Goal: Information Seeking & Learning: Check status

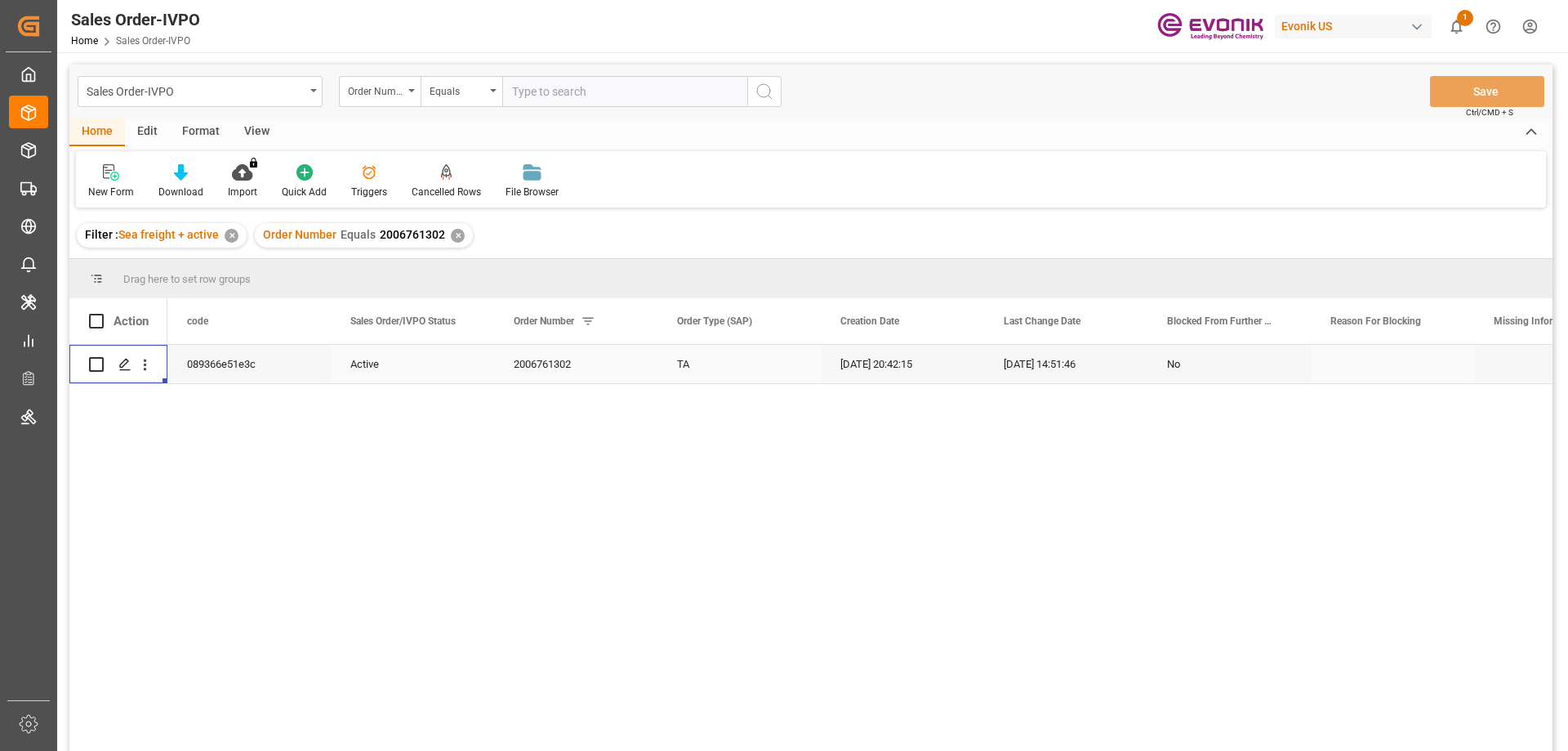
click at [569, 77] on input "text" at bounding box center [625, 91] width 245 height 31
paste input "FETU1110592"
type input "FETU1110592"
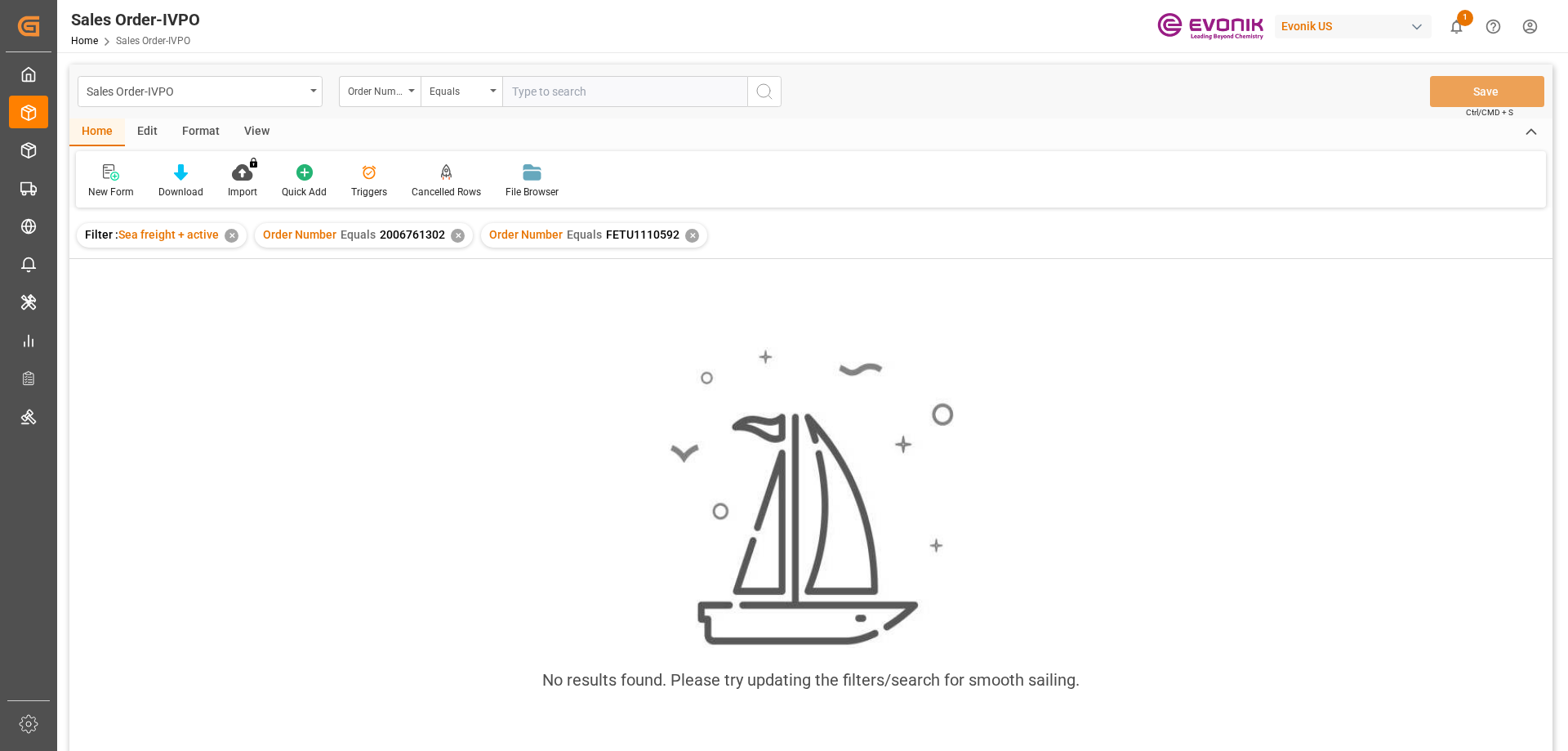
click at [454, 245] on div "Order Number Equals 2006761302 ✕" at bounding box center [363, 235] width 218 height 25
click at [454, 236] on div "✕" at bounding box center [458, 235] width 14 height 14
click at [652, 90] on input "text" at bounding box center [625, 91] width 245 height 31
paste input "2007109614"
type input "2007109614"
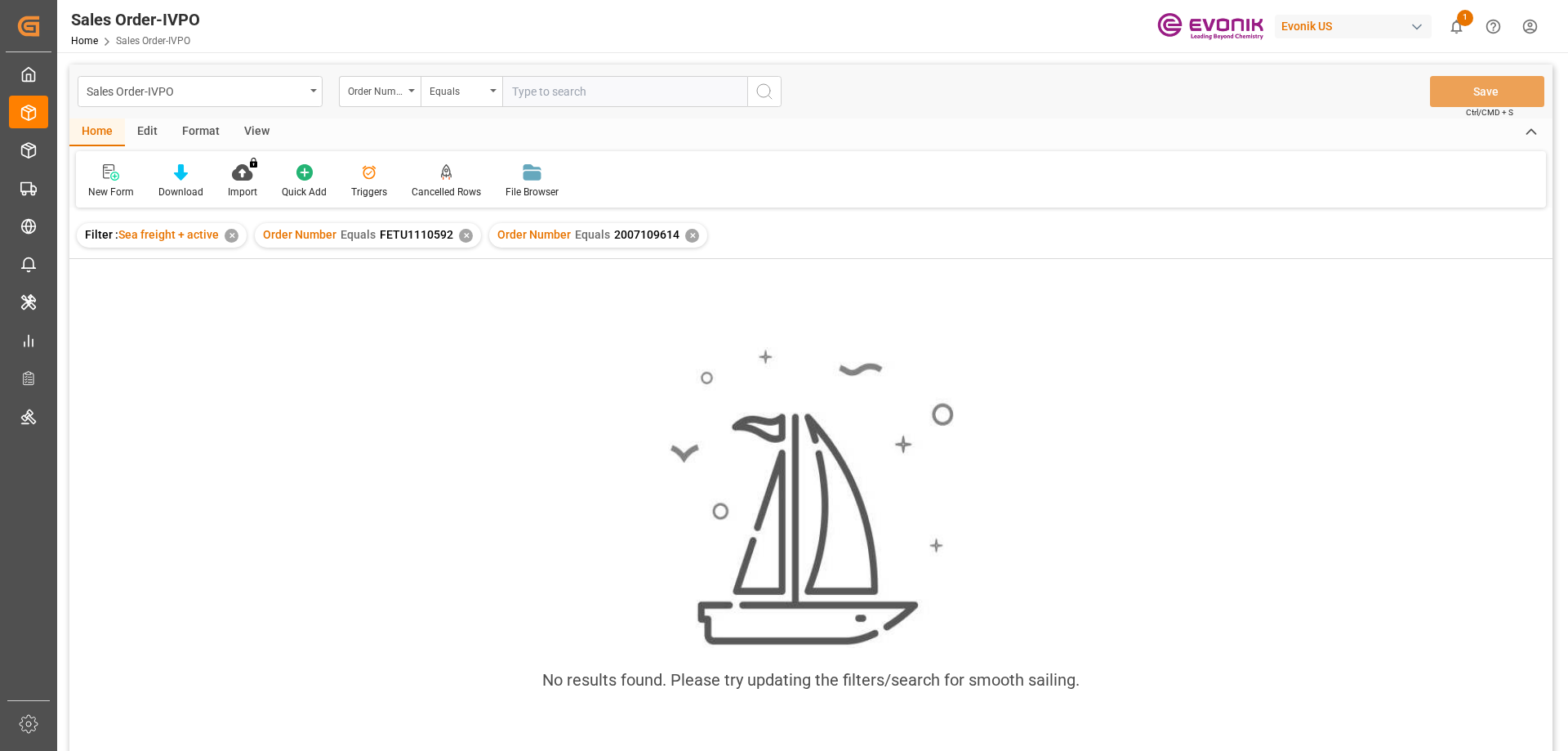
click at [459, 234] on div "✕" at bounding box center [465, 235] width 14 height 14
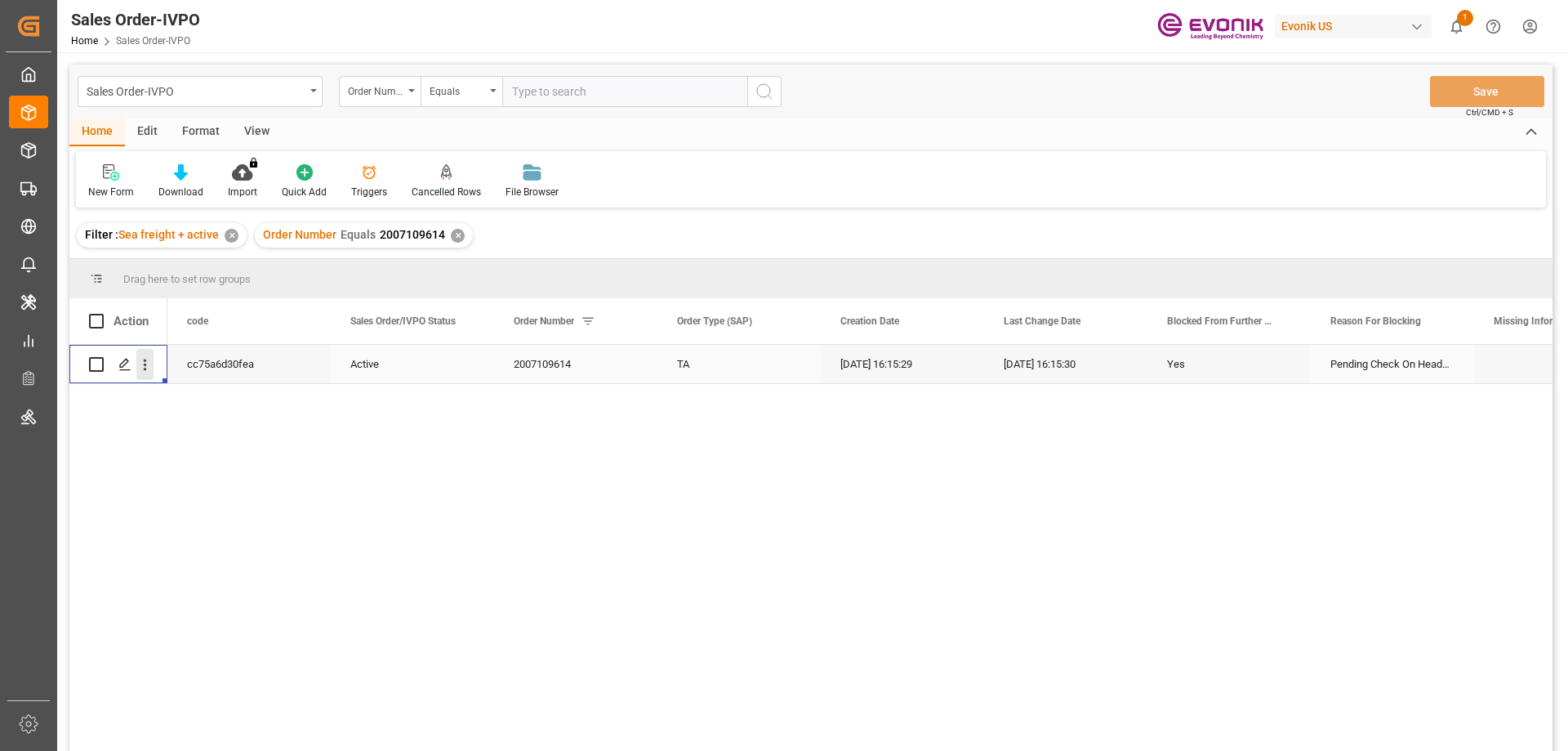
click at [140, 363] on icon "open menu" at bounding box center [145, 365] width 17 height 17
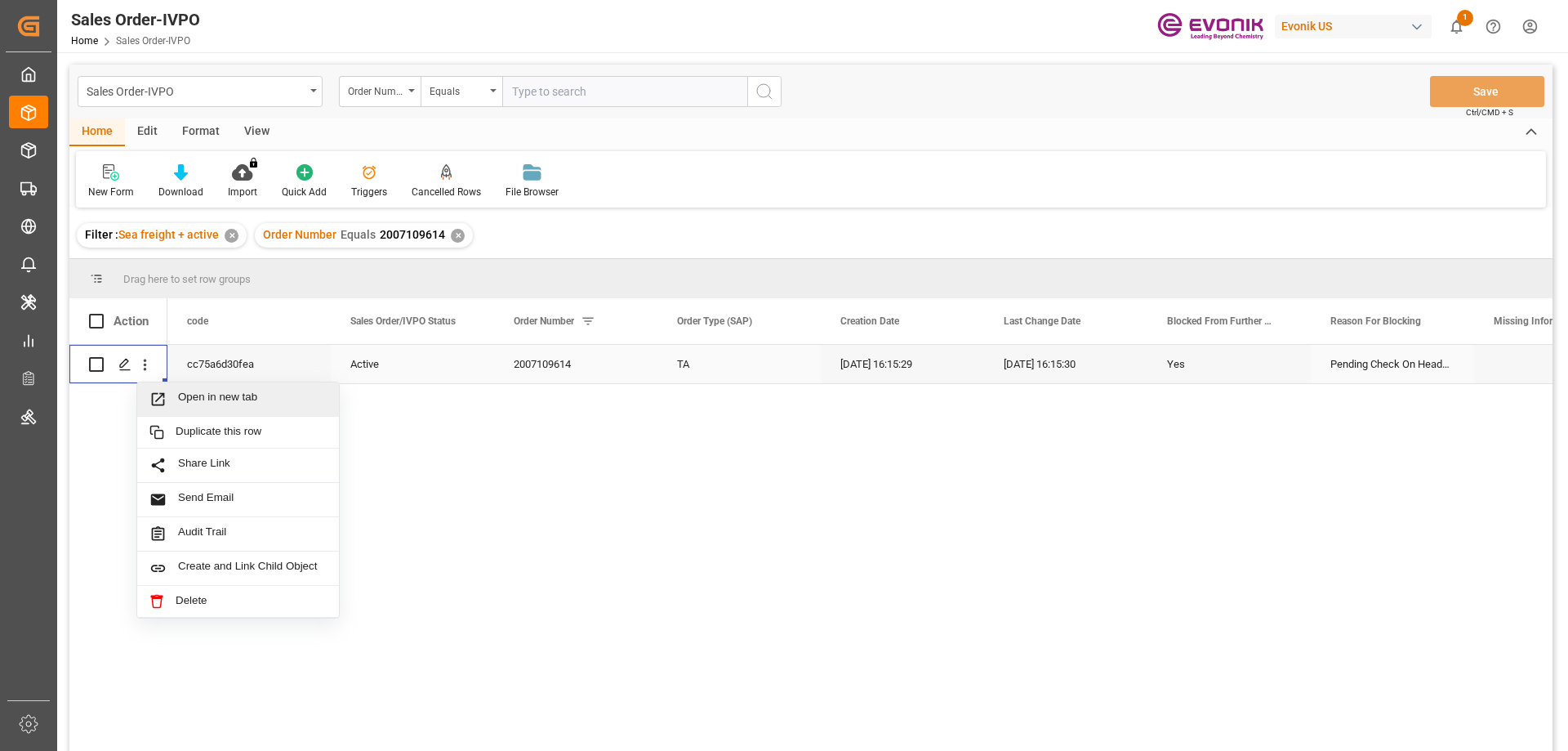
click at [208, 390] on span "Open in new tab" at bounding box center [252, 399] width 148 height 17
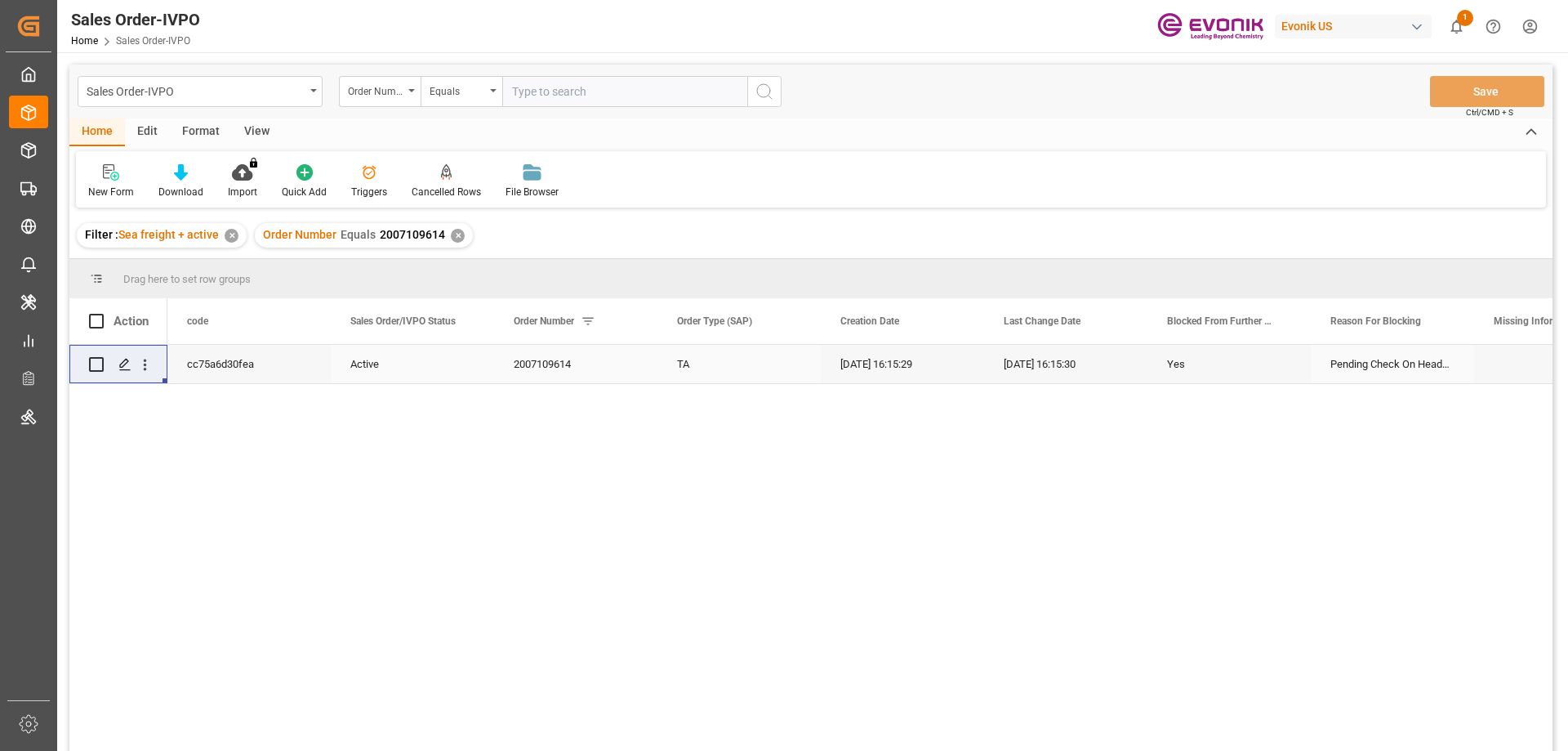
click at [620, 83] on input "text" at bounding box center [625, 91] width 245 height 31
paste input "2007109677"
type input "2007109677"
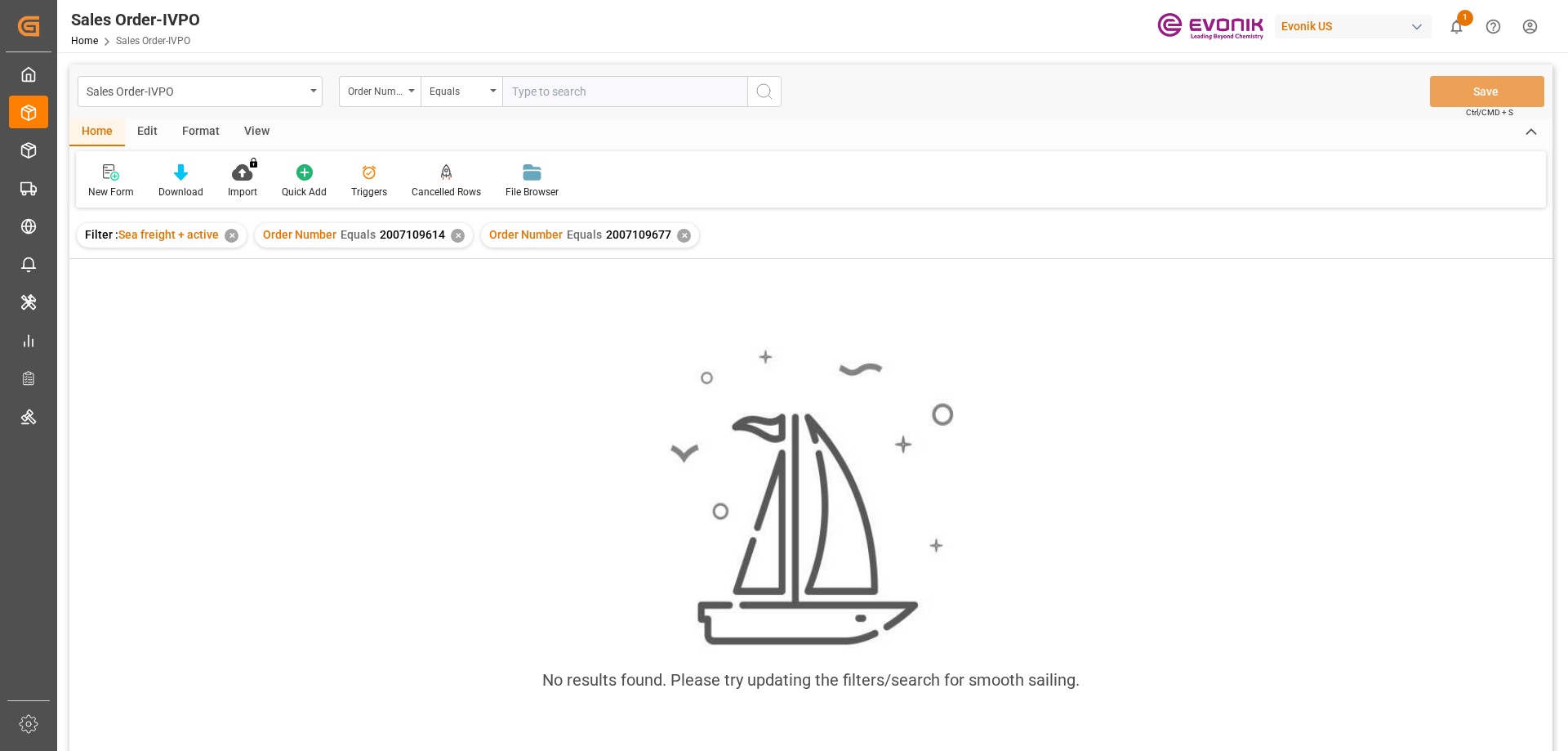
click at [454, 240] on div "✕" at bounding box center [458, 235] width 14 height 14
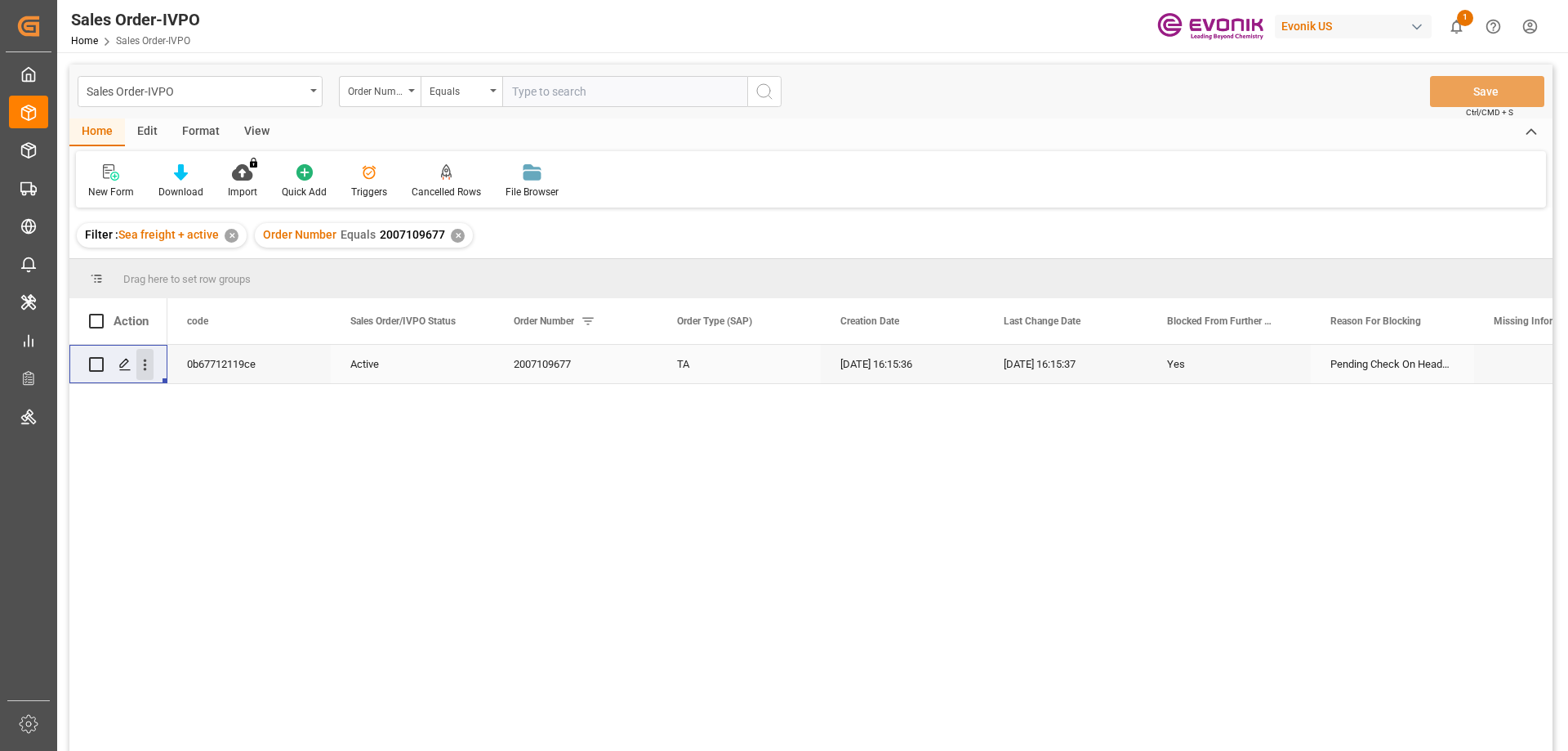
click at [147, 366] on icon "open menu" at bounding box center [145, 365] width 17 height 17
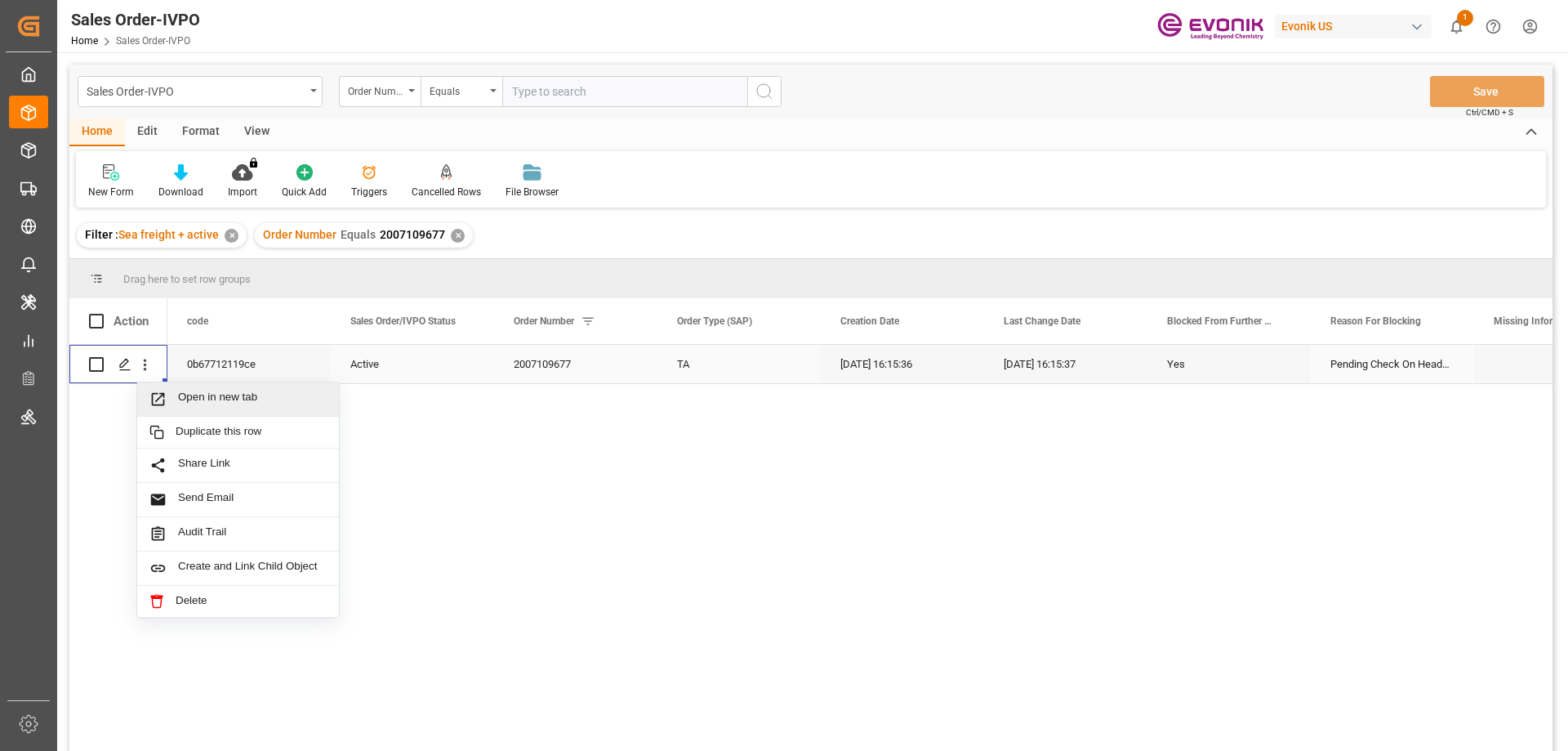
click at [250, 395] on span "Open in new tab" at bounding box center [252, 399] width 148 height 17
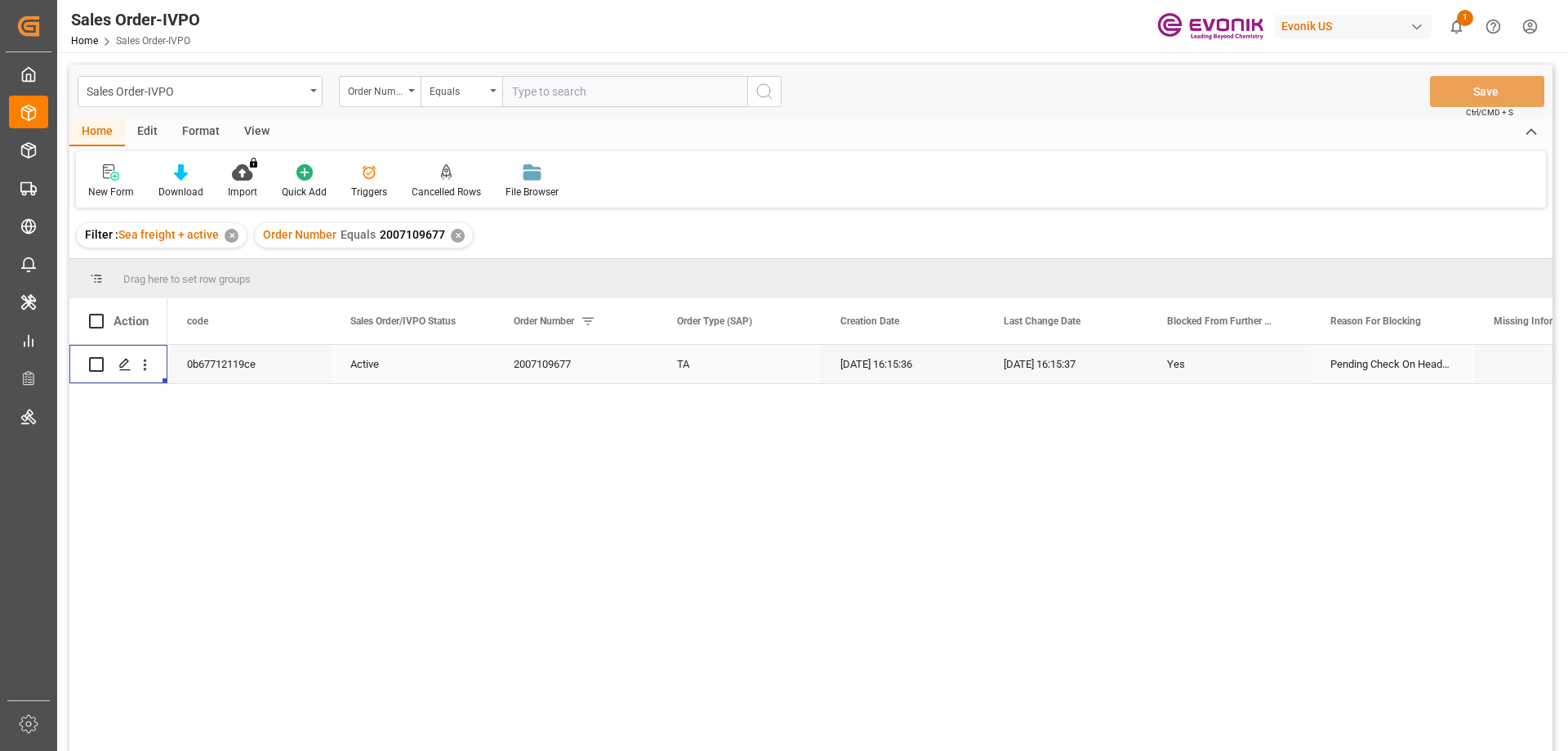
click at [654, 100] on input "text" at bounding box center [625, 91] width 245 height 31
paste input "0046467701"
type input "0046467701"
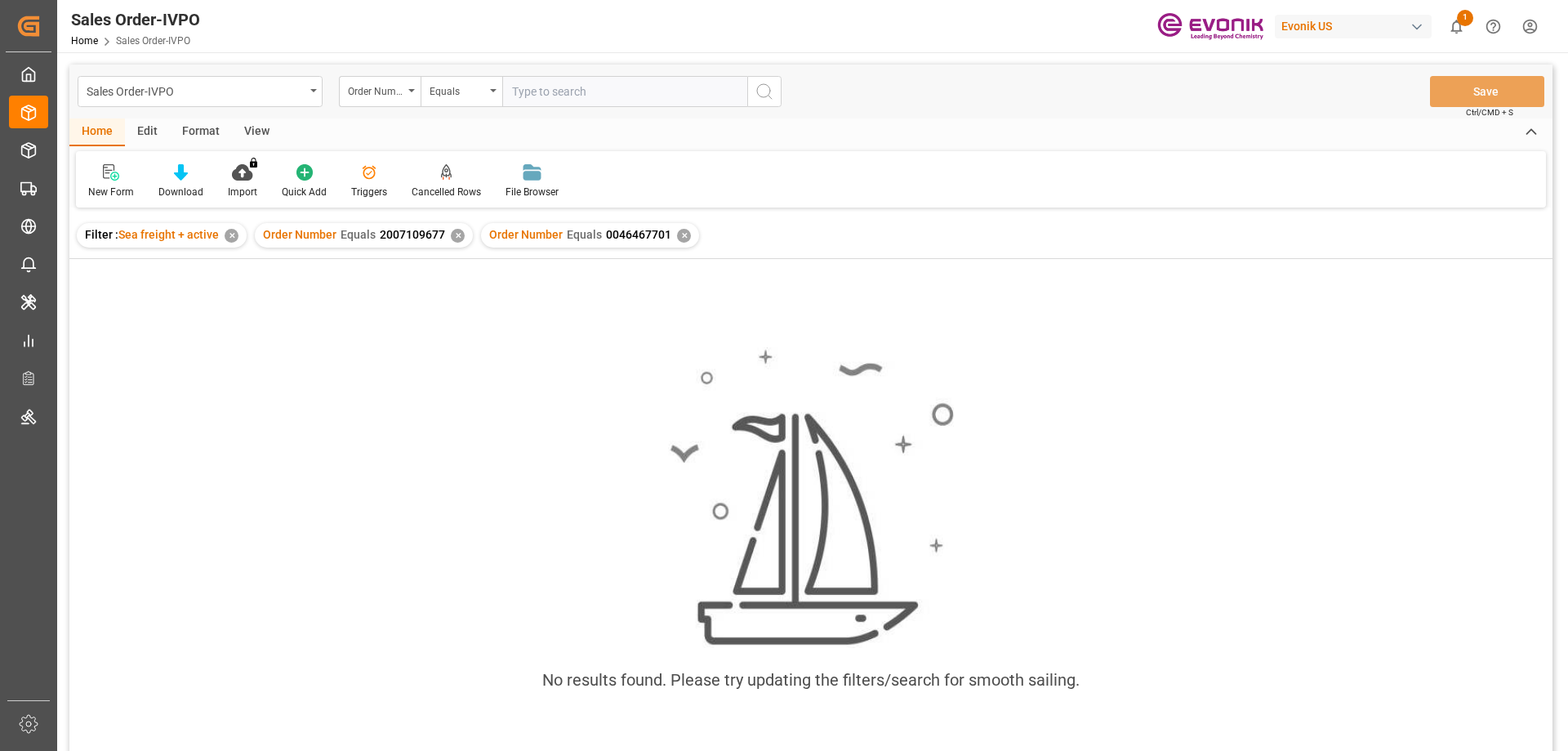
click at [461, 240] on div "Order Number Equals 2007109677 ✕" at bounding box center [363, 235] width 218 height 25
click at [455, 237] on div "✕" at bounding box center [458, 235] width 14 height 14
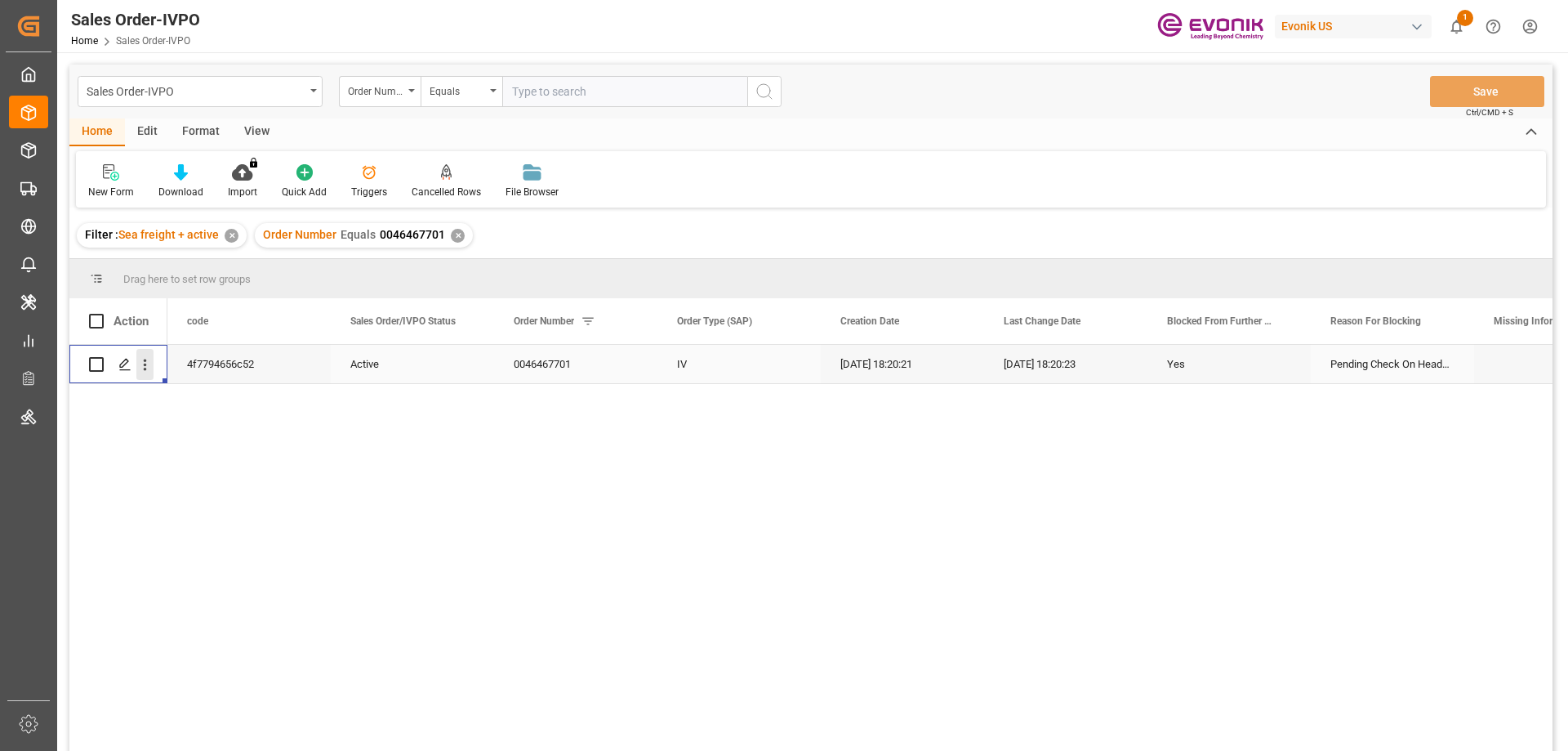
click at [146, 363] on icon "open menu" at bounding box center [145, 365] width 17 height 17
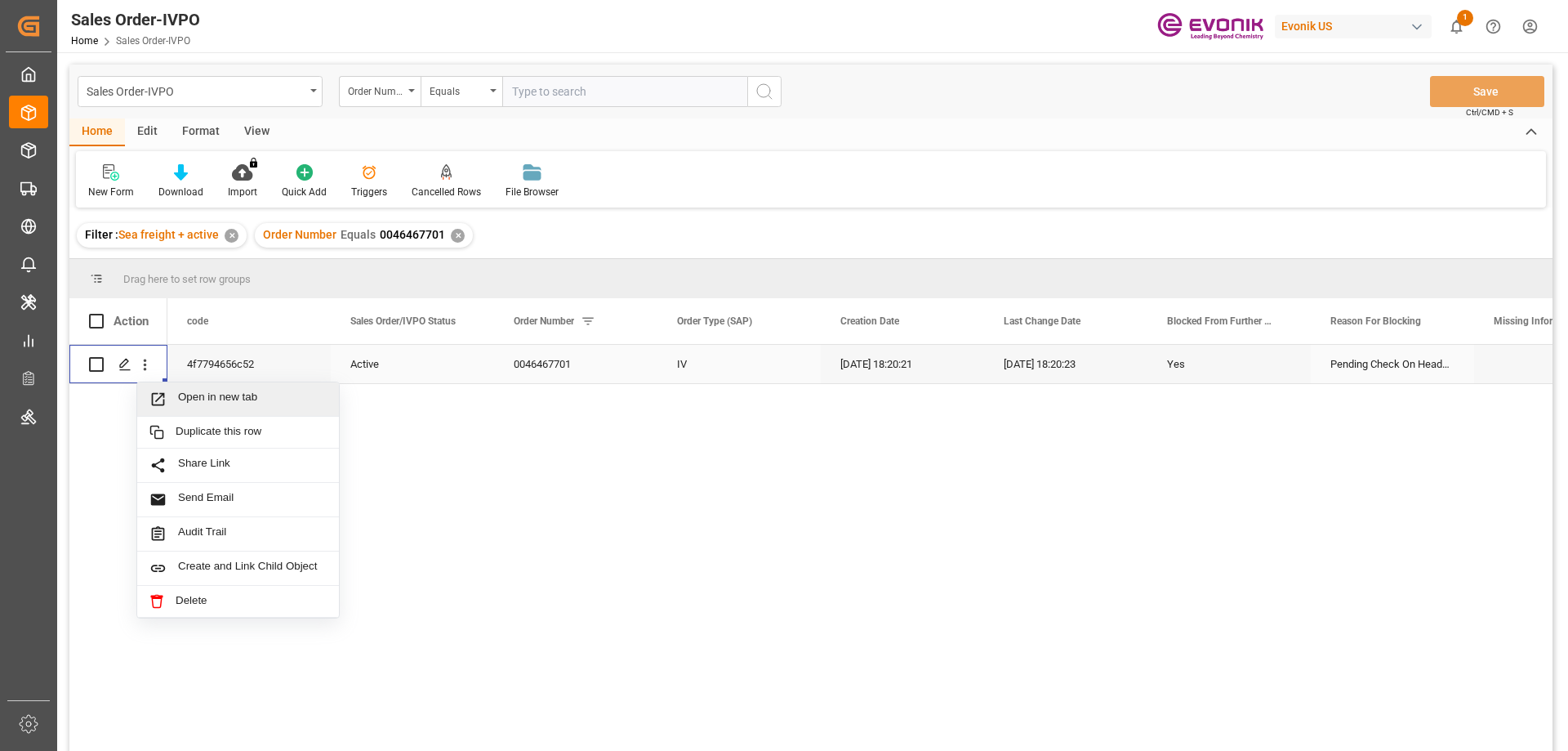
click at [204, 403] on span "Open in new tab" at bounding box center [252, 399] width 148 height 17
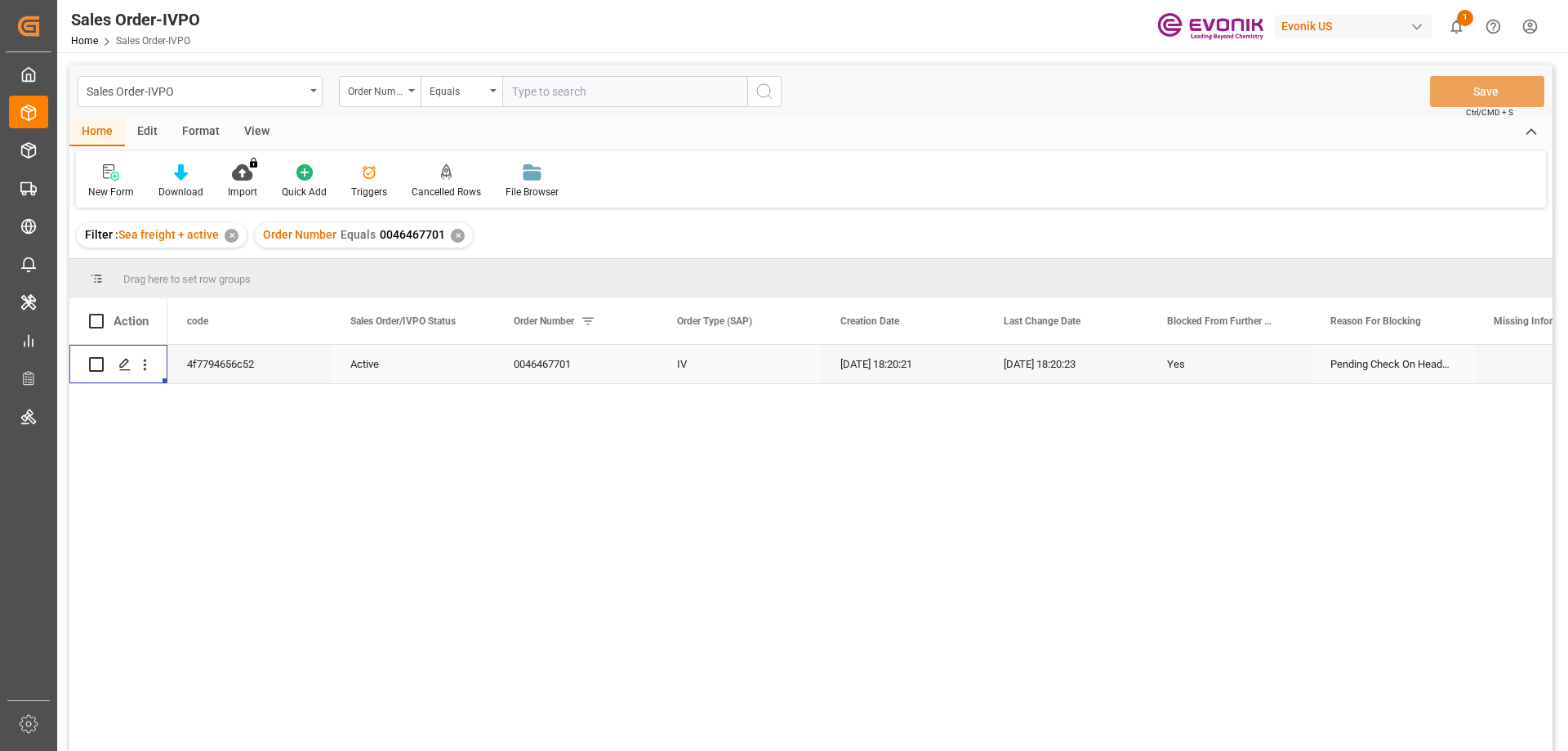
click at [583, 89] on input "text" at bounding box center [625, 91] width 245 height 31
paste input "0046463687"
type input "0046463687"
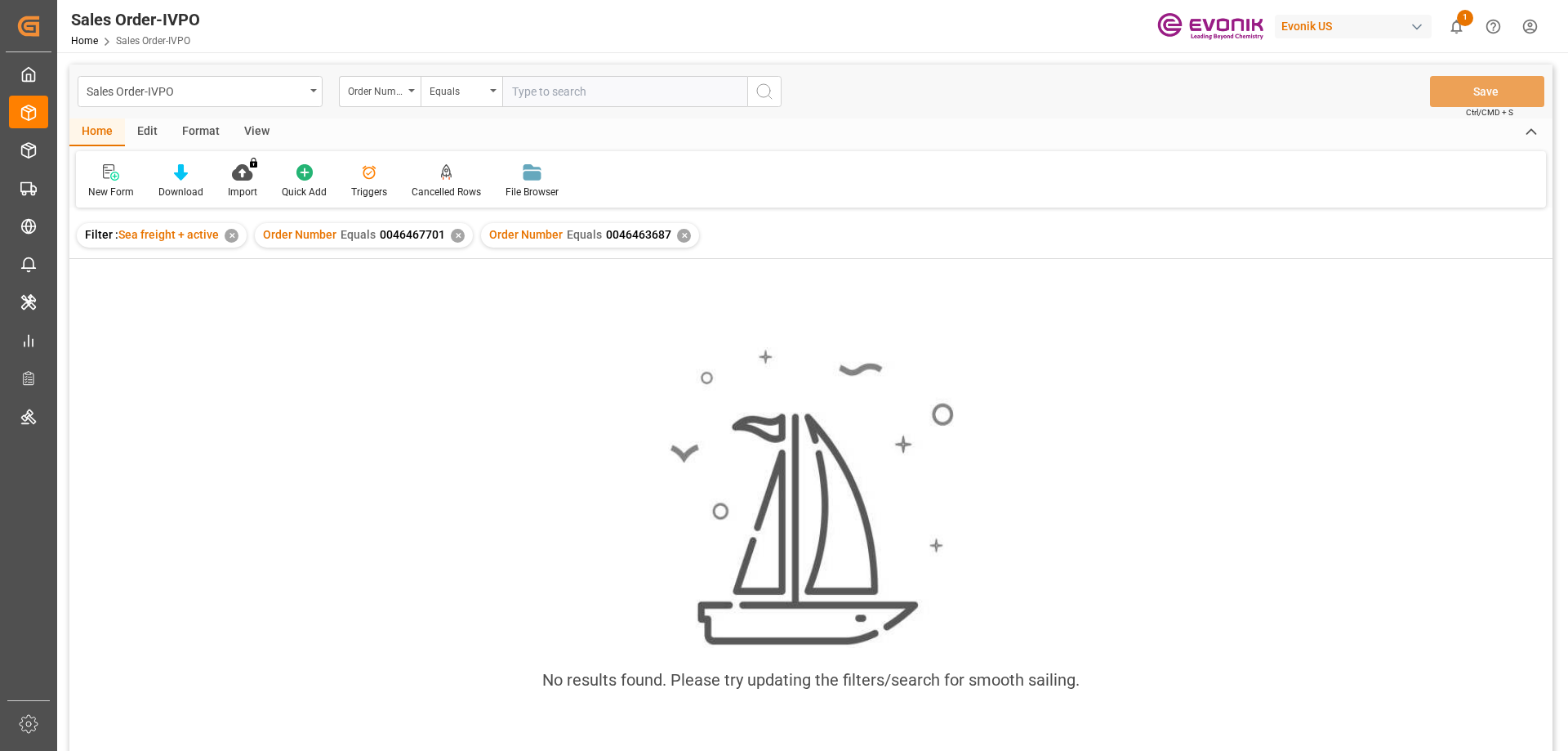
click at [456, 235] on div "✕" at bounding box center [458, 235] width 14 height 14
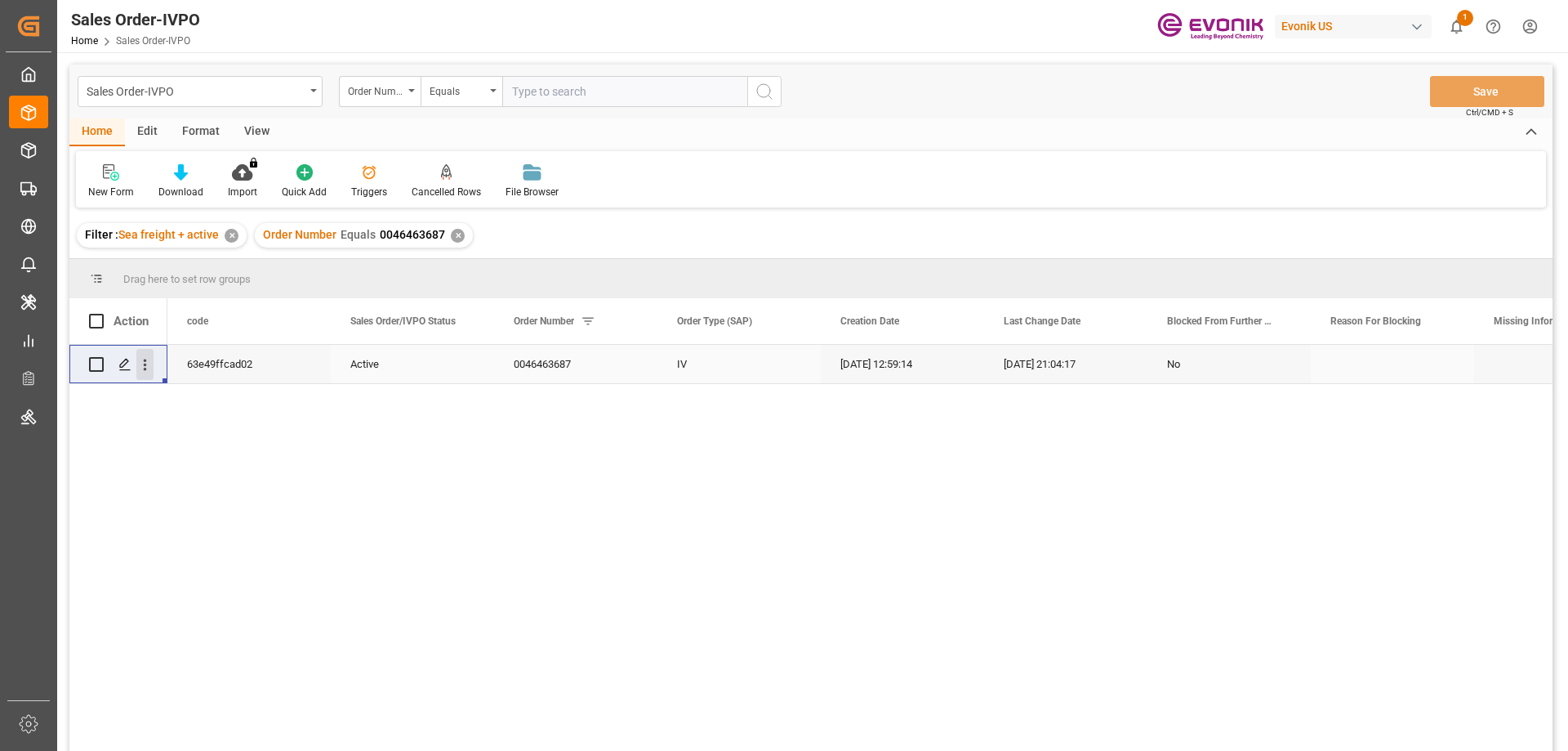
click at [152, 369] on icon "open menu" at bounding box center [145, 365] width 17 height 17
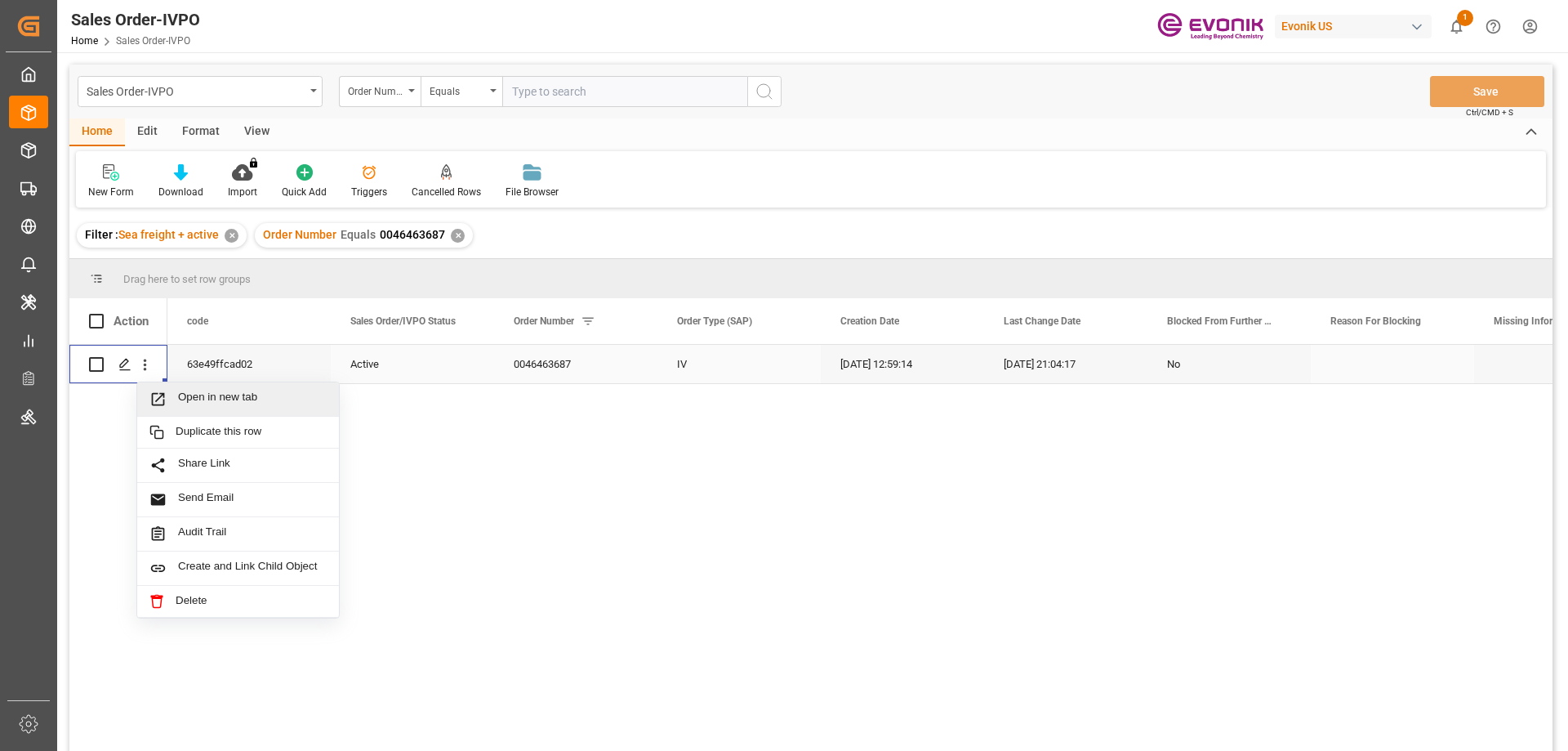
click at [199, 397] on span "Open in new tab" at bounding box center [252, 399] width 148 height 17
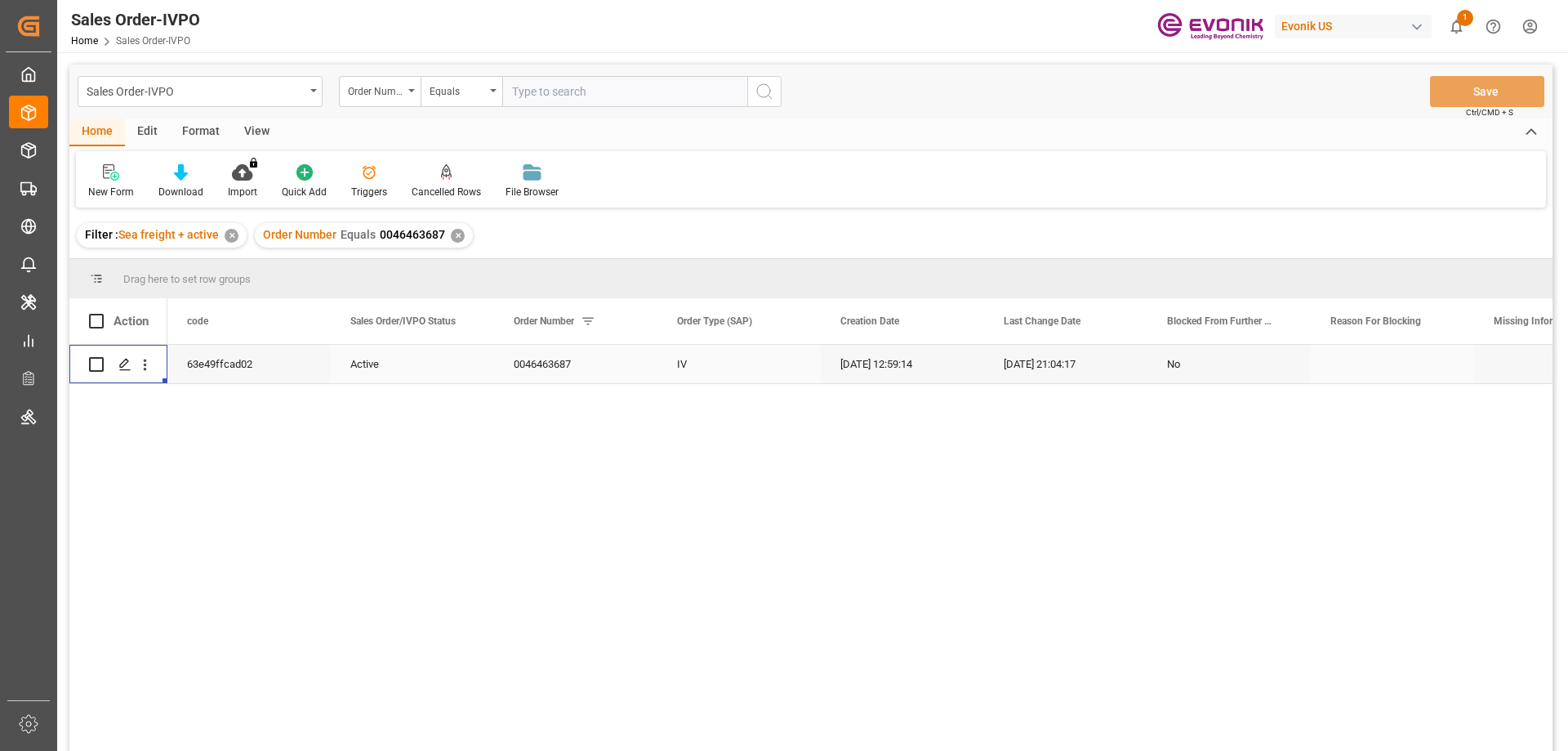
click at [553, 95] on input "text" at bounding box center [625, 91] width 245 height 31
paste input "0046467073"
type input "0046467073"
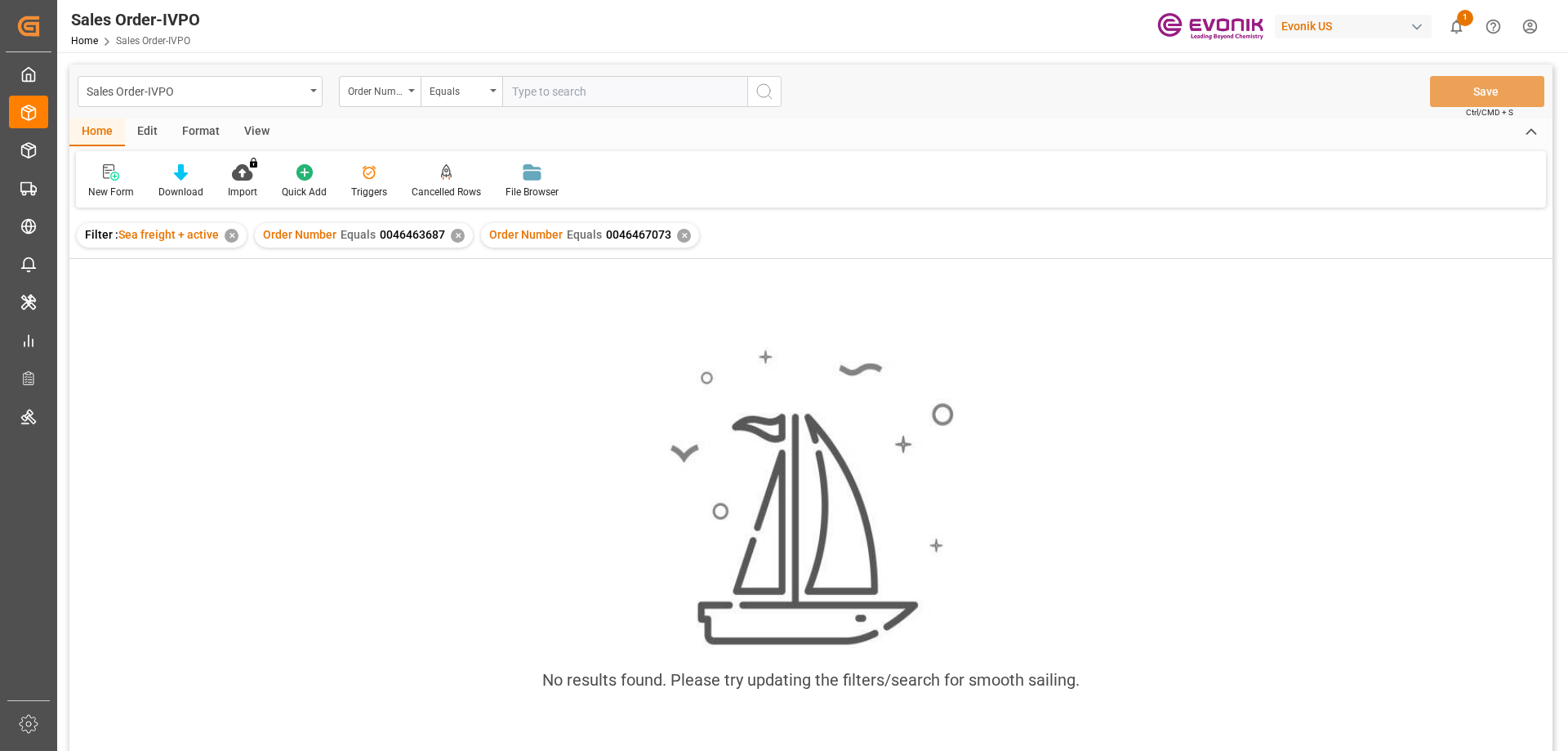
click at [459, 236] on div "✕" at bounding box center [458, 235] width 14 height 14
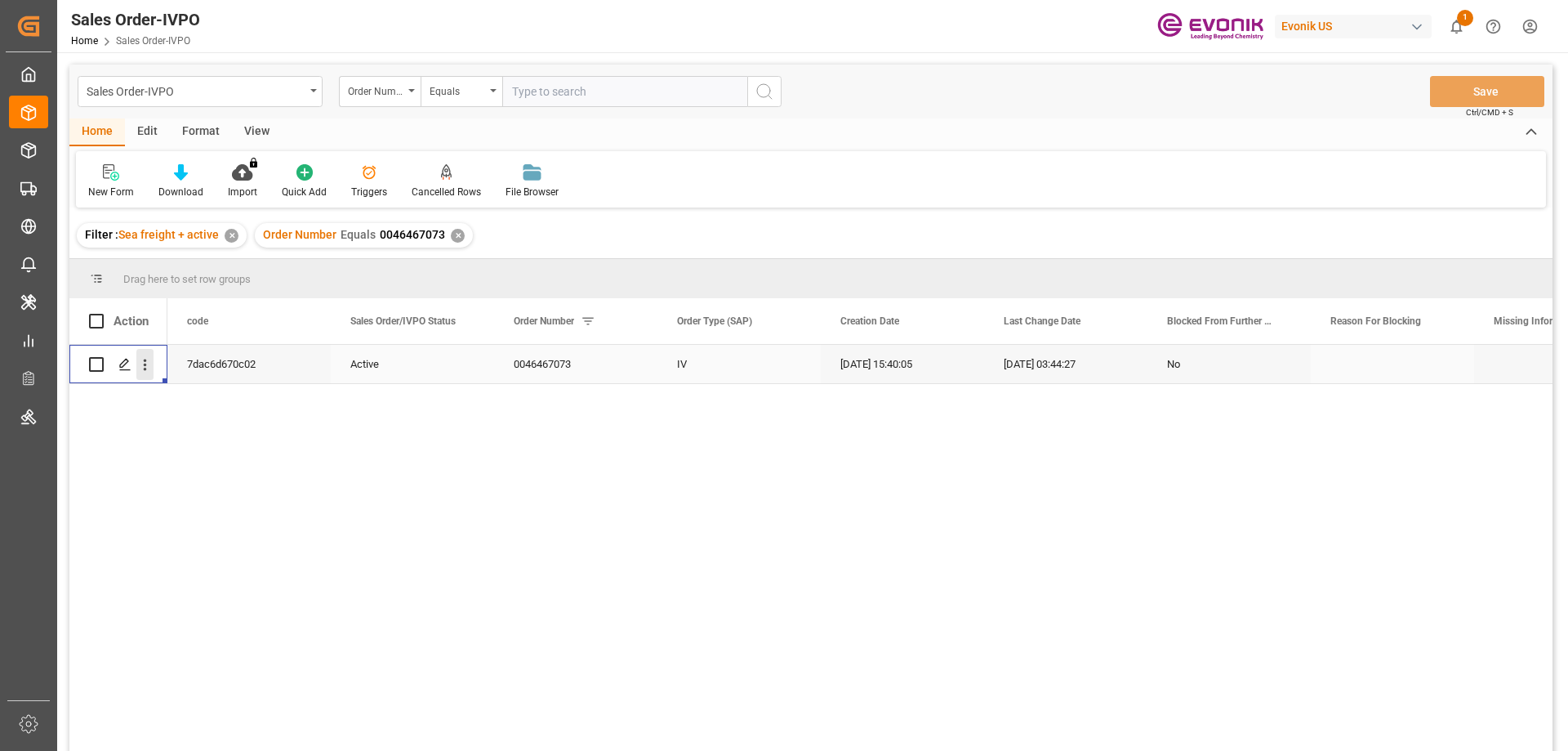
click at [143, 372] on icon "open menu" at bounding box center [145, 365] width 17 height 17
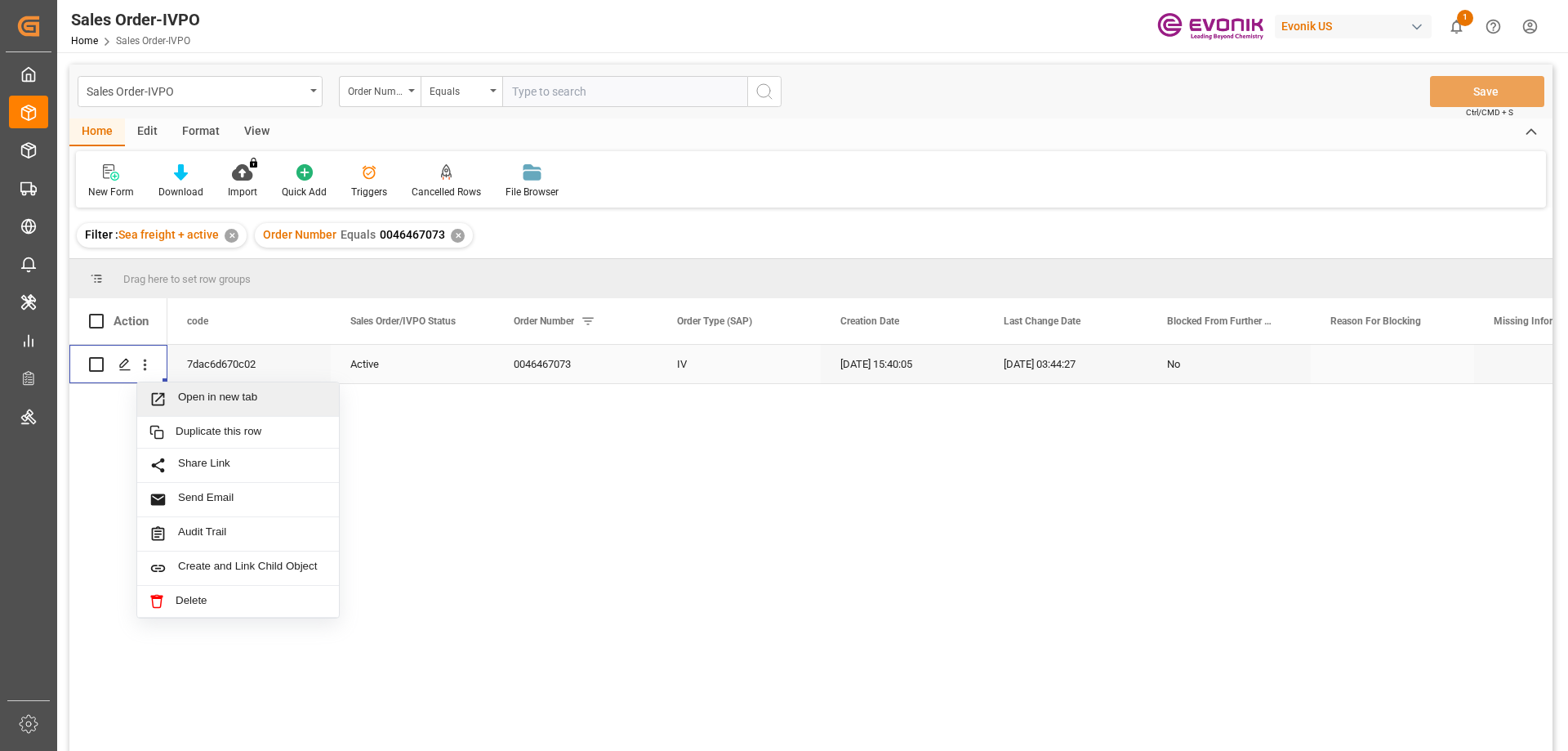
click at [188, 399] on span "Open in new tab" at bounding box center [252, 399] width 148 height 17
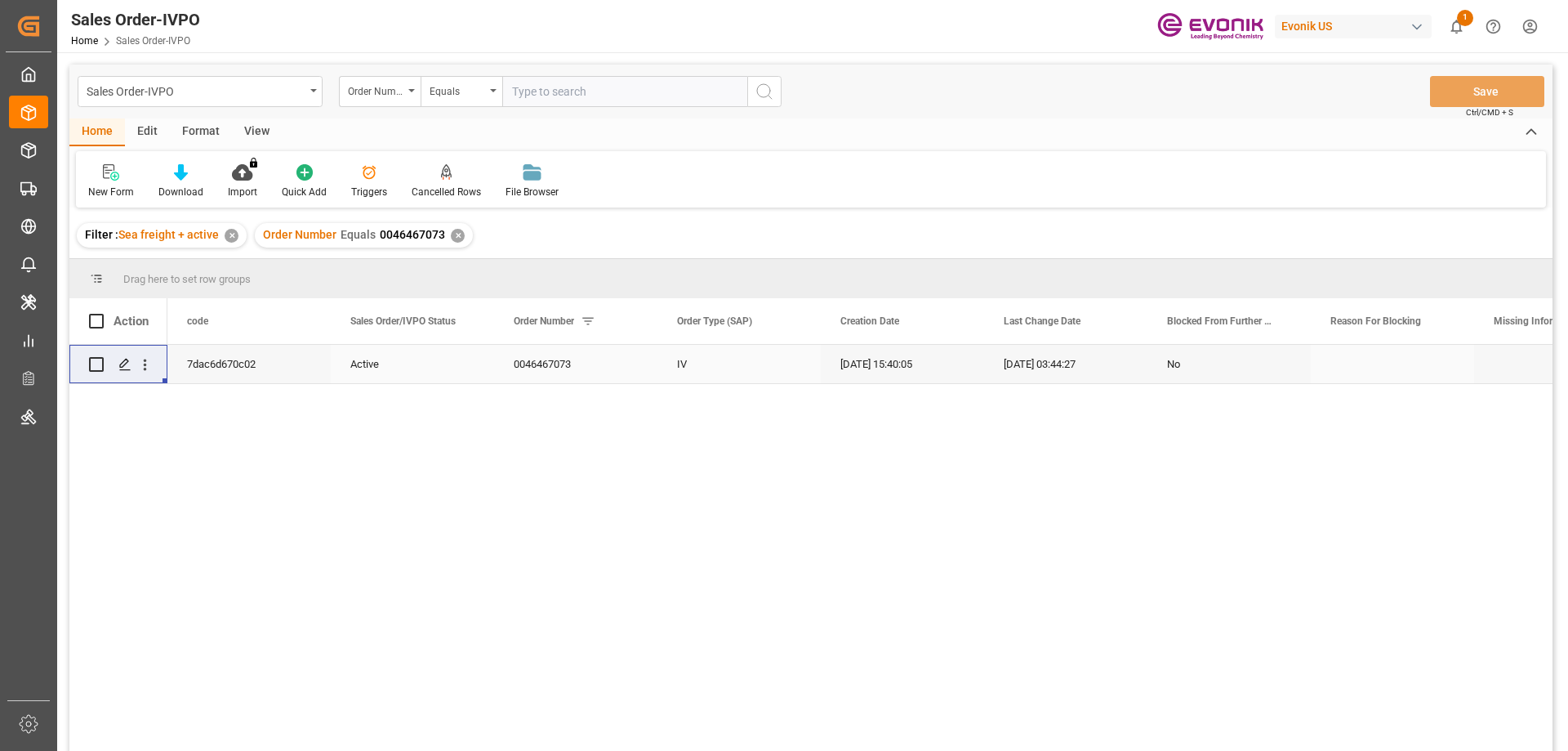
click at [619, 91] on input "text" at bounding box center [625, 91] width 245 height 31
paste input "2007115599"
type input "2007115599"
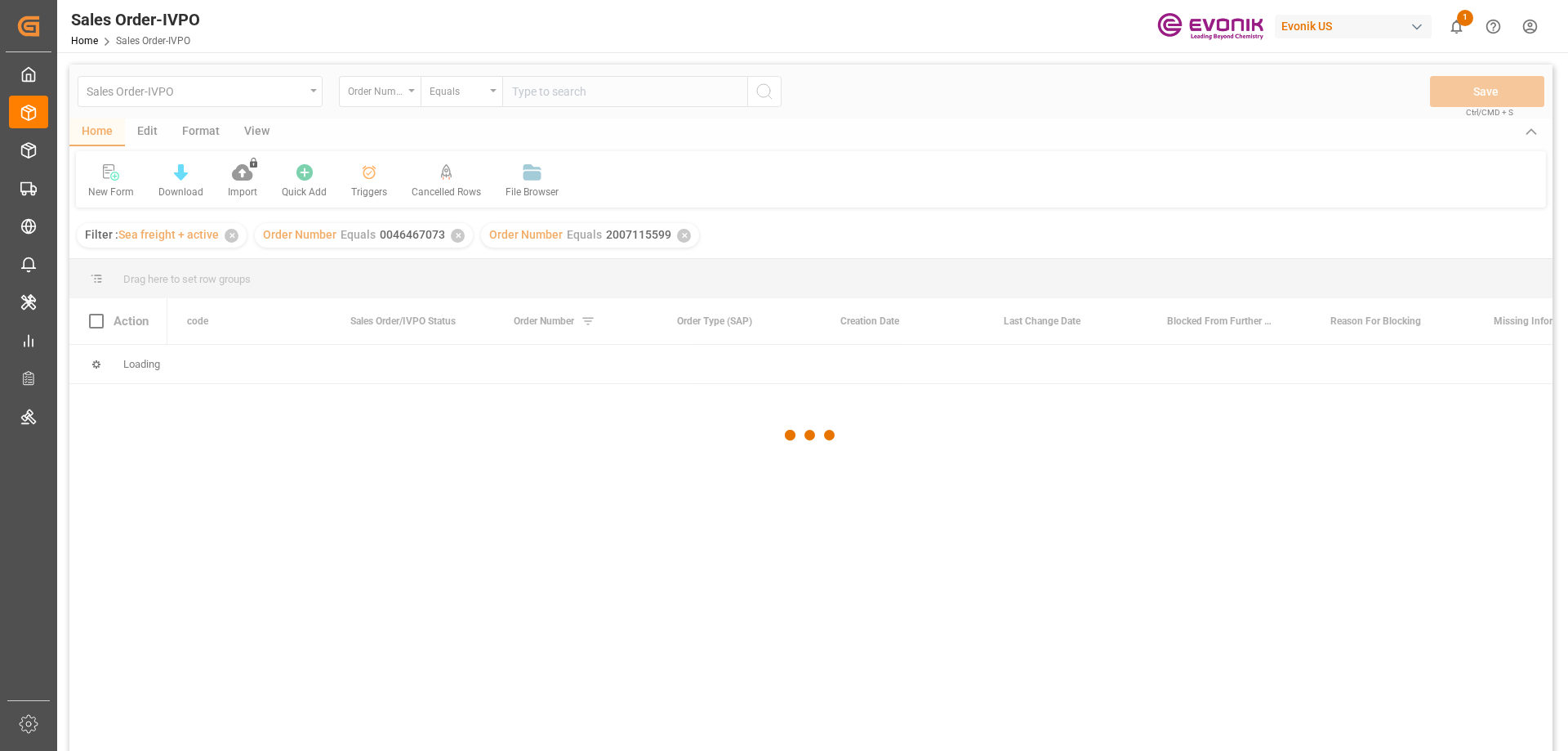
click at [459, 237] on div "✕" at bounding box center [458, 235] width 14 height 14
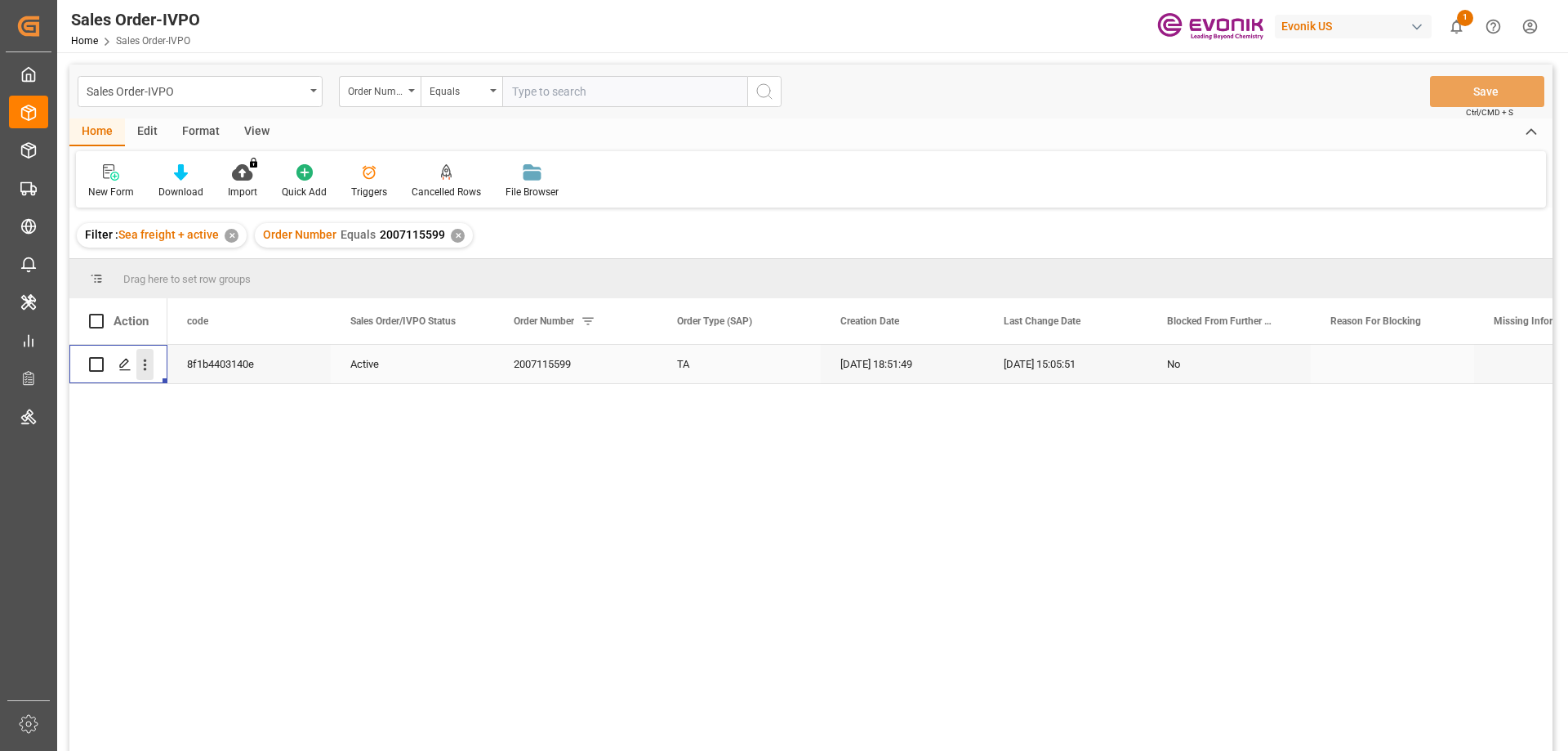
click at [150, 363] on icon "open menu" at bounding box center [145, 365] width 17 height 17
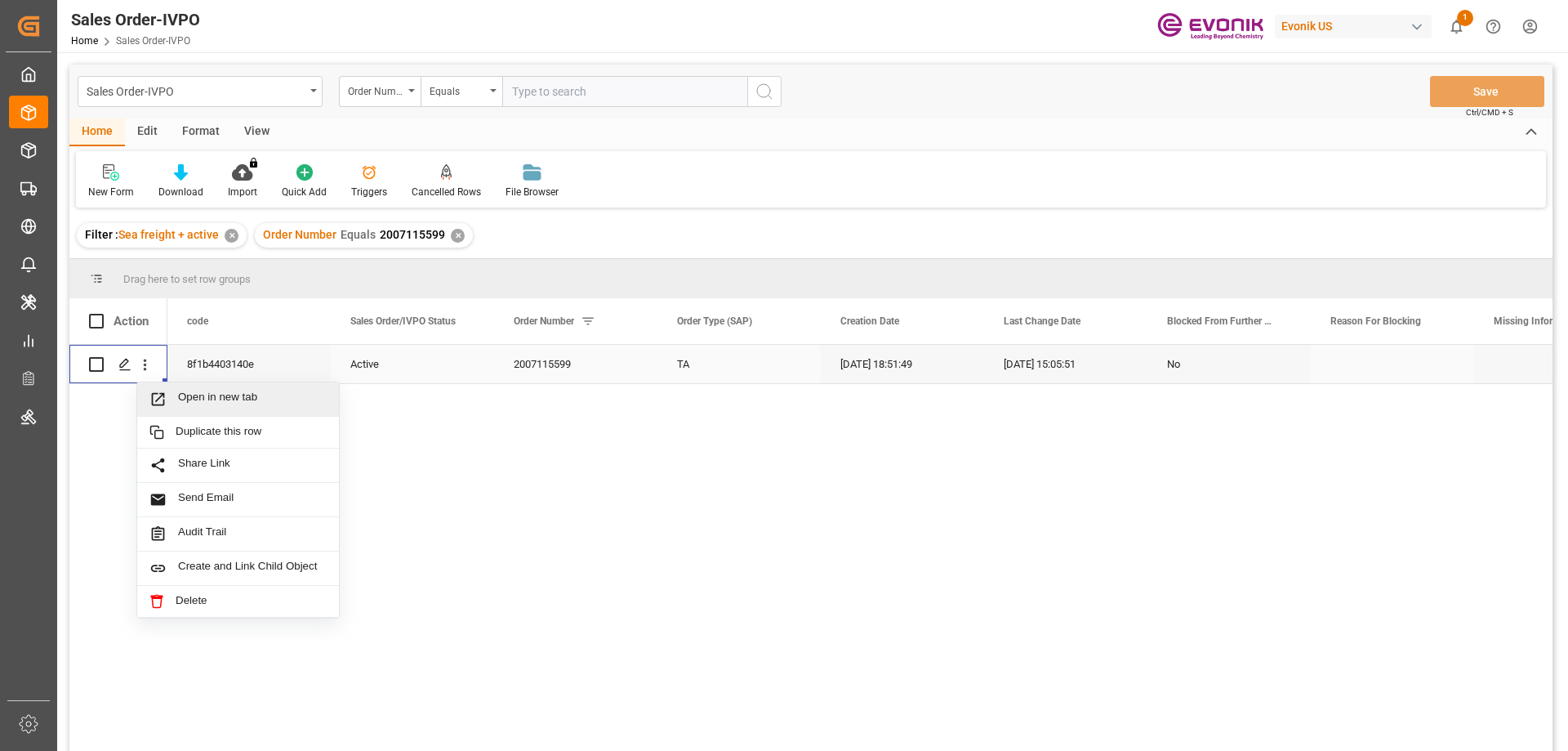
click at [225, 402] on span "Open in new tab" at bounding box center [252, 399] width 148 height 17
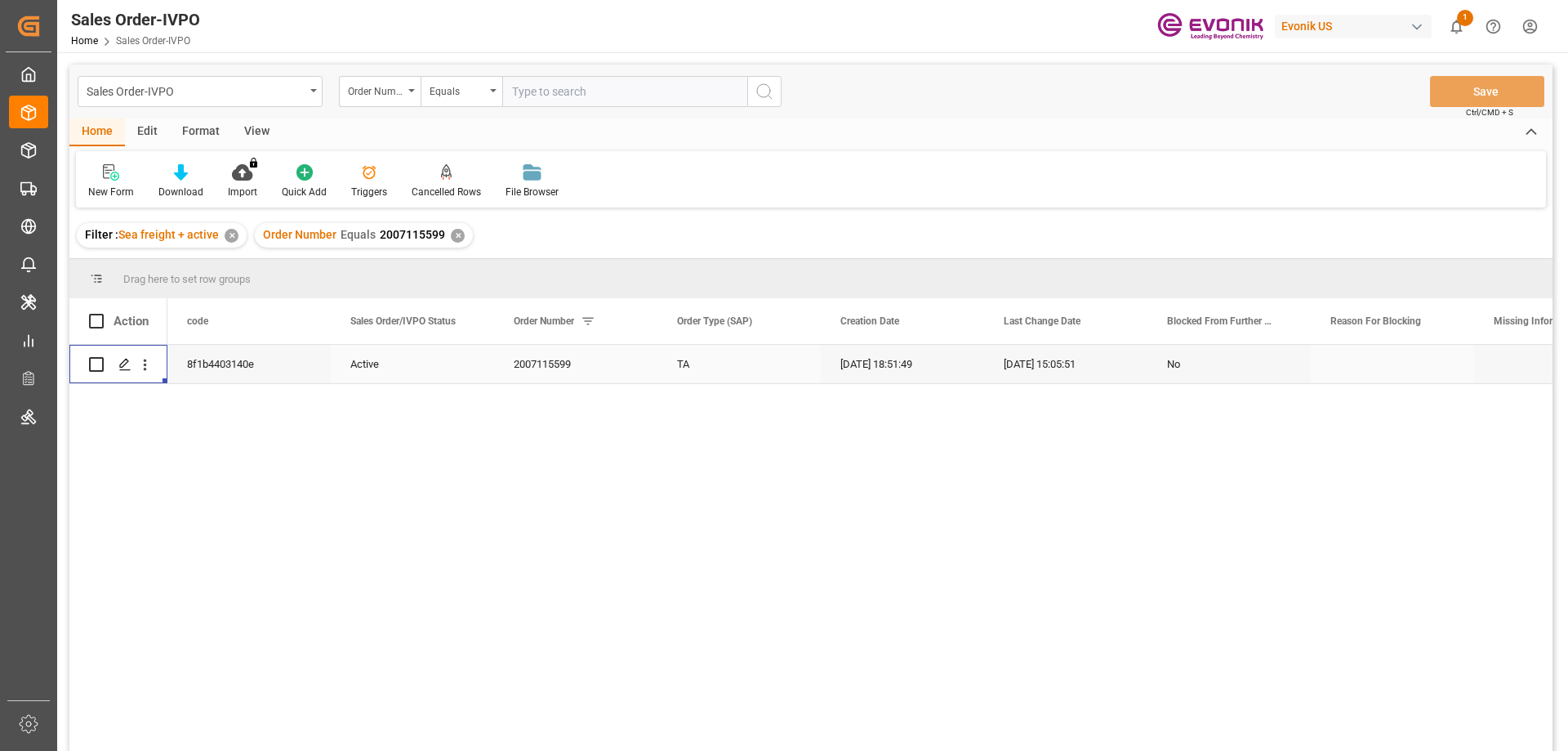
click at [615, 87] on input "text" at bounding box center [625, 91] width 245 height 31
paste input "46465522"
type input "0046465522"
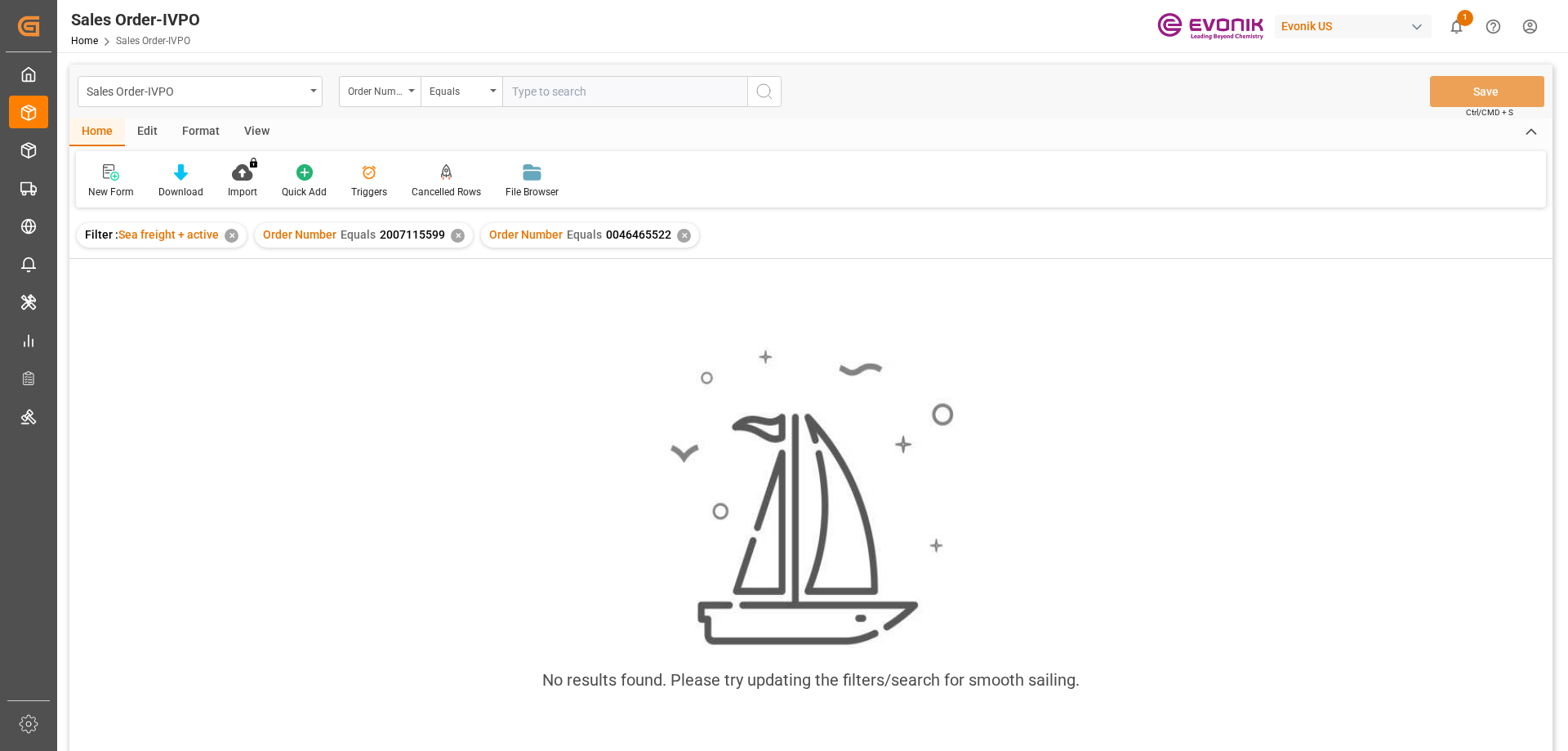
click at [455, 234] on div "✕" at bounding box center [458, 235] width 14 height 14
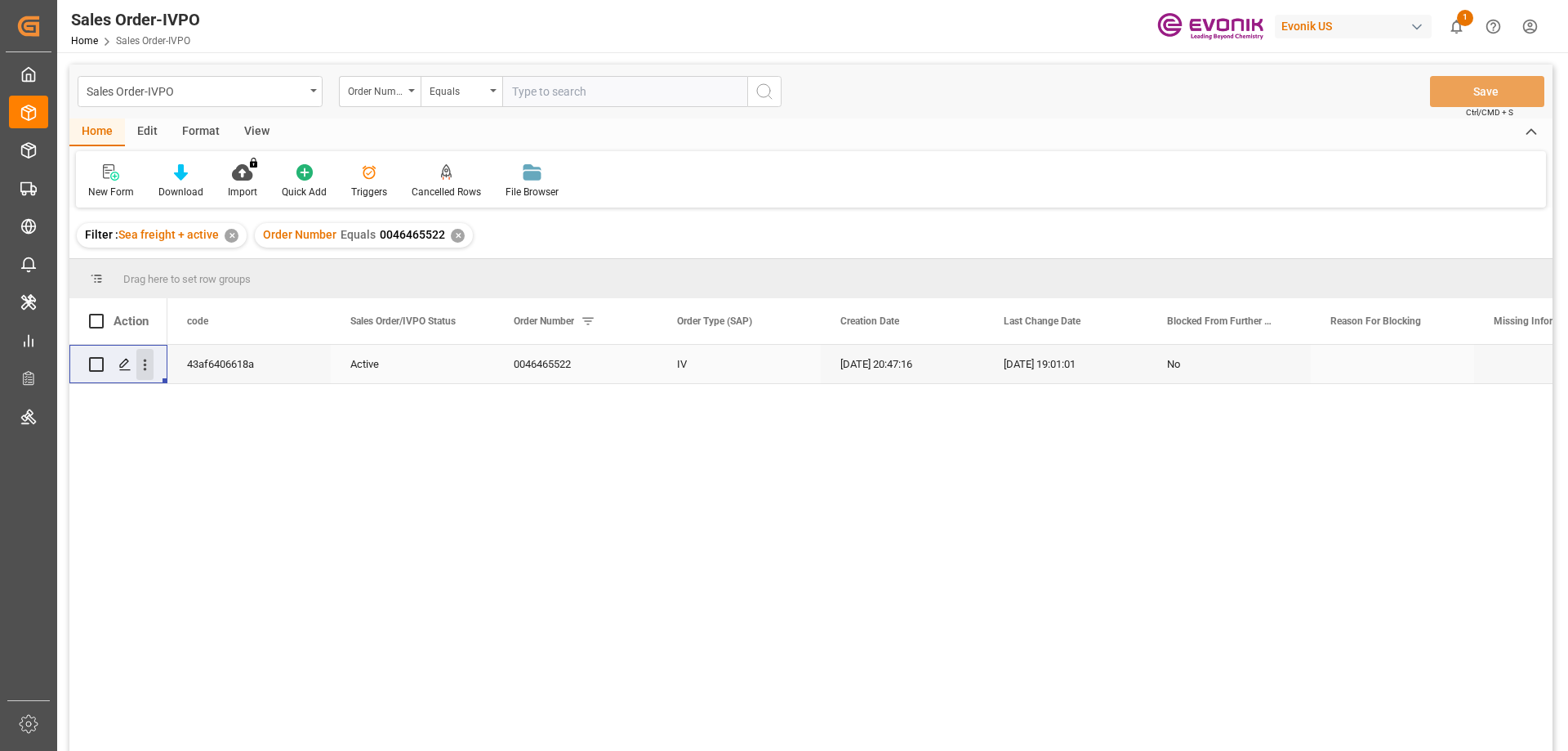
click at [147, 363] on icon "open menu" at bounding box center [145, 365] width 17 height 17
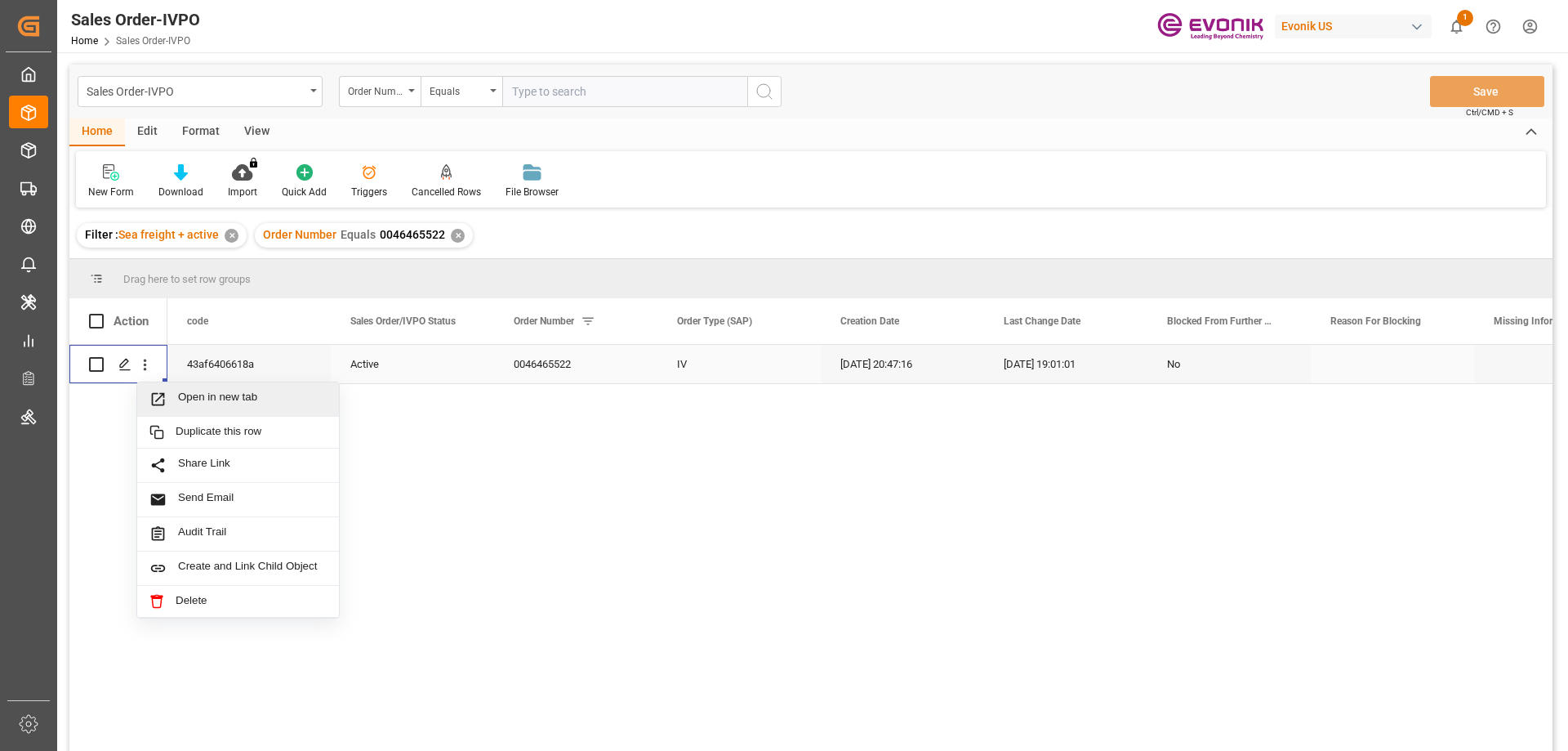
click at [182, 386] on div "Open in new tab" at bounding box center [238, 400] width 202 height 34
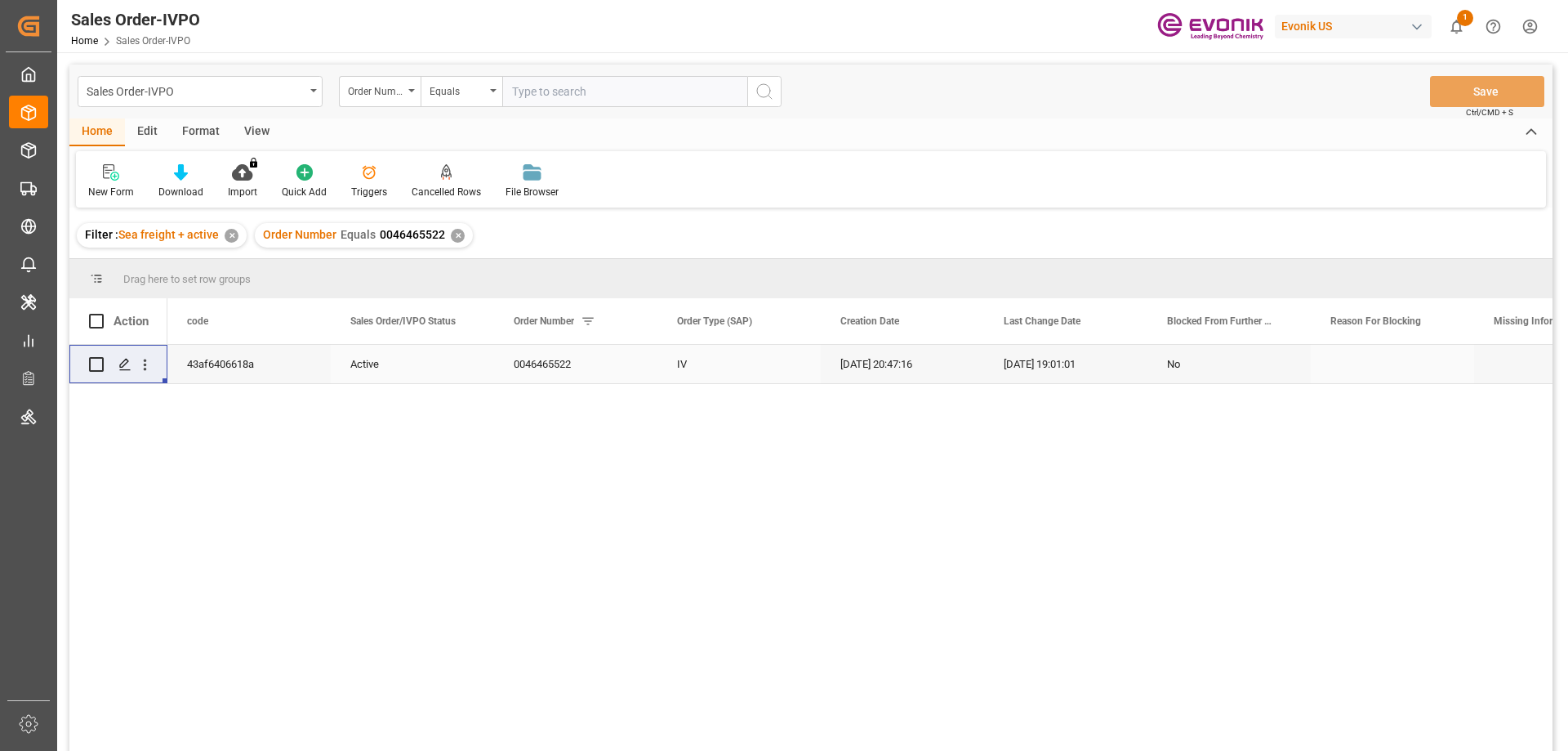
click at [680, 98] on input "text" at bounding box center [625, 91] width 245 height 31
paste input "0046464502"
type input "0046464502"
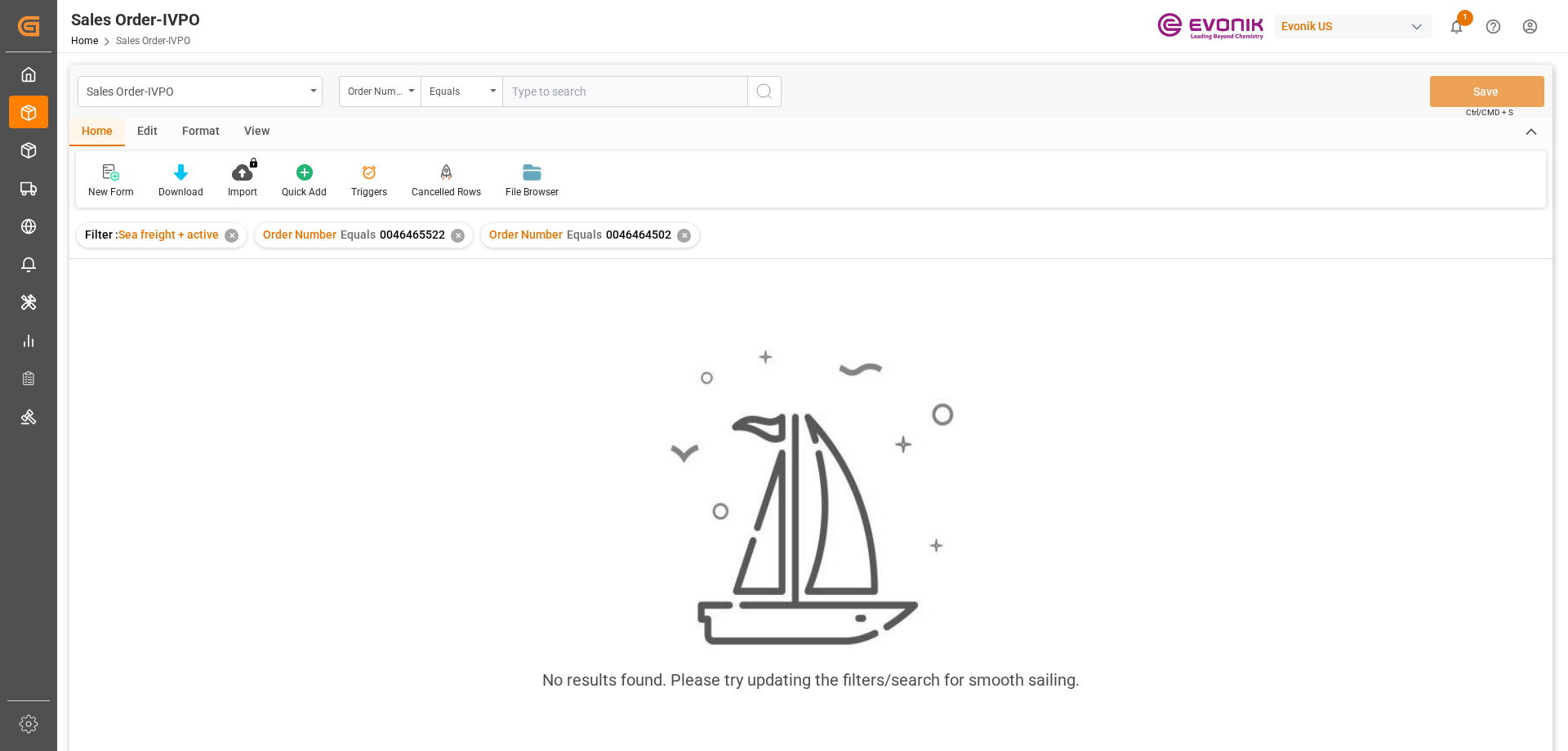
click at [461, 234] on div "✕" at bounding box center [458, 235] width 14 height 14
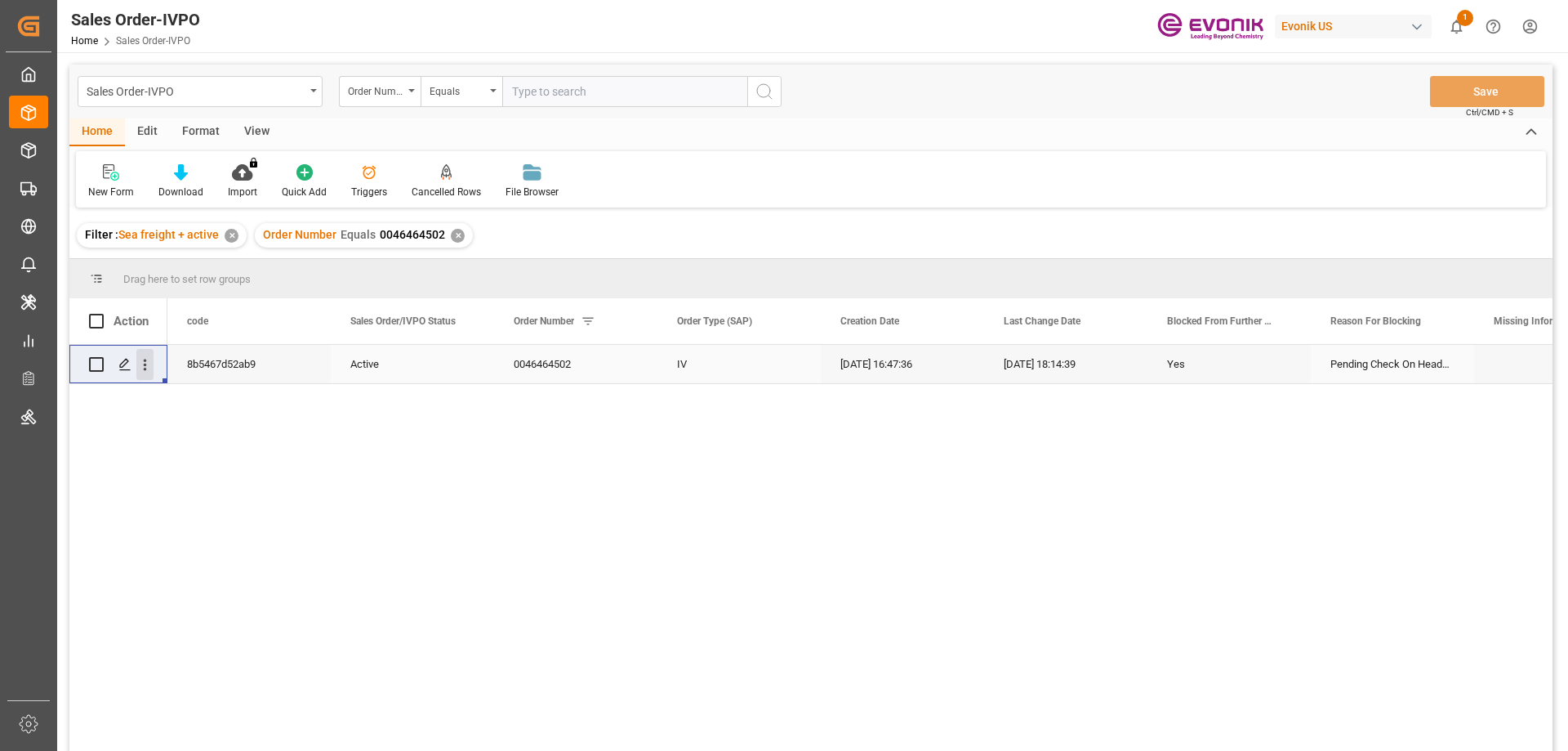
click at [149, 362] on icon "open menu" at bounding box center [145, 365] width 17 height 17
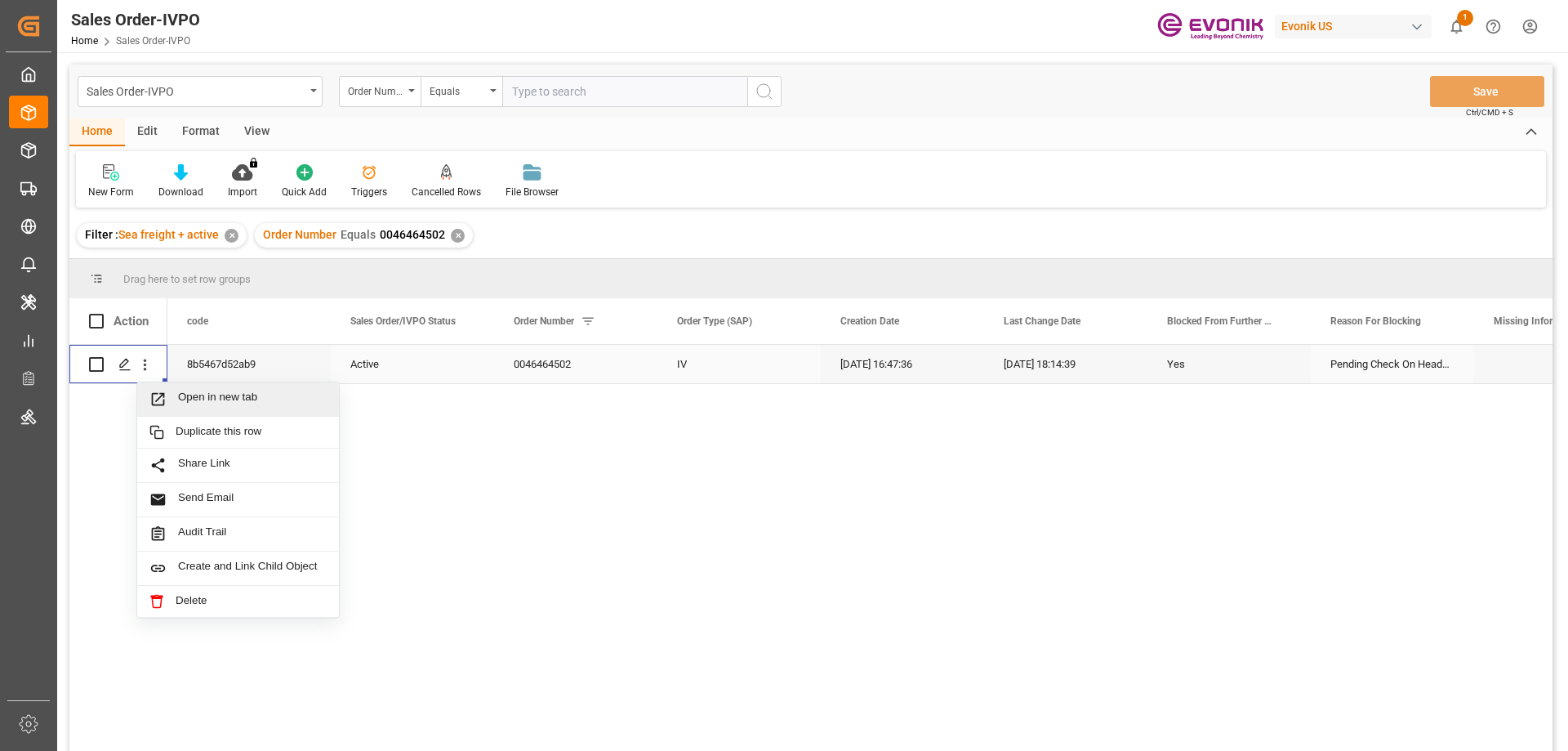
click at [192, 384] on div "Open in new tab" at bounding box center [238, 400] width 202 height 34
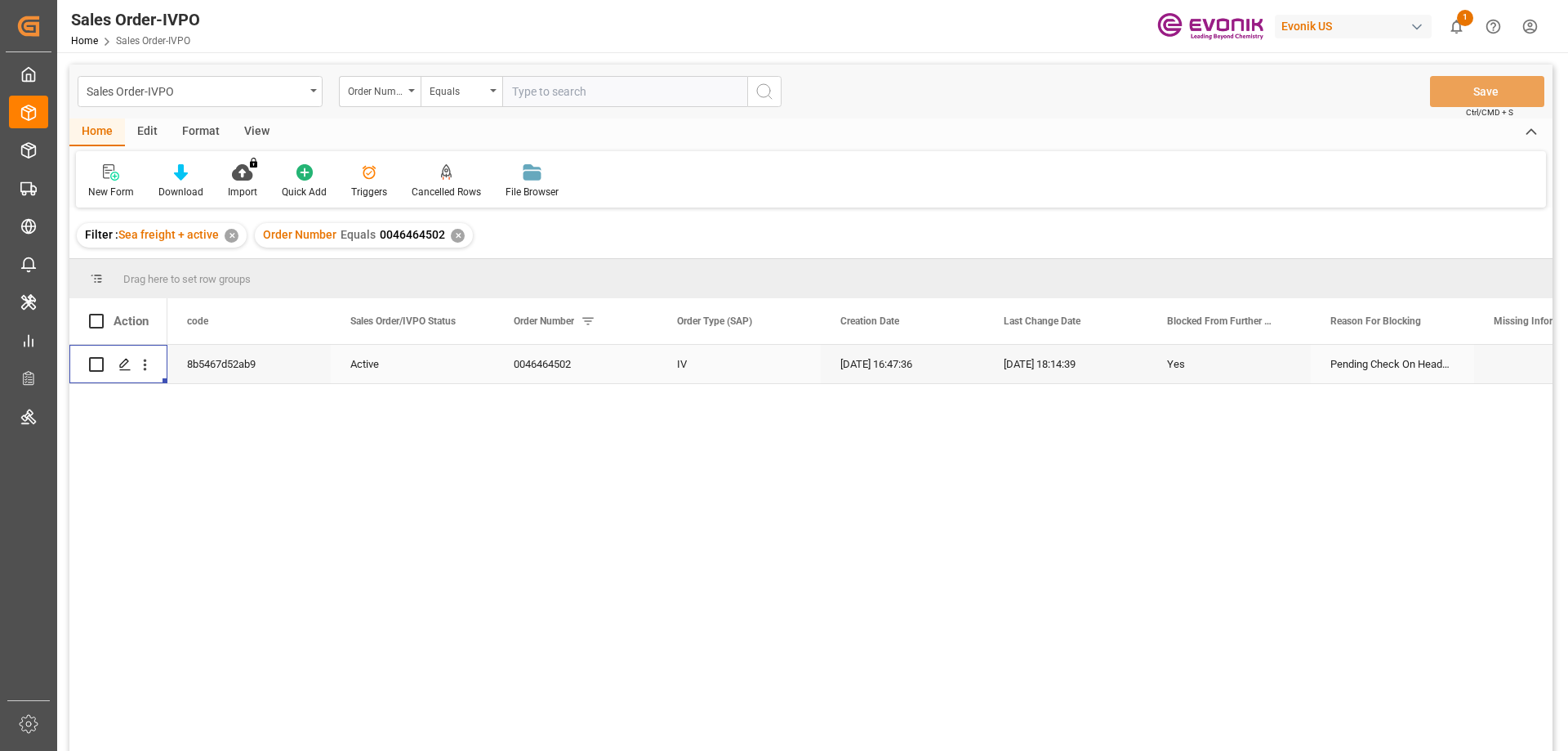
click at [586, 78] on input "text" at bounding box center [625, 91] width 245 height 31
paste input "2007068569"
type input "2007068569"
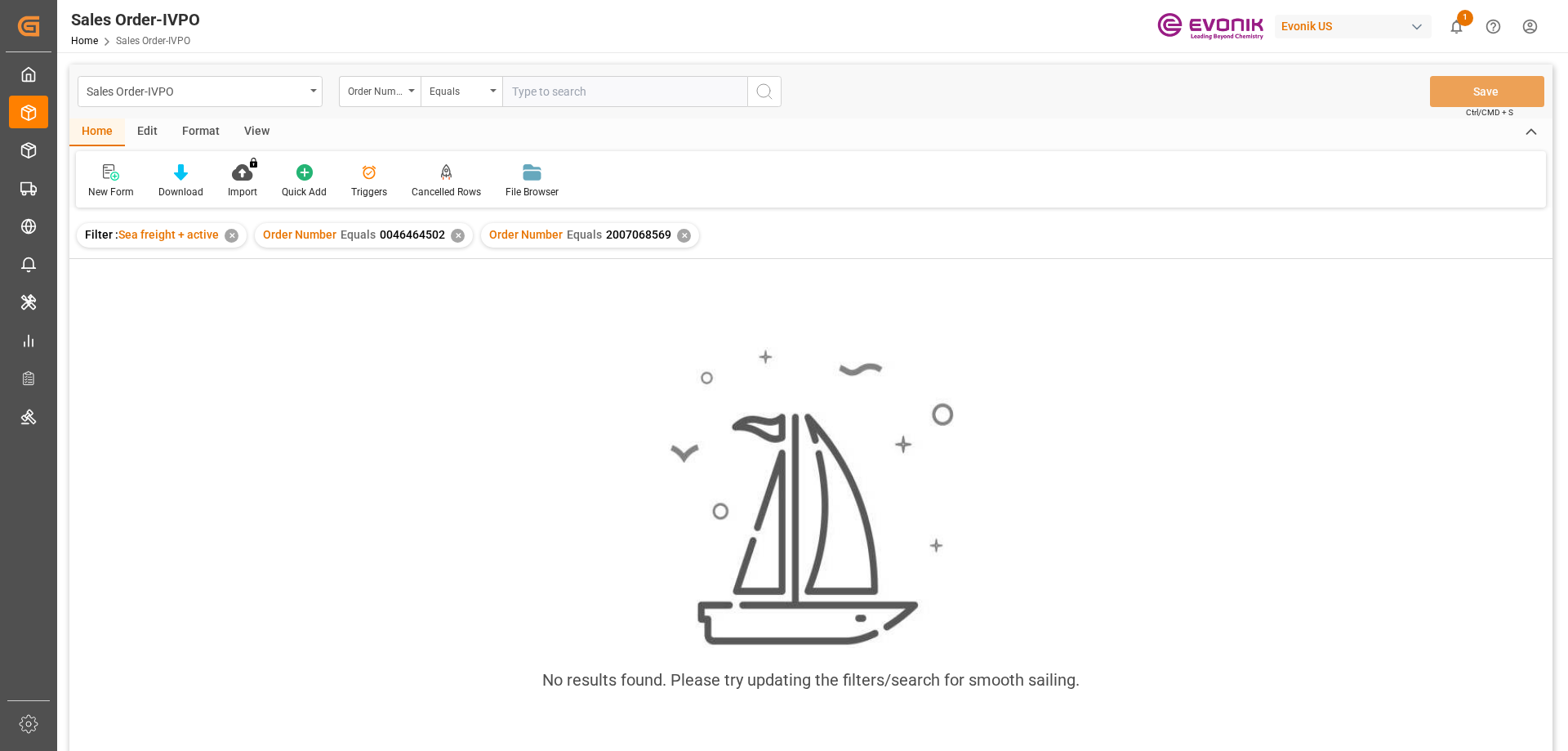
click at [459, 233] on div "✕" at bounding box center [458, 235] width 14 height 14
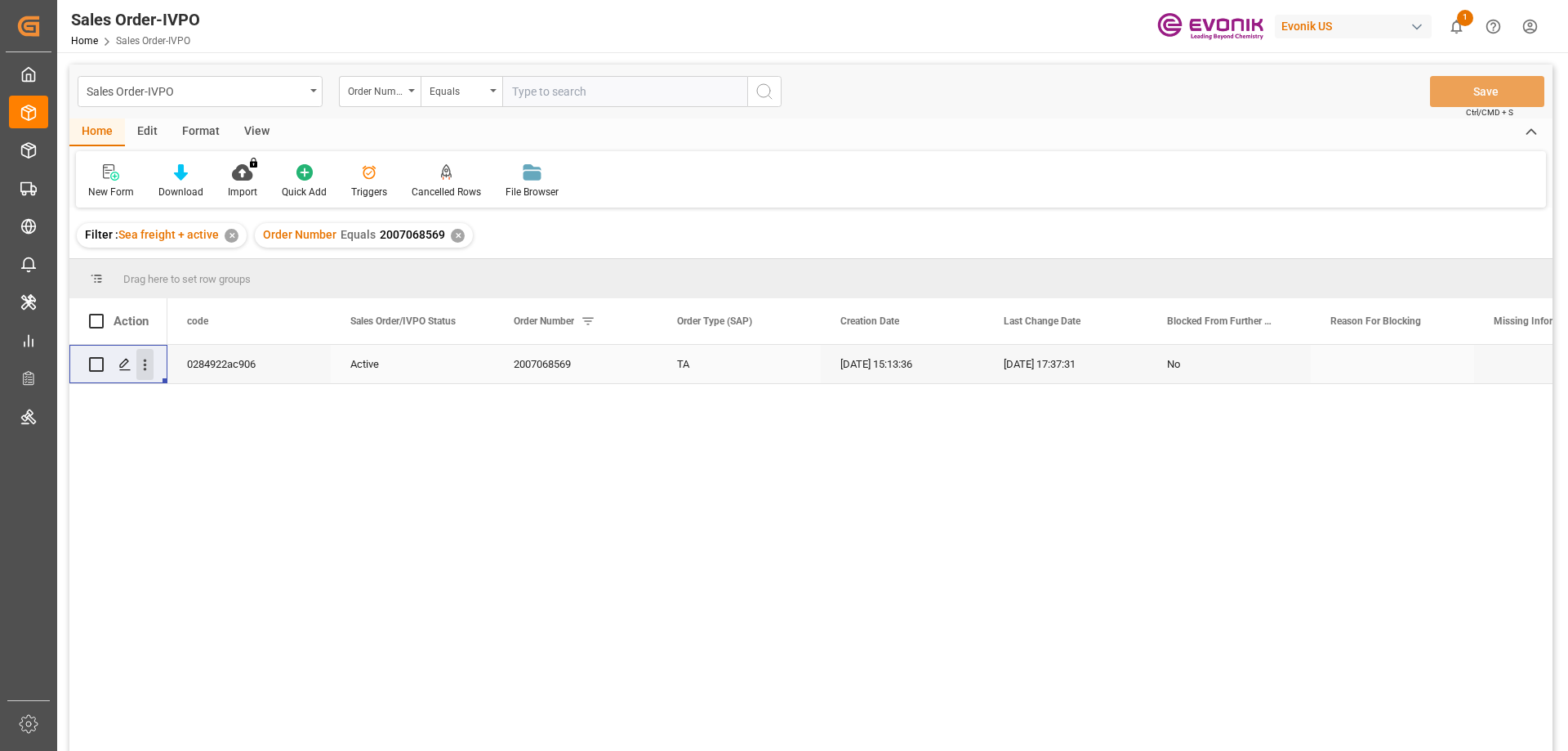
click at [149, 365] on icon "open menu" at bounding box center [145, 365] width 17 height 17
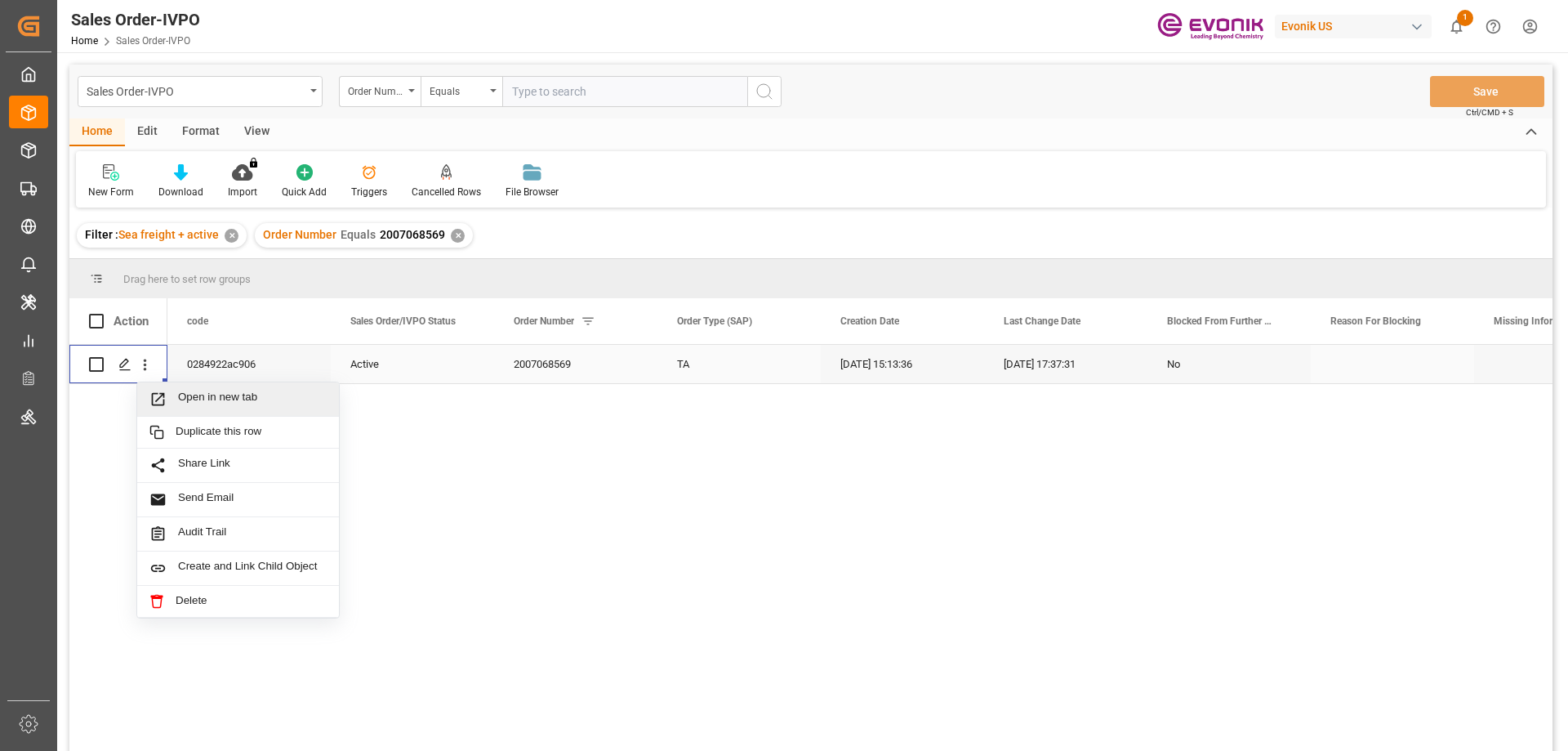
click at [210, 392] on span "Open in new tab" at bounding box center [252, 399] width 148 height 17
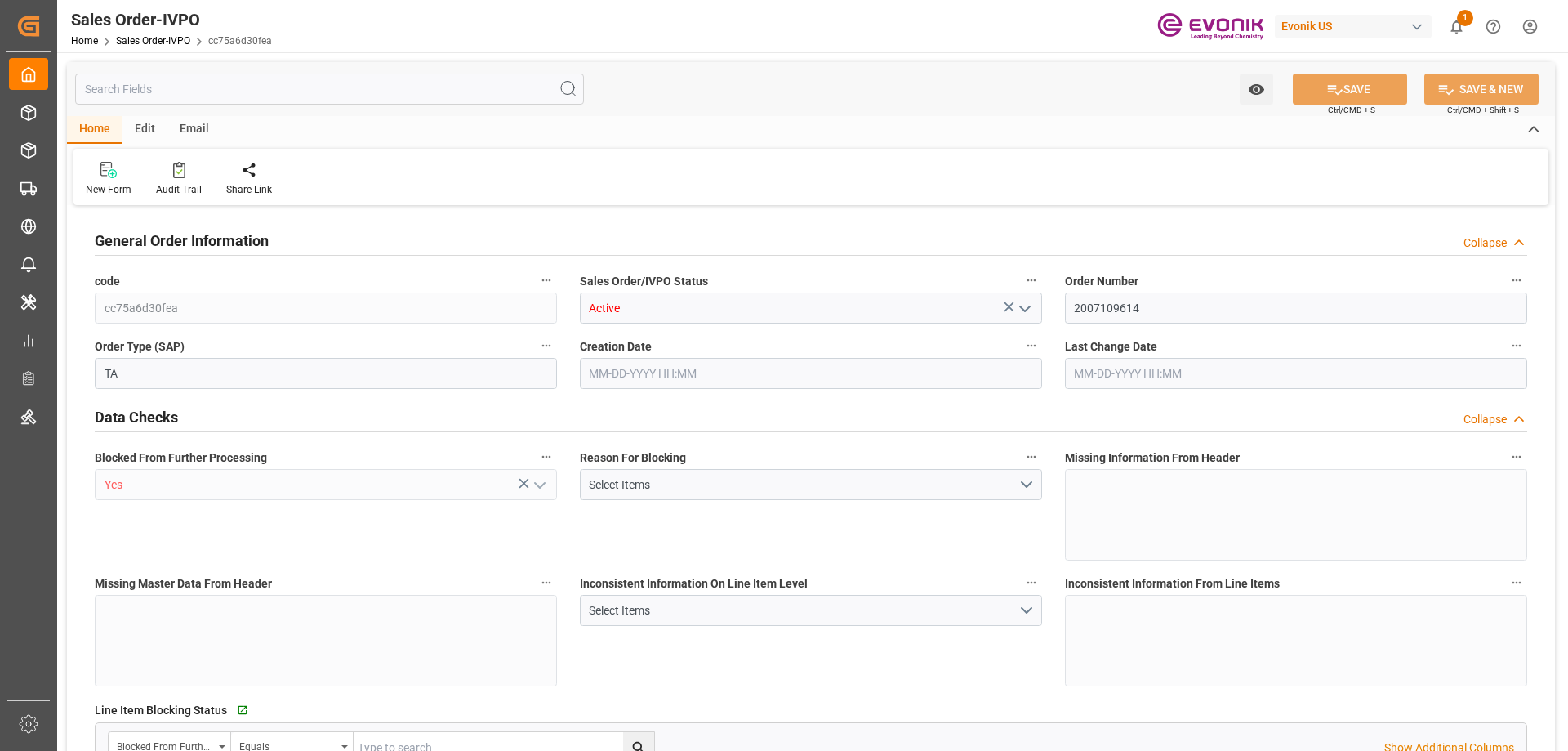
type input "AUSYD"
type input "0"
type input "1"
type input "15504"
type input "[DATE] 16:15"
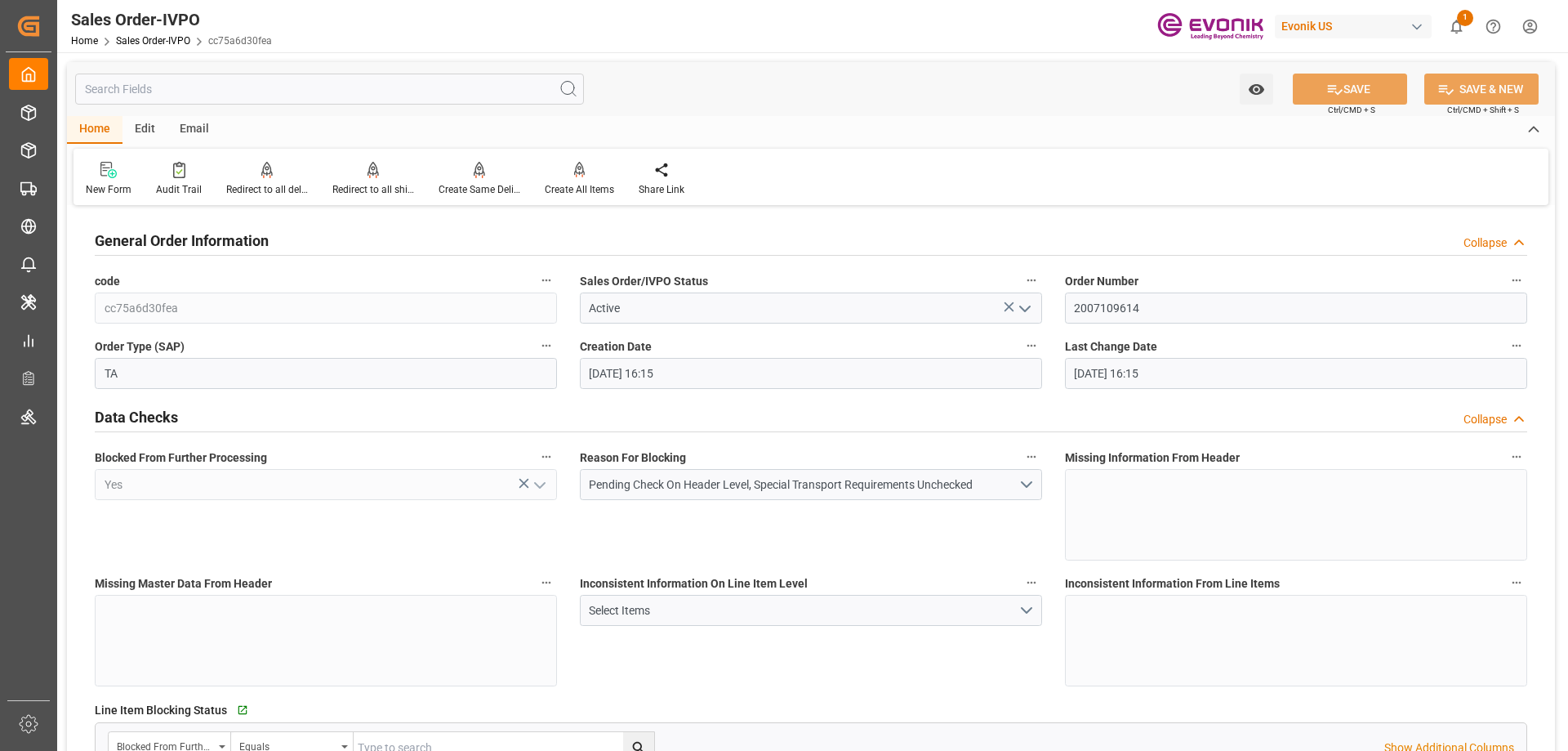
type input "[DATE] 16:15"
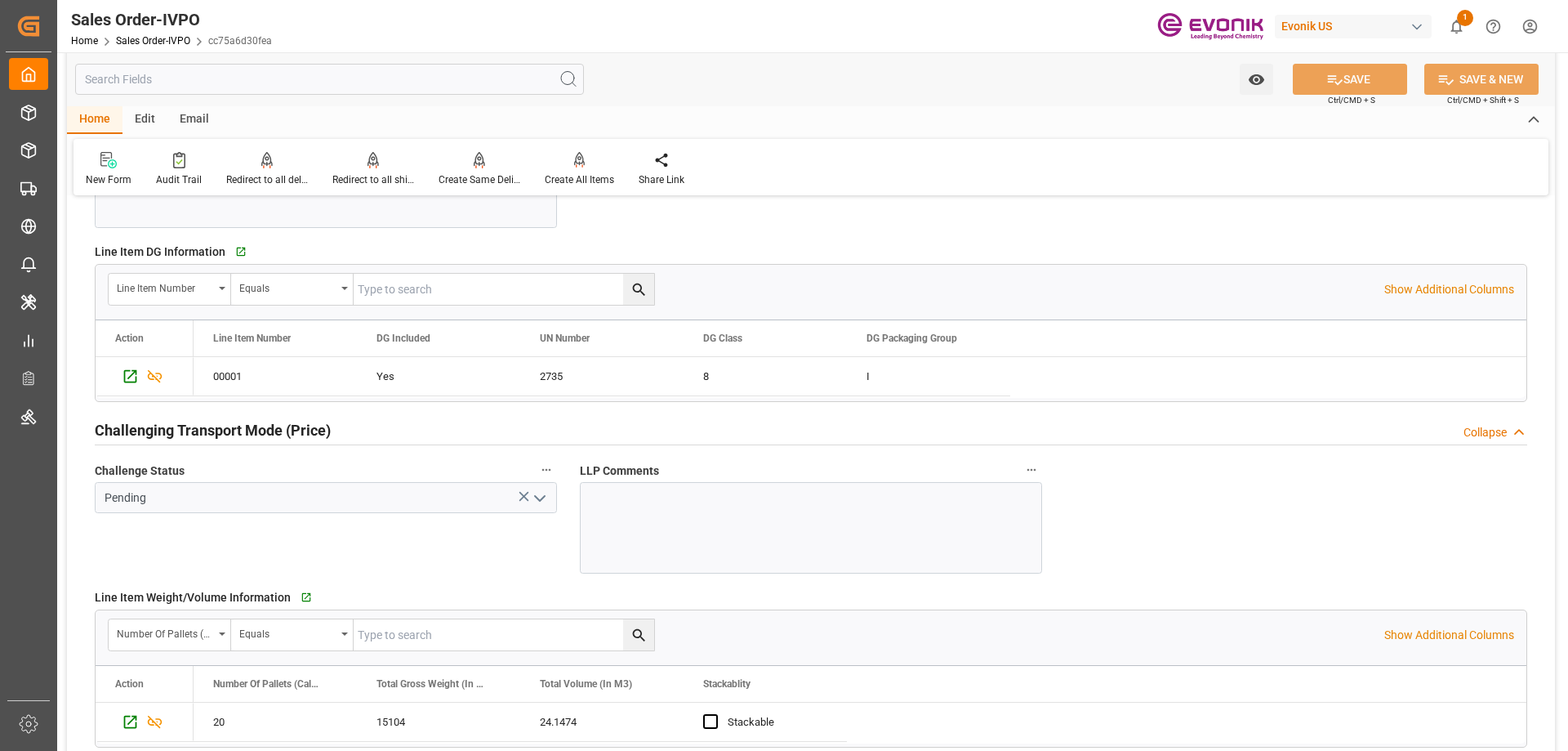
scroll to position [2451, 0]
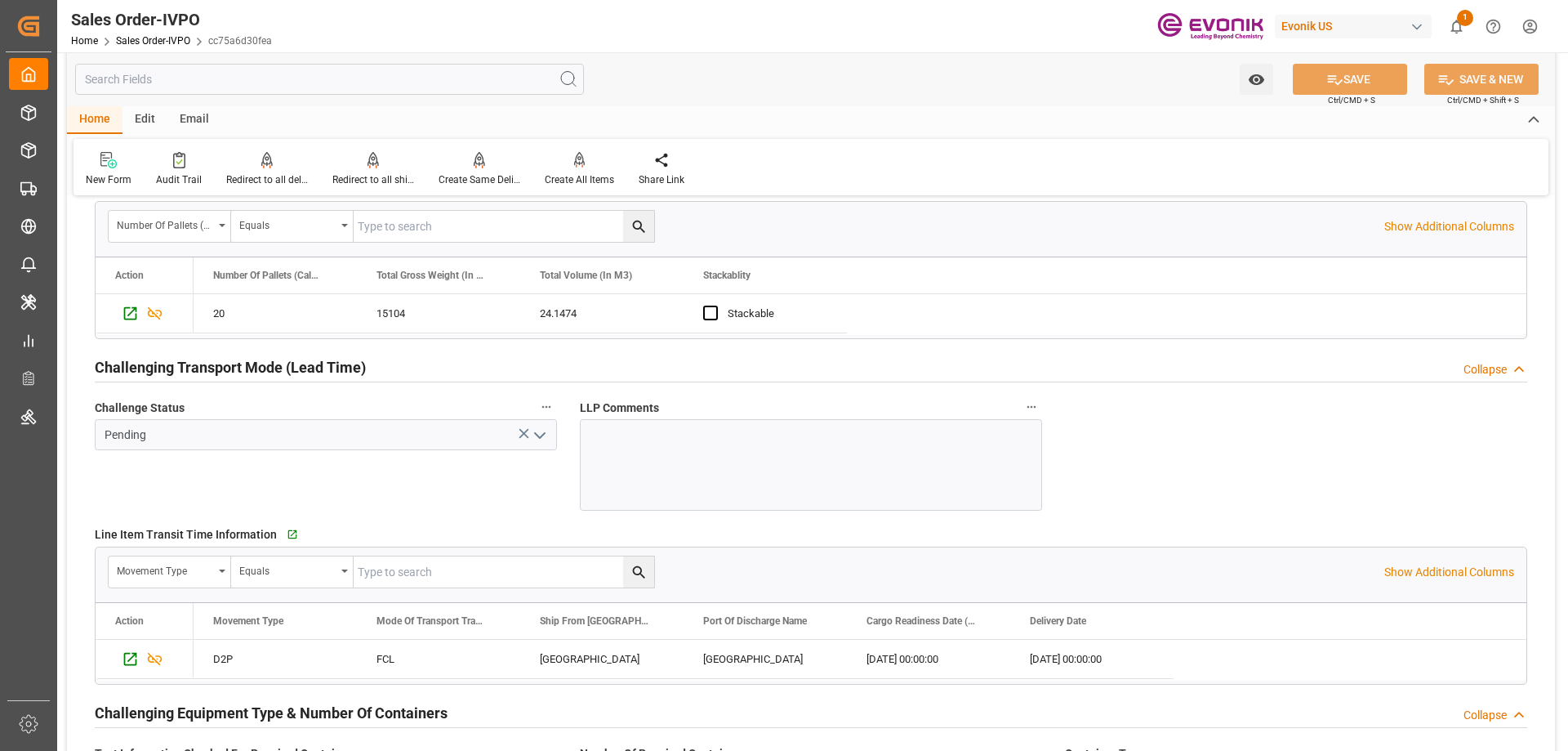
click at [284, 61] on div "Watch Option SAVE Ctrl/CMD + S SAVE & NEW Ctrl/CMD + Shift + S" at bounding box center [811, 79] width 1488 height 54
click at [282, 88] on input "text" at bounding box center [329, 79] width 509 height 31
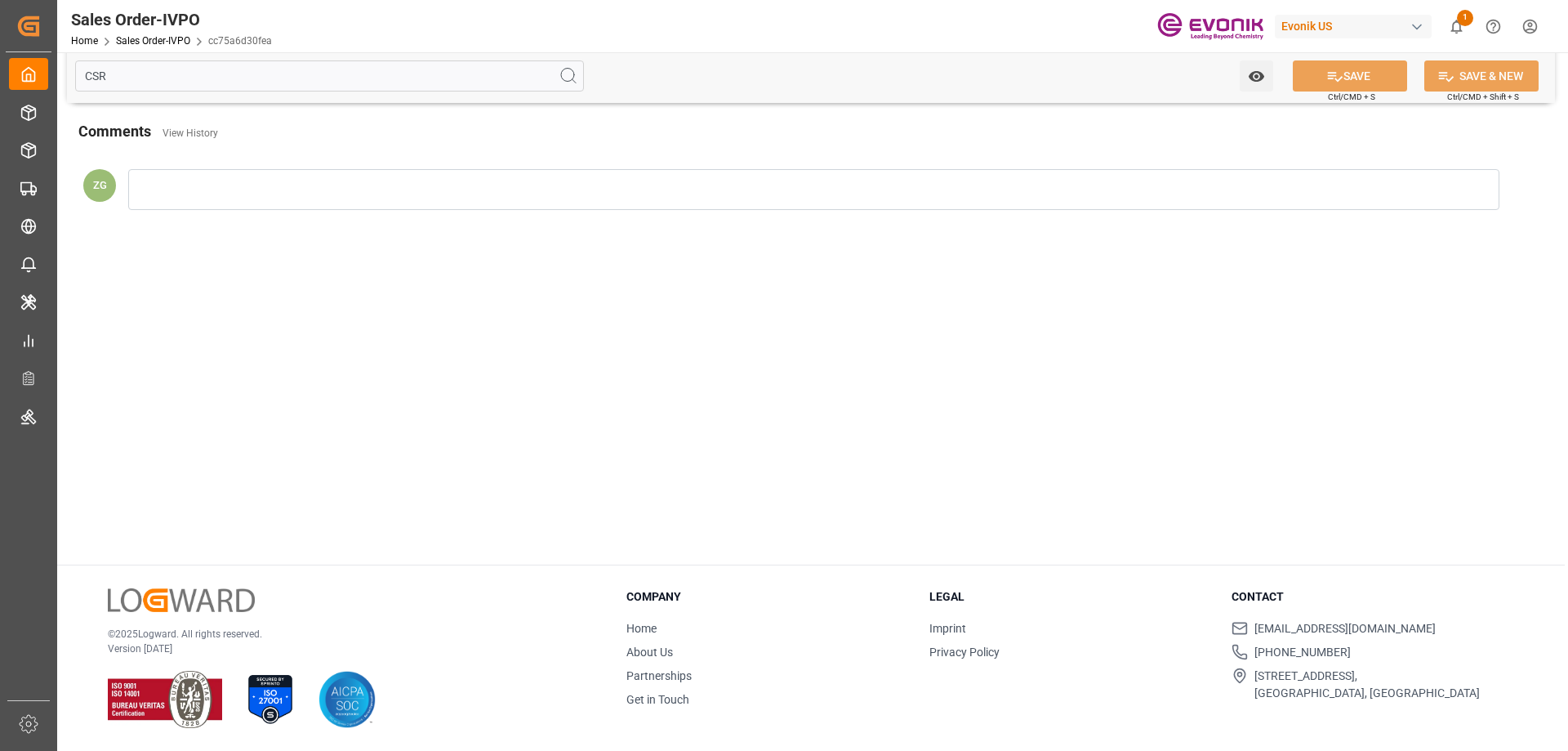
scroll to position [0, 0]
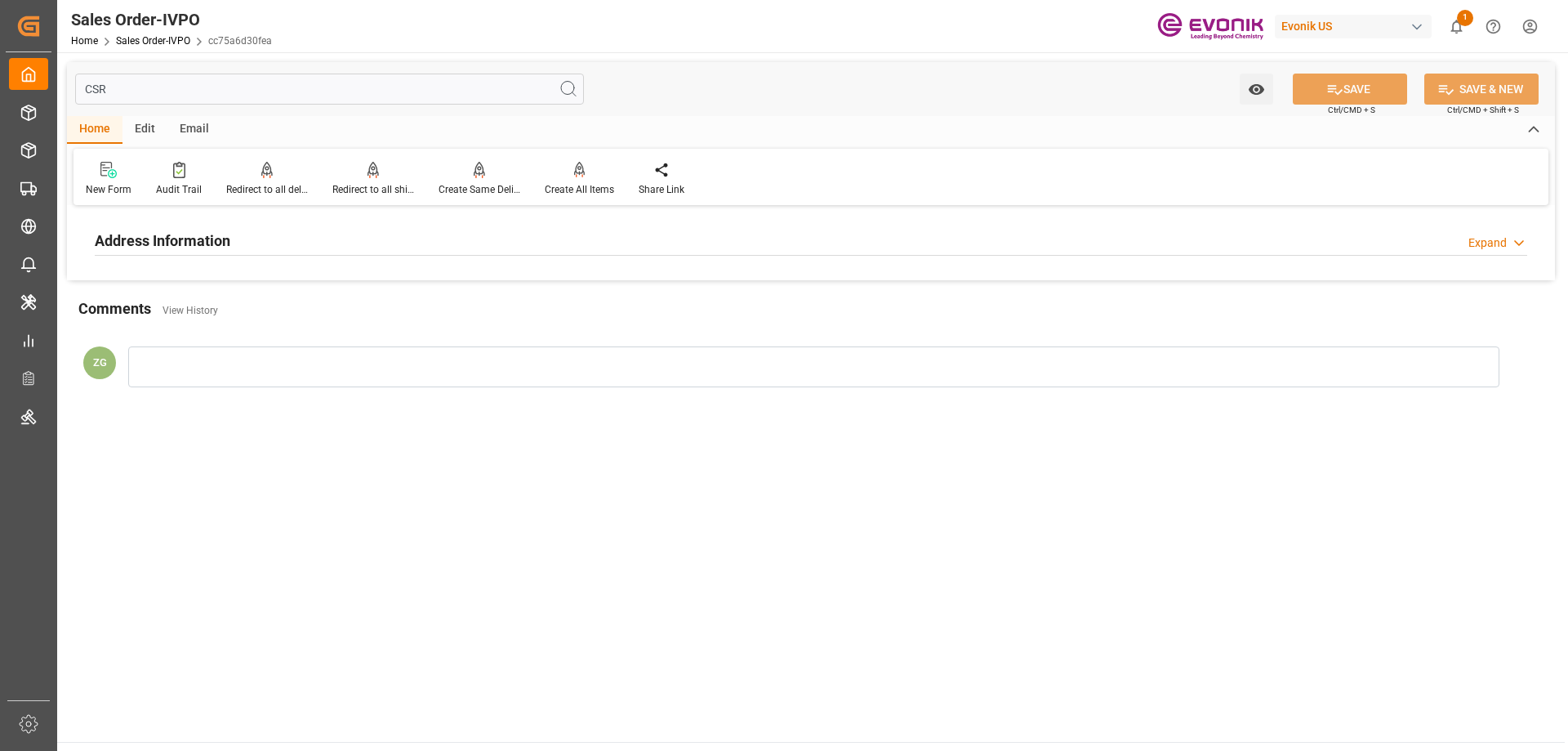
type input "CSR"
click at [208, 243] on h2 "Address Information" at bounding box center [163, 240] width 136 height 22
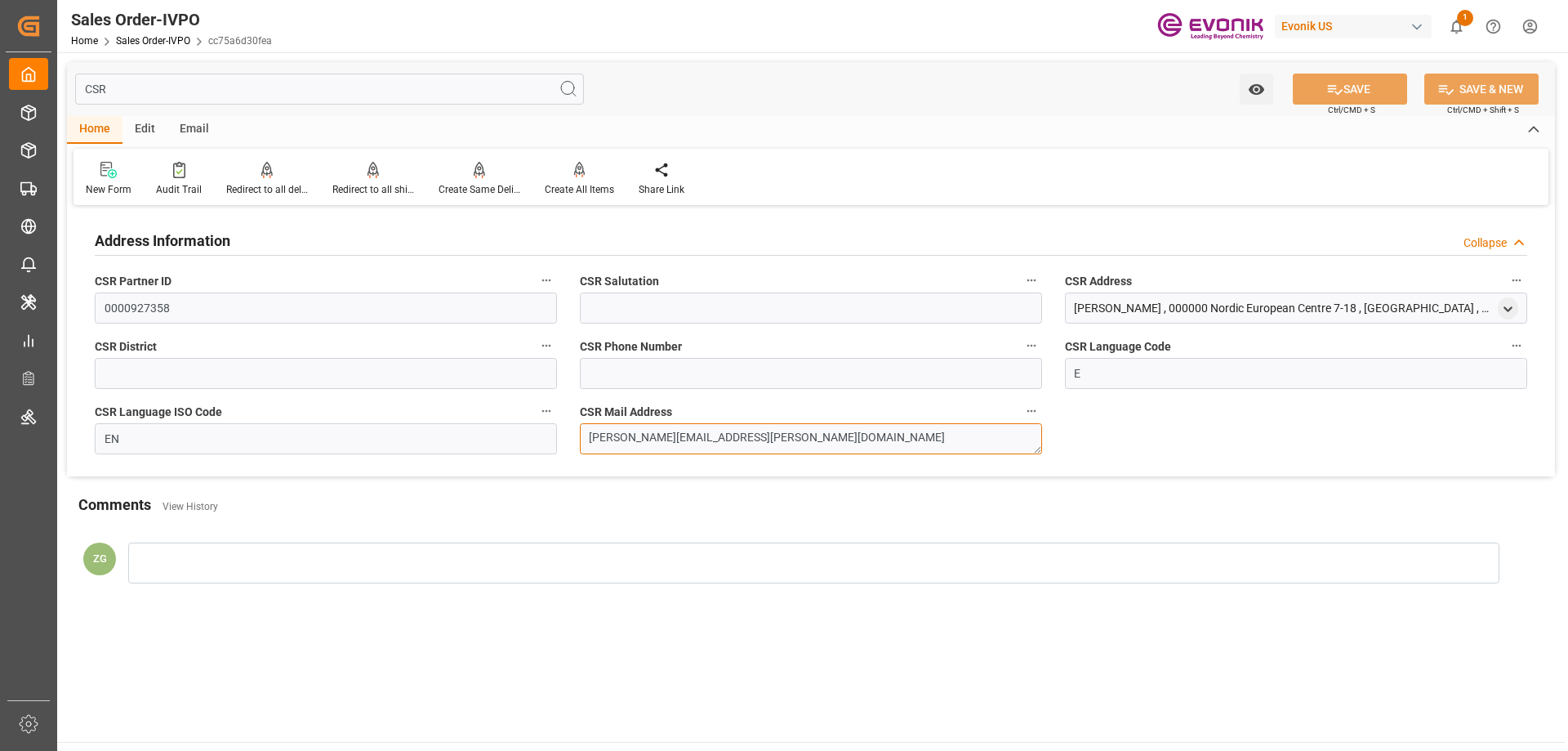
drag, startPoint x: 736, startPoint y: 447, endPoint x: 562, endPoint y: 450, distance: 174.0
click at [562, 450] on div "Address Information Collapse CSR Partner ID 0000927358 CSR Salutation CSR Addre…" at bounding box center [811, 344] width 1488 height 267
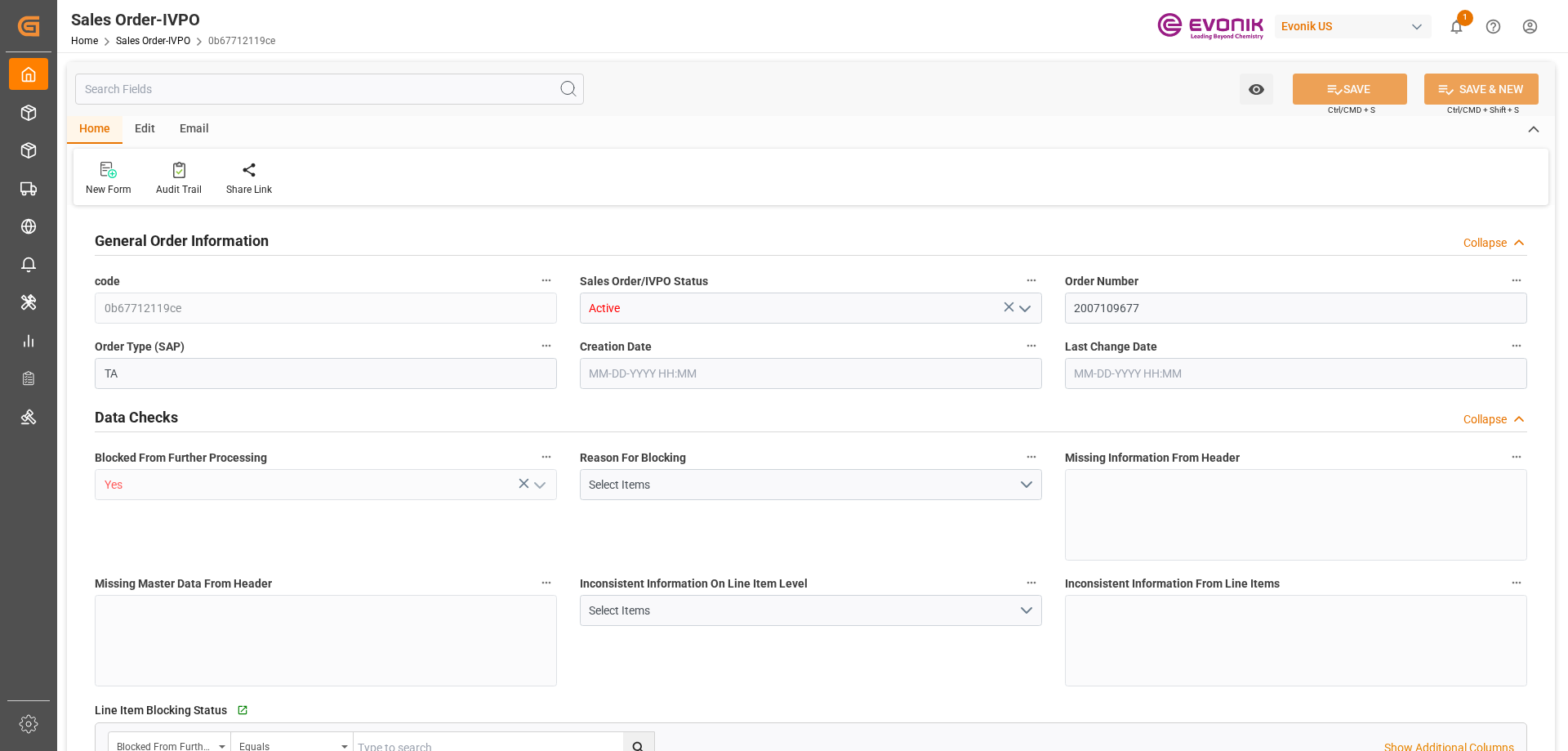
type input "AUFRE"
type input "0"
type input "1"
type input "15504"
type input "08-12-2025 16:15"
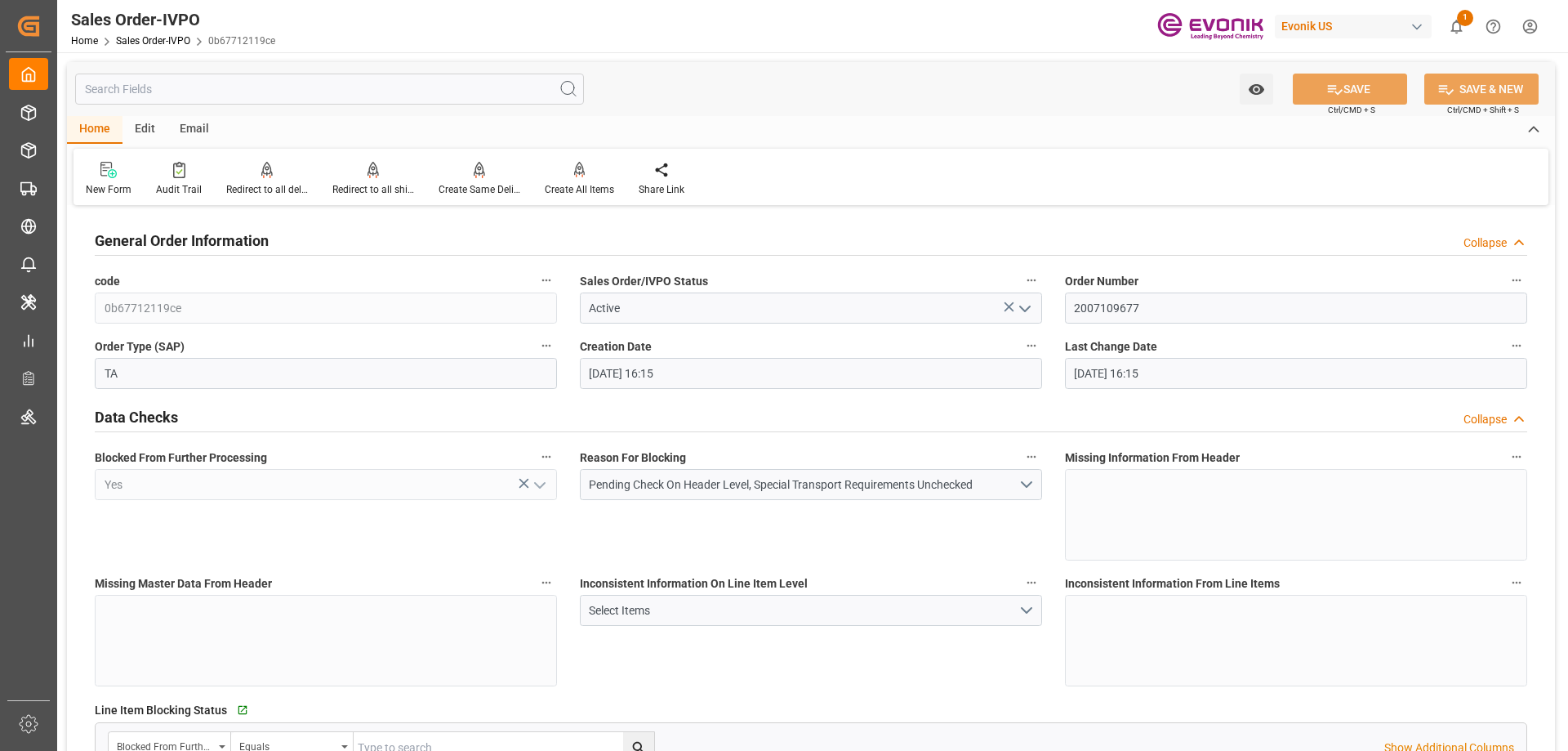
type input "08-12-2025 16:15"
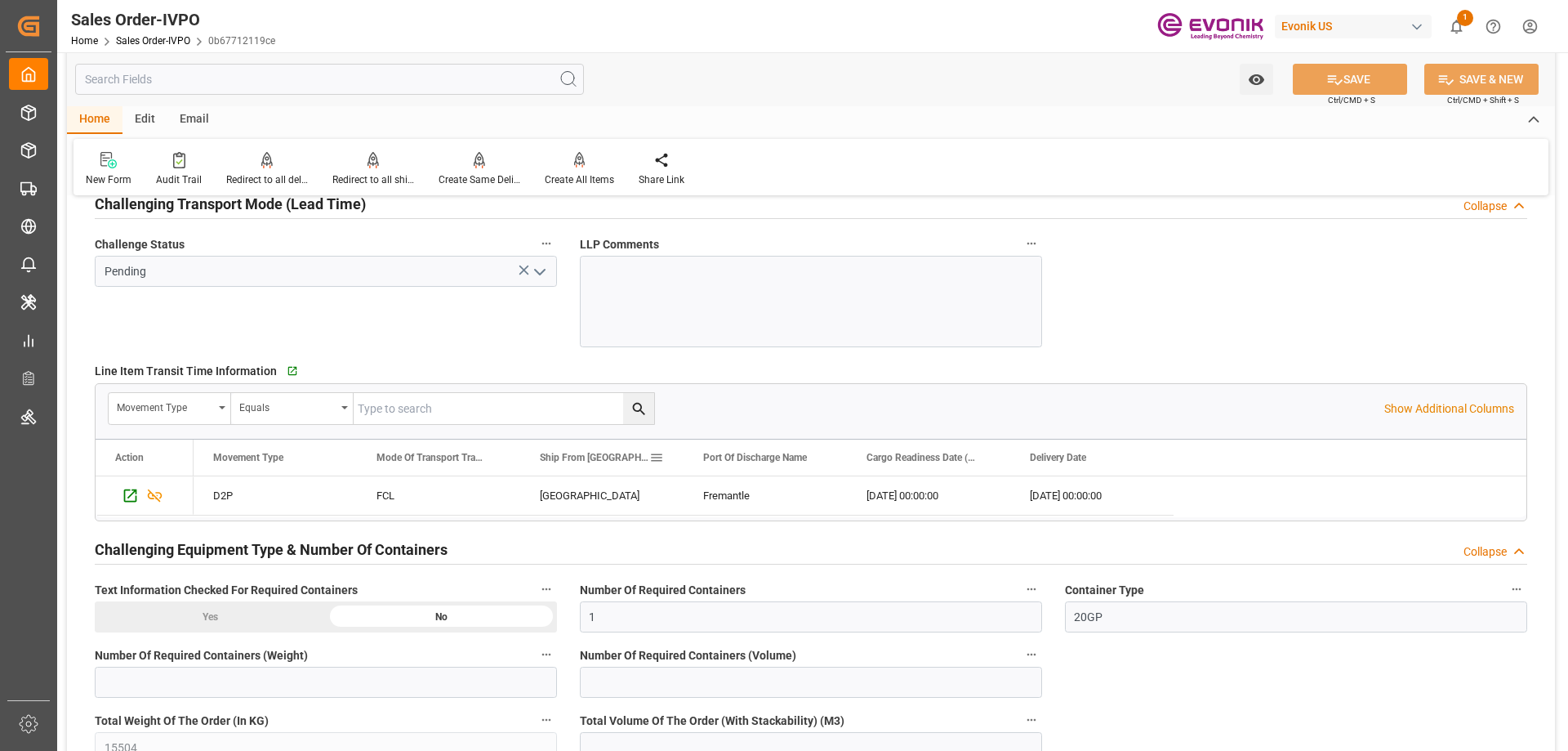
scroll to position [2697, 0]
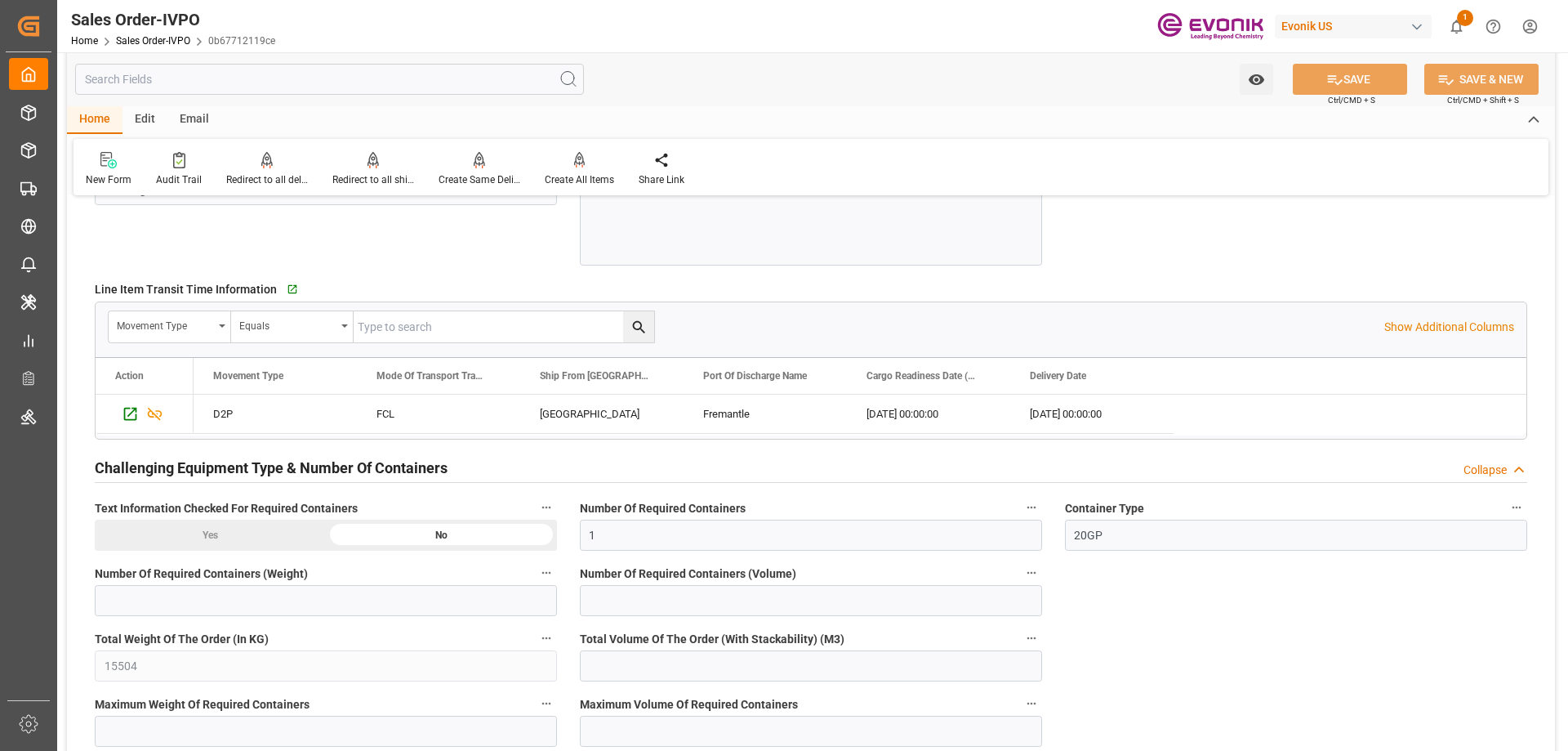
click at [488, 79] on input "text" at bounding box center [329, 79] width 509 height 31
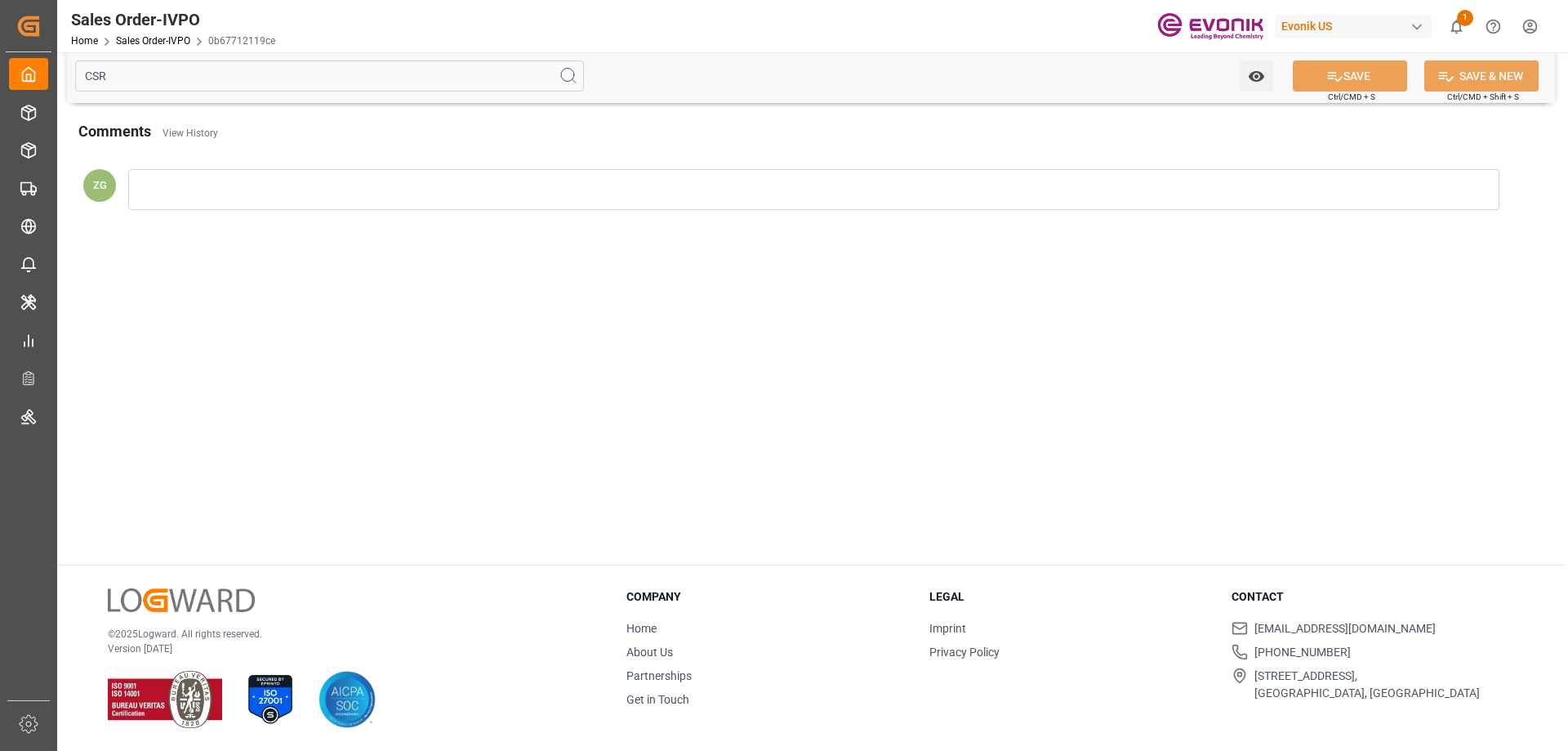
scroll to position [0, 0]
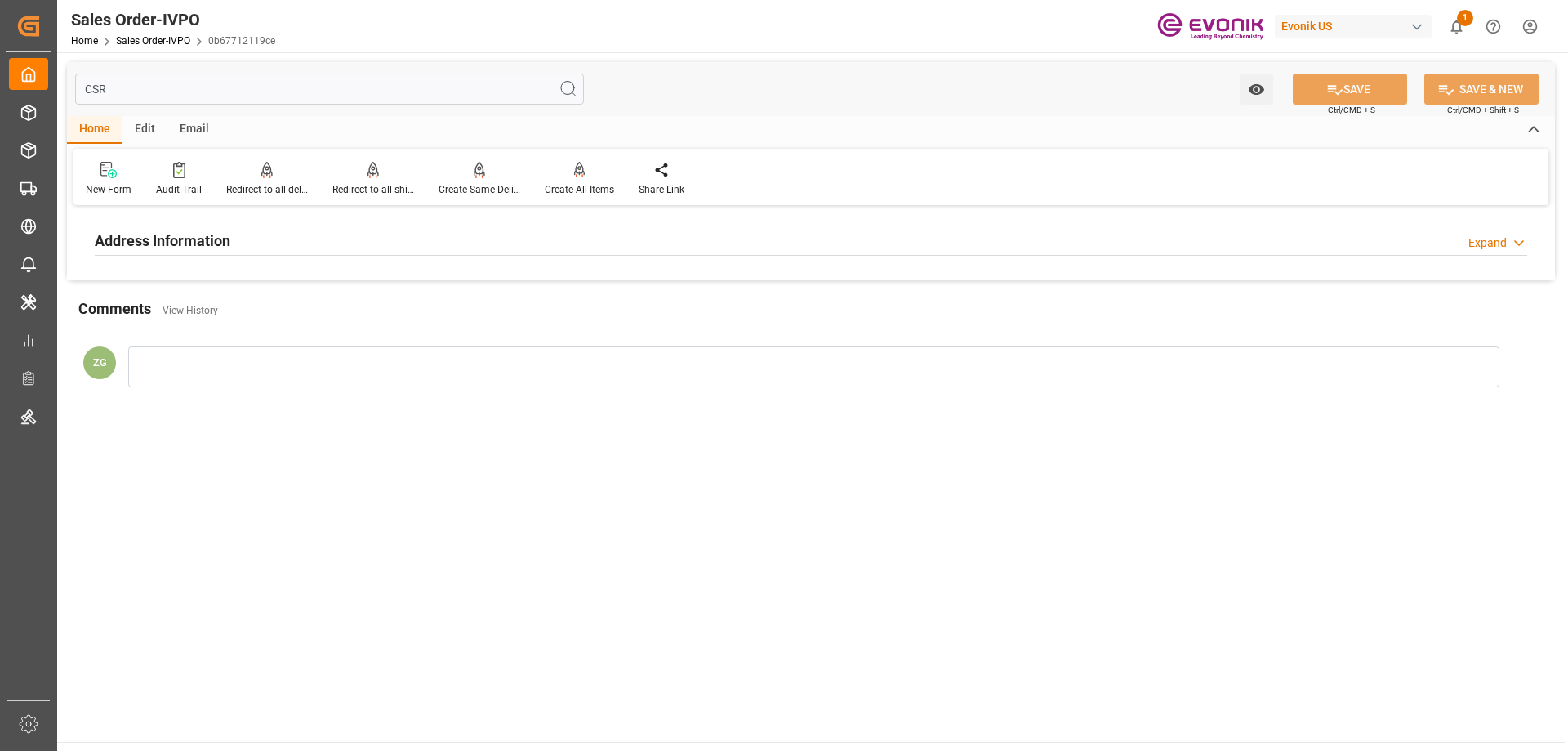
type input "CSR"
click at [216, 240] on h2 "Address Information" at bounding box center [163, 240] width 136 height 22
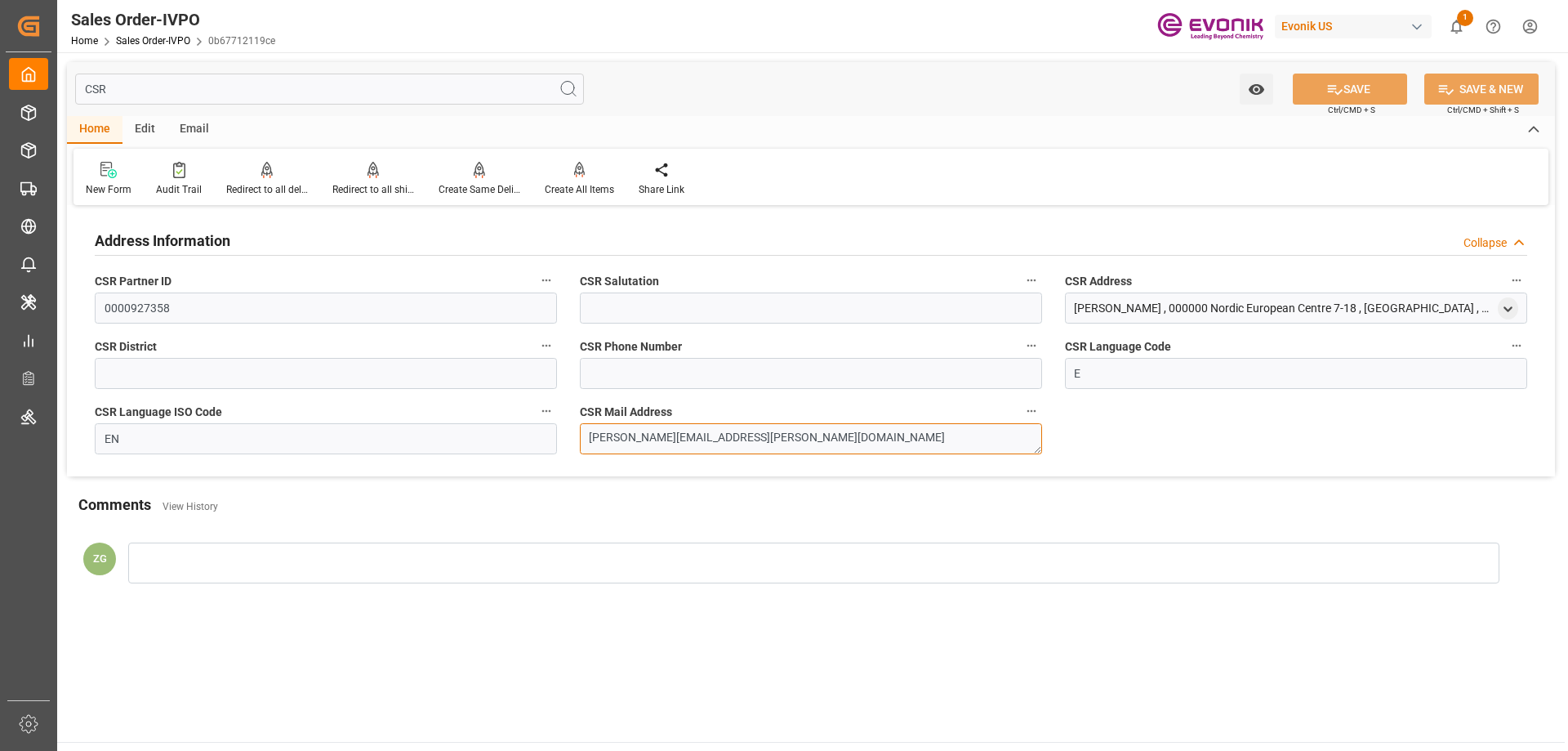
drag, startPoint x: 723, startPoint y: 442, endPoint x: 539, endPoint y: 442, distance: 184.0
click at [539, 442] on div "Address Information Collapse CSR Partner ID 0000927358 CSR Salutation CSR Addre…" at bounding box center [811, 344] width 1488 height 267
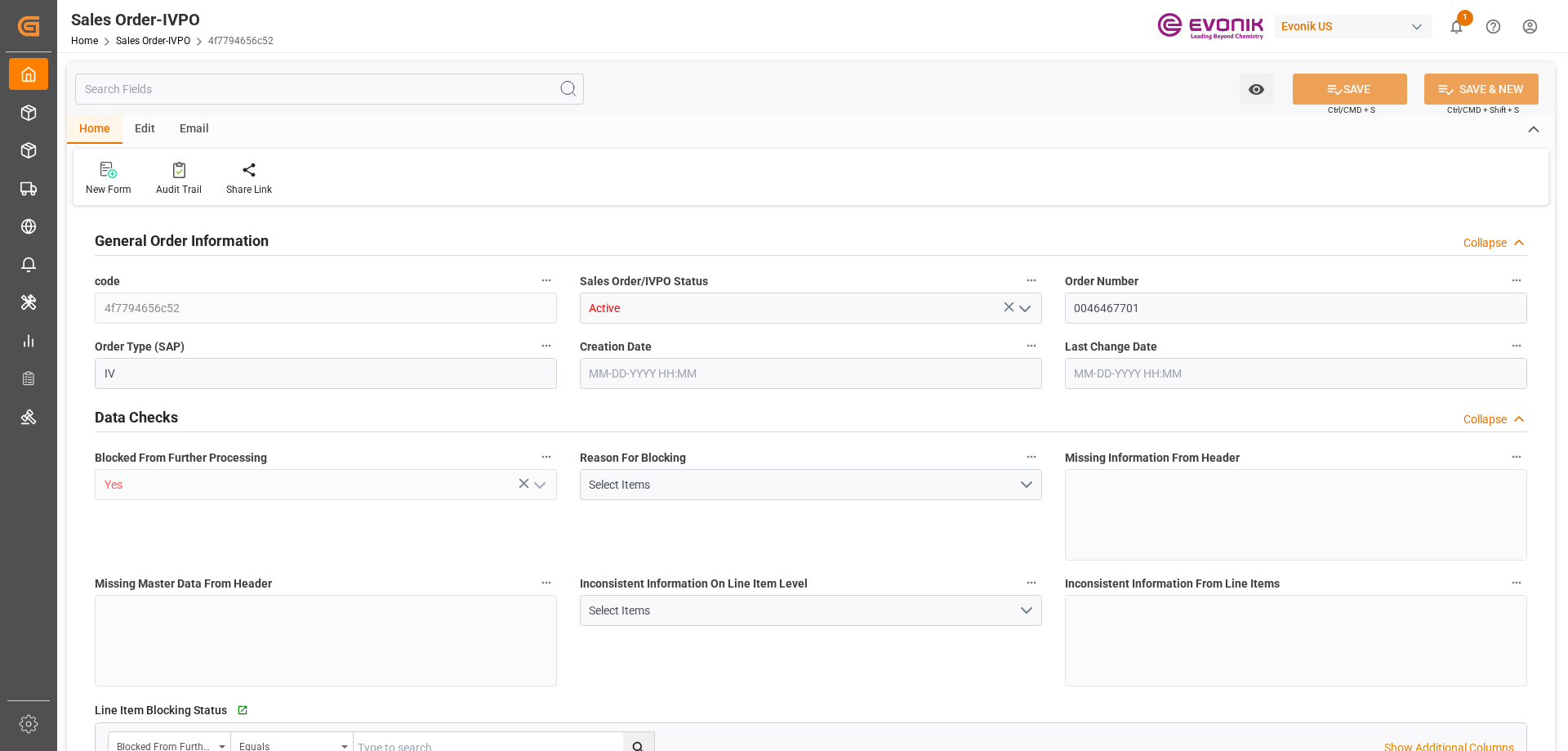
type input "ARBUE"
type input "0"
type input "1"
type input "18360.09"
type input "08-12-2025 18:20"
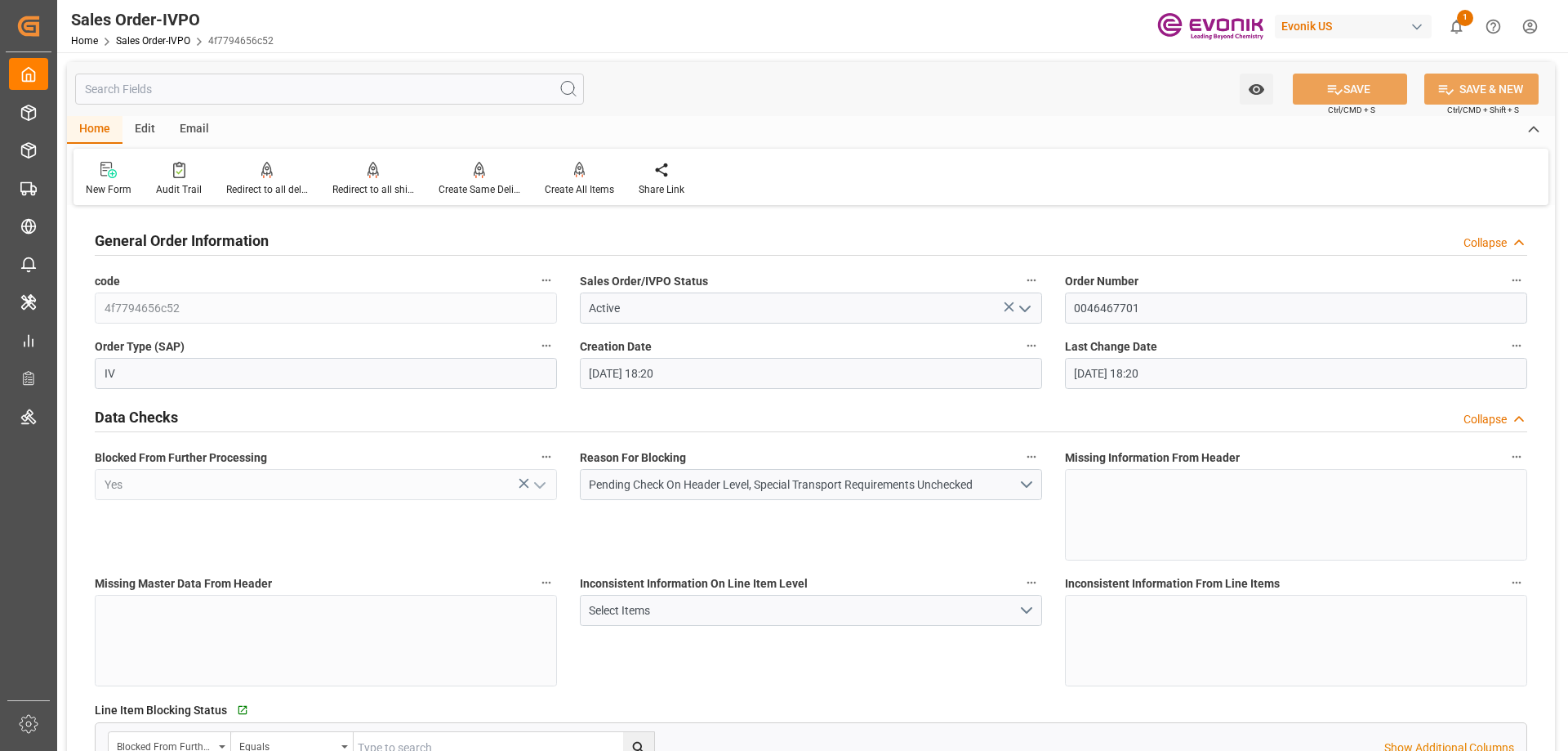
type input "08-12-2025 18:20"
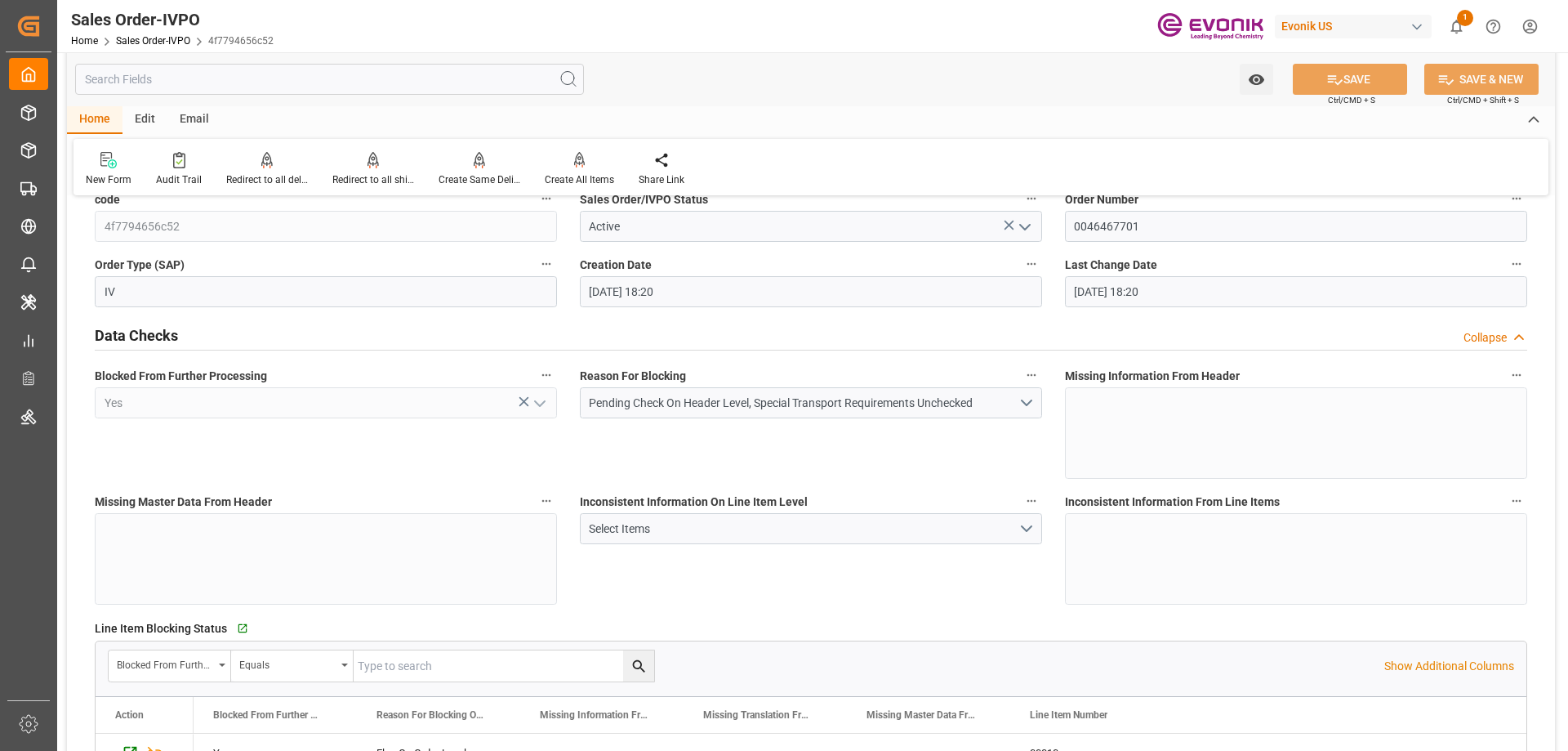
scroll to position [572, 0]
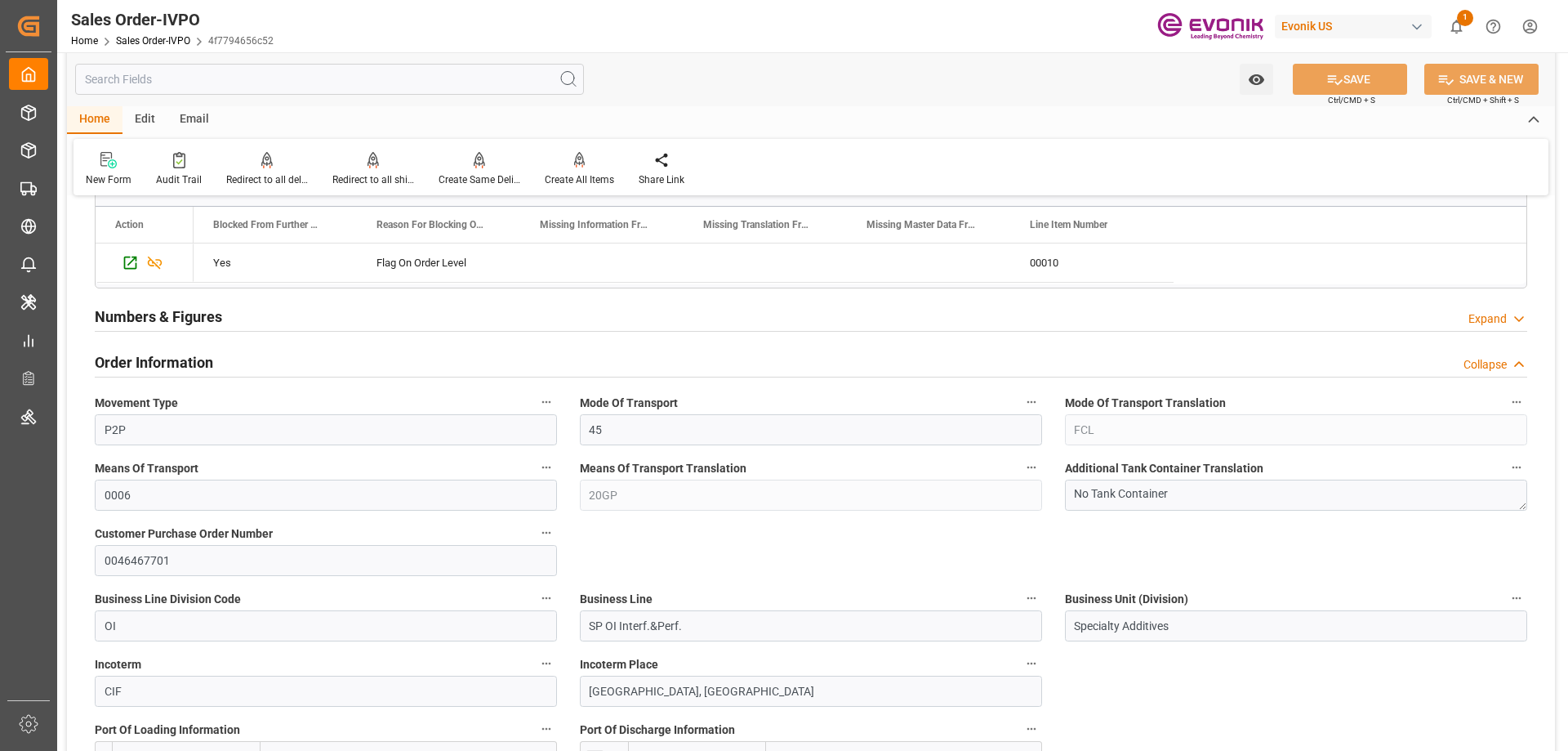
click at [399, 69] on input "text" at bounding box center [329, 79] width 509 height 31
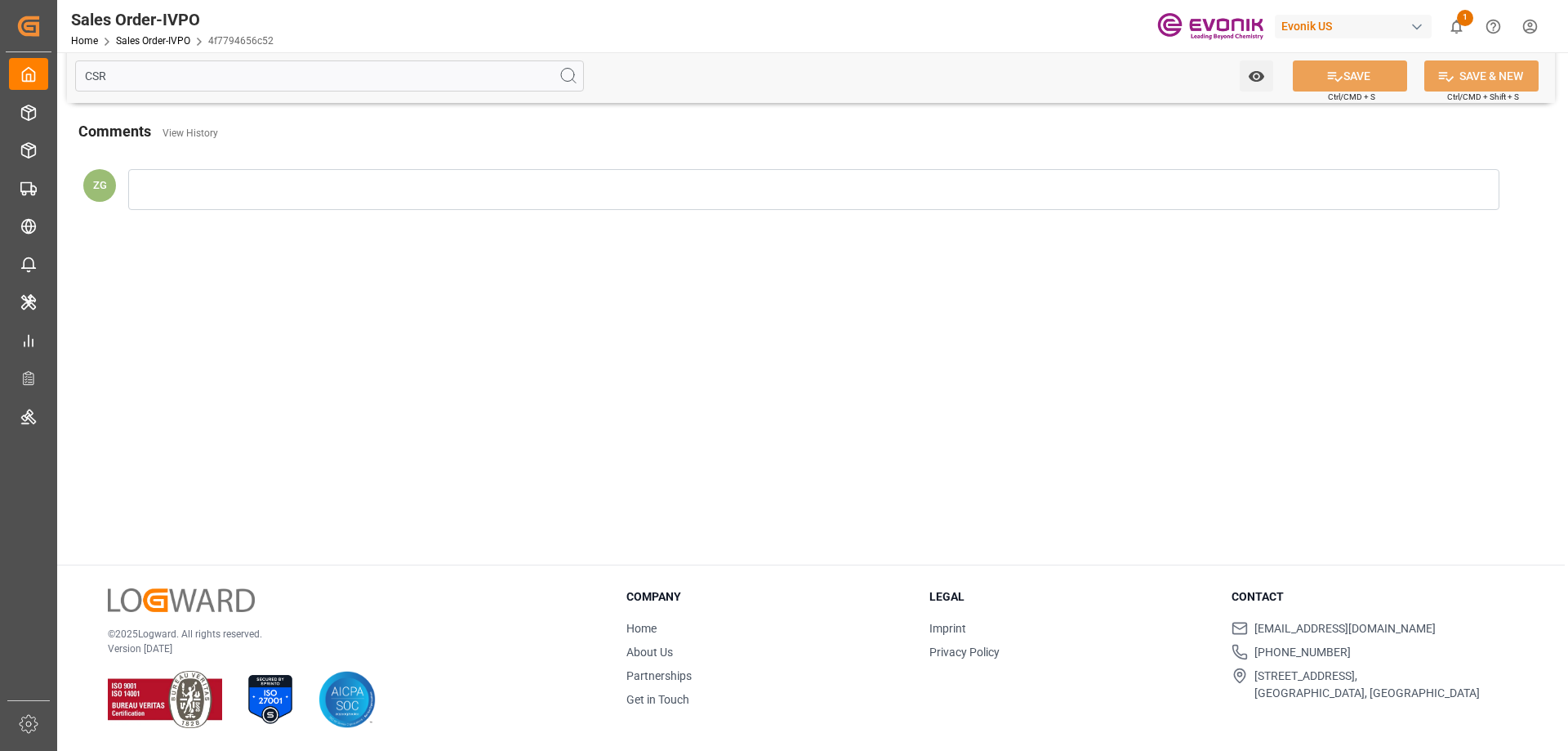
scroll to position [0, 0]
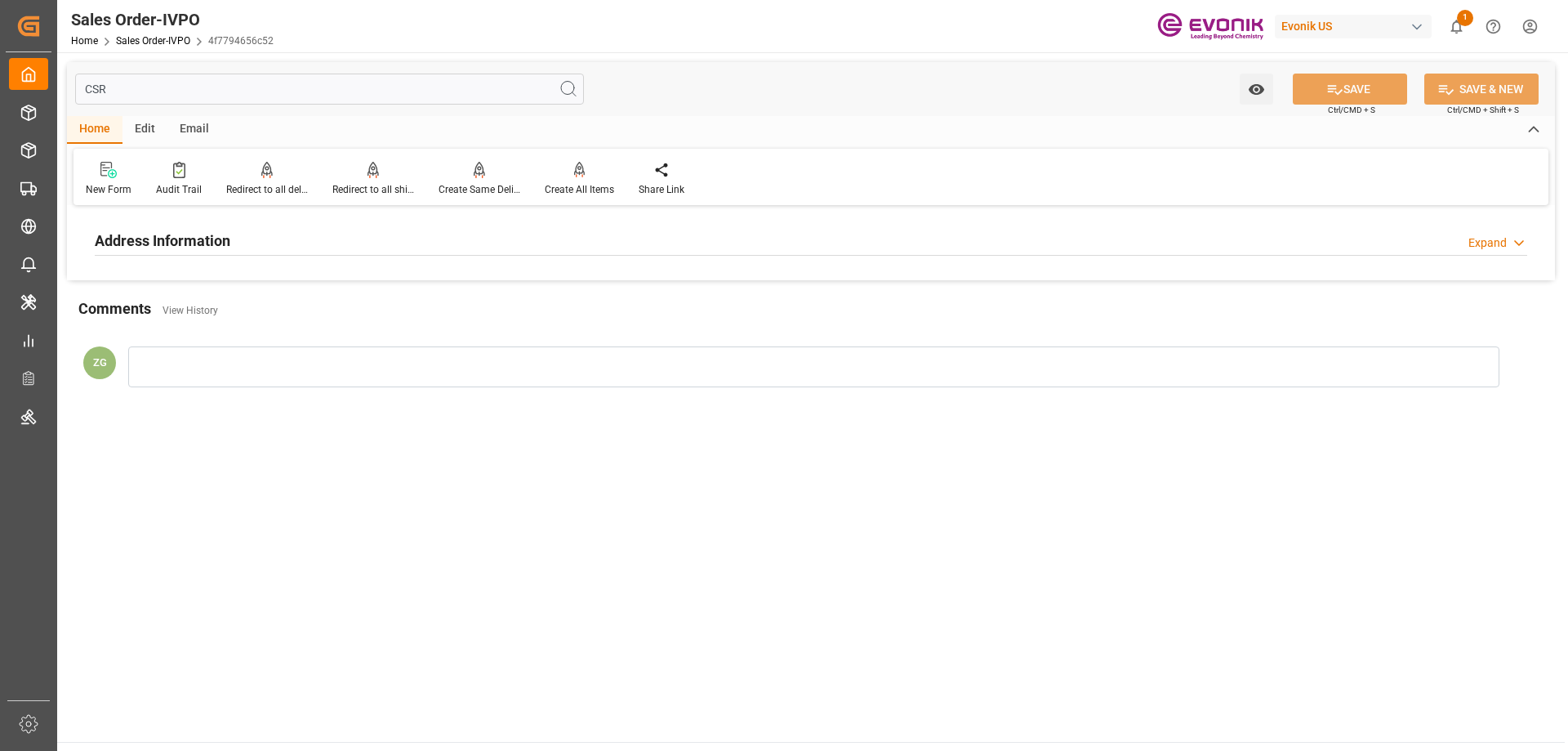
type input "CSR"
click at [184, 260] on div "Address Information Expand" at bounding box center [812, 241] width 1456 height 46
click at [184, 240] on h2 "Address Information" at bounding box center [163, 240] width 136 height 22
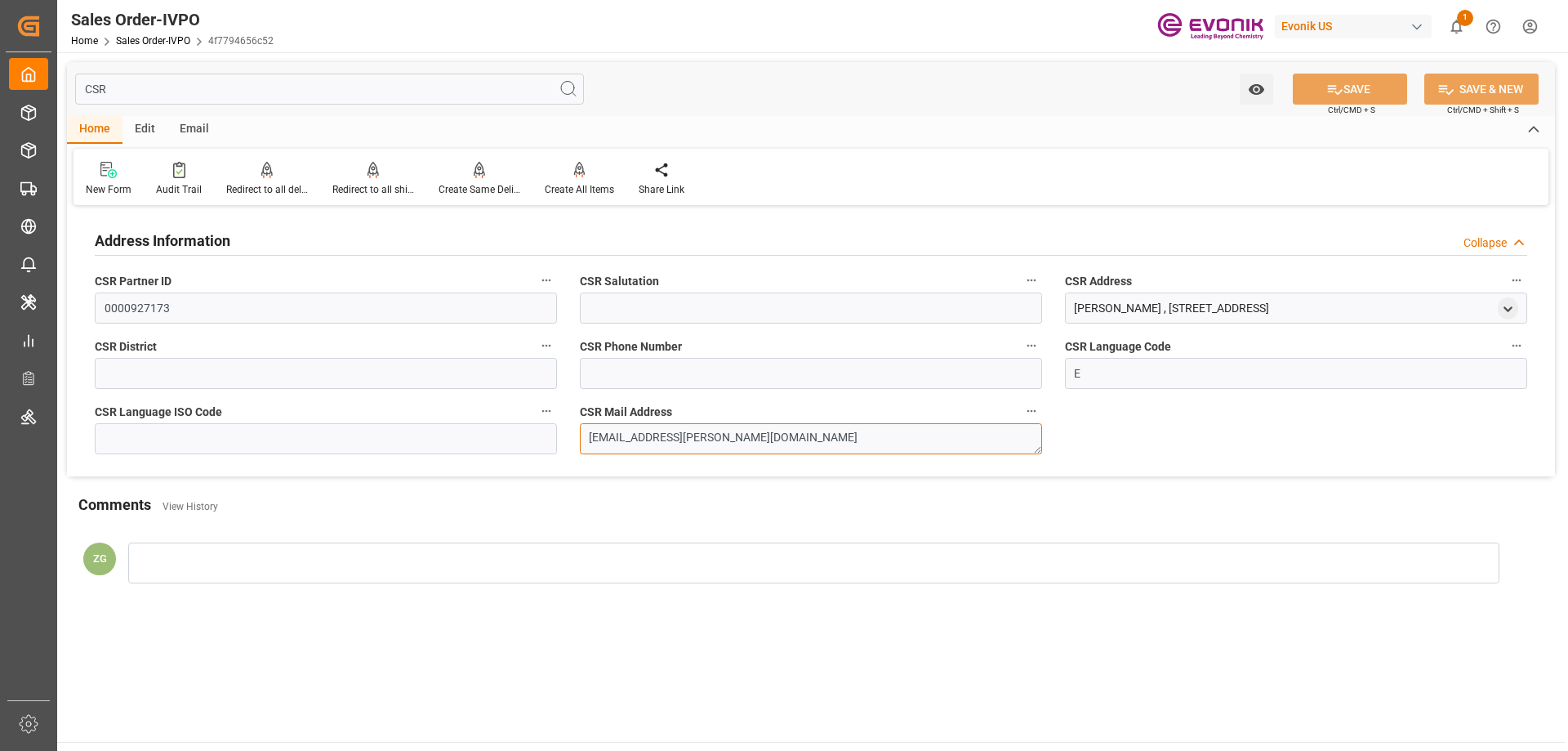
drag, startPoint x: 744, startPoint y: 433, endPoint x: 572, endPoint y: 434, distance: 172.0
click at [572, 434] on div "CSR Mail Address vic.rodriguez@evonik.com" at bounding box center [812, 427] width 485 height 66
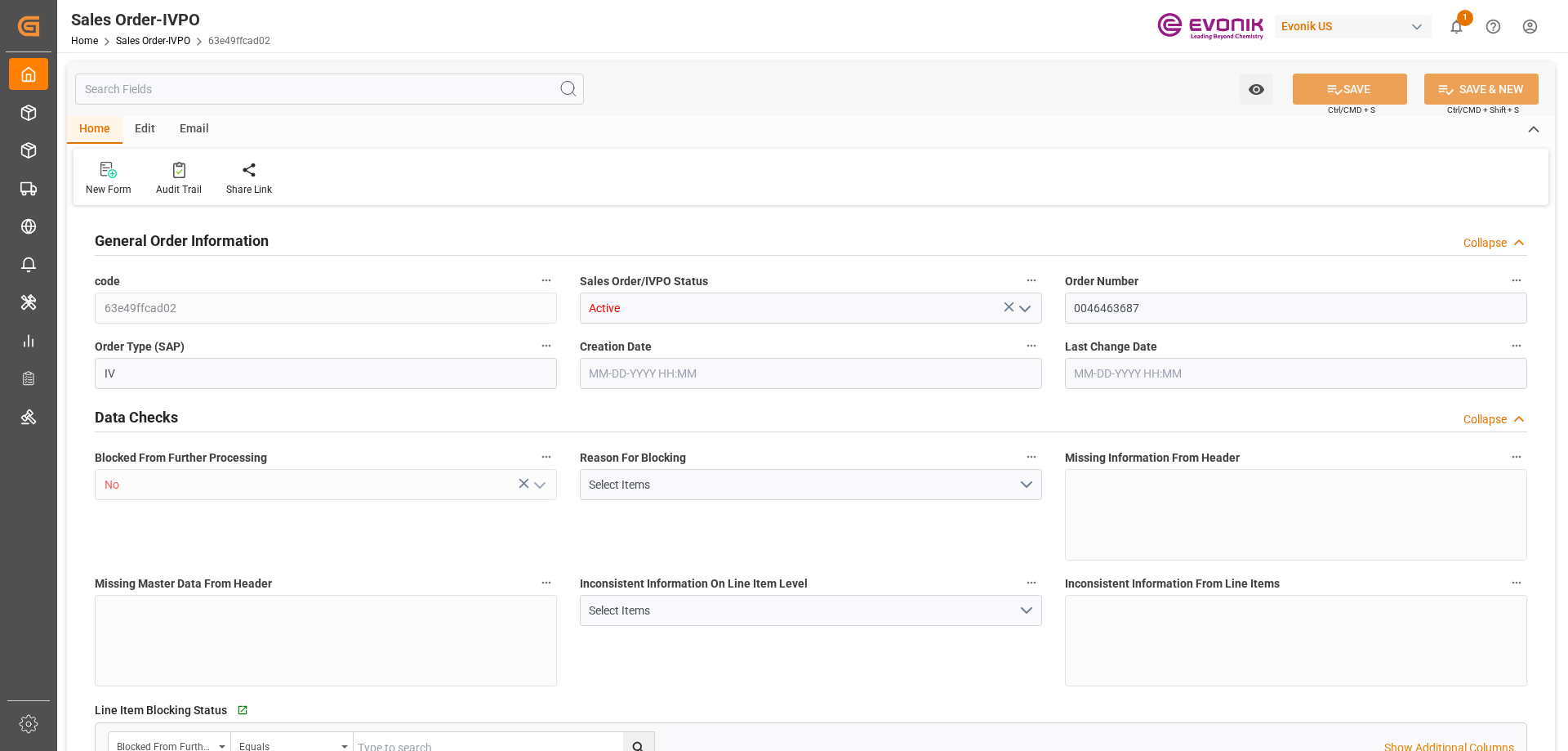
type input "NLRTM"
type input "0"
type input "1"
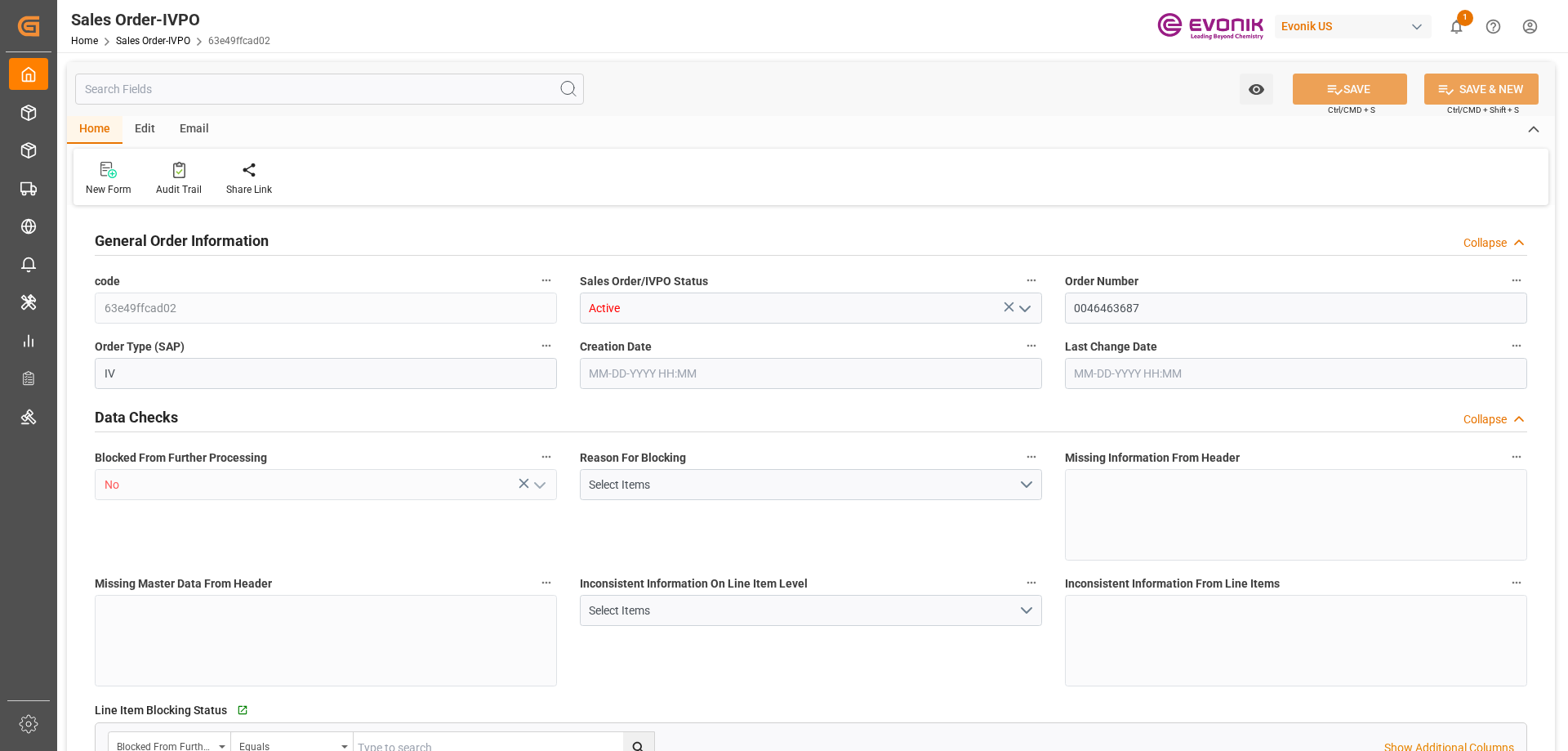
type input "12872.56"
type input "21.5372"
type input "17000"
type input "30"
type input "[DATE] 12:59"
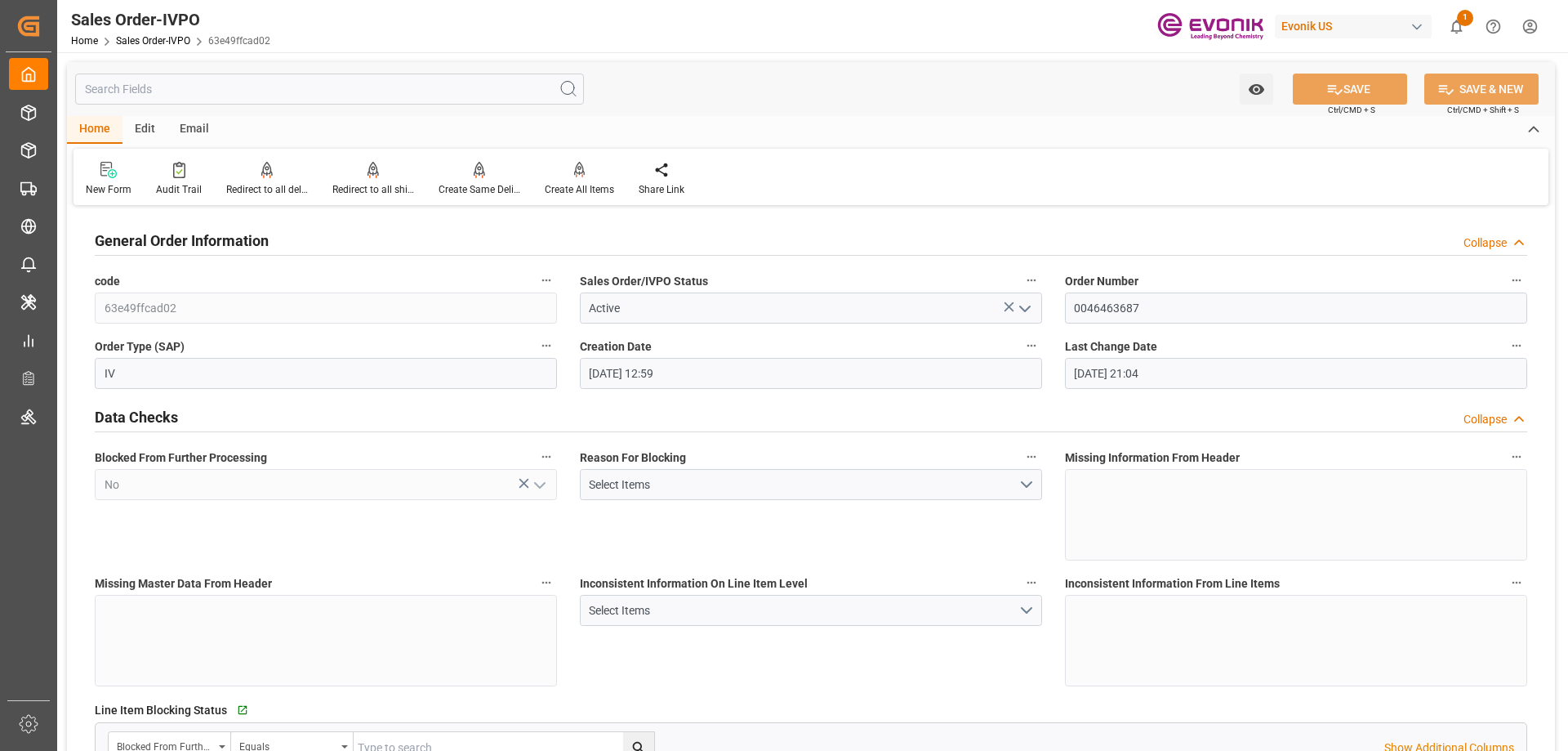
type input "[DATE] 21:04"
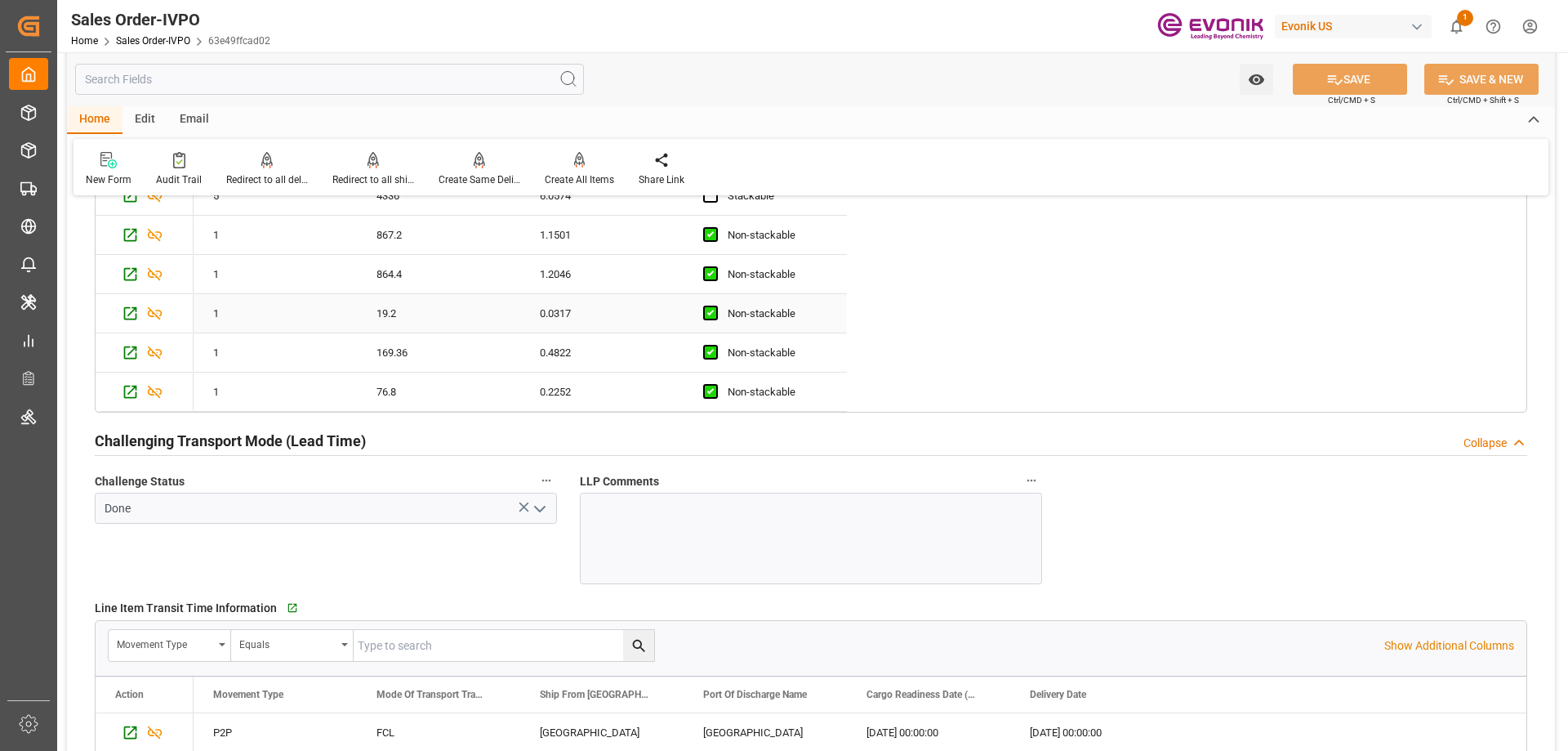
scroll to position [3350, 0]
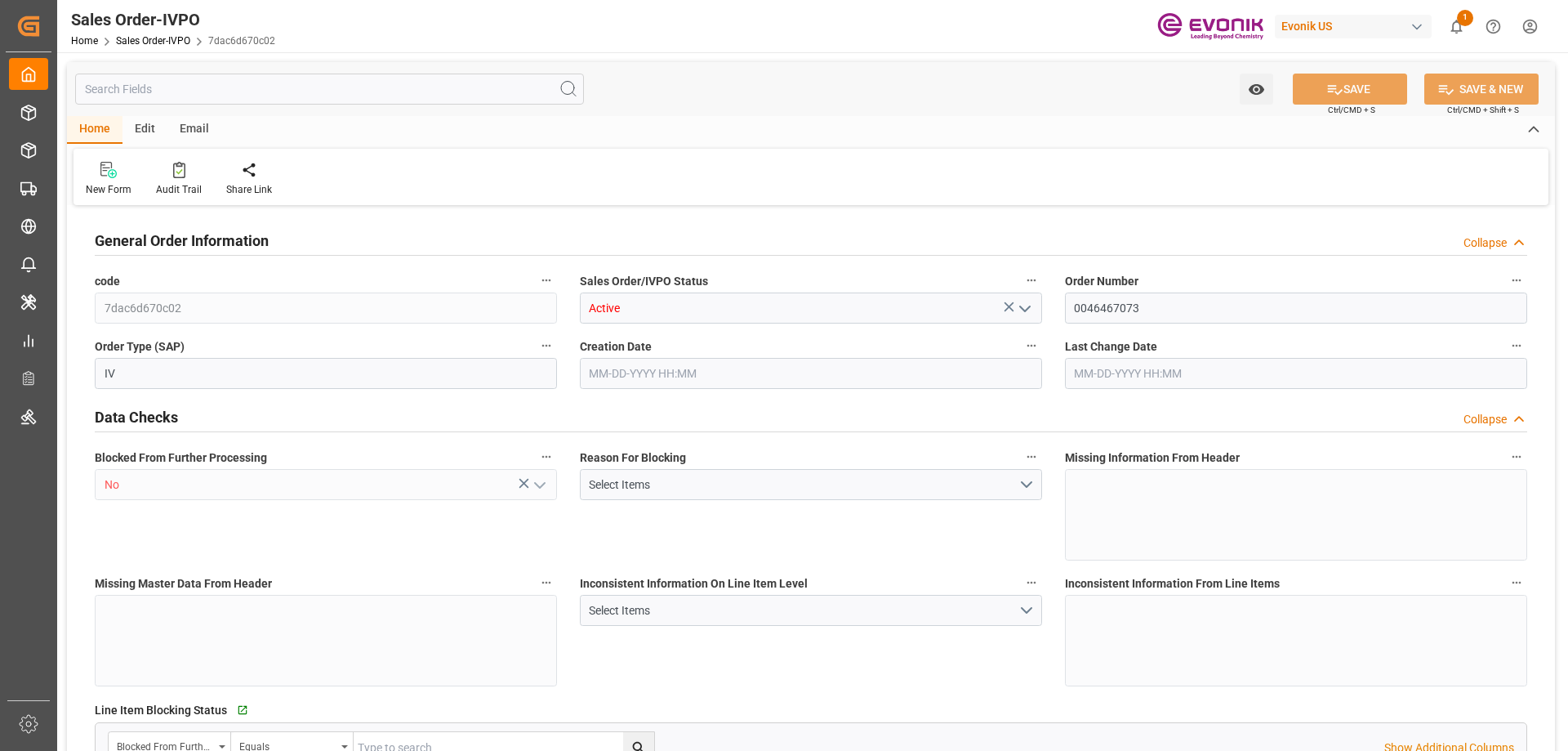
type input "CNSHA"
type input "0"
type input "3"
type input "4"
type input "5"
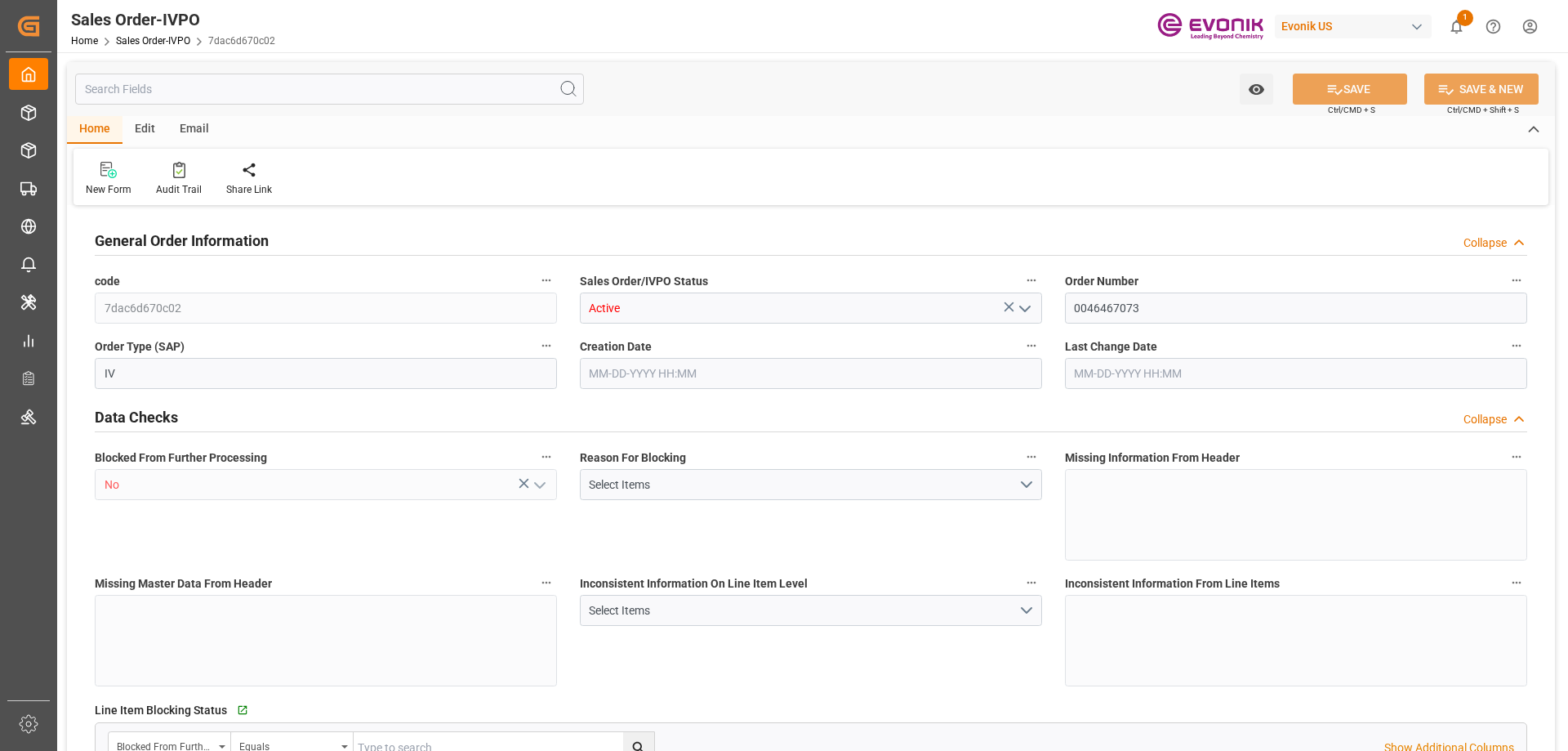
type input "51394.995"
type input "141.9432"
type input "51000"
type input "90"
type input "08-12-2025 15:40"
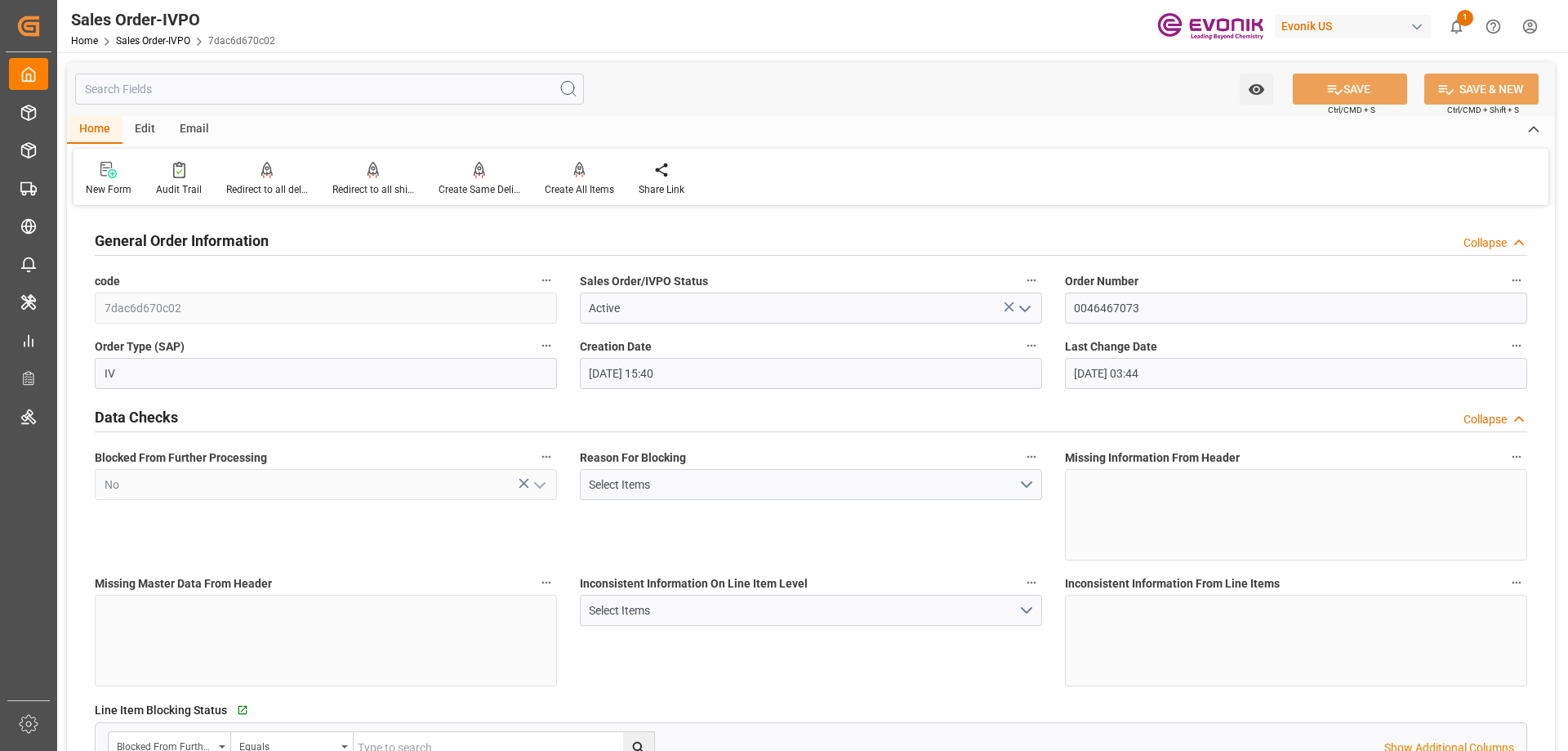
type input "08-13-2025 03:44"
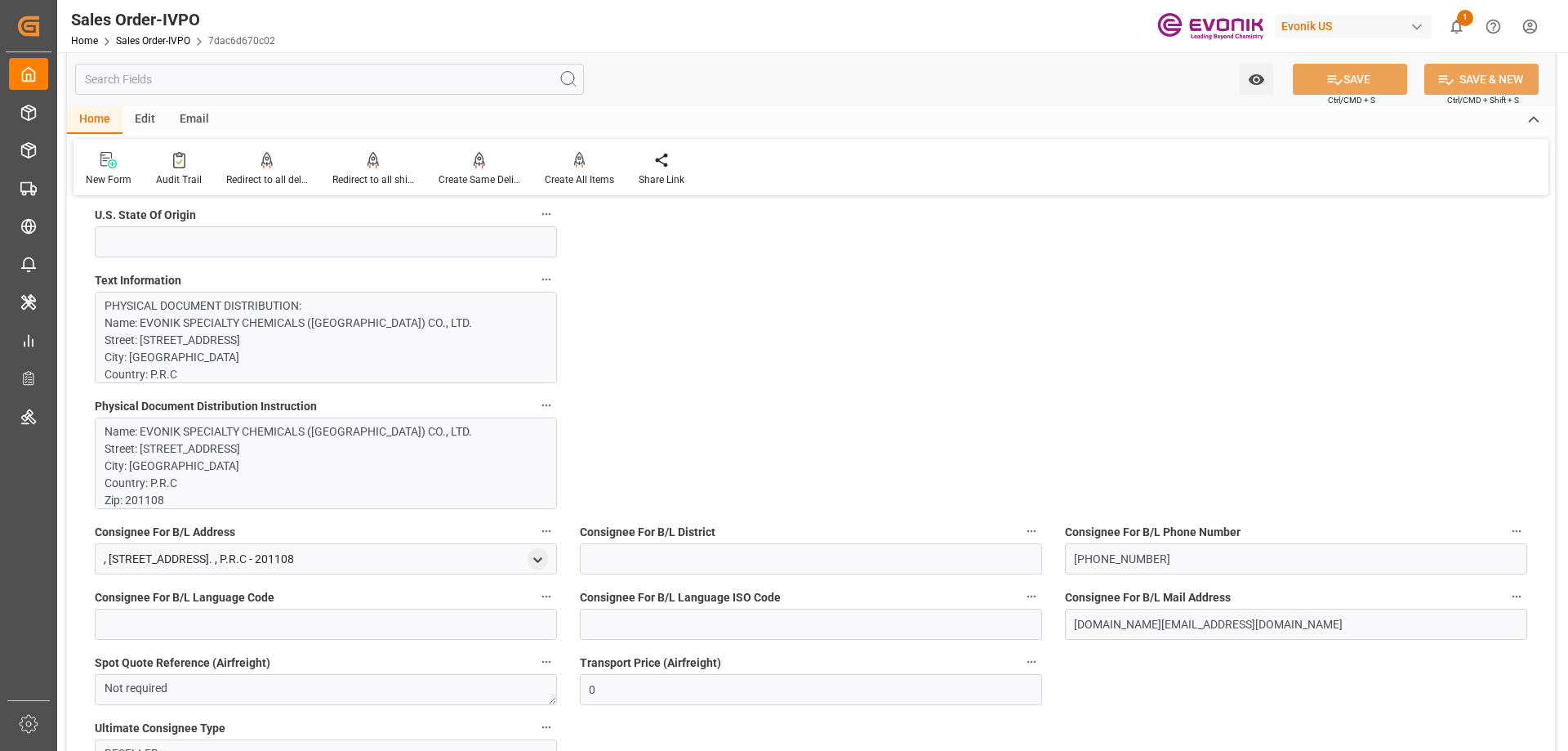
scroll to position [980, 0]
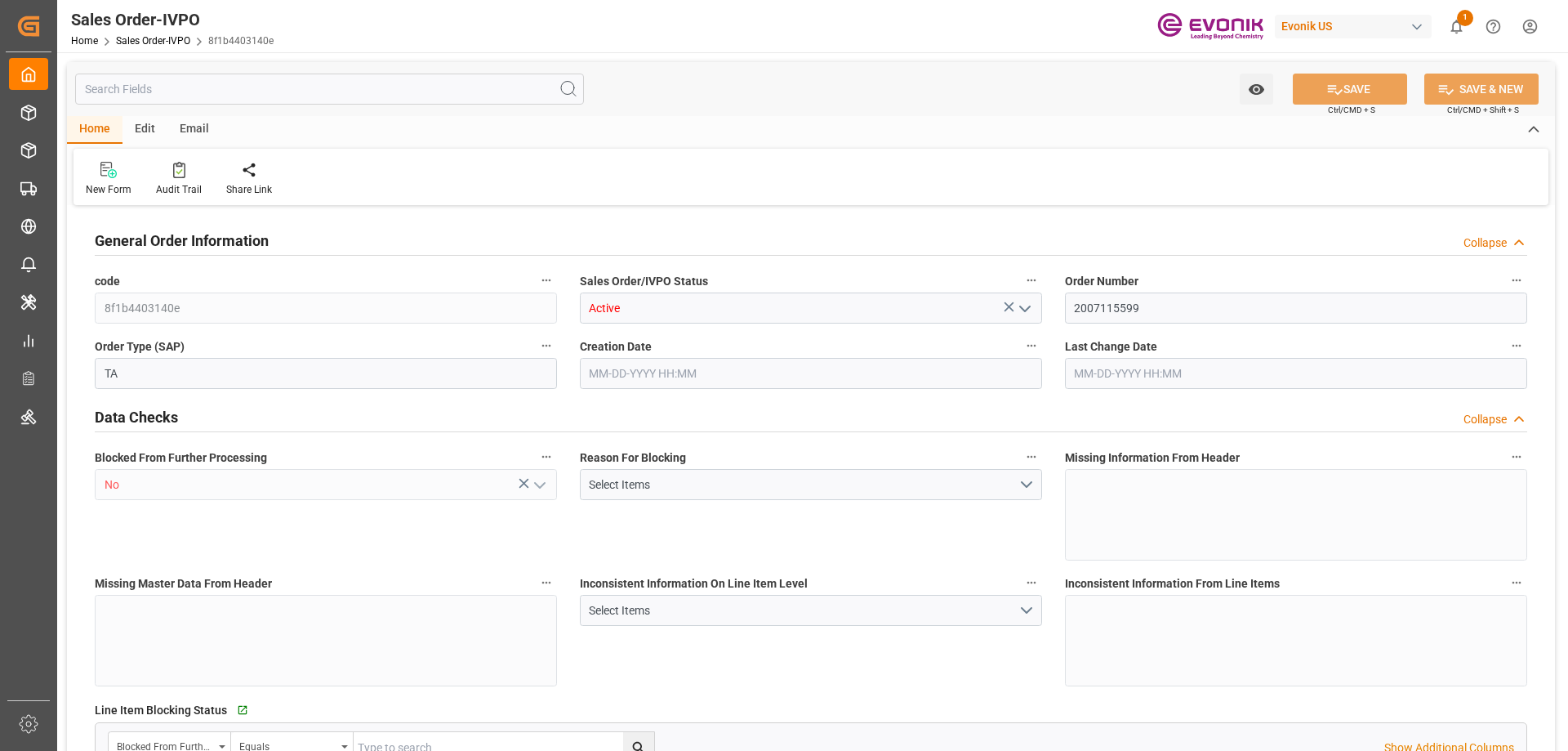
type input "IDJKT"
type input "0"
type input "1"
type input "2"
type input "1"
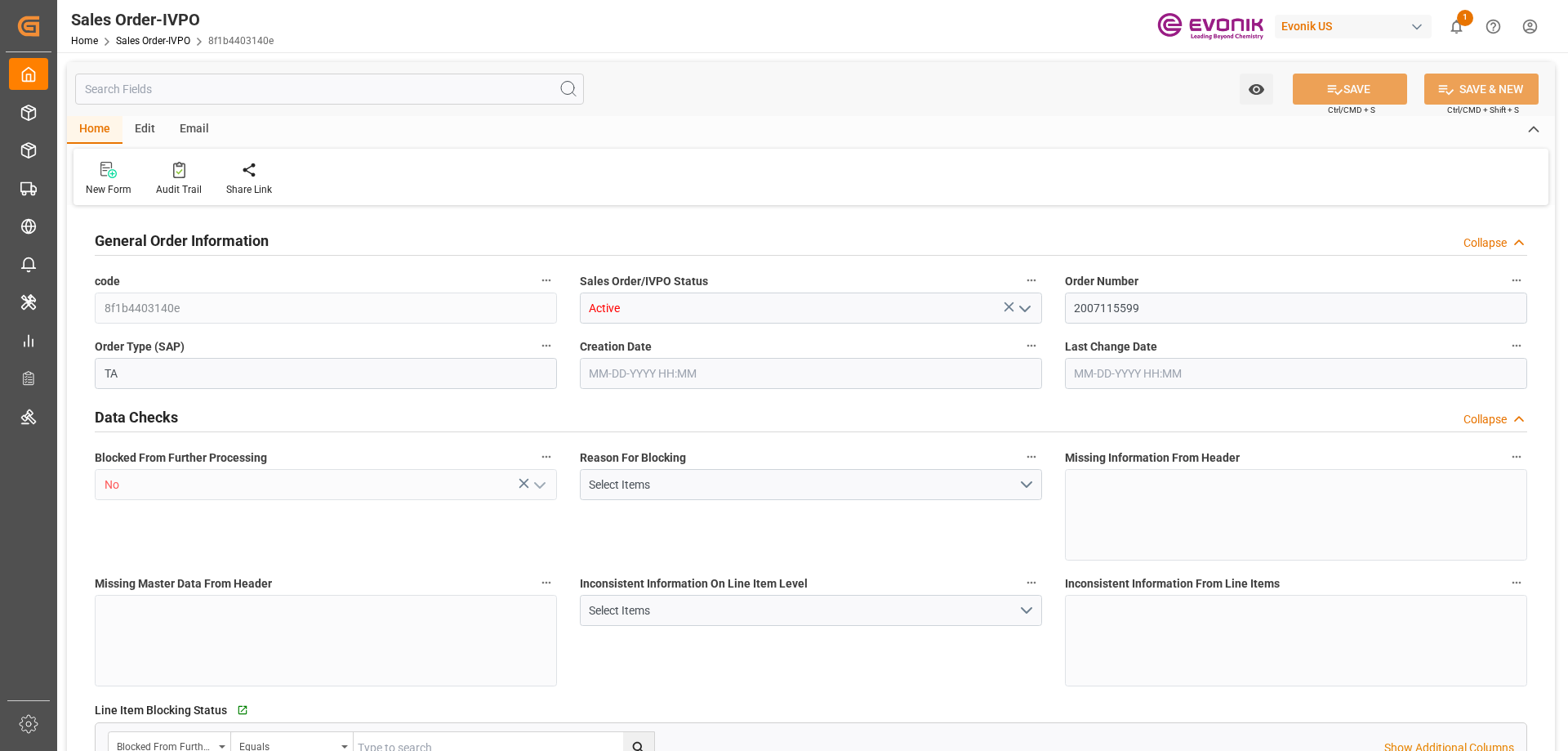
type input "17344"
type input "24.1474"
type input "17000"
type input "30"
type input "07-30-2025 18:51"
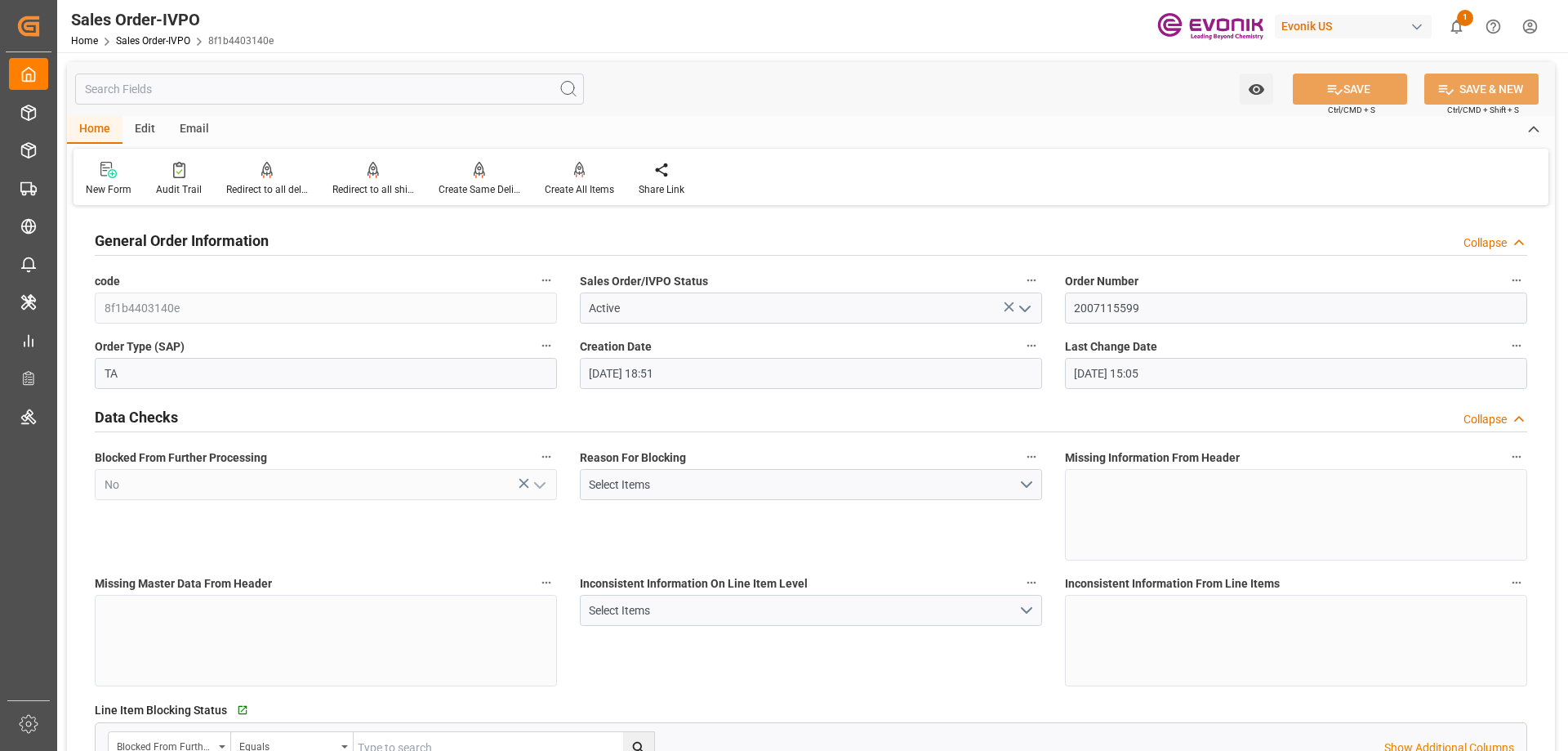
type input "08-13-2025 15:05"
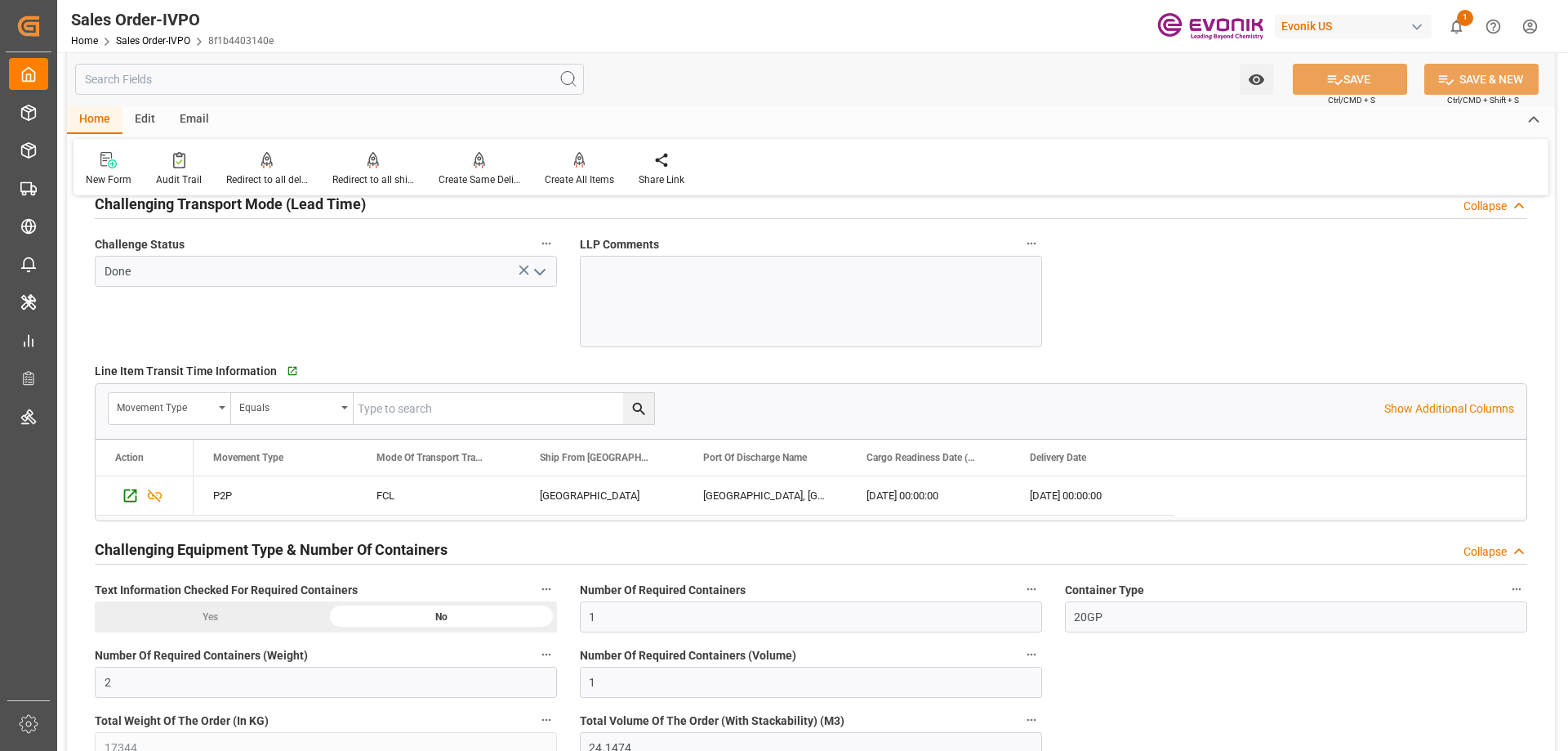
scroll to position [2615, 0]
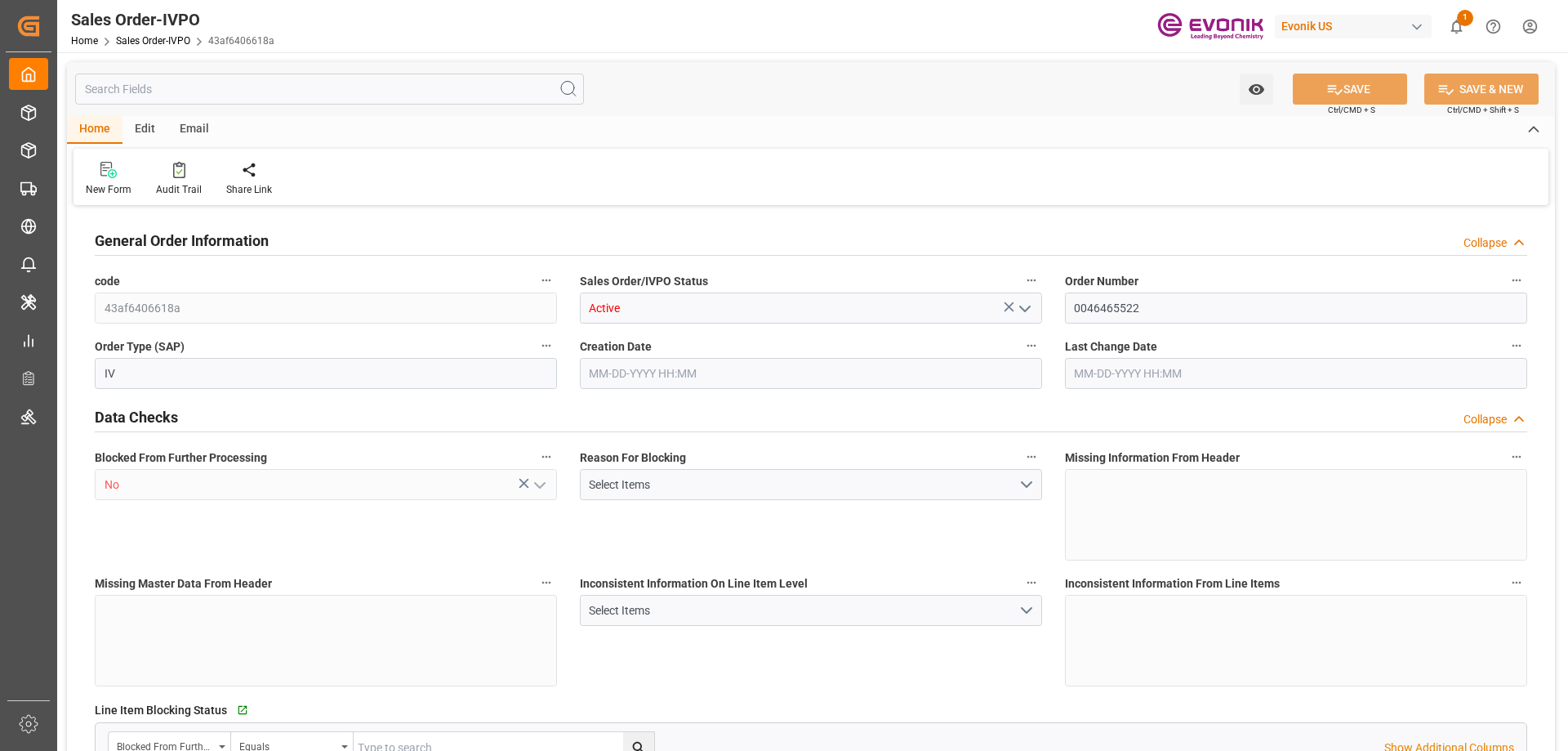
type input "MYPEN"
type input "0"
type input "1"
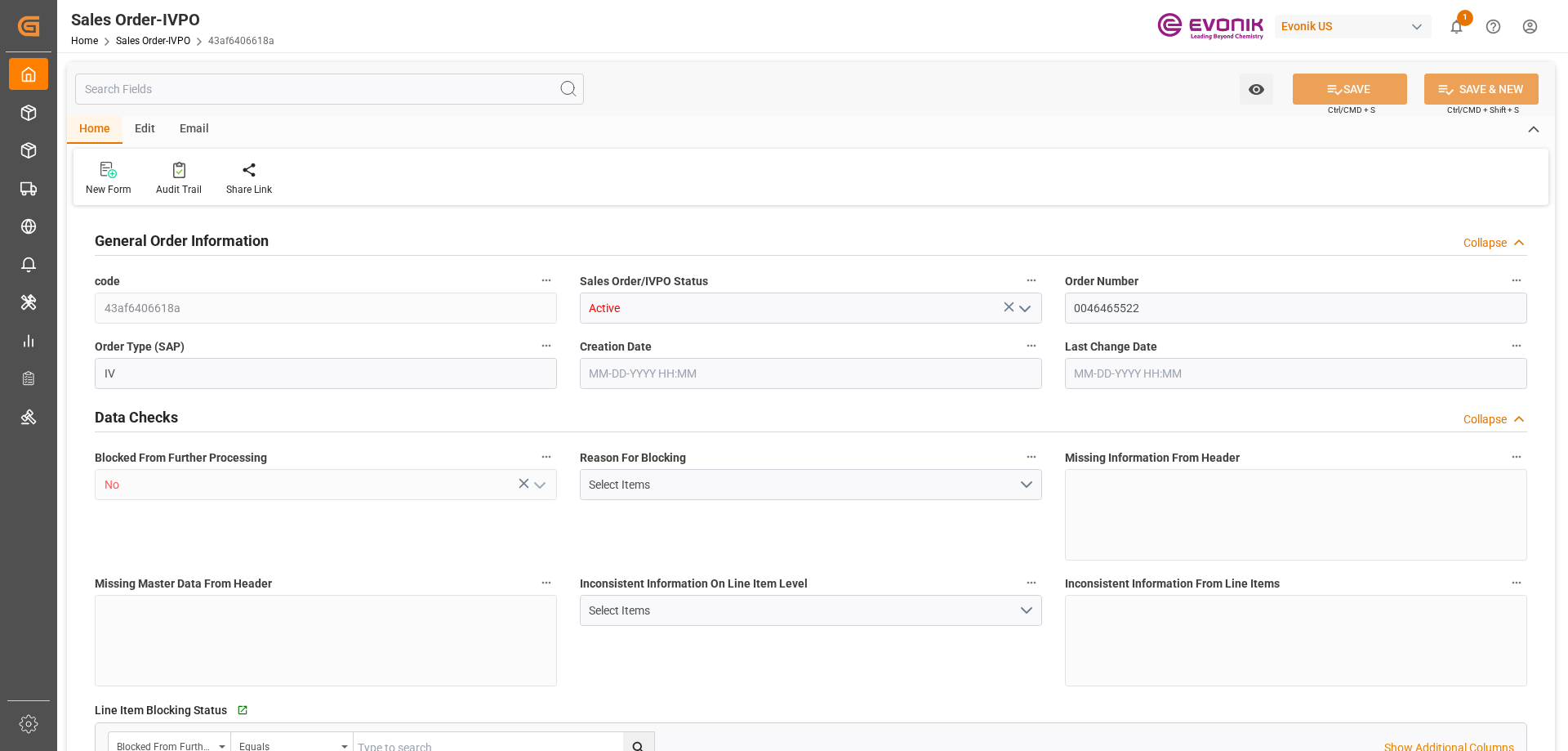
type input "15032"
type input "22.272"
type input "17000"
type input "30"
type input "[DATE] 20:47"
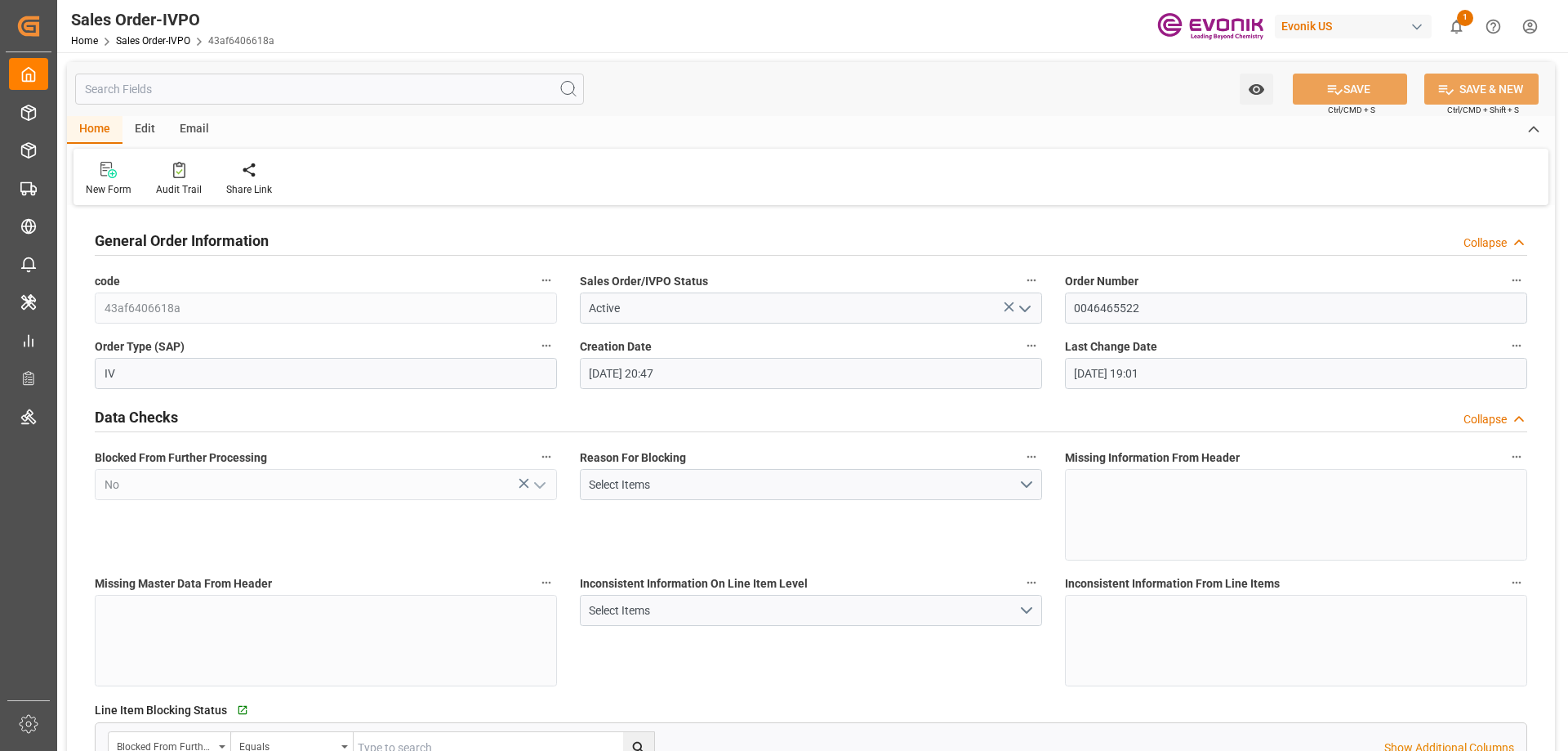
type input "[DATE] 19:01"
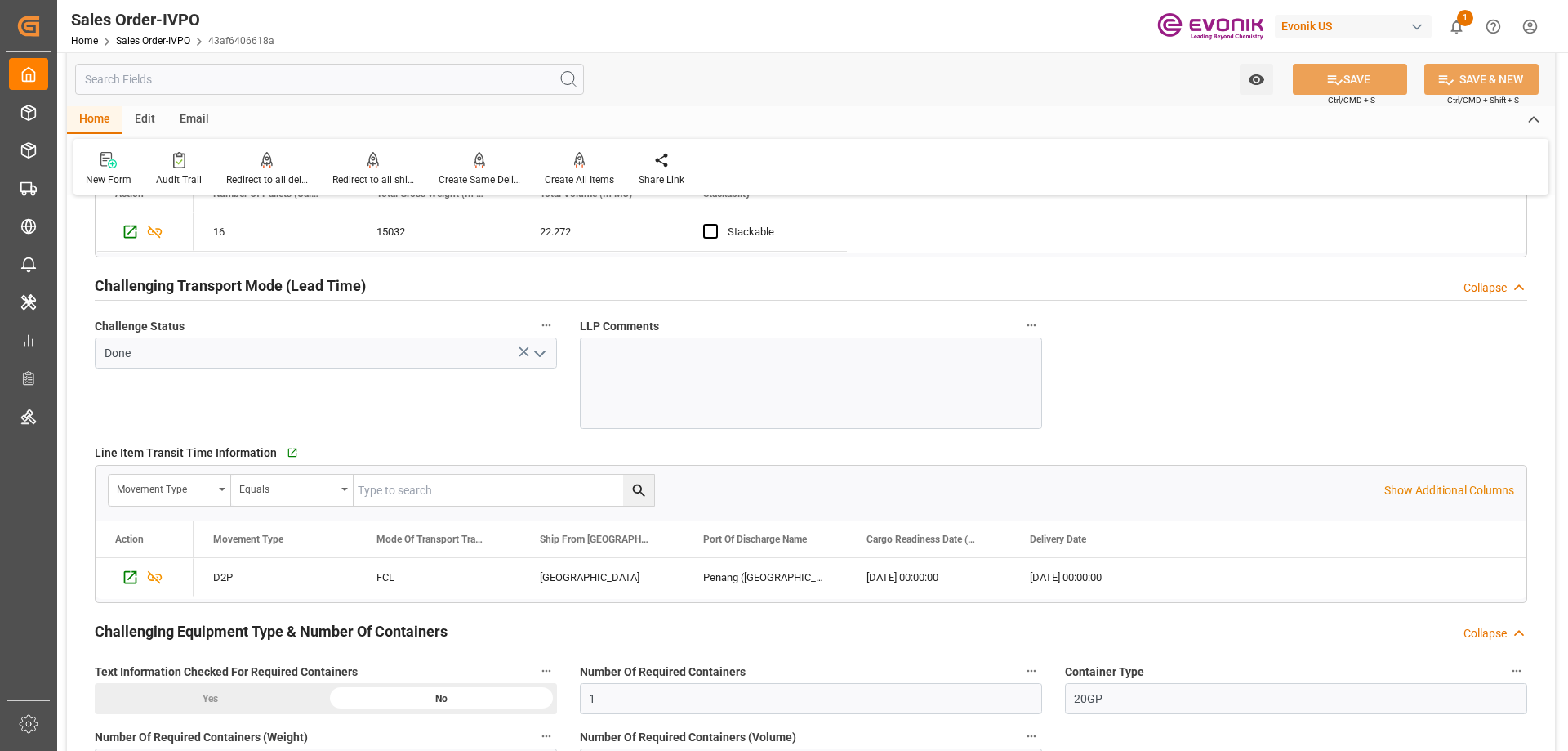
scroll to position [3105, 0]
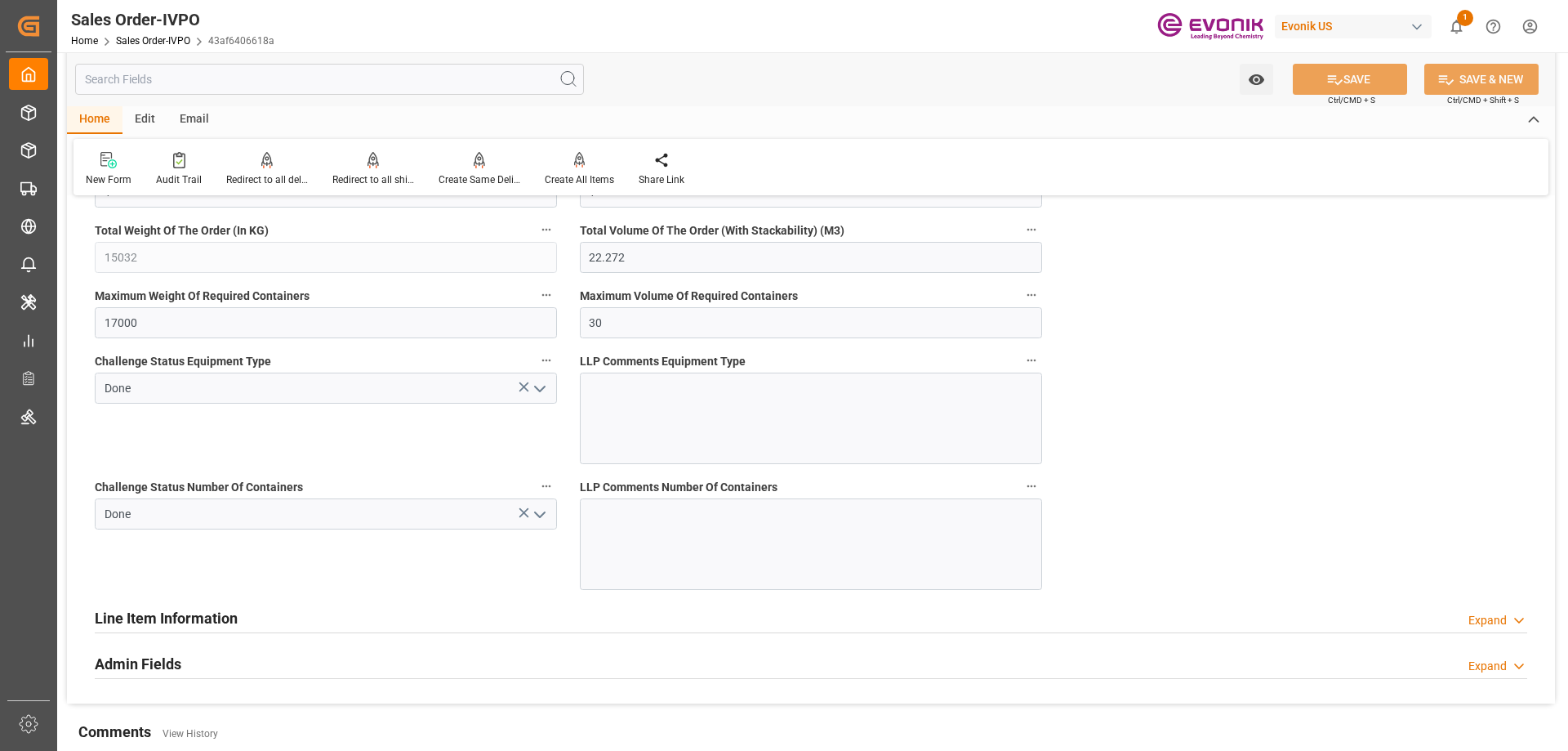
click at [173, 603] on div "Line Item Information" at bounding box center [167, 617] width 143 height 31
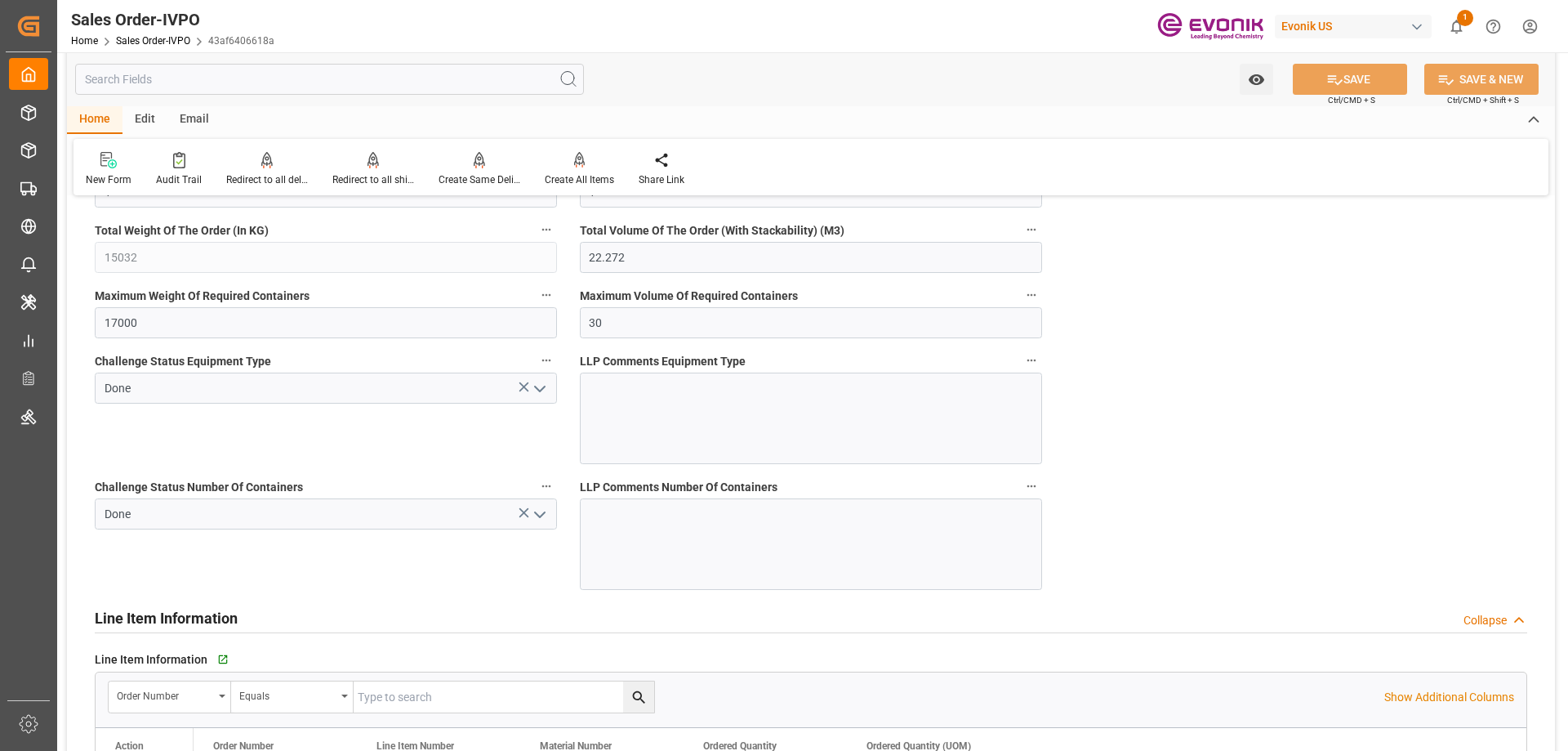
scroll to position [3269, 0]
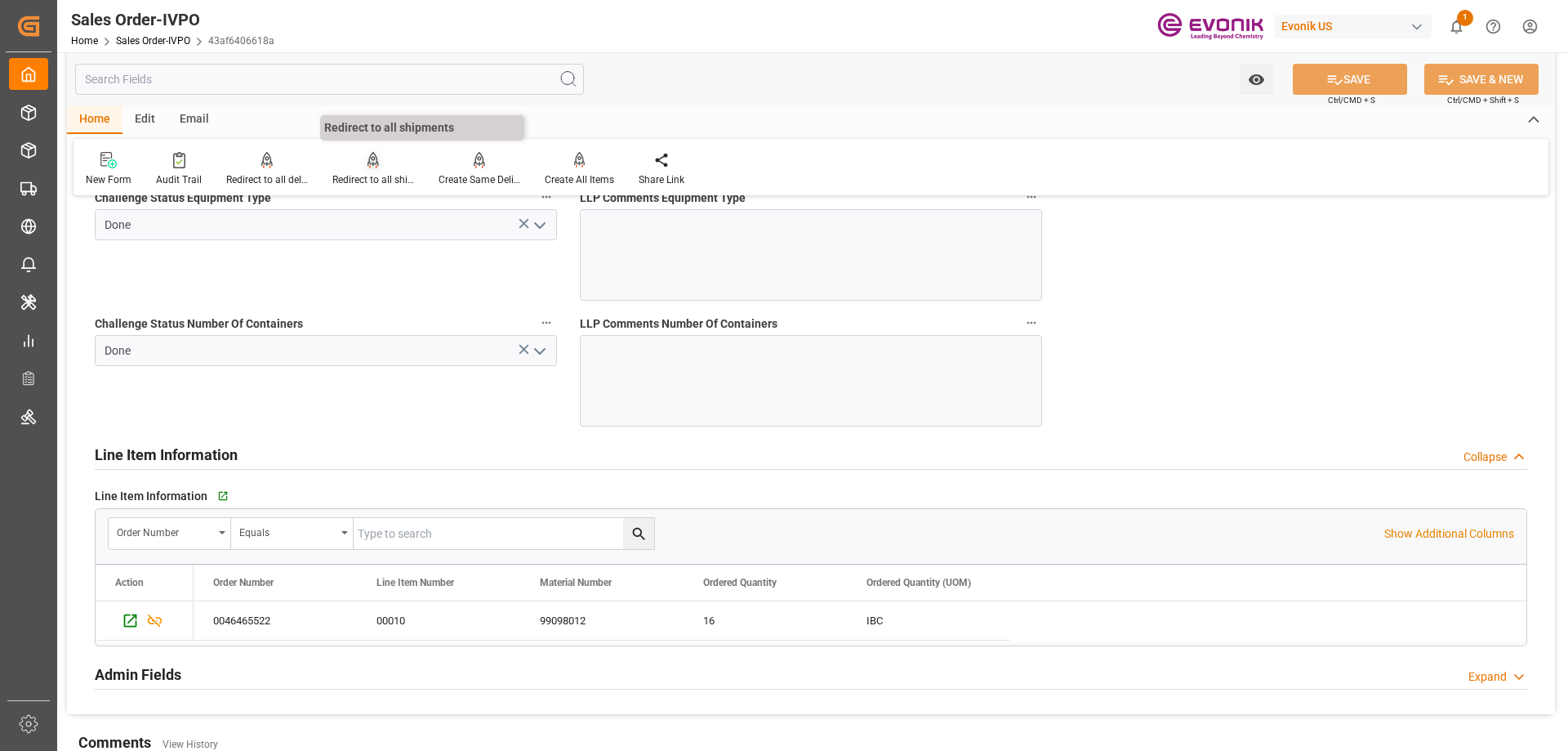
click at [367, 153] on icon at bounding box center [373, 160] width 11 height 16
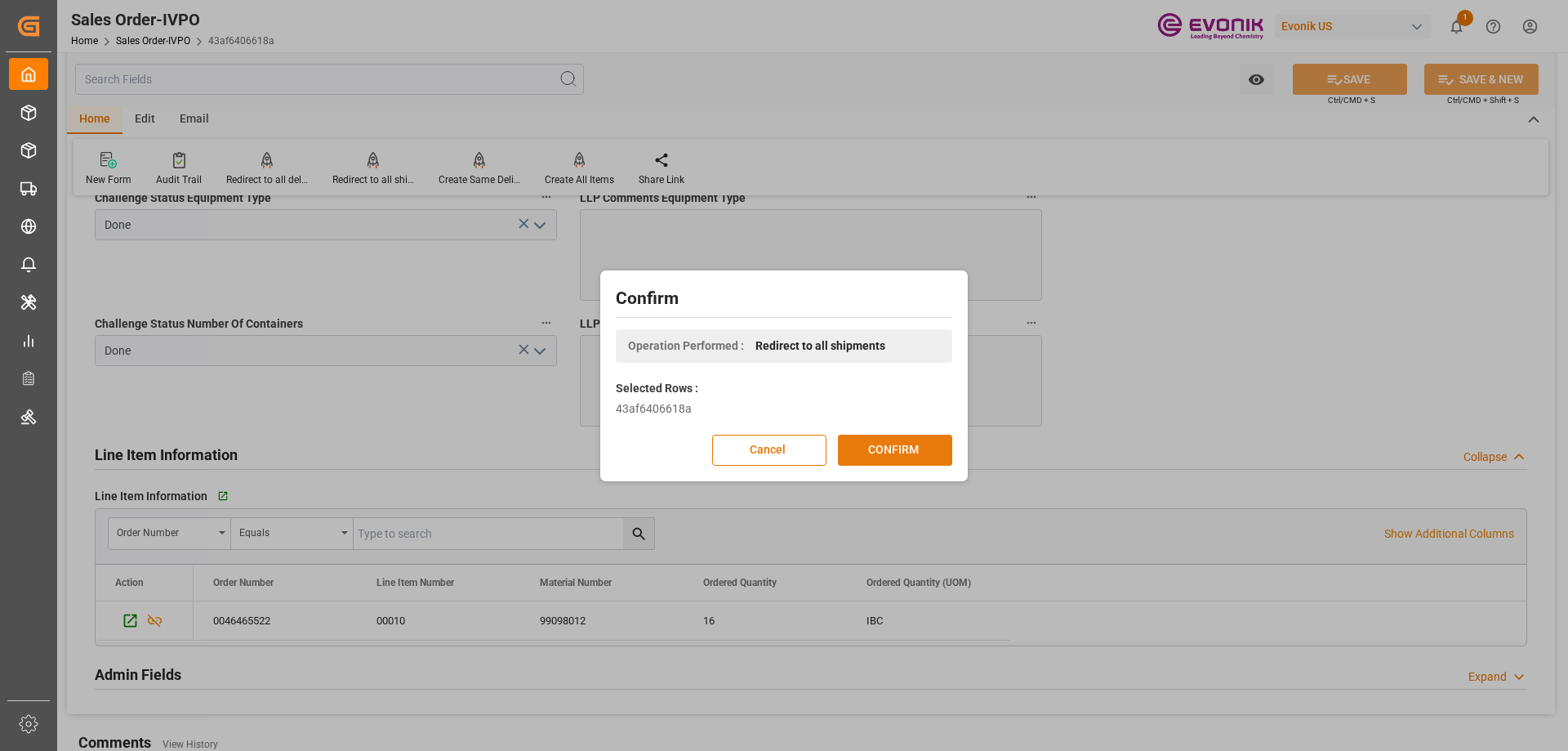
click at [883, 440] on button "CONFIRM" at bounding box center [895, 450] width 114 height 31
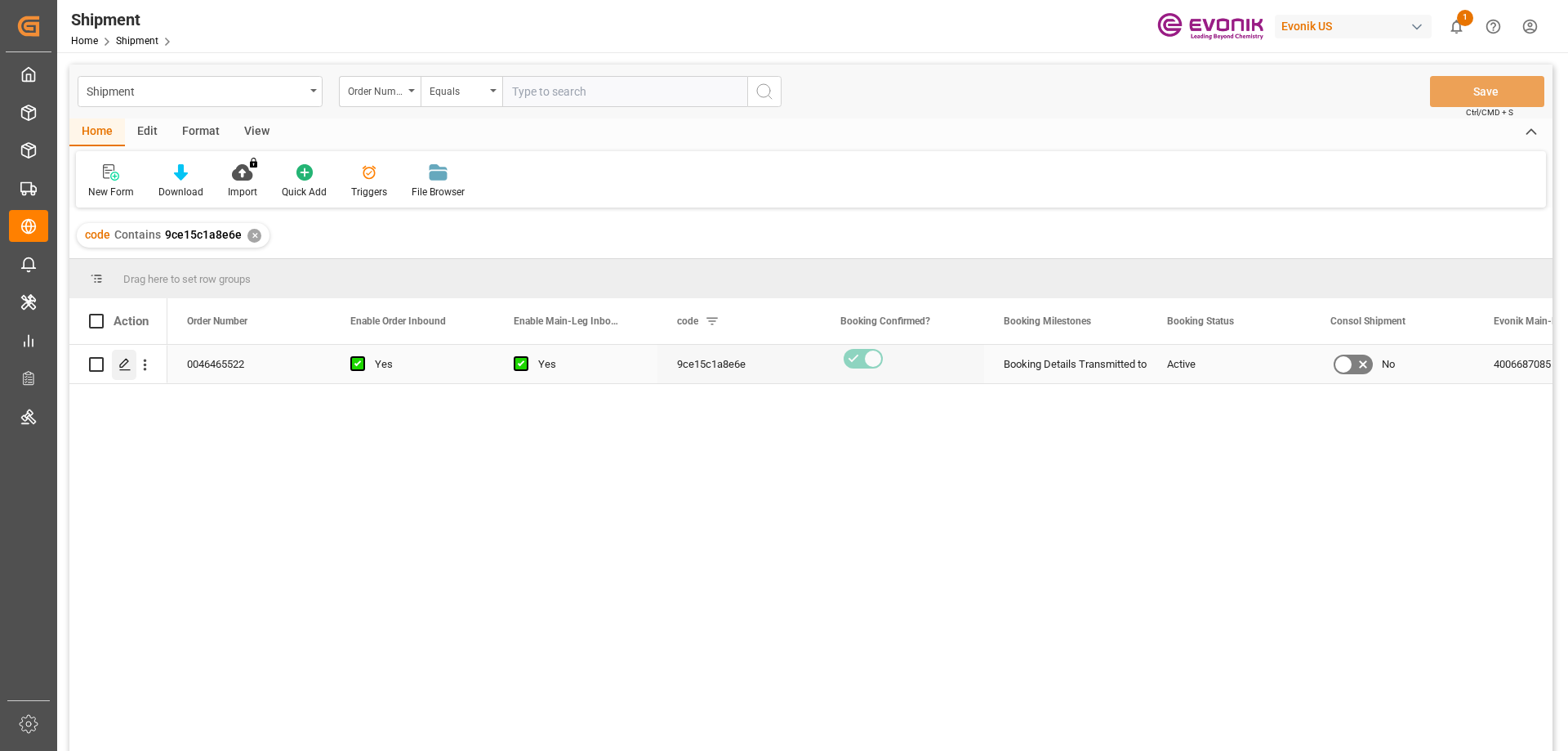
click at [124, 366] on polygon "Press SPACE to select this row." at bounding box center [124, 364] width 9 height 9
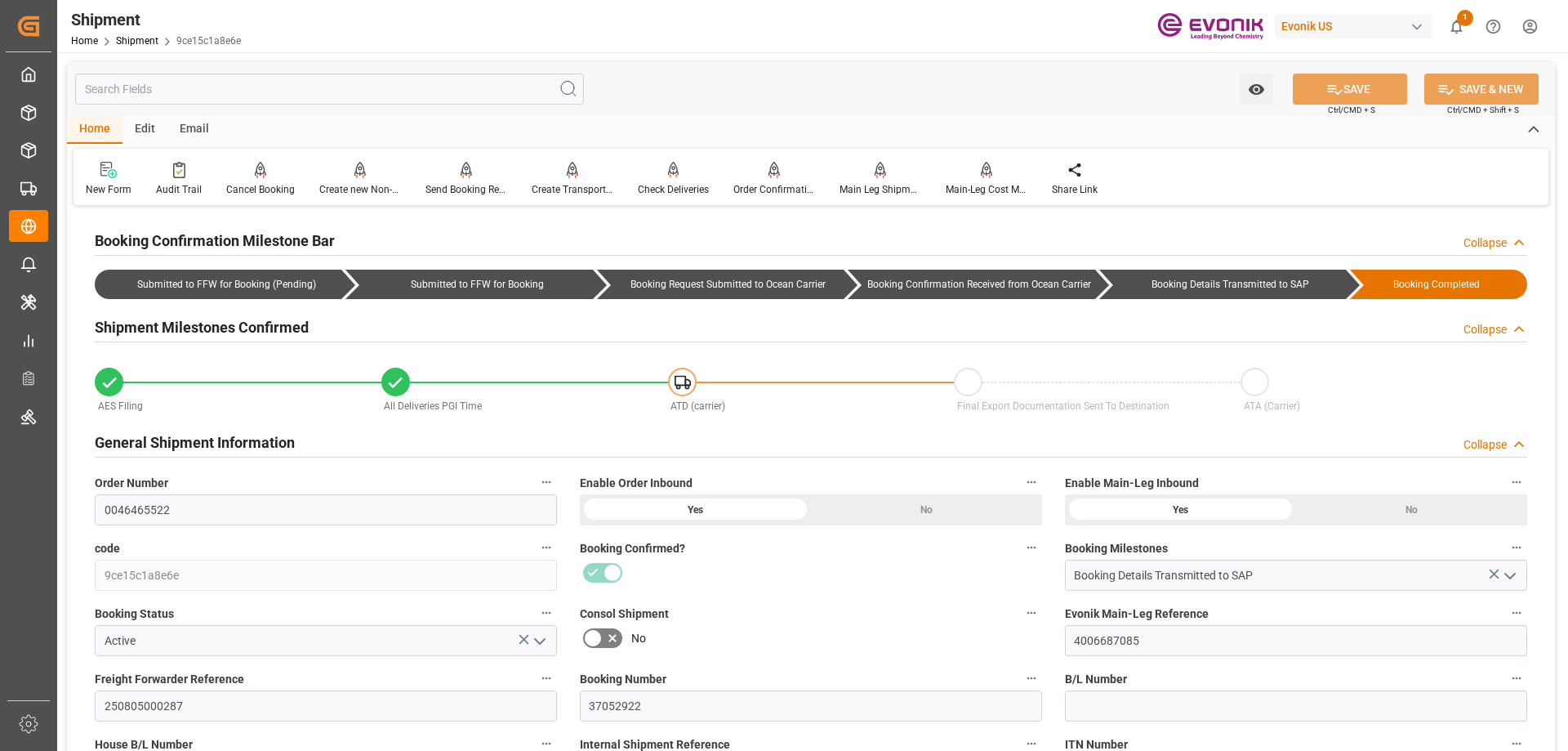
type input "[DATE] 00:00"
type input "[DATE] 17:00"
type input "[DATE] 00:00"
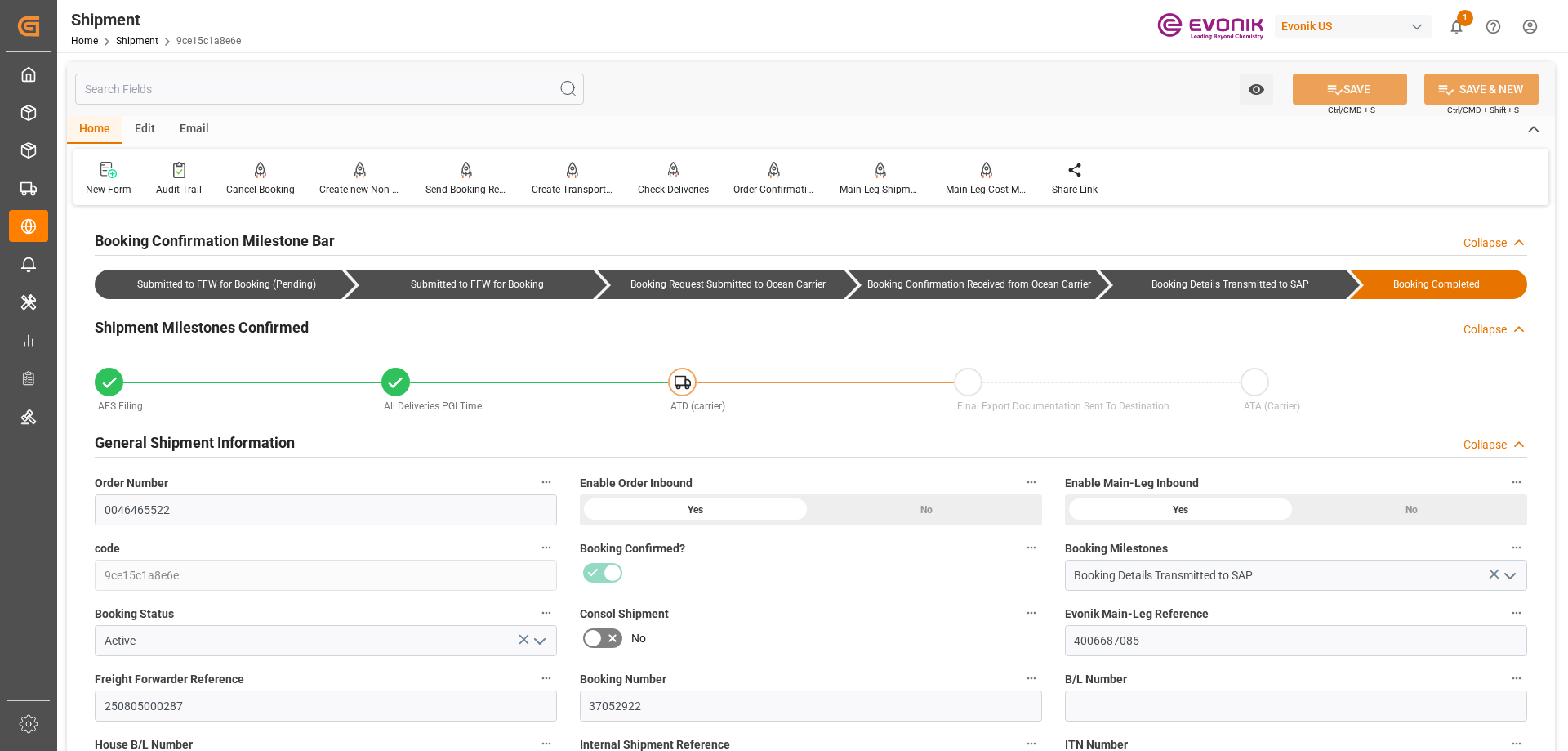
type input "[DATE] 17:00"
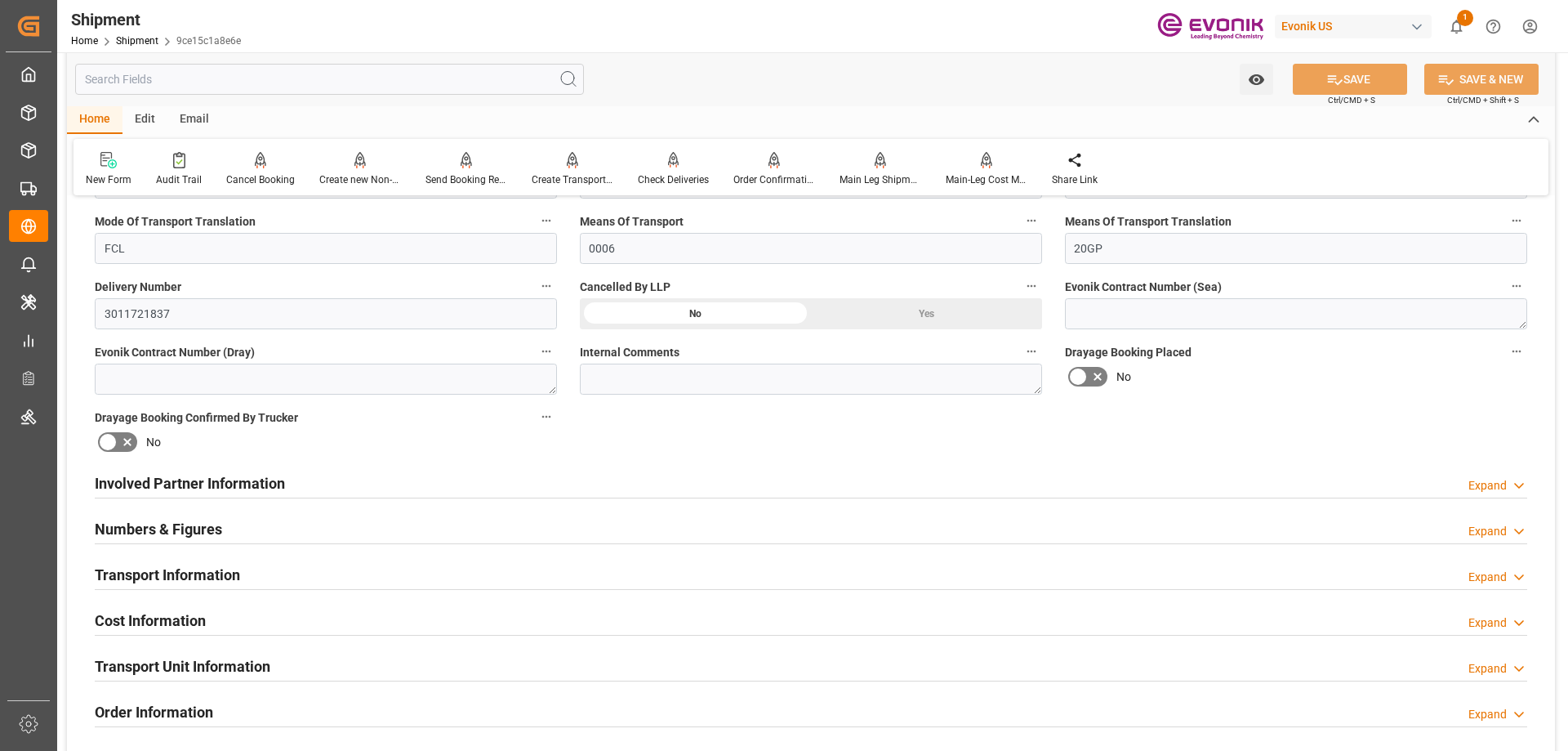
scroll to position [736, 0]
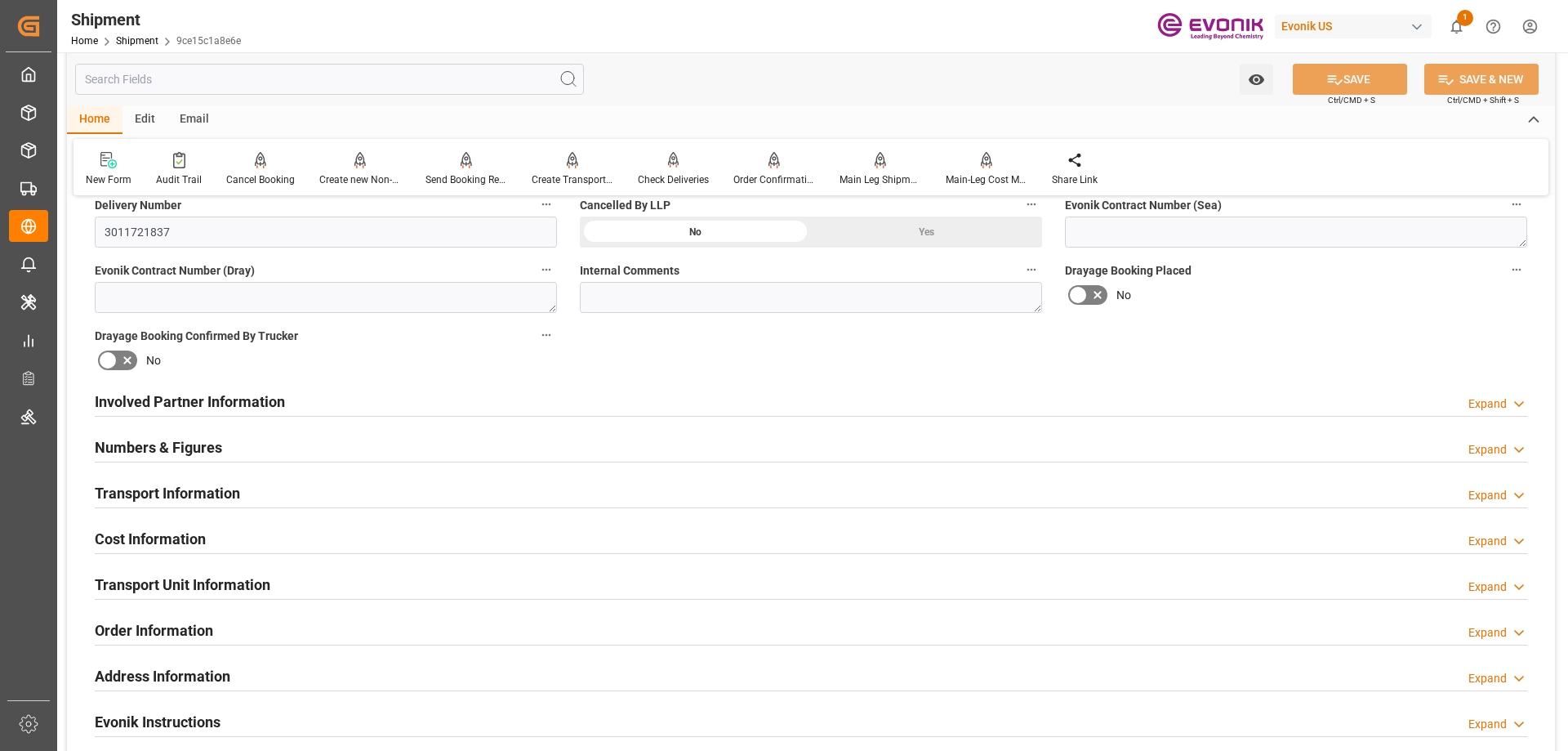
click at [191, 413] on div "Involved Partner Information" at bounding box center [190, 400] width 190 height 31
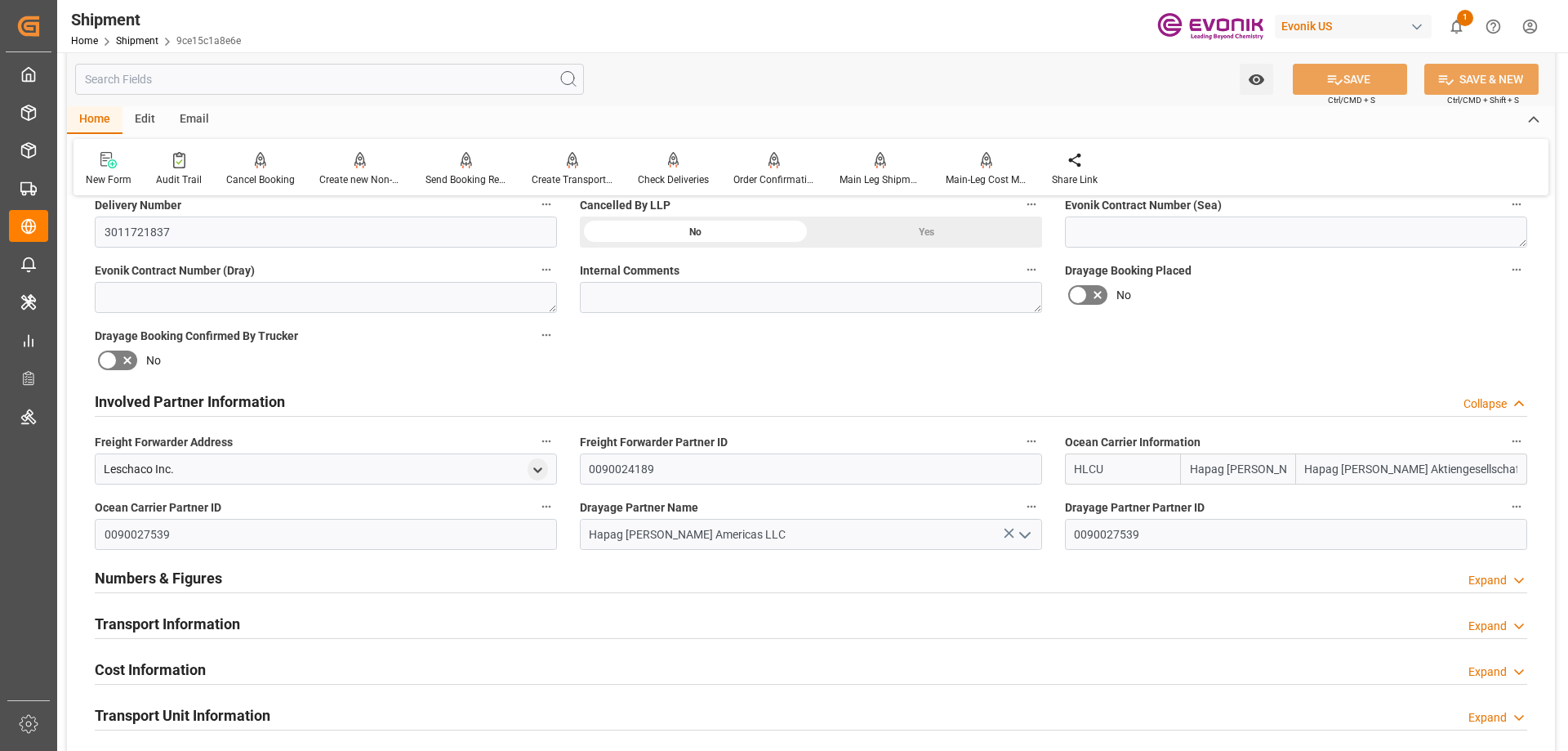
click at [189, 625] on h2 "Transport Information" at bounding box center [167, 623] width 146 height 22
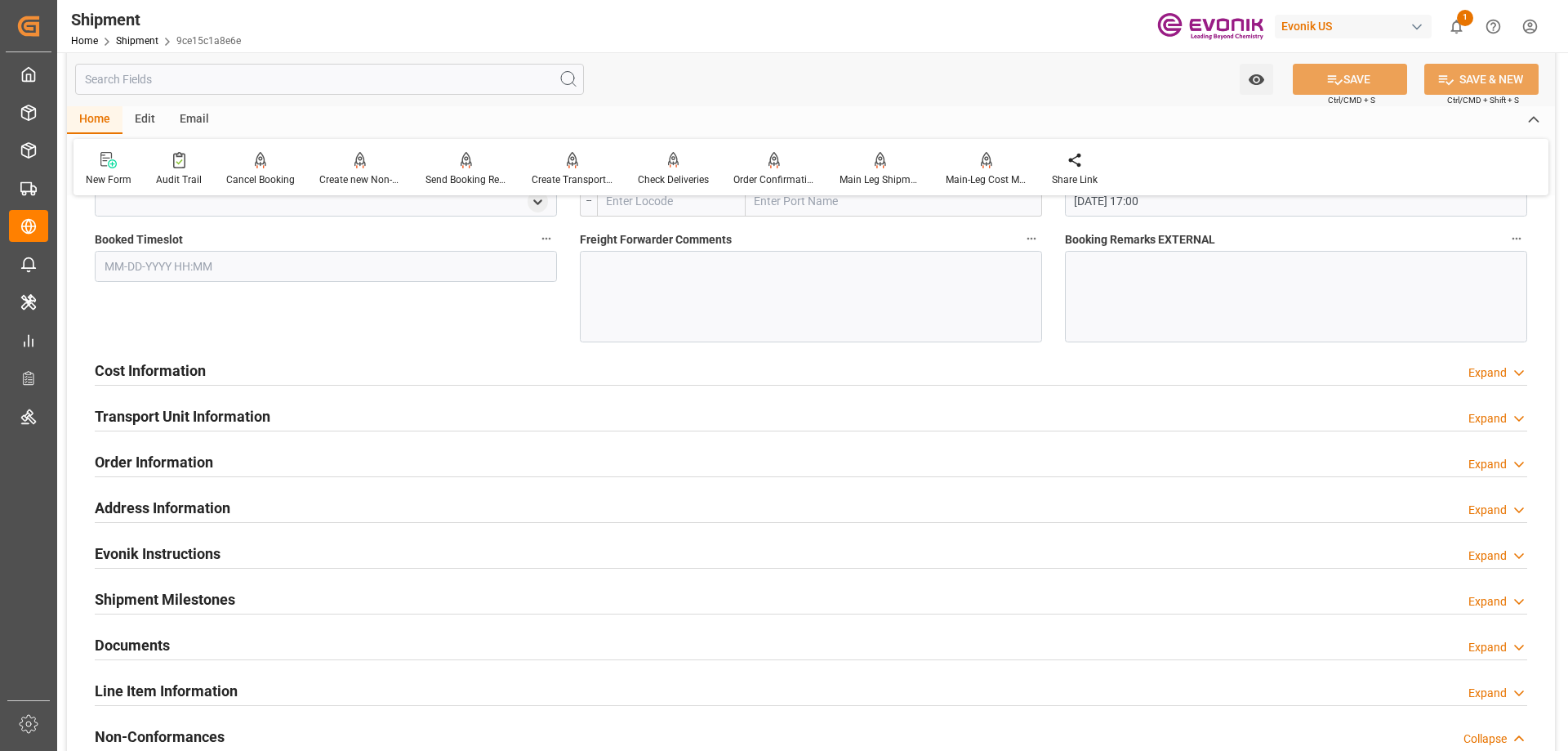
scroll to position [1798, 0]
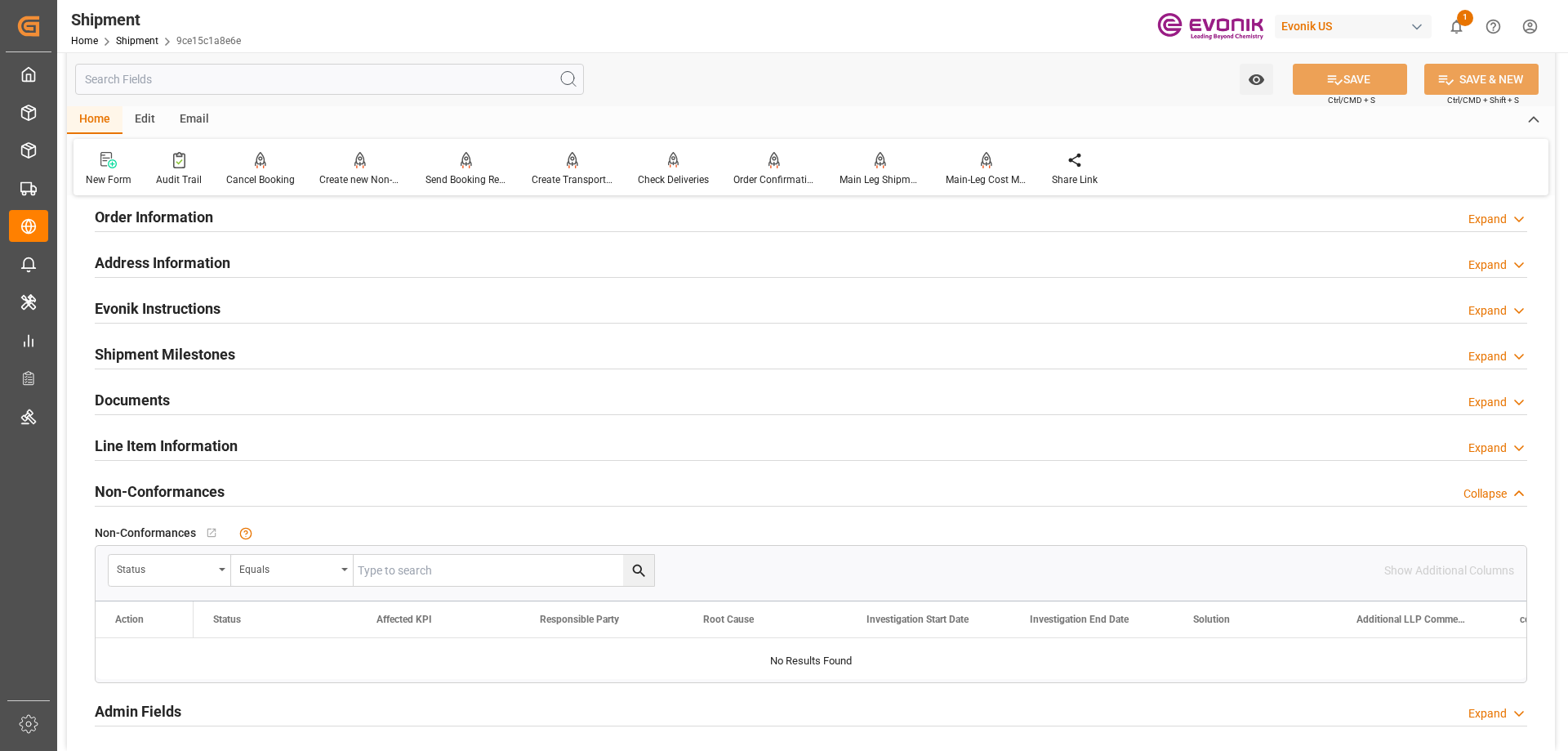
click at [147, 435] on h2 "Line Item Information" at bounding box center [167, 445] width 143 height 22
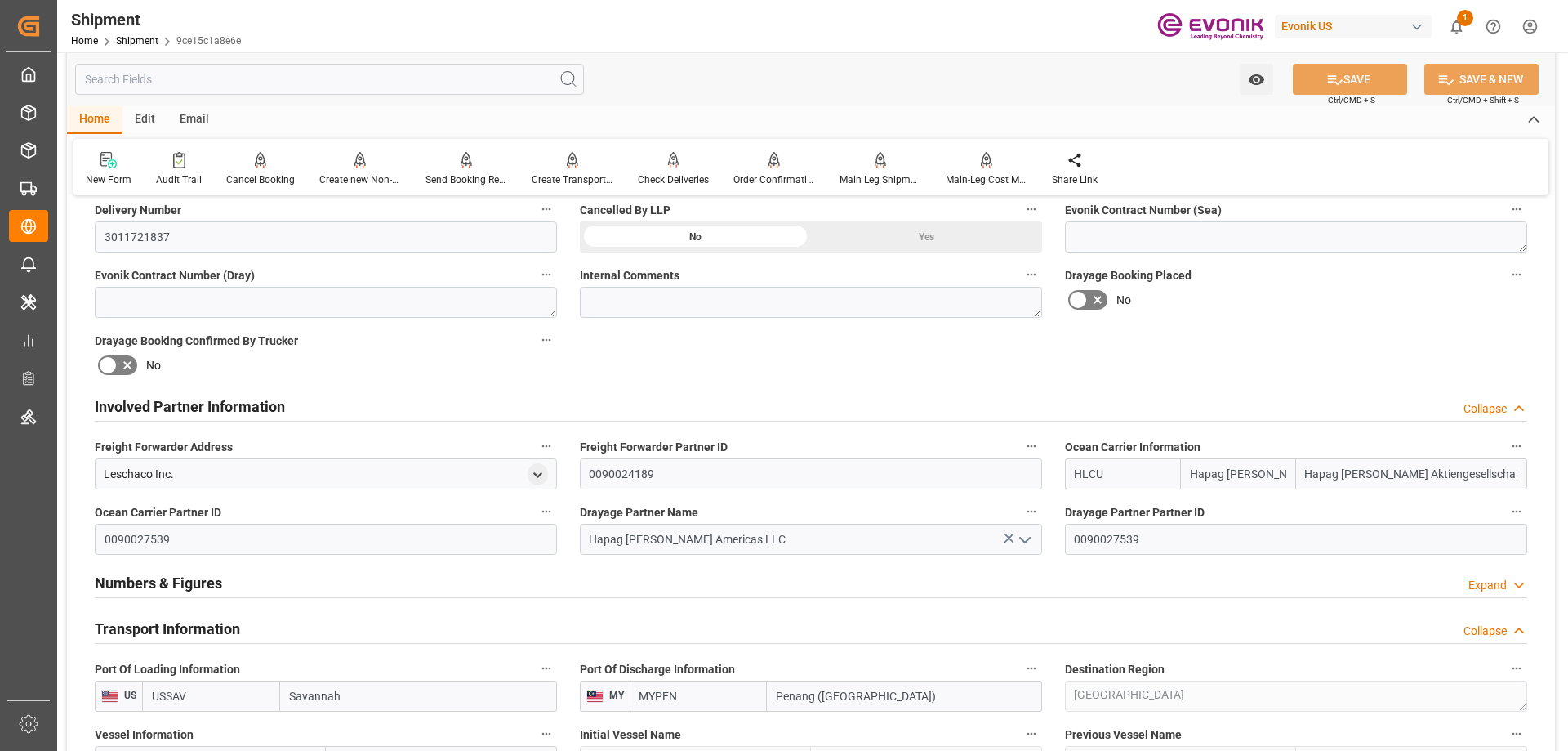
scroll to position [485, 0]
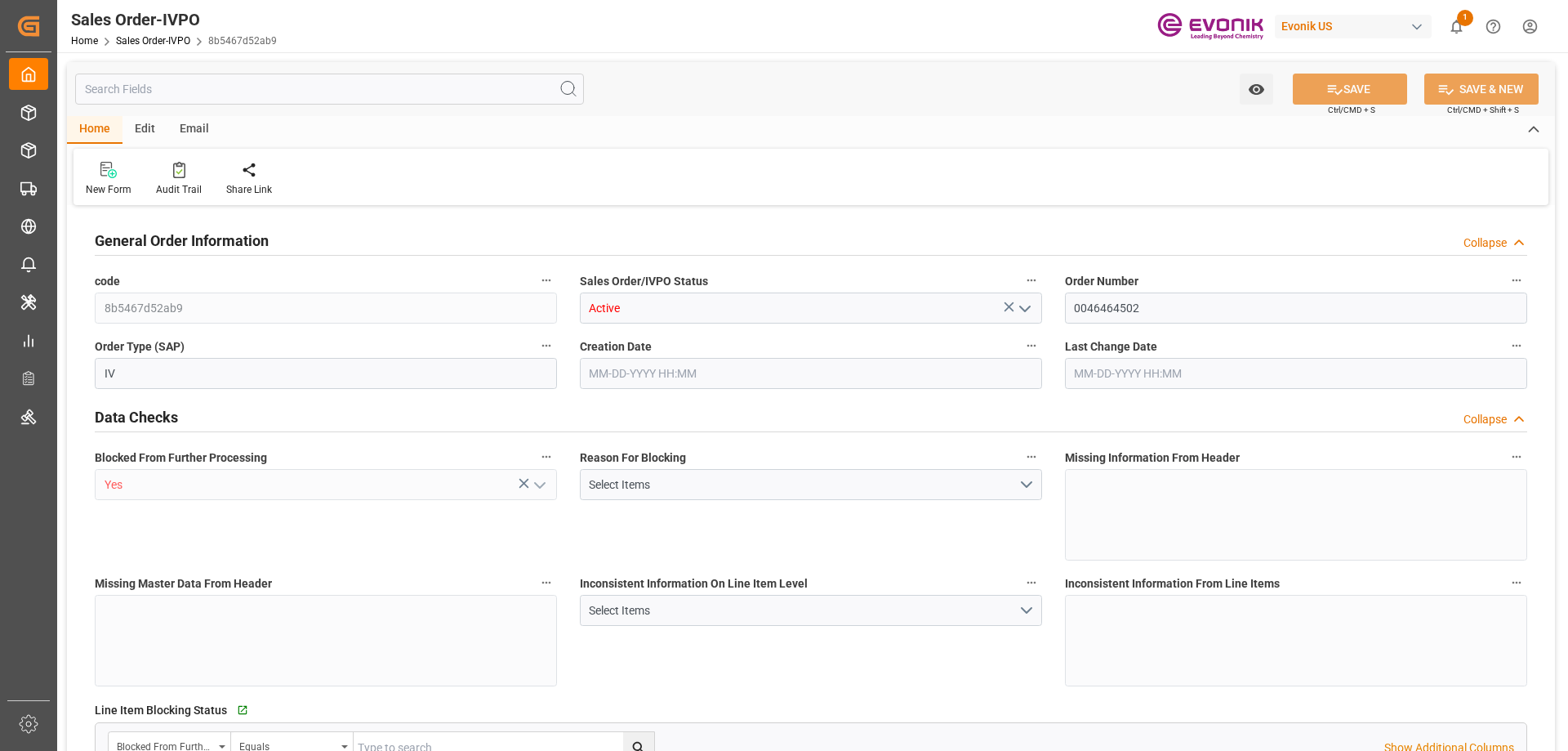
type input "CNHUN"
type input "0"
type input "1"
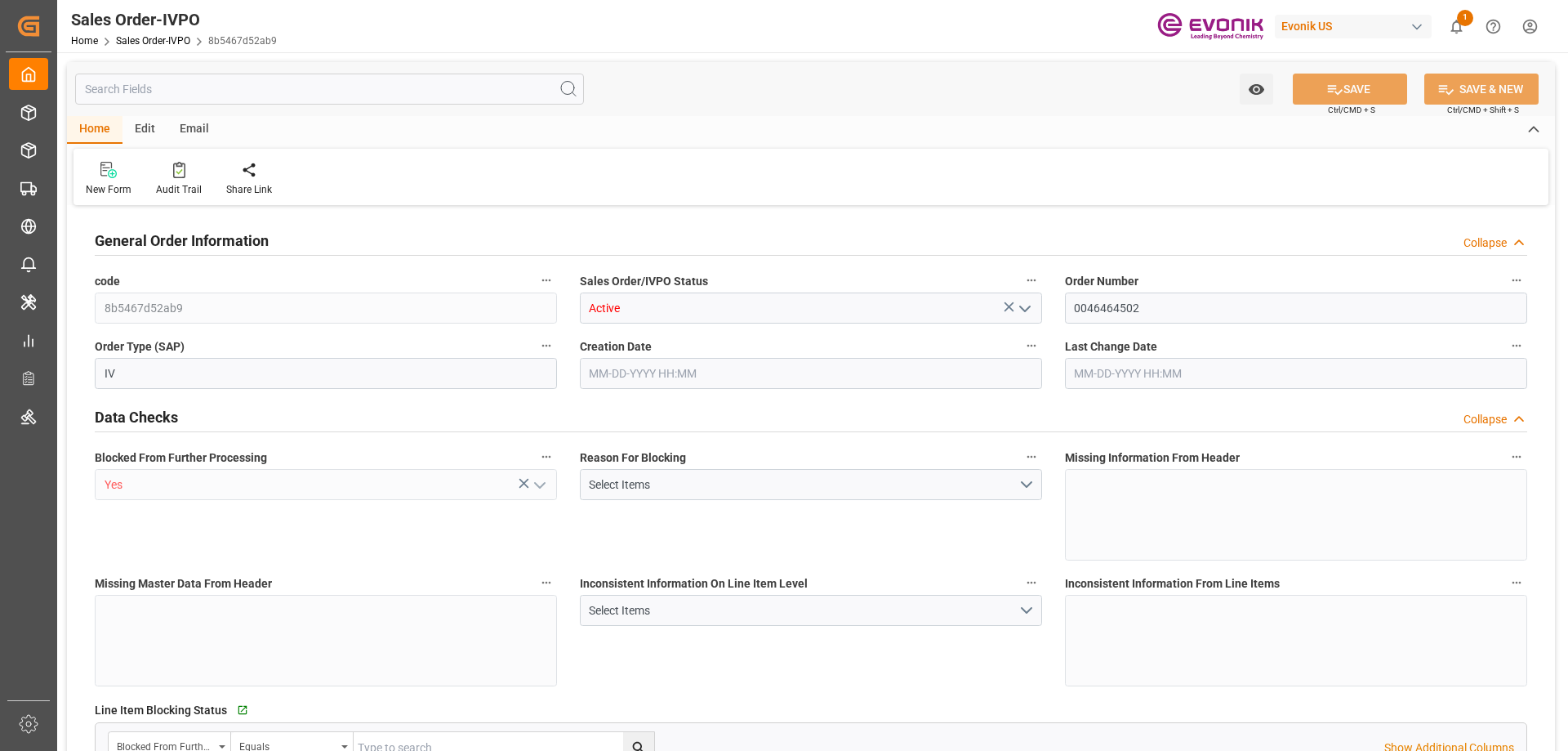
type input "10378.8"
type input "55.3858"
type input "19000"
type input "60"
type input "07-28-2025 16:47"
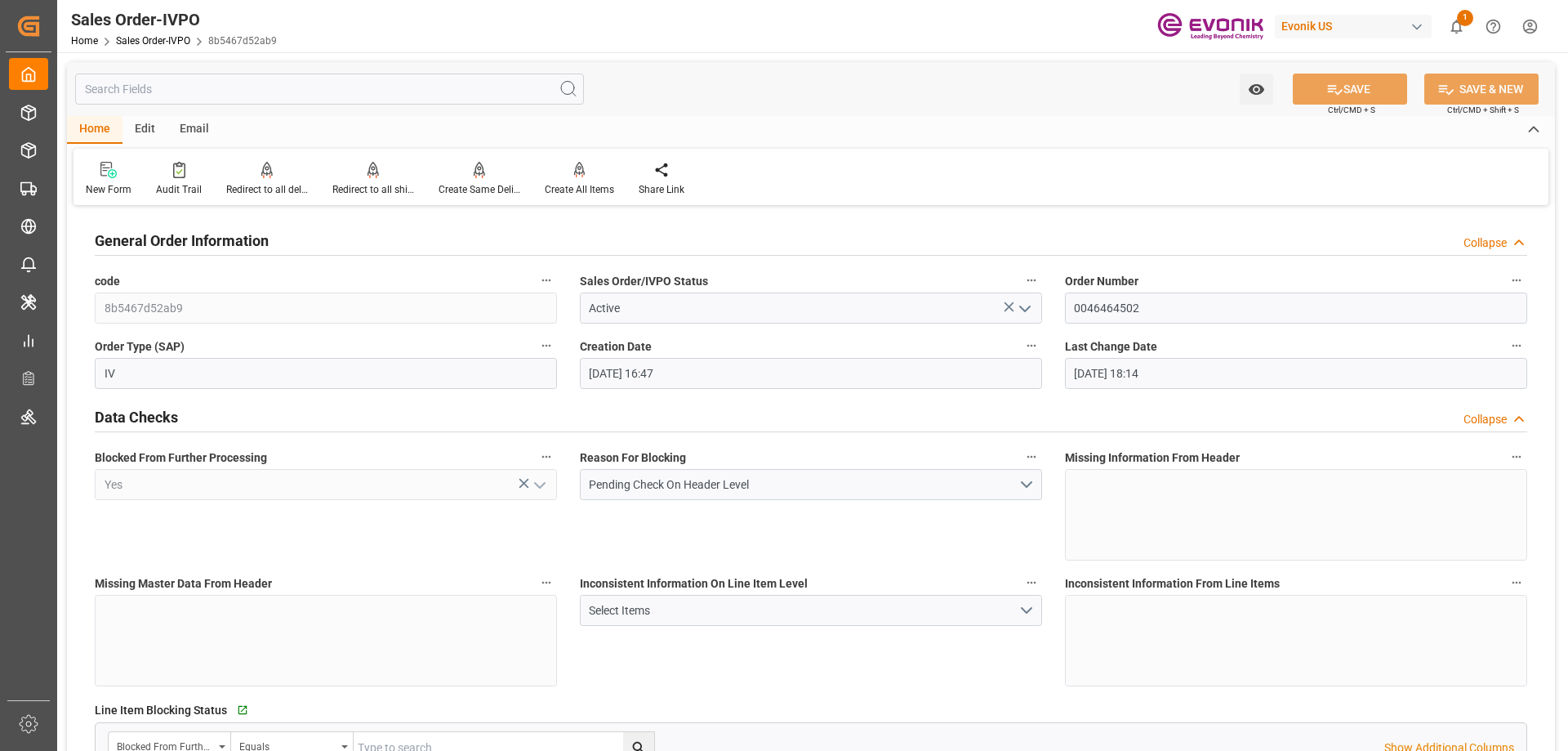
type input "08-12-2025 18:14"
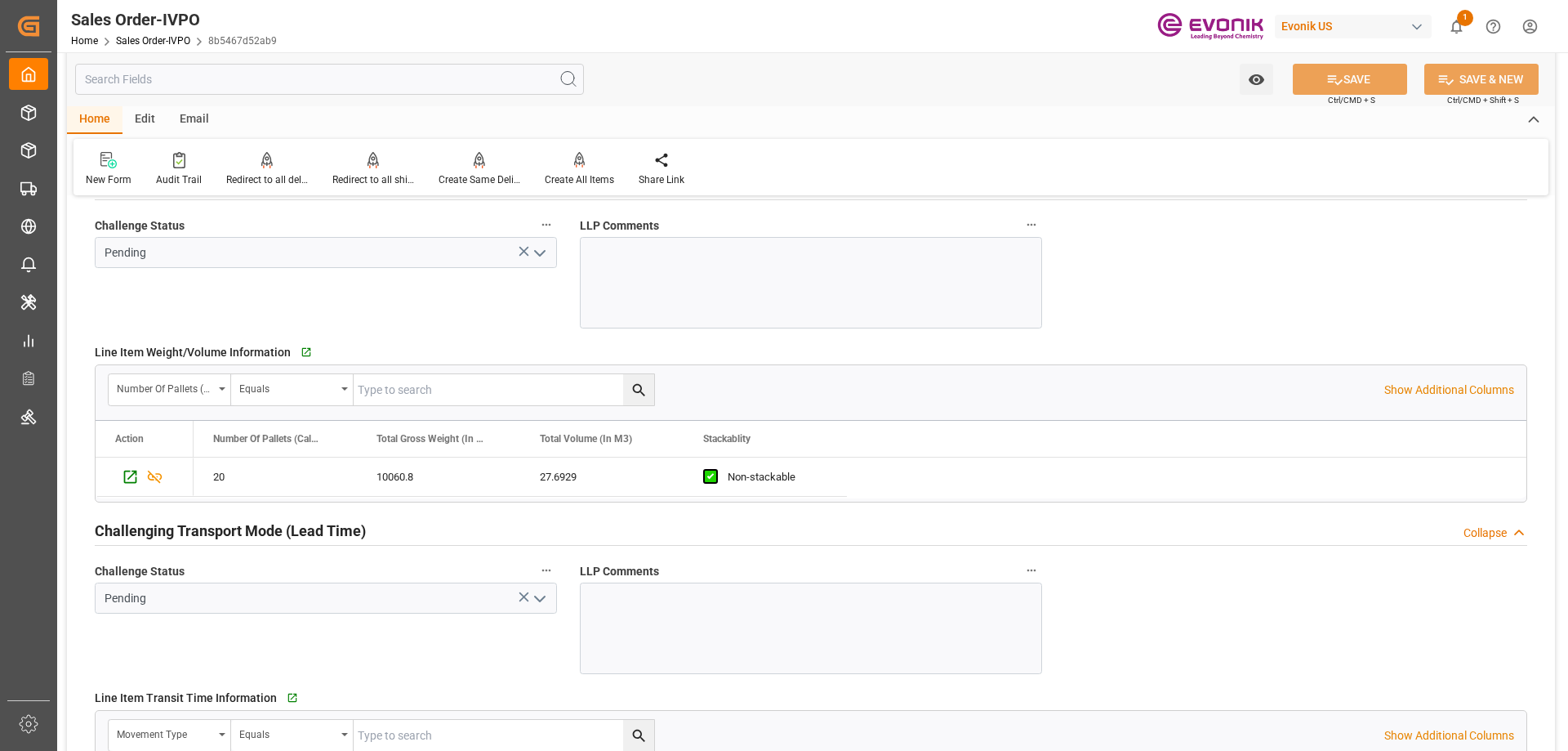
scroll to position [2778, 0]
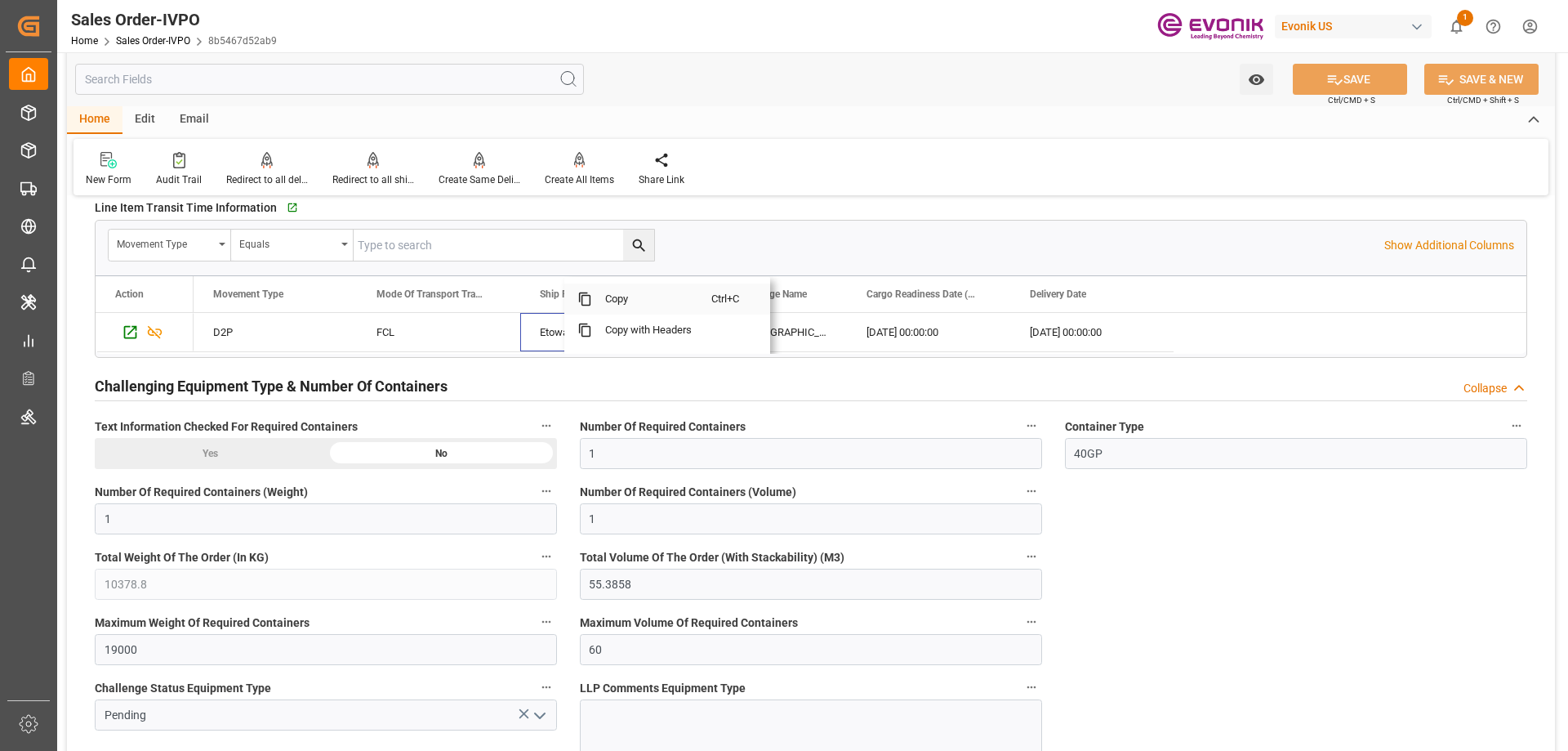
click at [608, 300] on span "Copy" at bounding box center [651, 299] width 119 height 31
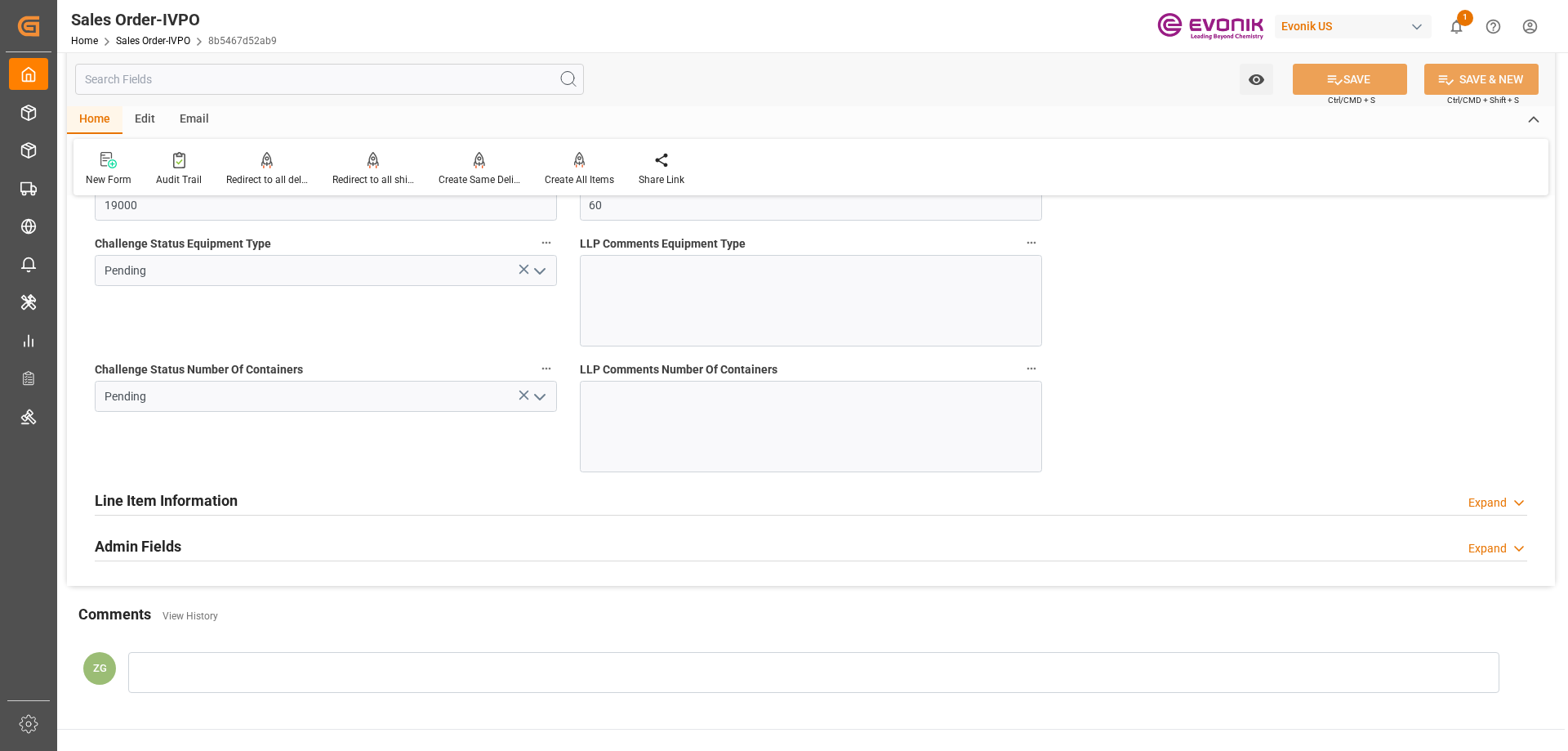
scroll to position [3387, 0]
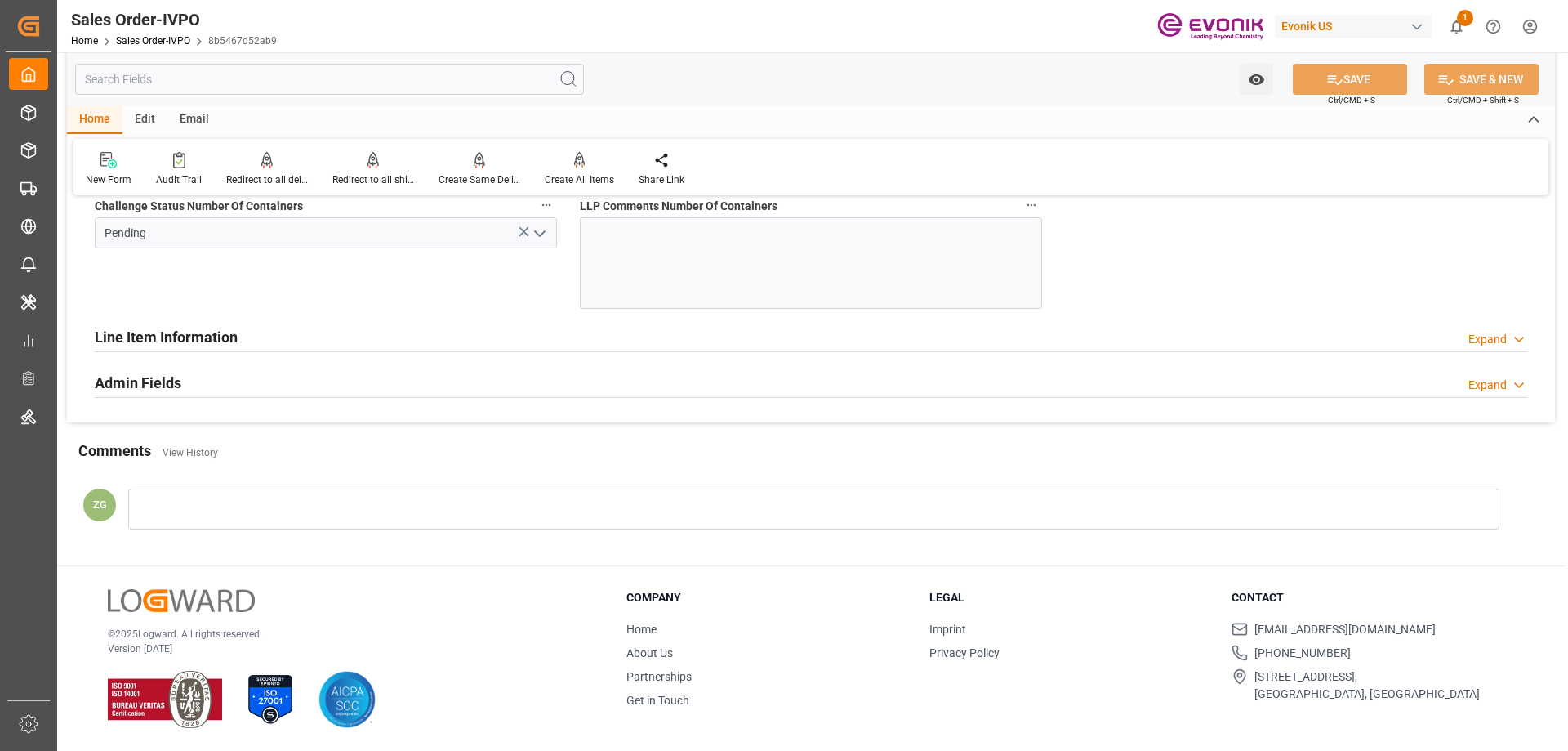
click at [143, 333] on h2 "Line Item Information" at bounding box center [167, 337] width 143 height 22
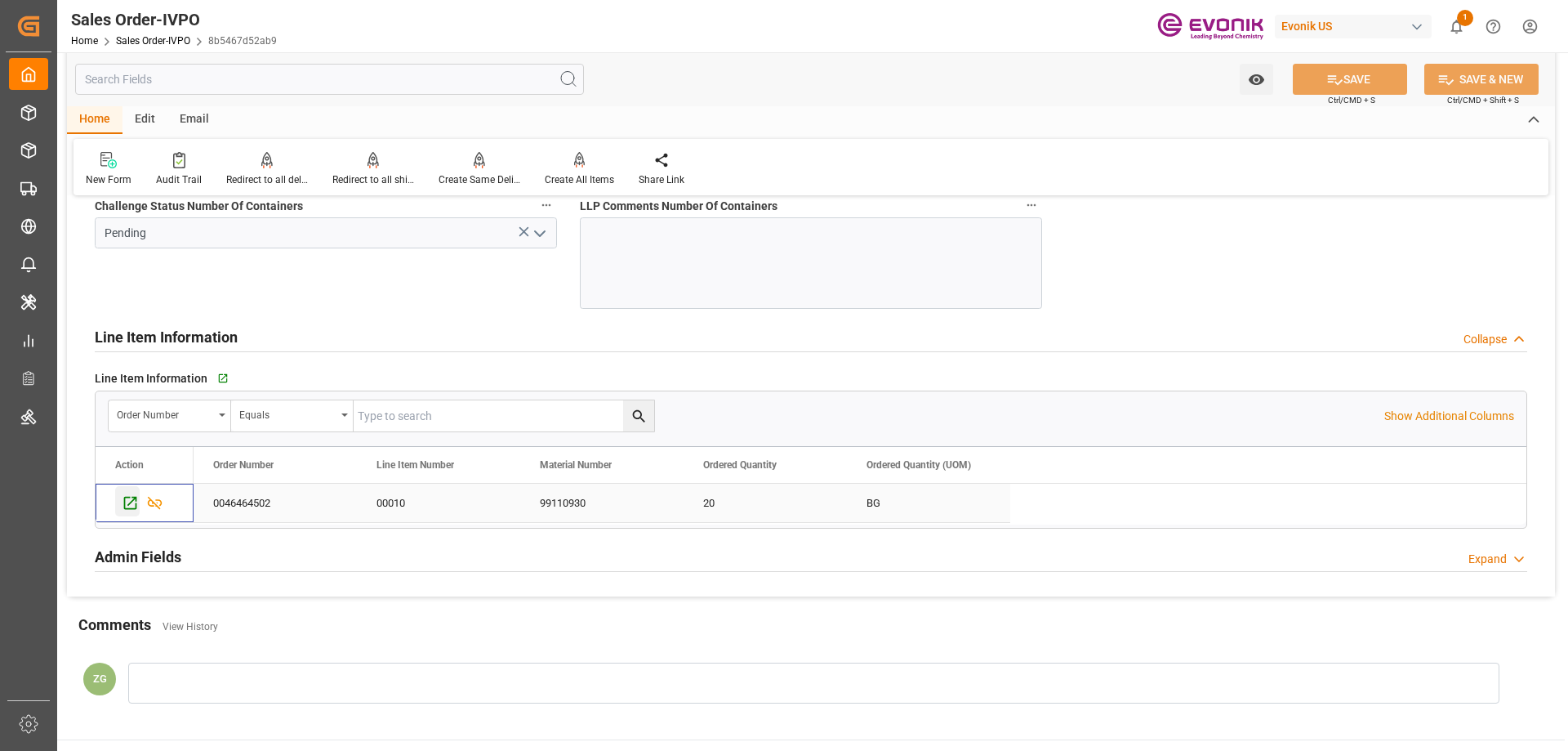
click at [129, 503] on icon "Press SPACE to select this row." at bounding box center [130, 503] width 17 height 17
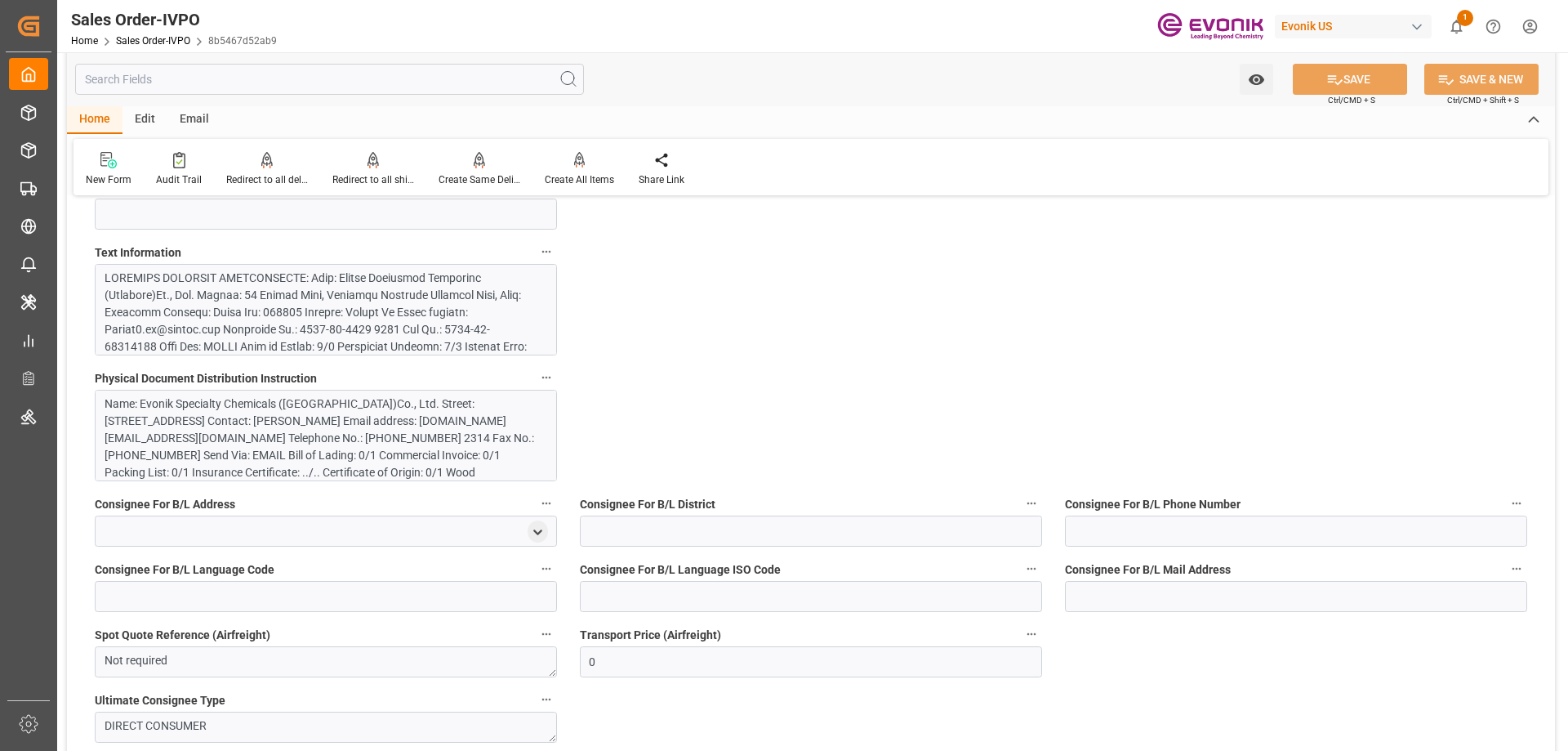
scroll to position [1098, 0]
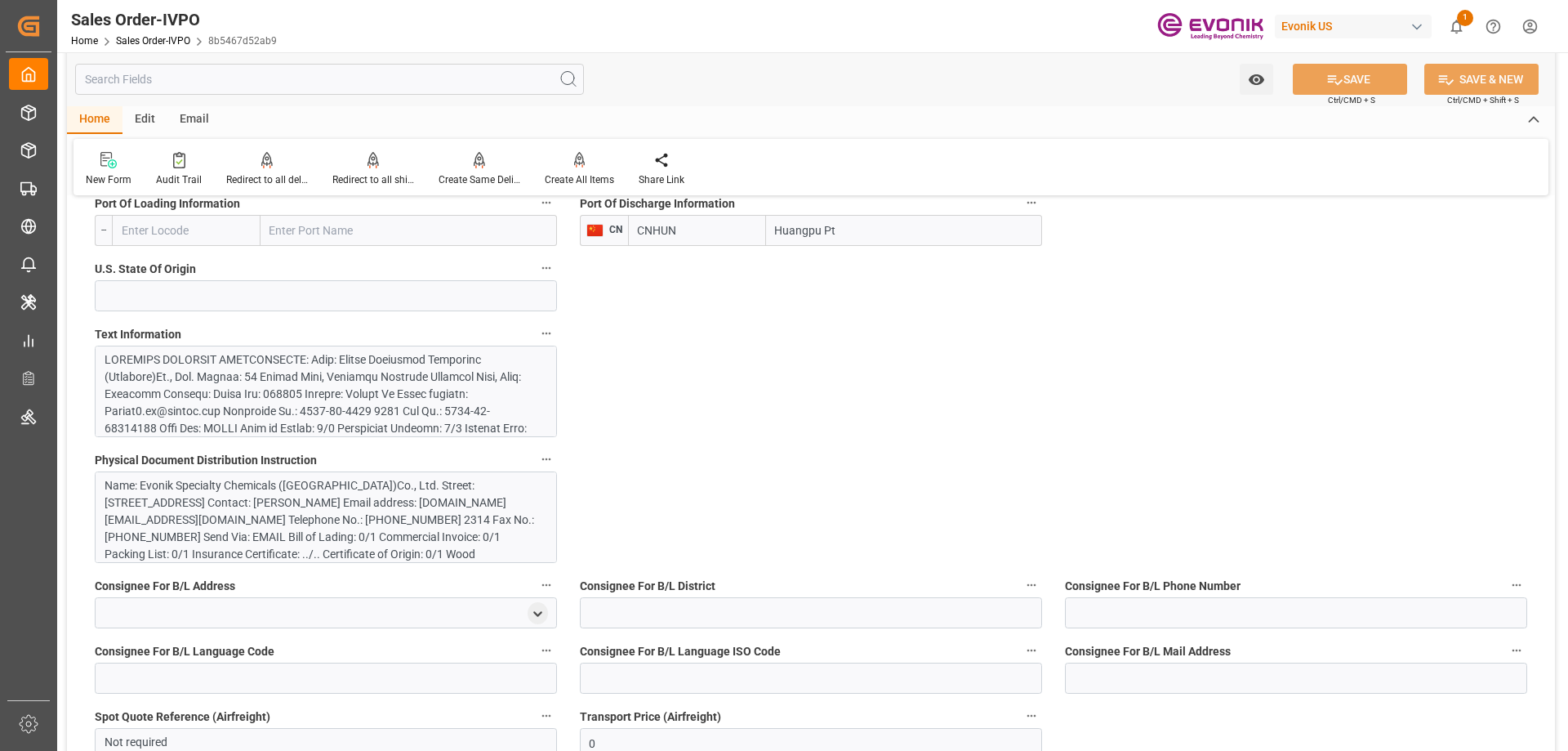
click at [318, 345] on label "Text Information" at bounding box center [326, 334] width 462 height 23
click at [536, 344] on button "Text Information" at bounding box center [546, 333] width 21 height 21
click at [320, 363] on div at bounding box center [784, 375] width 1568 height 751
click at [352, 393] on div at bounding box center [320, 548] width 430 height 395
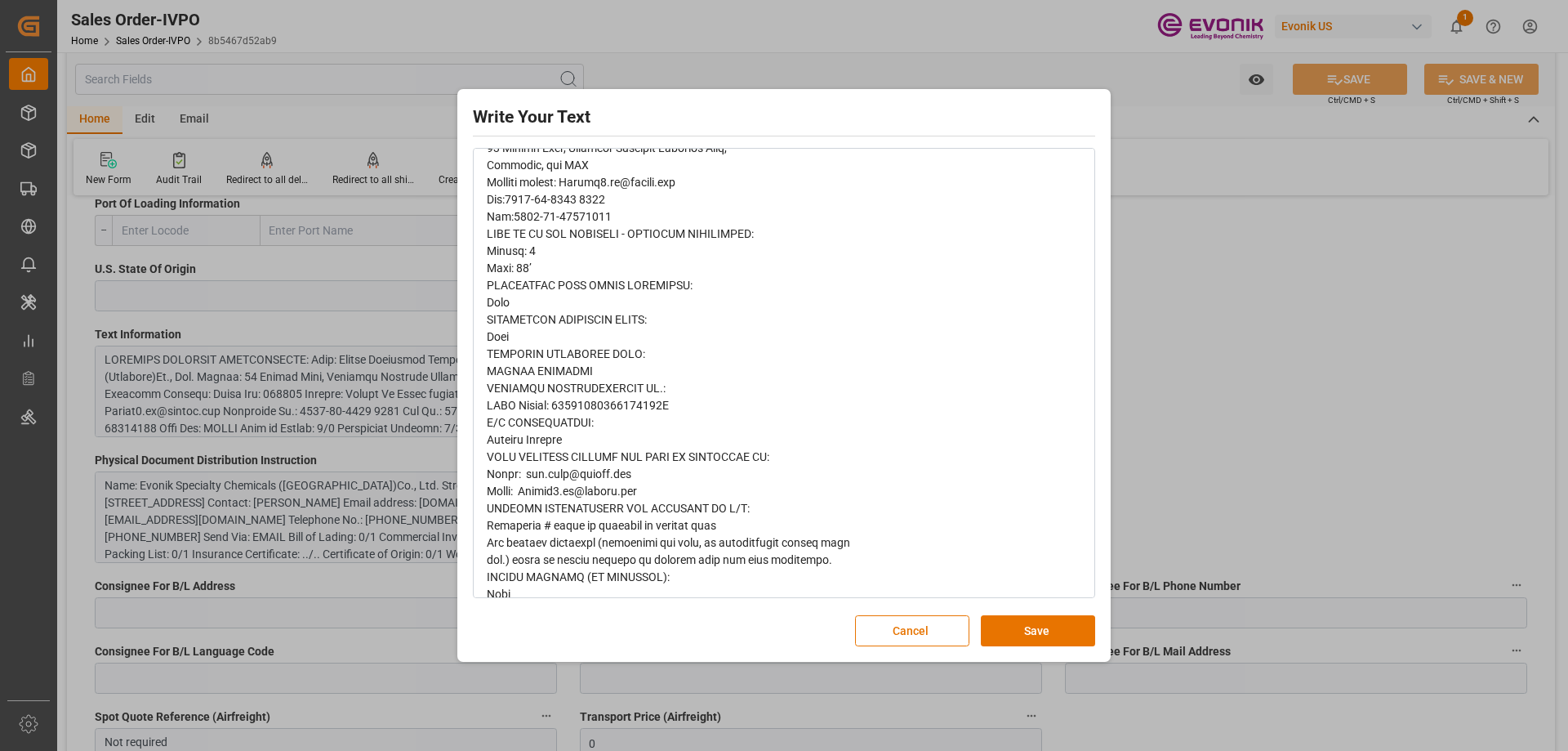
scroll to position [672, 0]
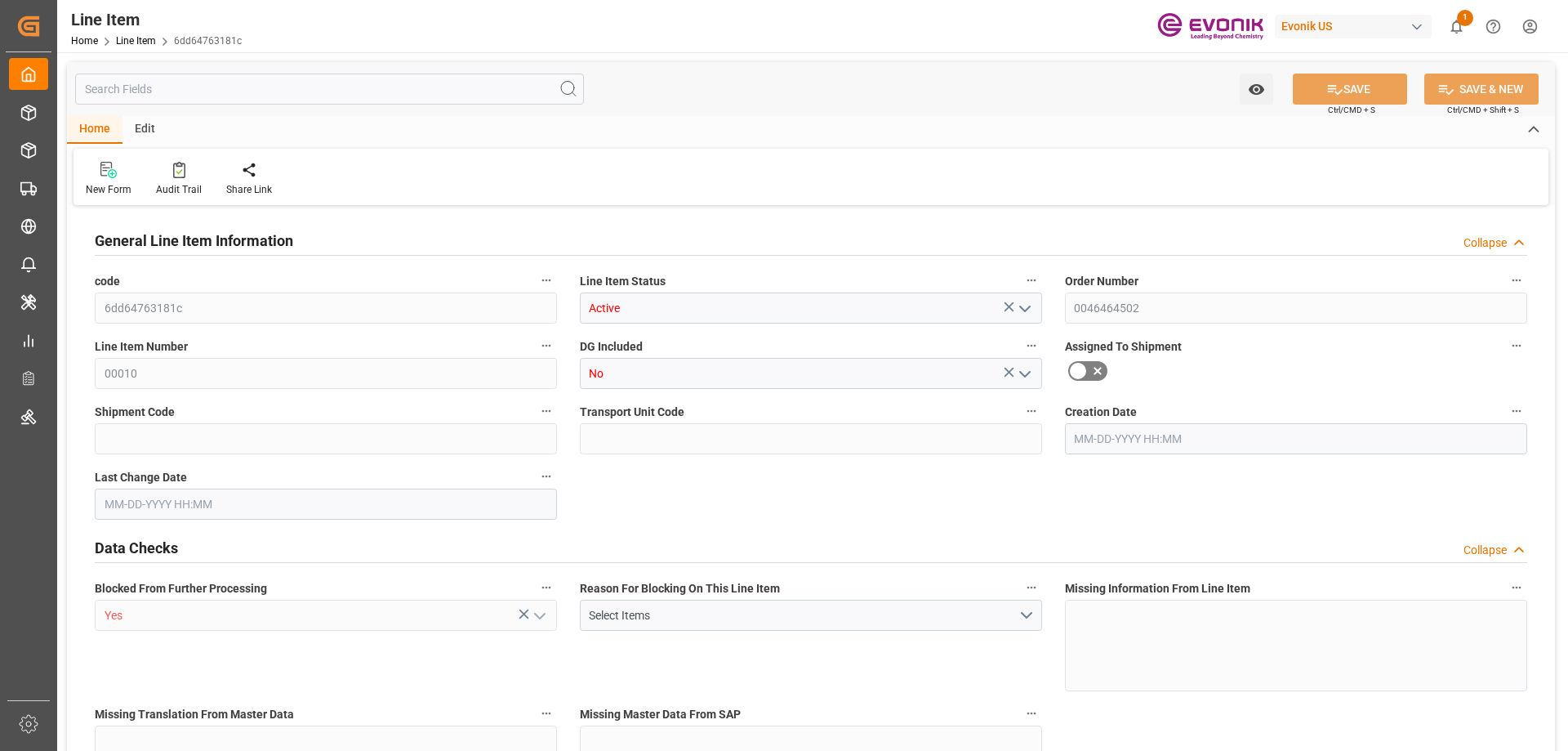
type input "20"
type input "10060.8"
type input "10000"
type input "27.6929"
type input "20"
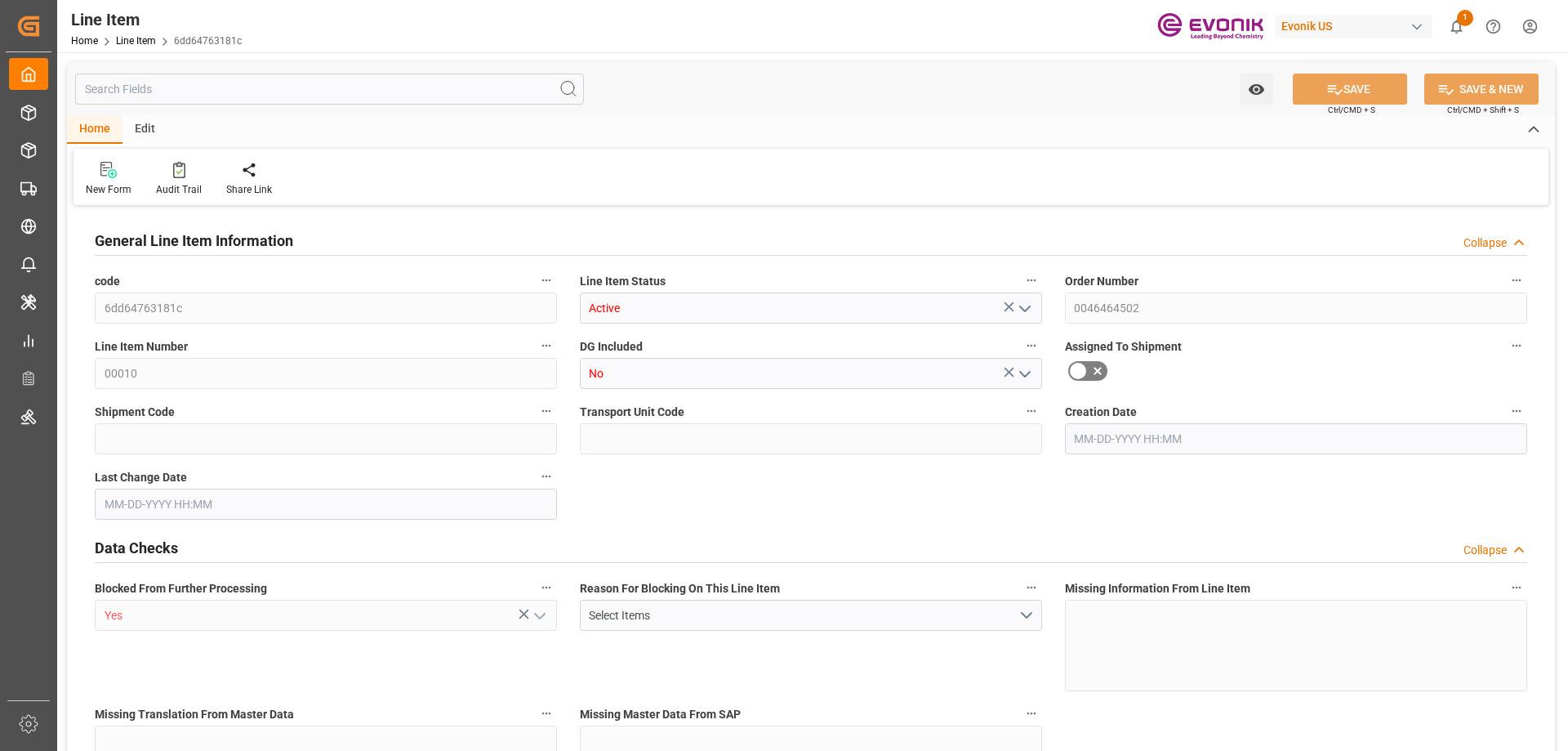
type input "62400"
type input "20"
type input "10060.8"
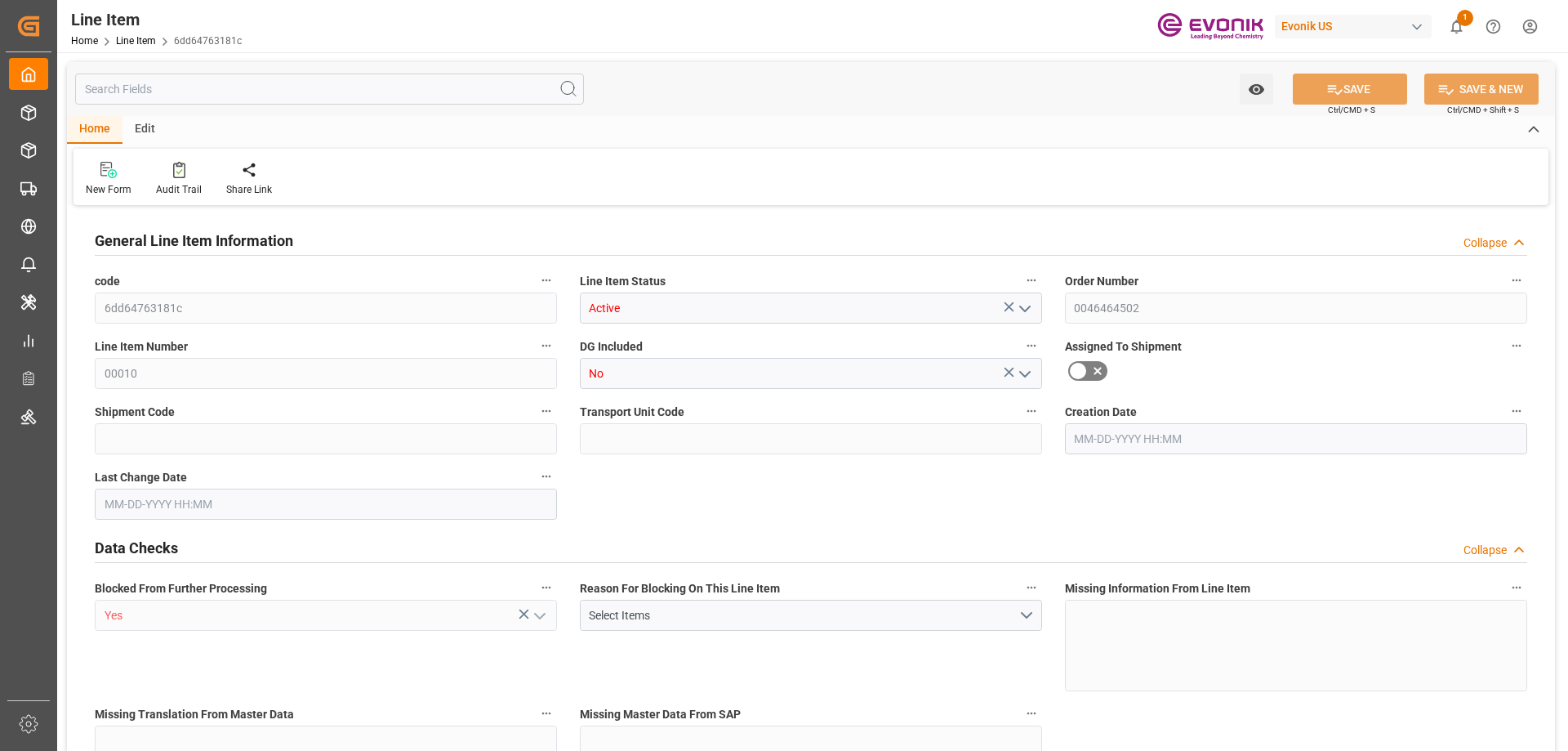
type input "10378.8"
type input "10000"
type input "27.6929"
type input "27692.94"
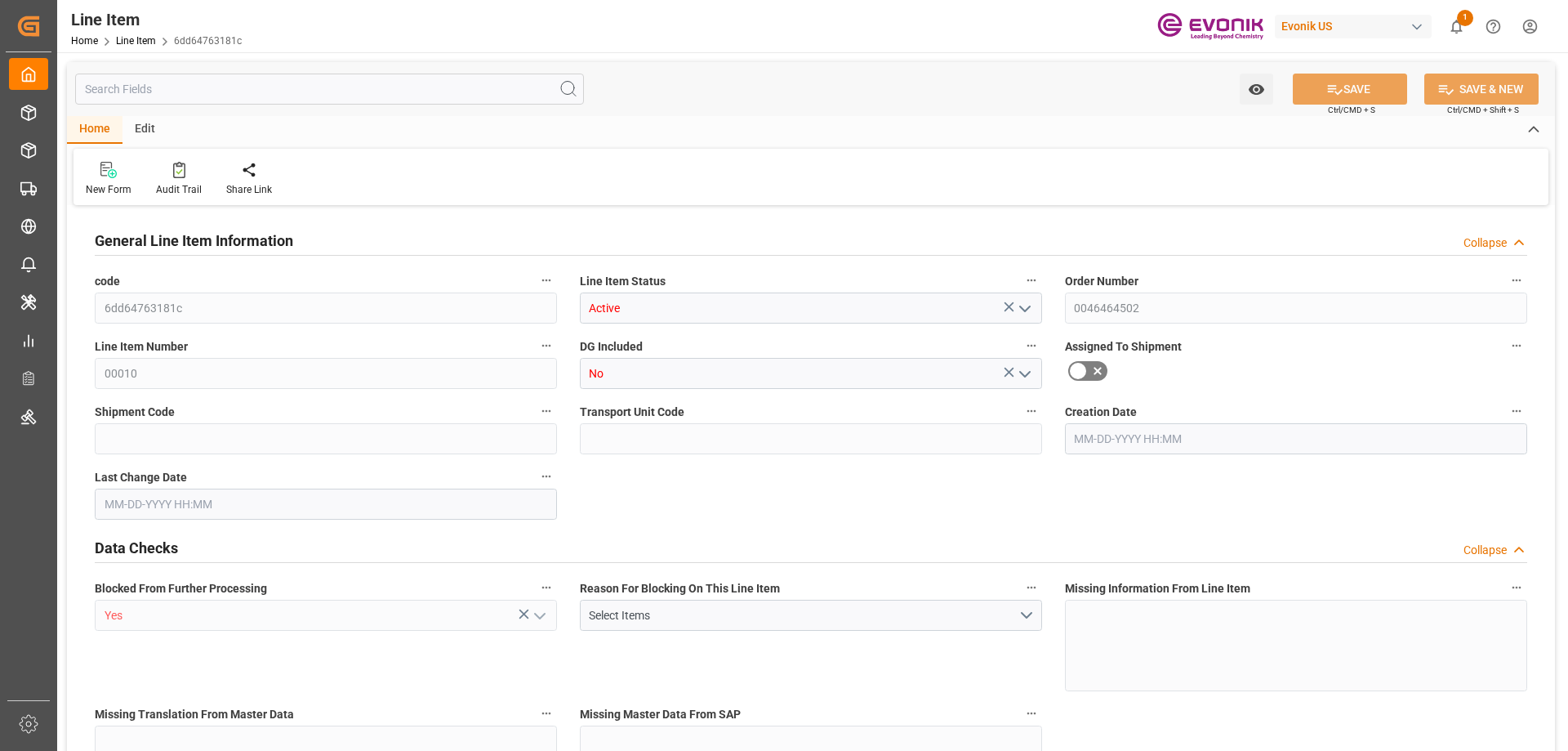
type input "0"
type input "07-28-2025 16:47"
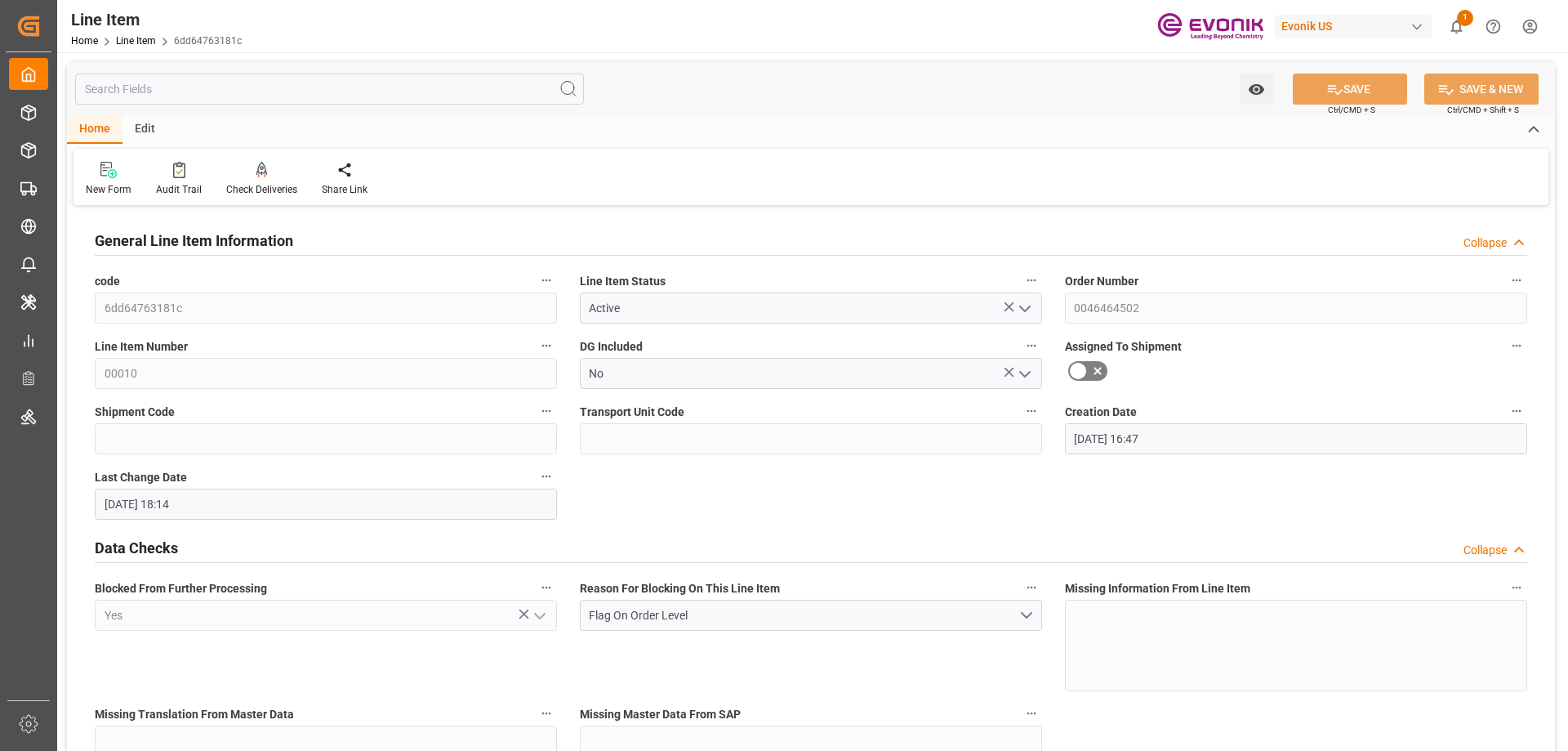
type input "08-12-2025 18:14"
type input "09-24-2025"
type input "08-01-2025"
type input "07-25-2025"
click at [228, 84] on input "text" at bounding box center [329, 89] width 509 height 31
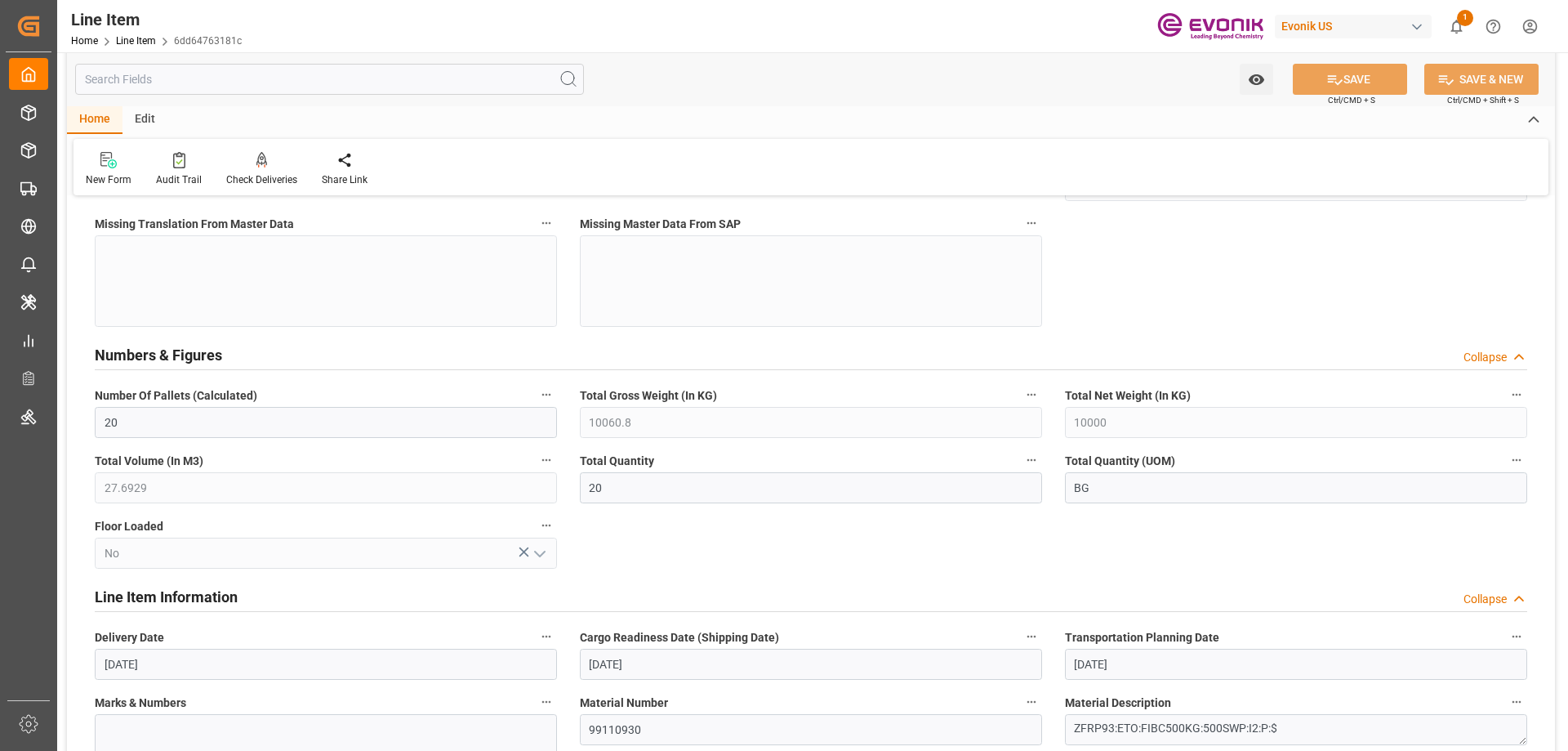
scroll to position [980, 0]
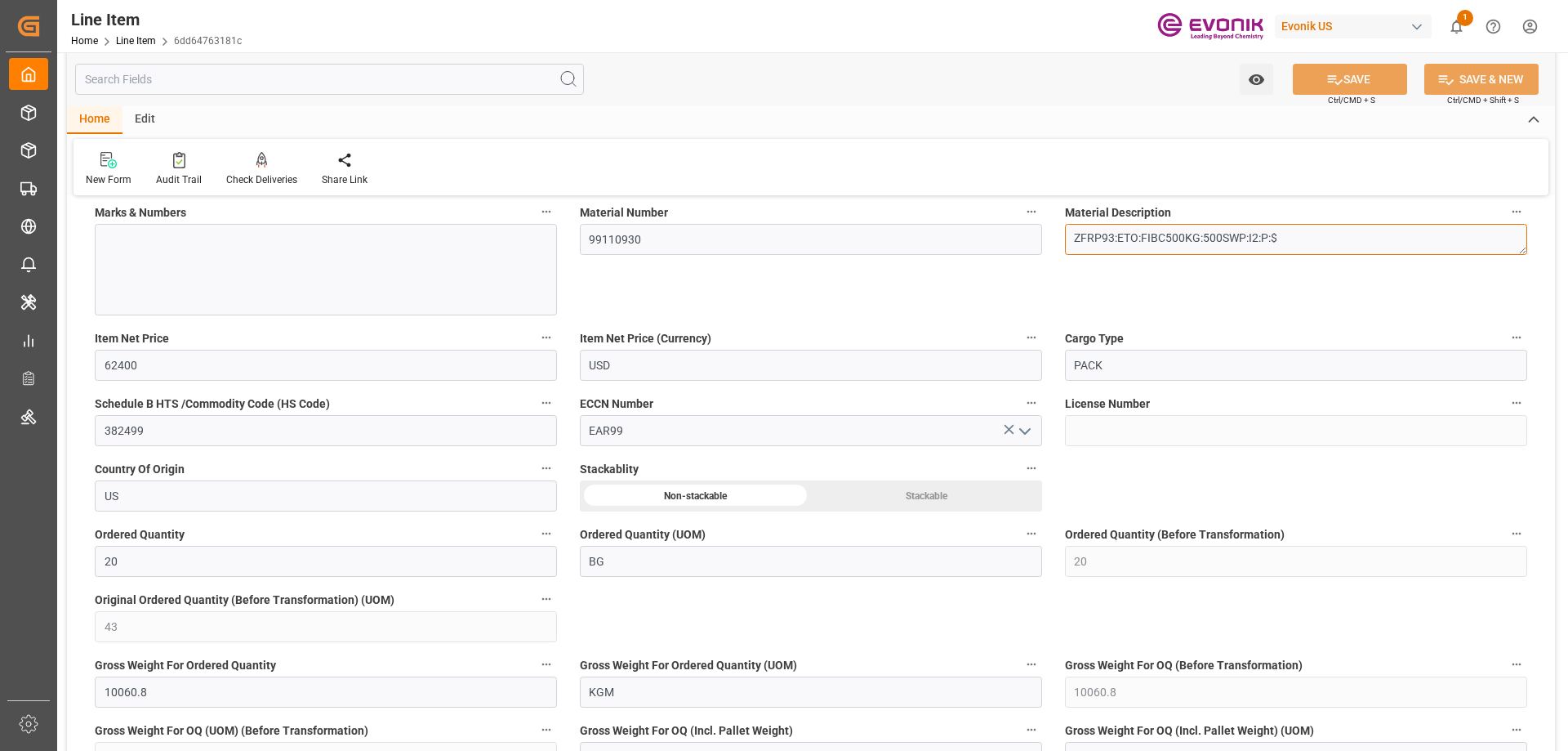
drag, startPoint x: 1302, startPoint y: 243, endPoint x: 1035, endPoint y: 243, distance: 267.0
click at [1035, 243] on div "General Line Item Information Collapse code 6dd64763181c Line Item Status Activ…" at bounding box center [811, 433] width 1488 height 2409
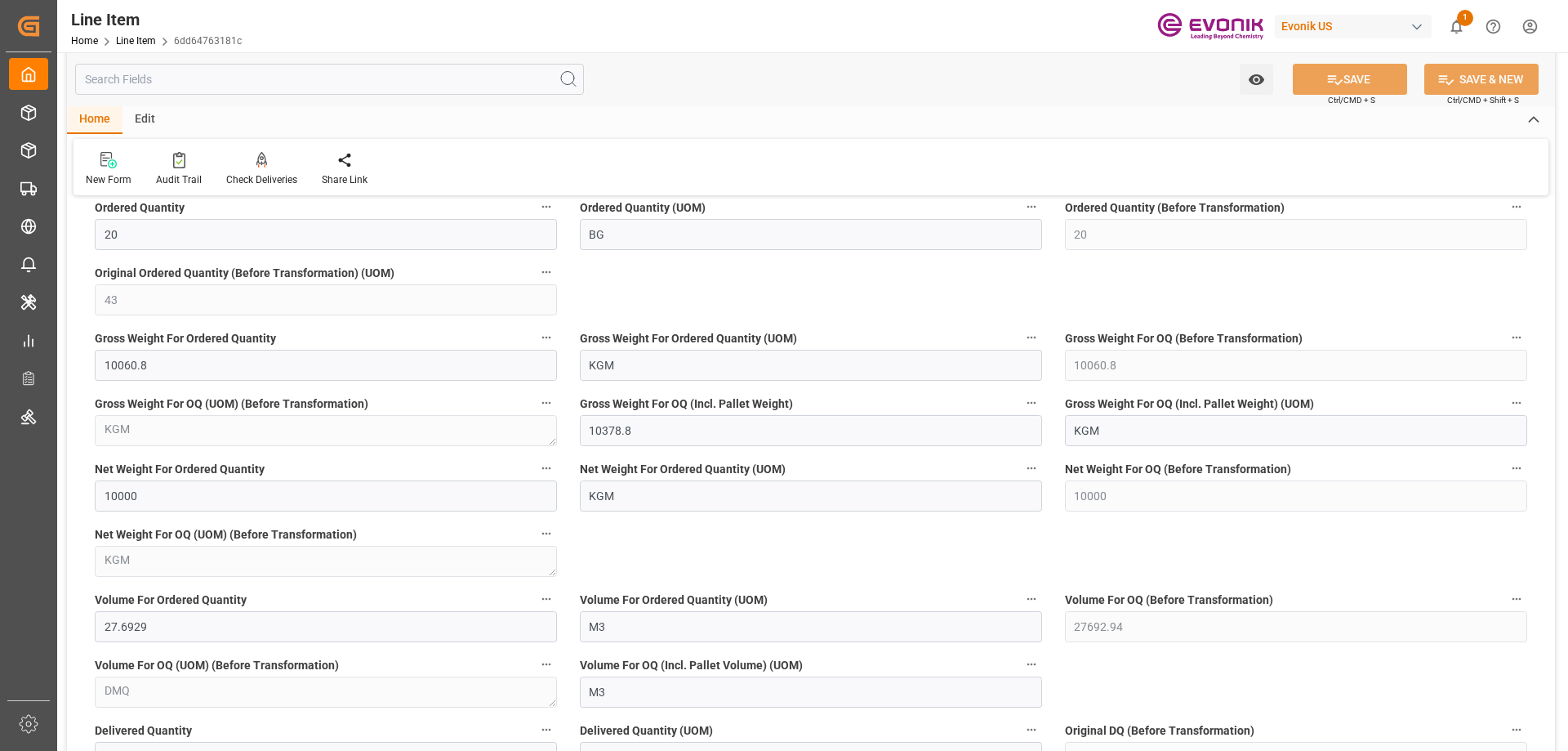
scroll to position [817, 0]
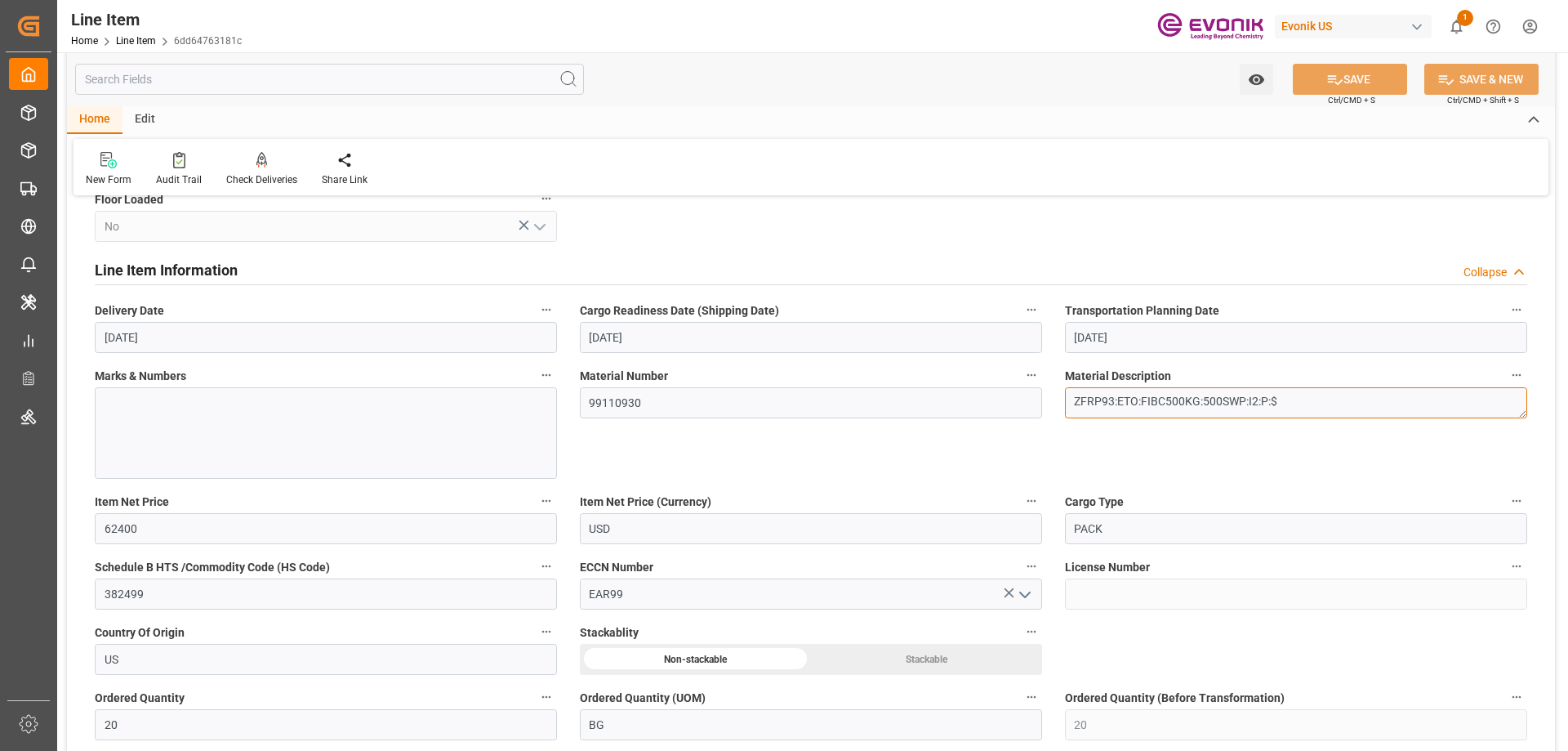
click at [1298, 403] on textarea "ZFRP93:ETO:FIBC500KG:500SWP:I2:P:$" at bounding box center [1296, 403] width 462 height 31
drag, startPoint x: 1306, startPoint y: 401, endPoint x: 1035, endPoint y: 408, distance: 271.1
click at [1035, 408] on div "General Line Item Information Collapse code 6dd64763181c Line Item Status Activ…" at bounding box center [811, 597] width 1488 height 2409
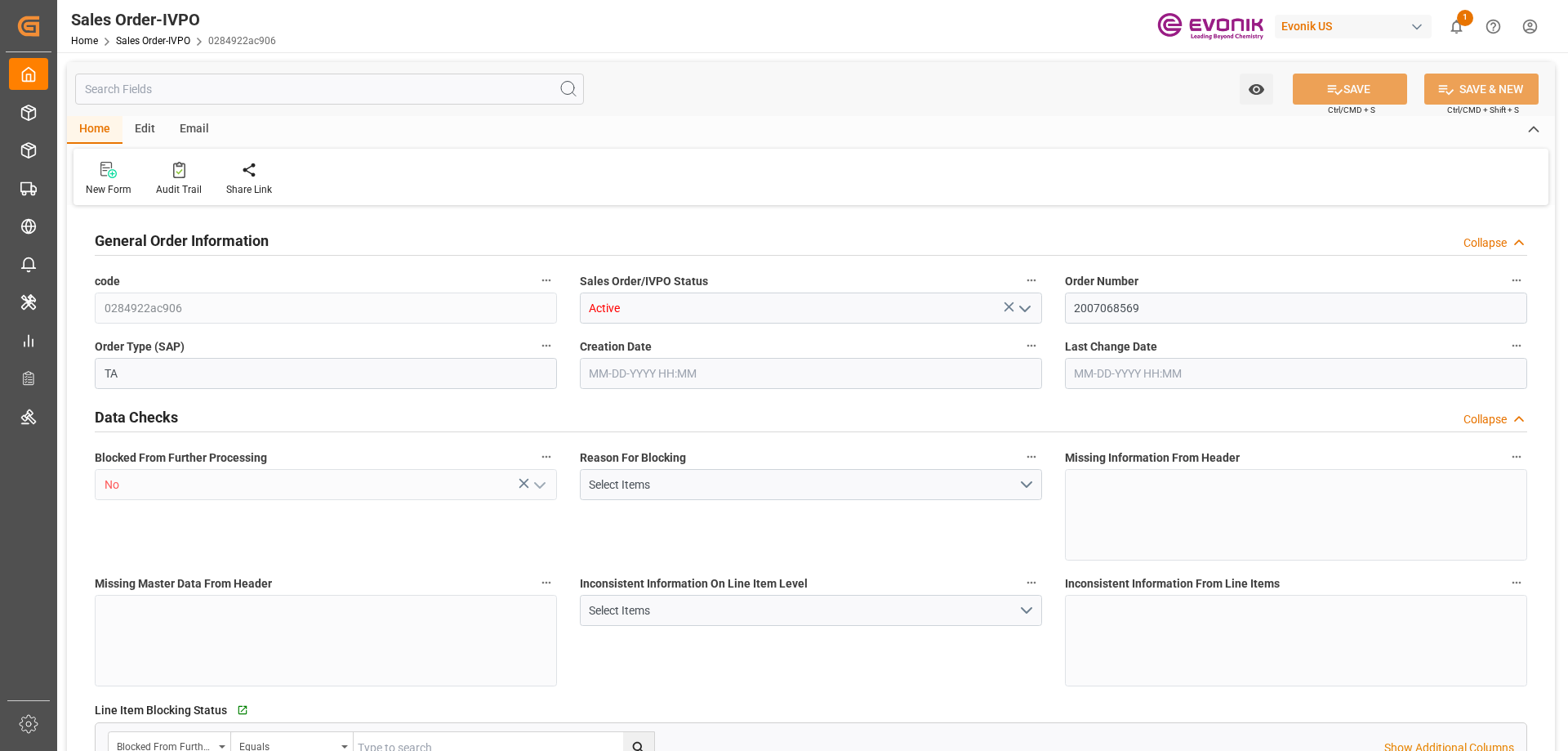
type input "COCTG"
type input "0"
type input "1"
type input "2029"
type input "07-03-2025 15:13"
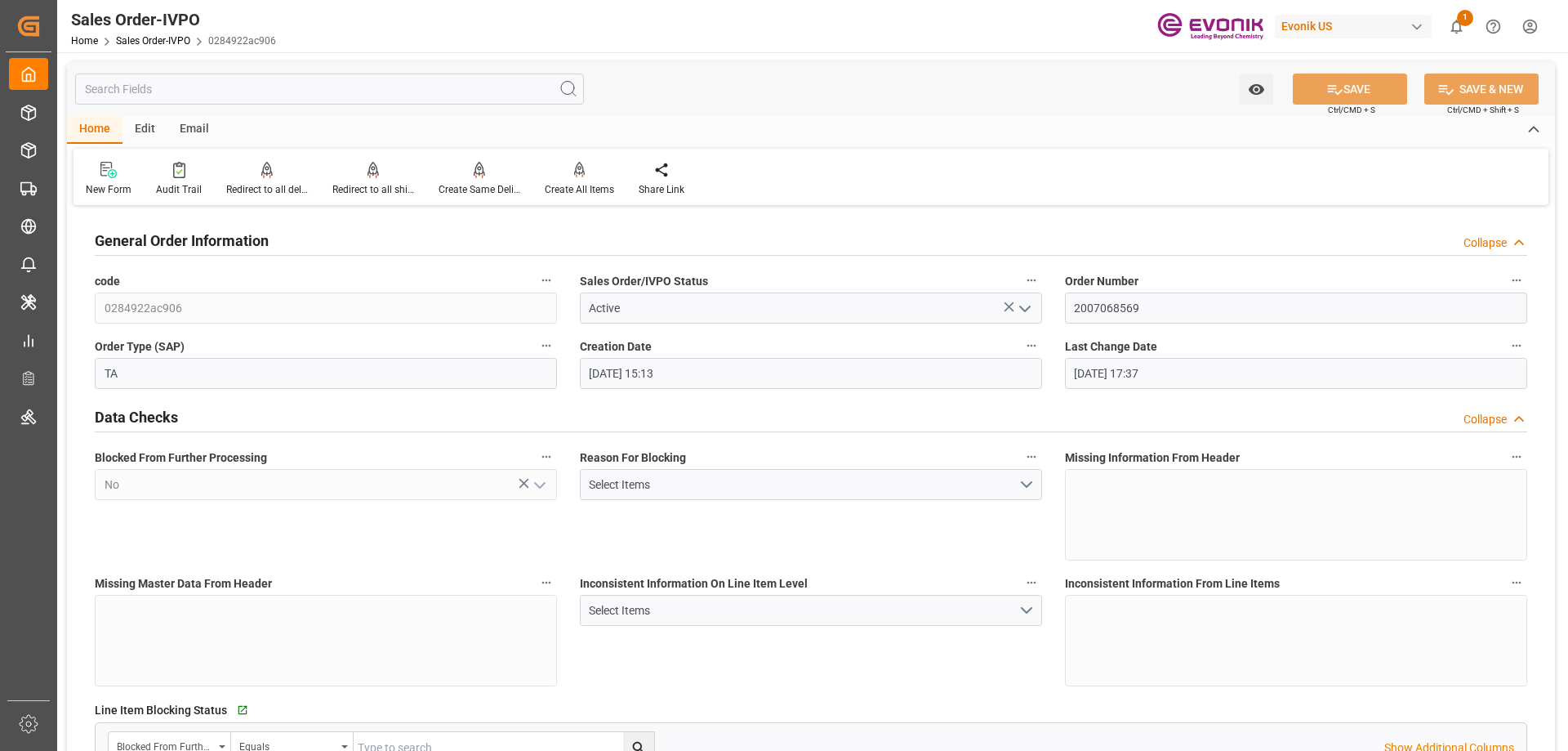
type input "07-11-2025 17:37"
click at [303, 96] on input "text" at bounding box center [329, 89] width 509 height 31
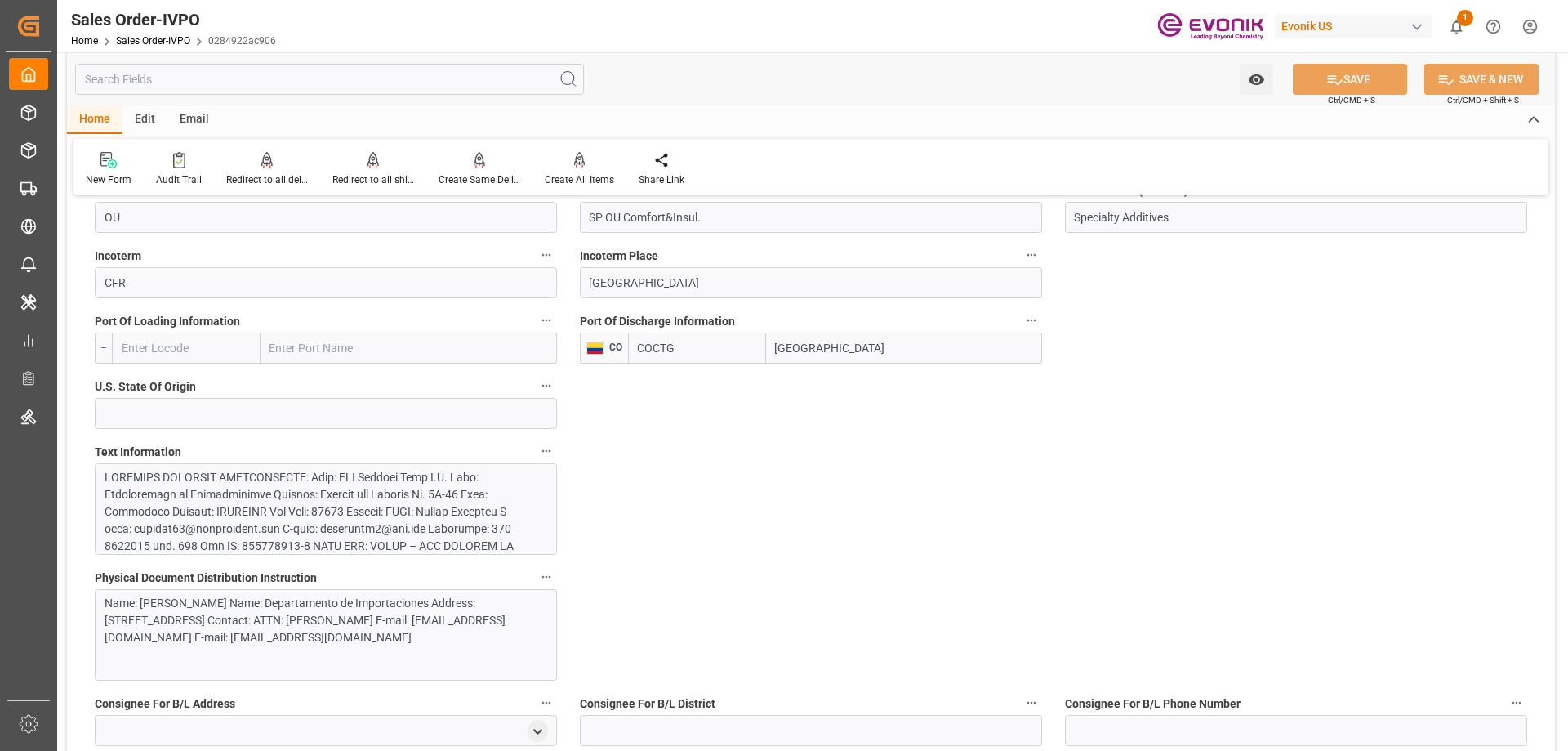
scroll to position [899, 0]
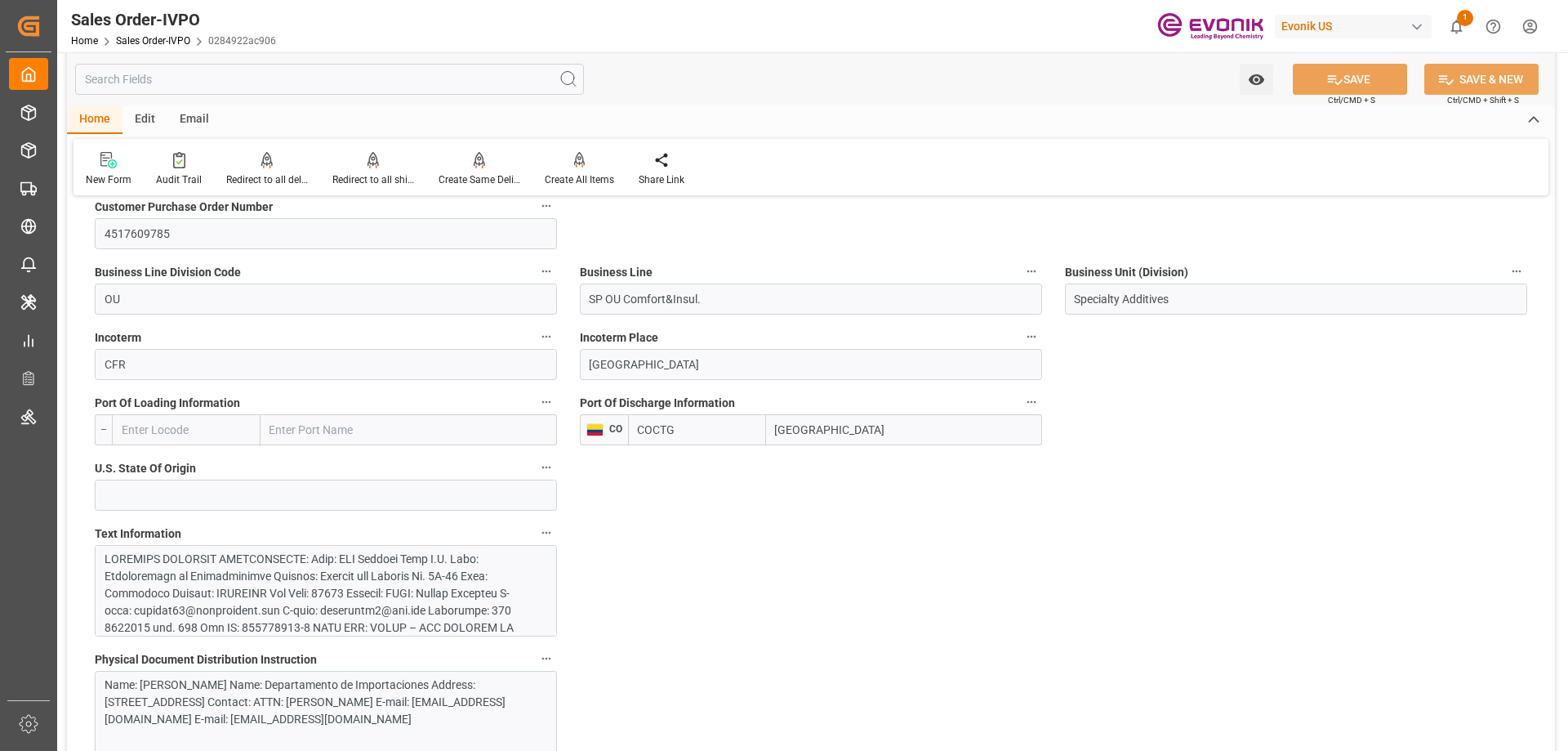
click at [191, 83] on input "text" at bounding box center [329, 79] width 509 height 31
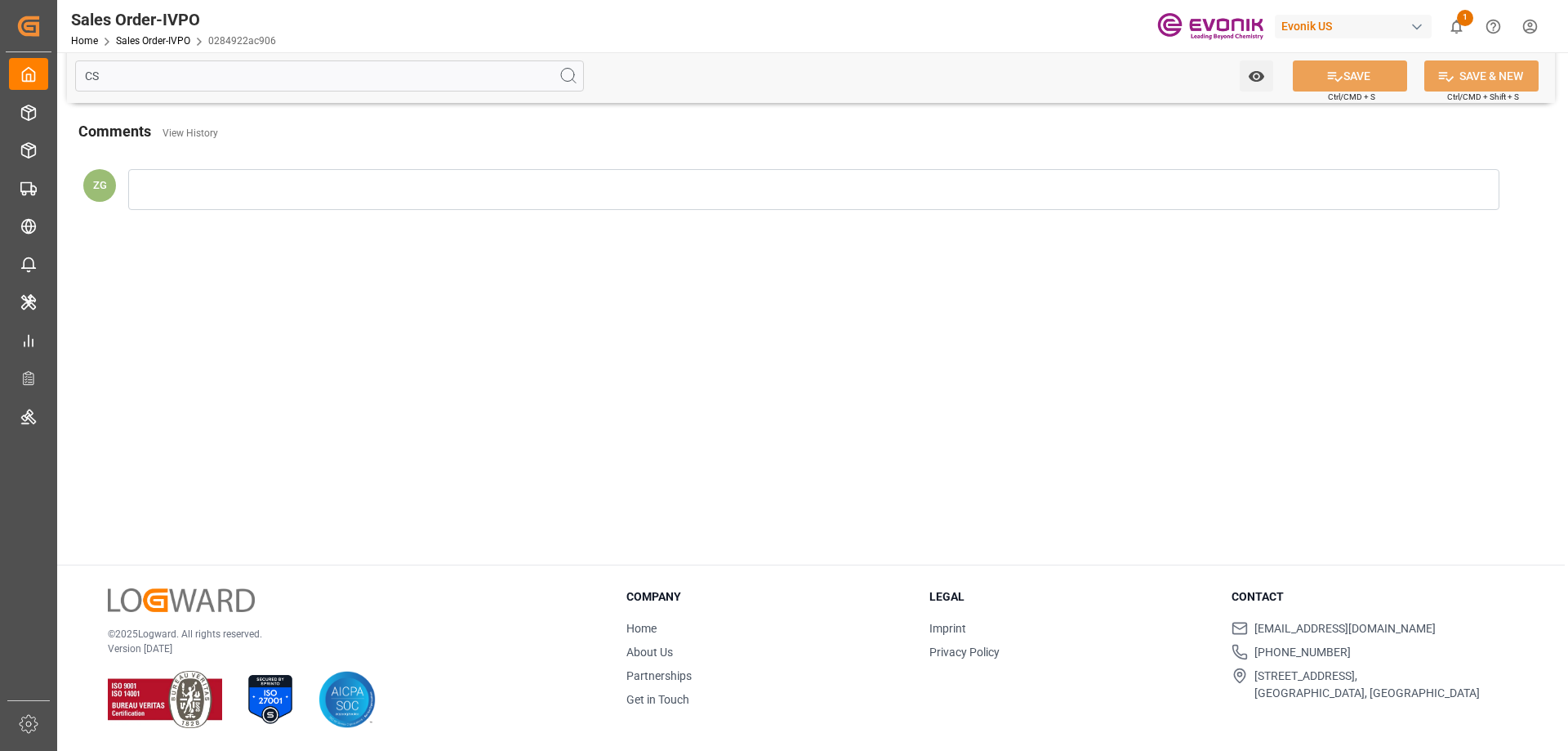
scroll to position [0, 0]
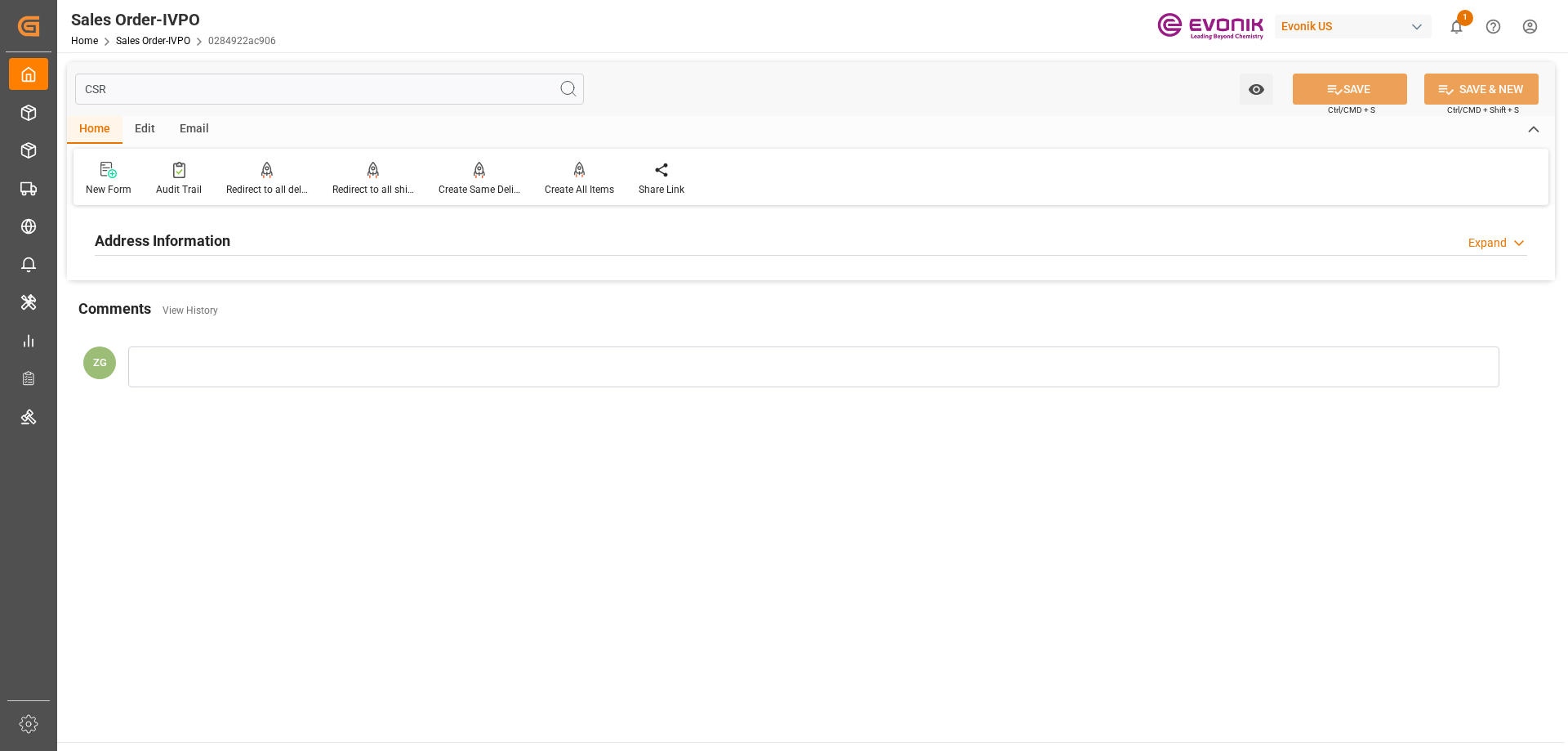
type input "CSR"
click at [284, 228] on div "Address Information Expand" at bounding box center [812, 239] width 1433 height 31
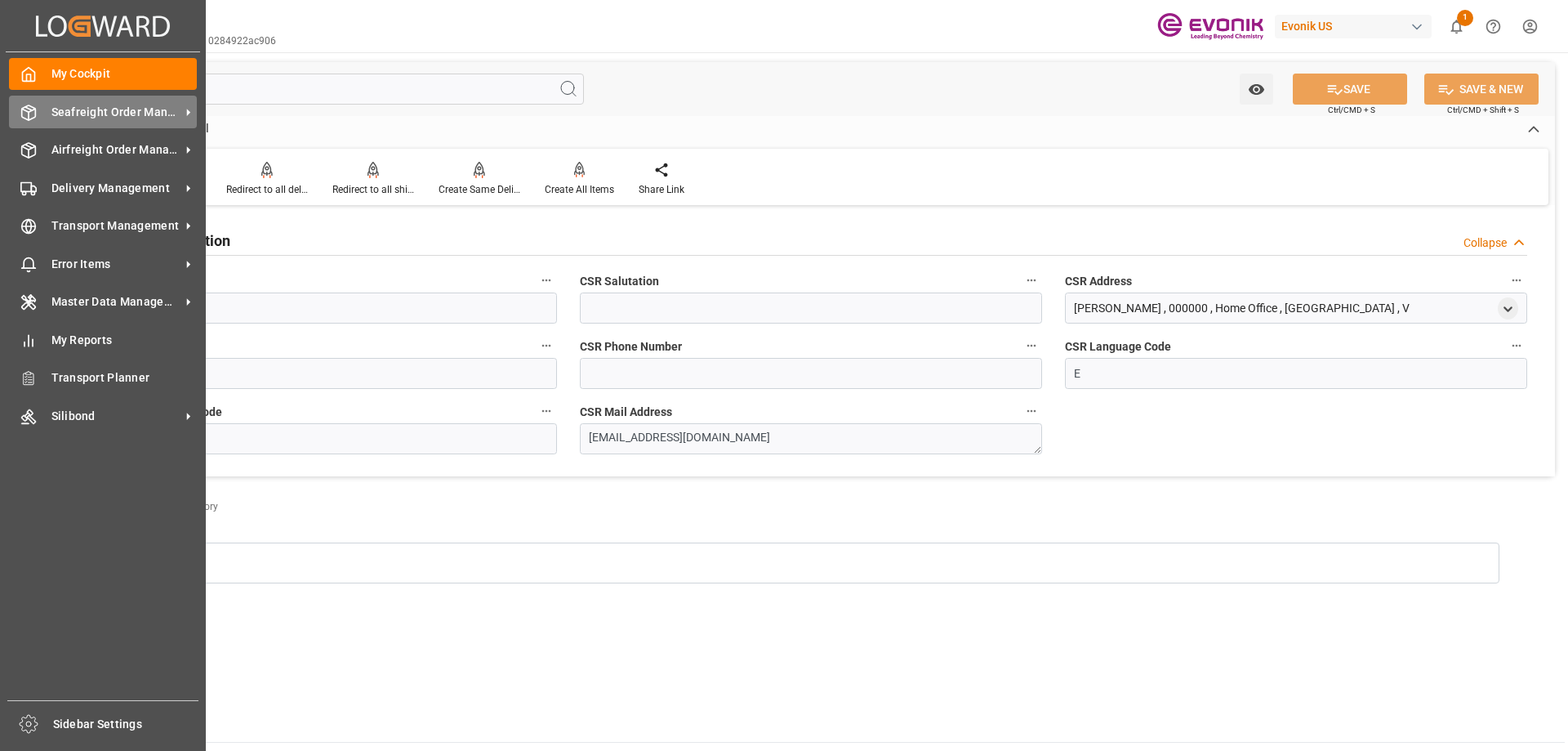
click at [131, 116] on span "Seafreight Order Management" at bounding box center [116, 112] width 129 height 17
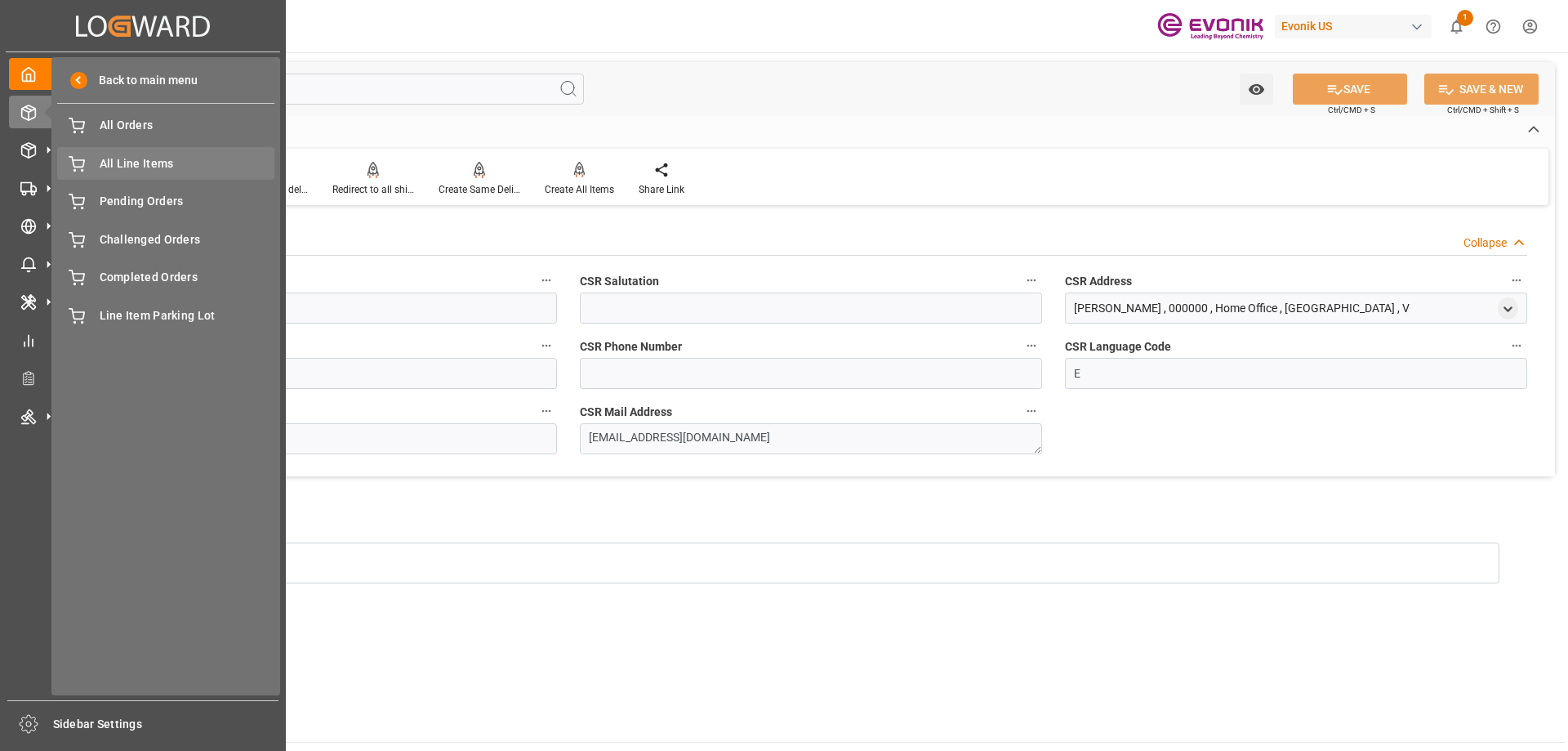
click at [117, 161] on span "All Line Items" at bounding box center [187, 164] width 176 height 17
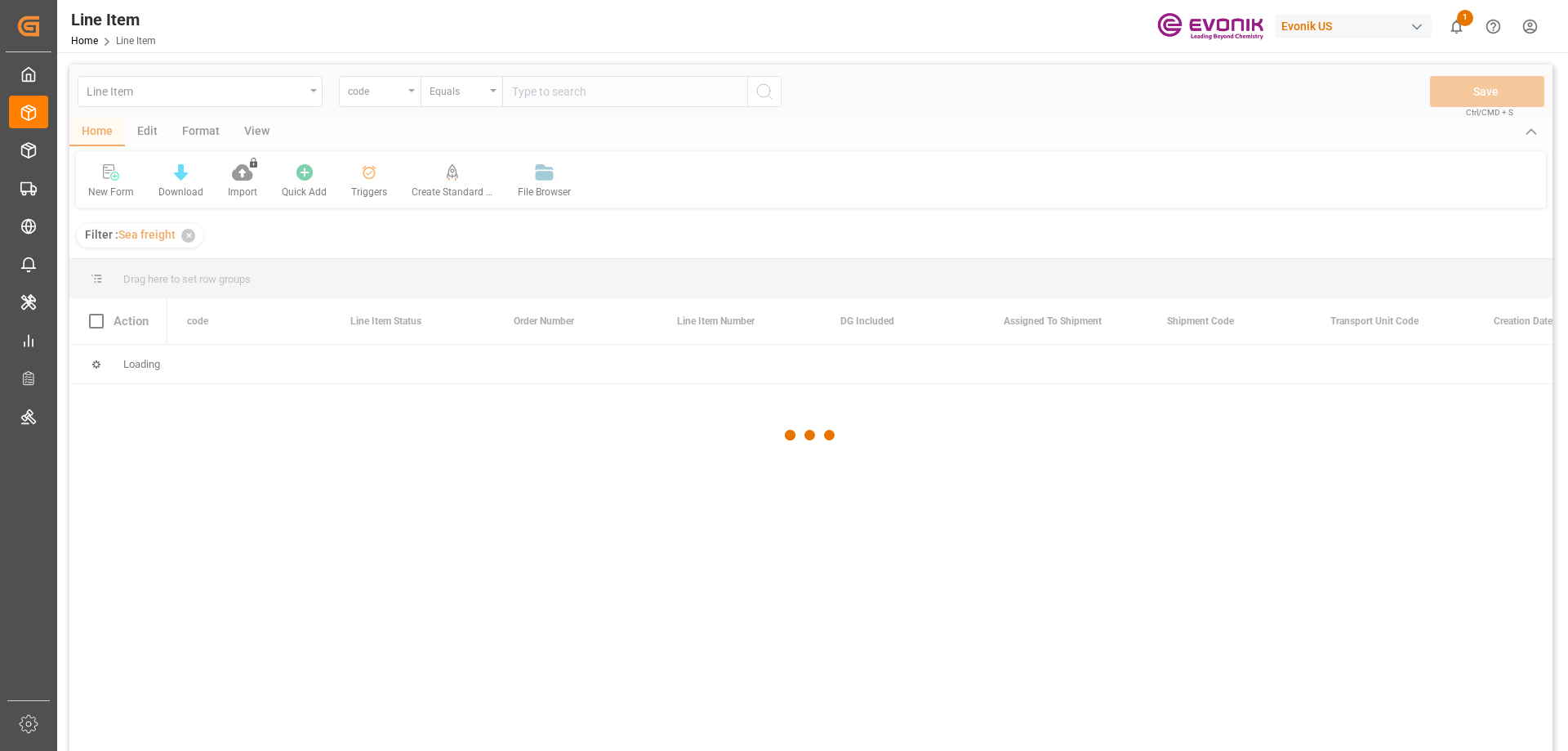
click at [396, 100] on div at bounding box center [811, 435] width 1483 height 741
click at [407, 95] on div at bounding box center [811, 435] width 1483 height 741
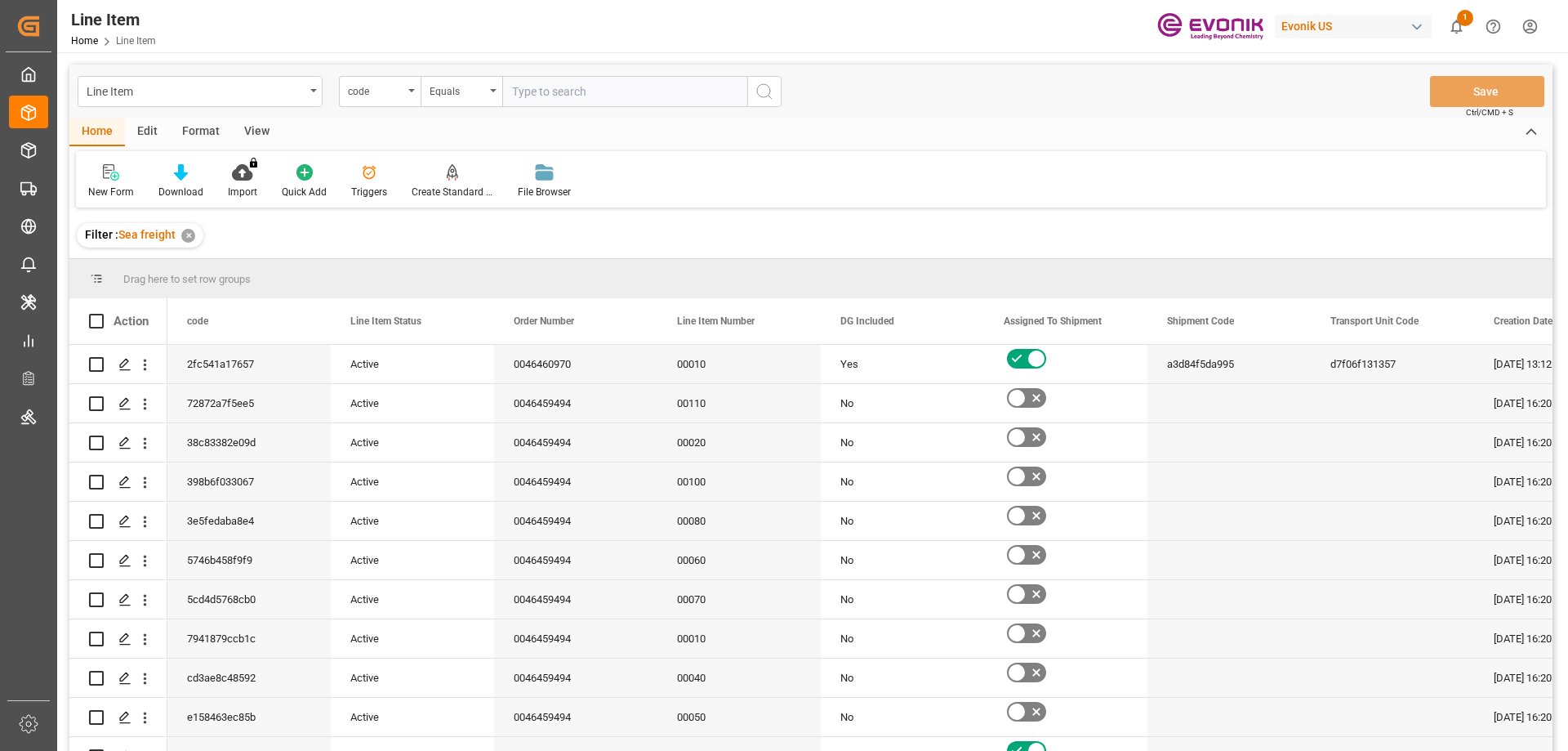
click at [409, 90] on icon "open menu" at bounding box center [411, 90] width 7 height 3
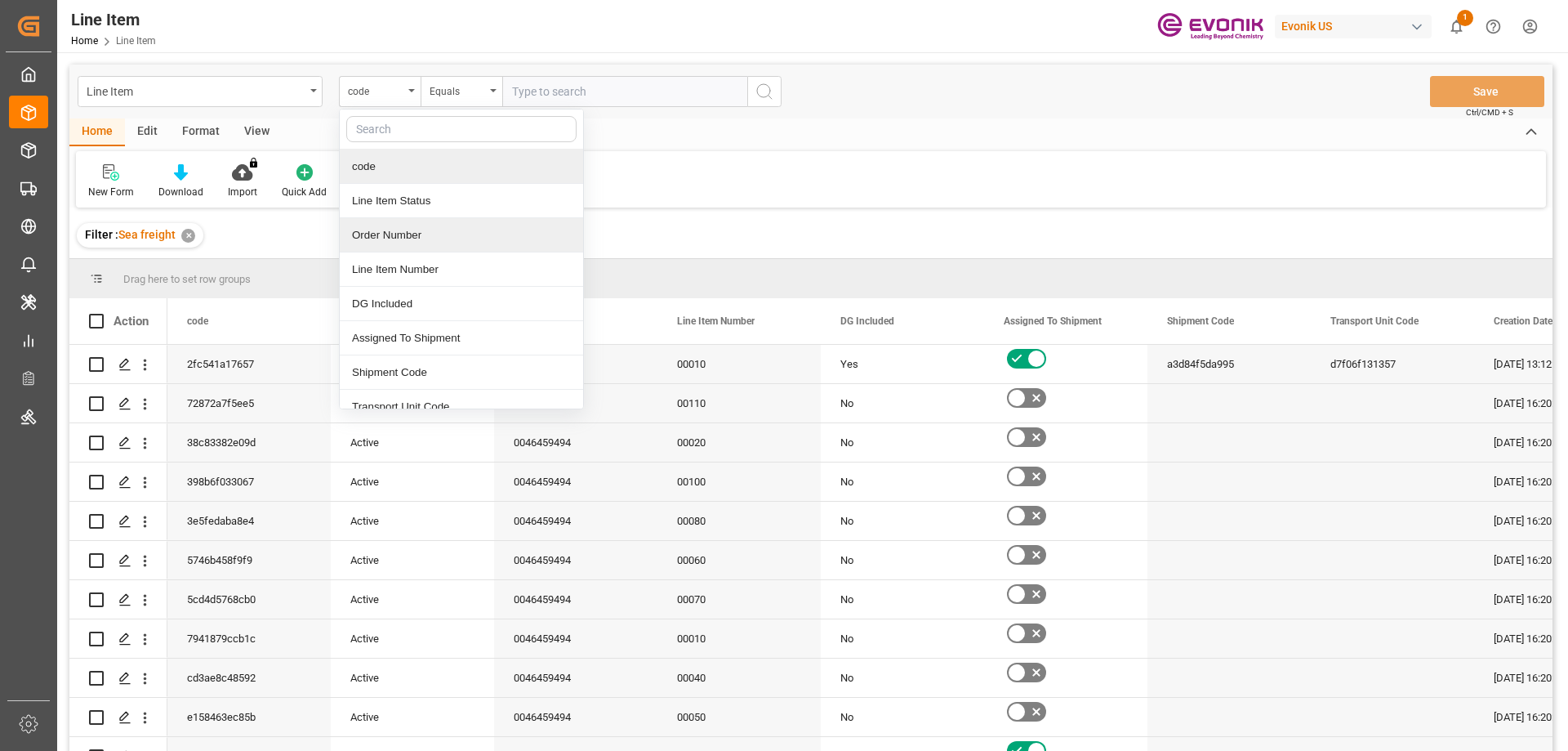
click at [388, 231] on div "Order Number" at bounding box center [461, 235] width 244 height 34
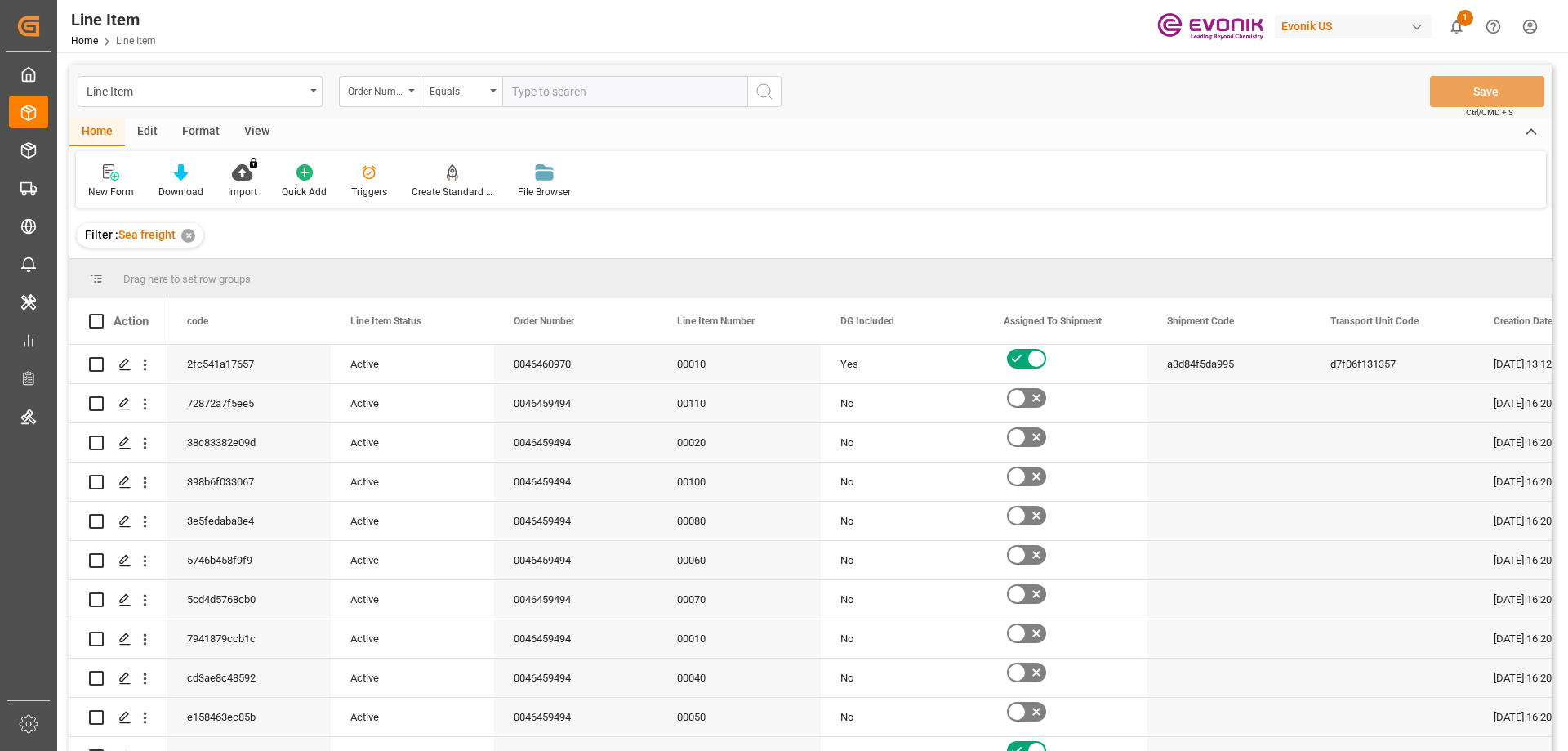
click at [540, 97] on input "text" at bounding box center [625, 91] width 245 height 31
paste input "2006915898"
type input "2006915898"
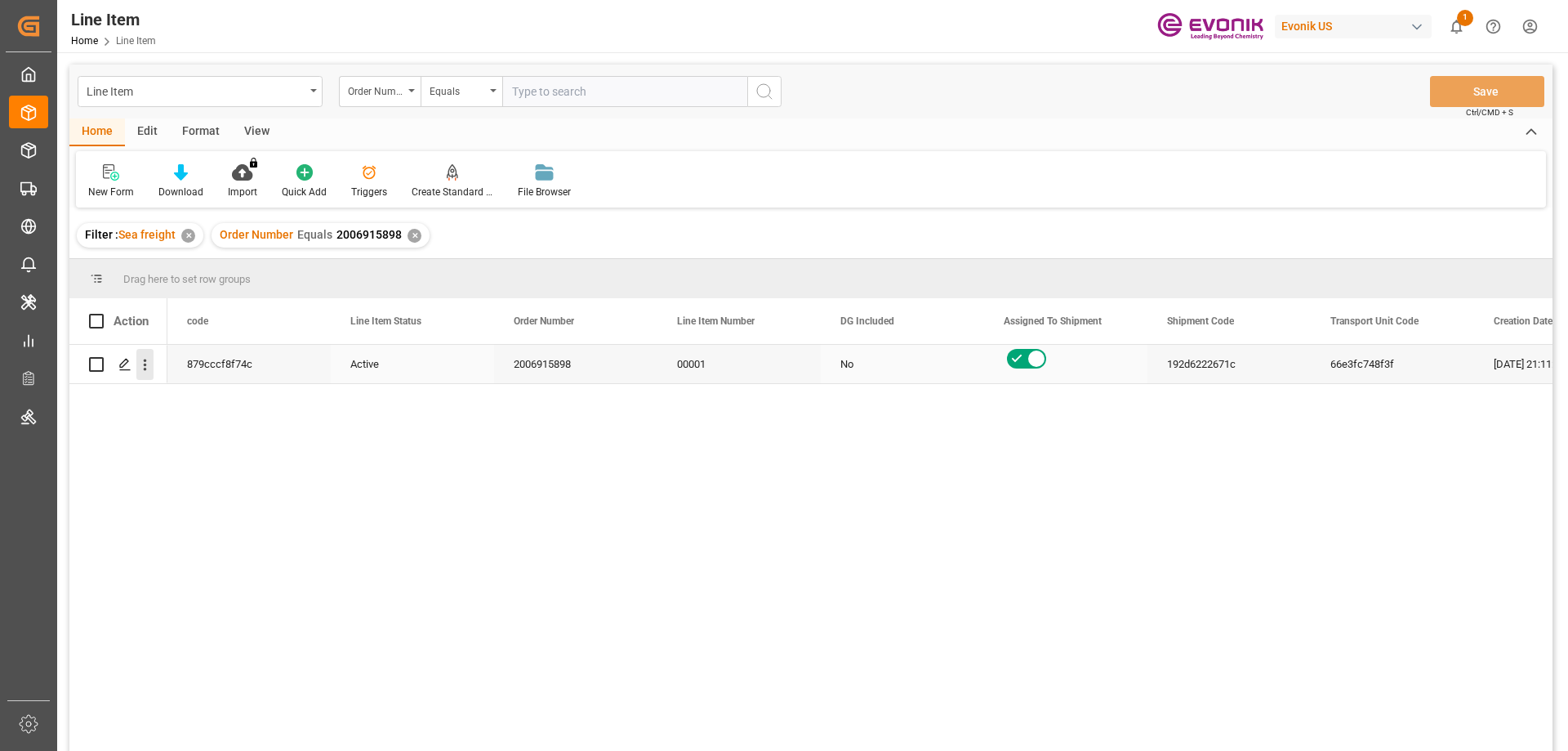
click at [150, 357] on icon "open menu" at bounding box center [145, 365] width 17 height 17
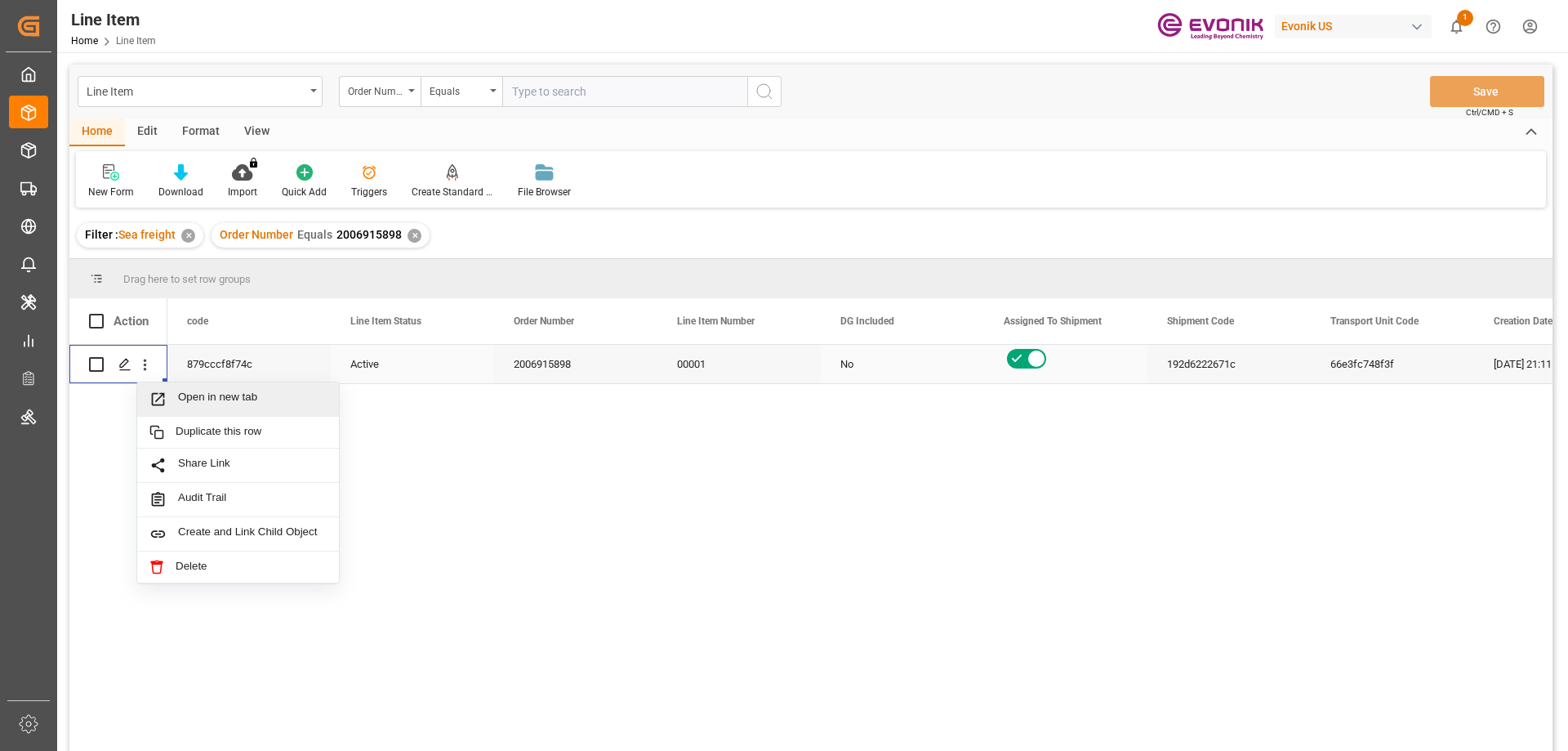
click at [204, 400] on span "Open in new tab" at bounding box center [252, 399] width 148 height 17
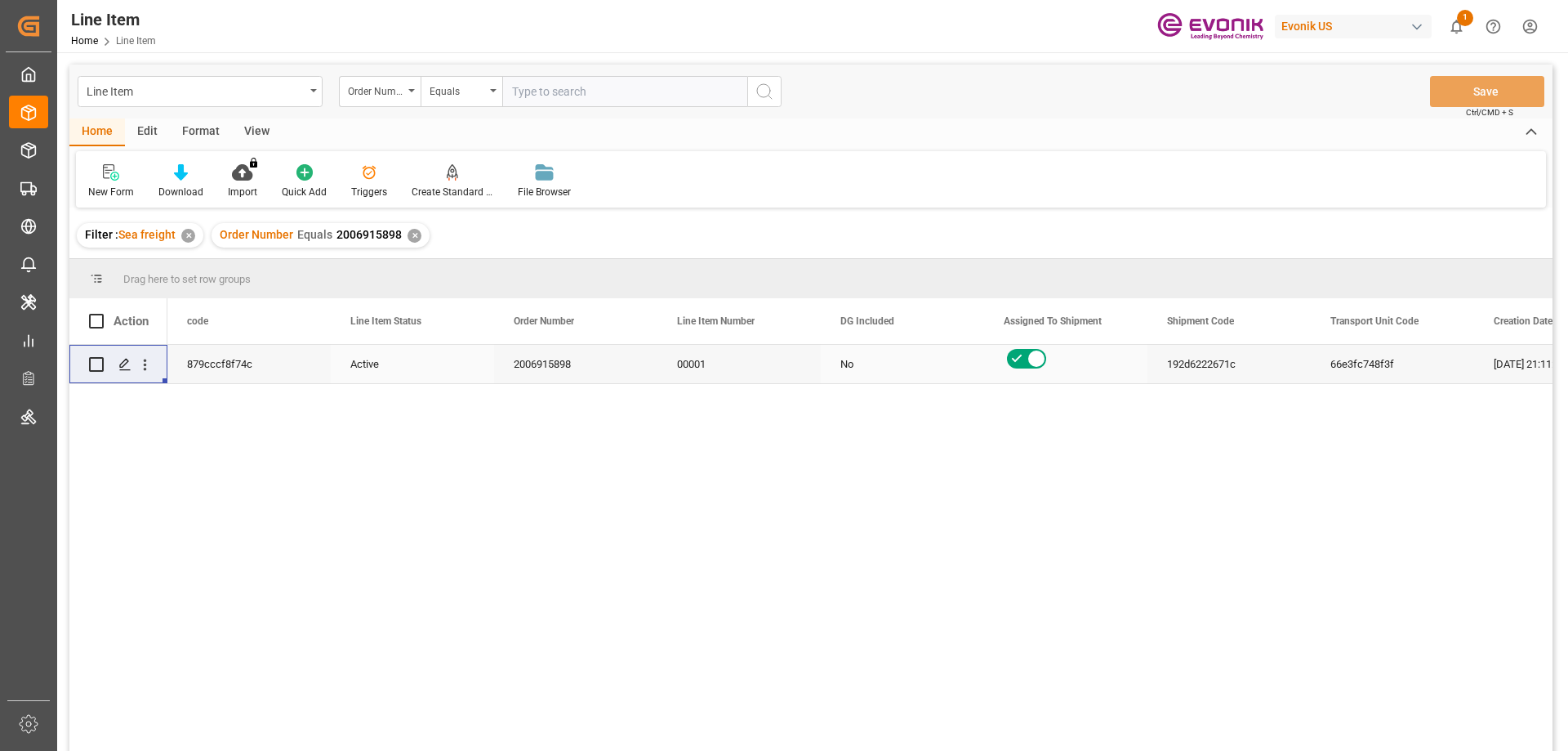
click at [251, 136] on div "View" at bounding box center [257, 131] width 49 height 28
click at [166, 182] on div "Standard Templates" at bounding box center [186, 182] width 107 height 36
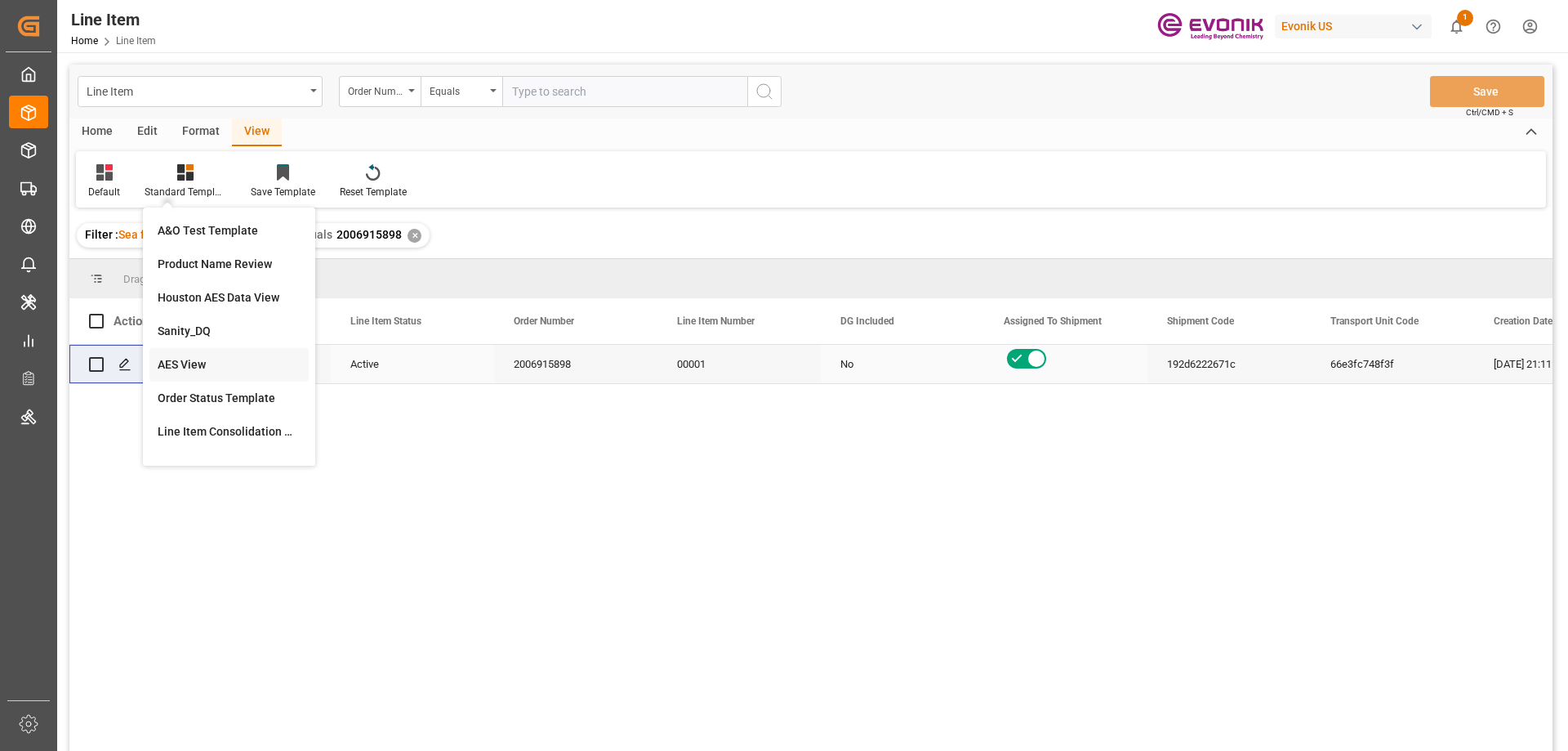
click at [191, 362] on div "AES View" at bounding box center [229, 365] width 143 height 17
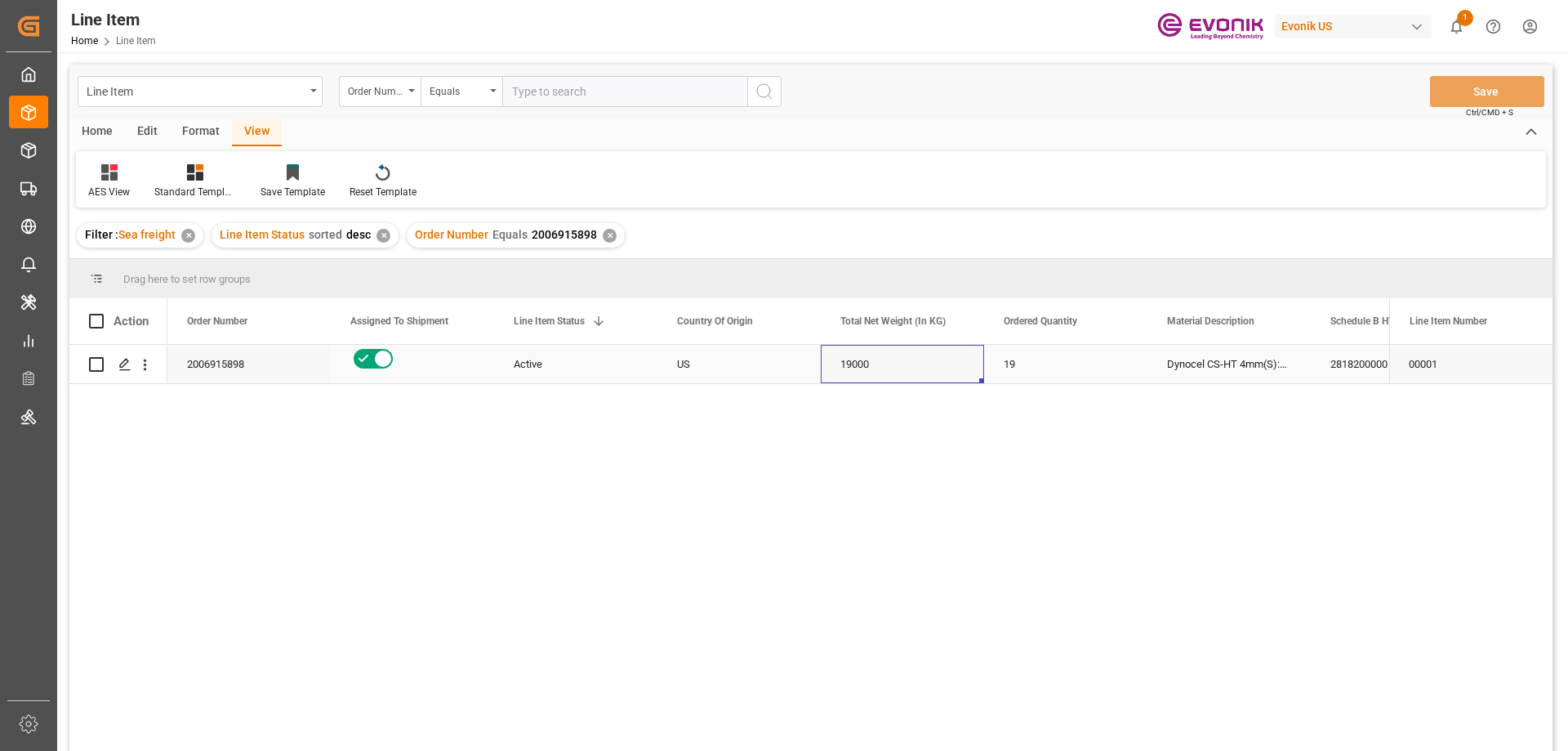
click at [904, 355] on div "19000" at bounding box center [903, 364] width 164 height 38
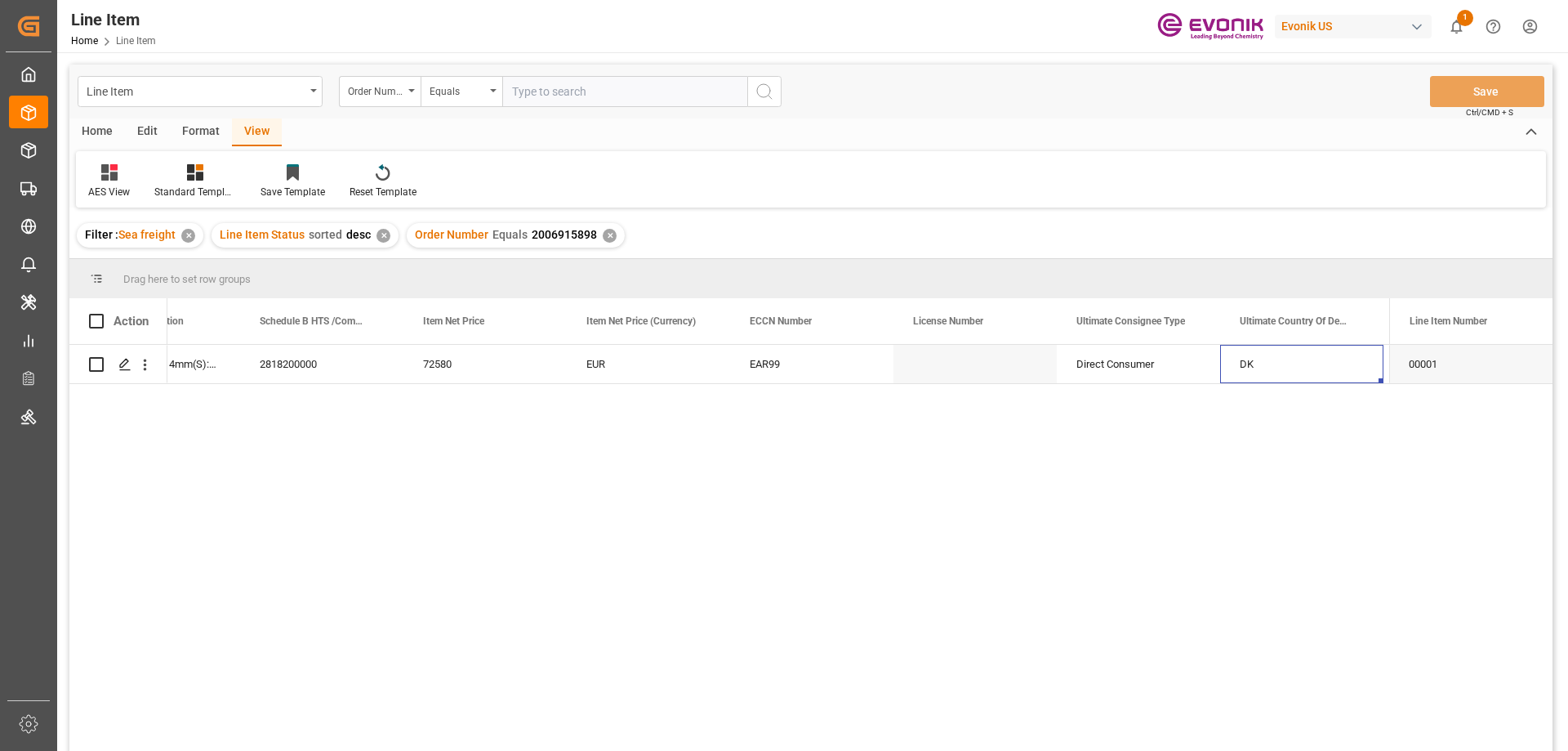
scroll to position [0, 1234]
click at [1189, 317] on span at bounding box center [1193, 321] width 14 height 14
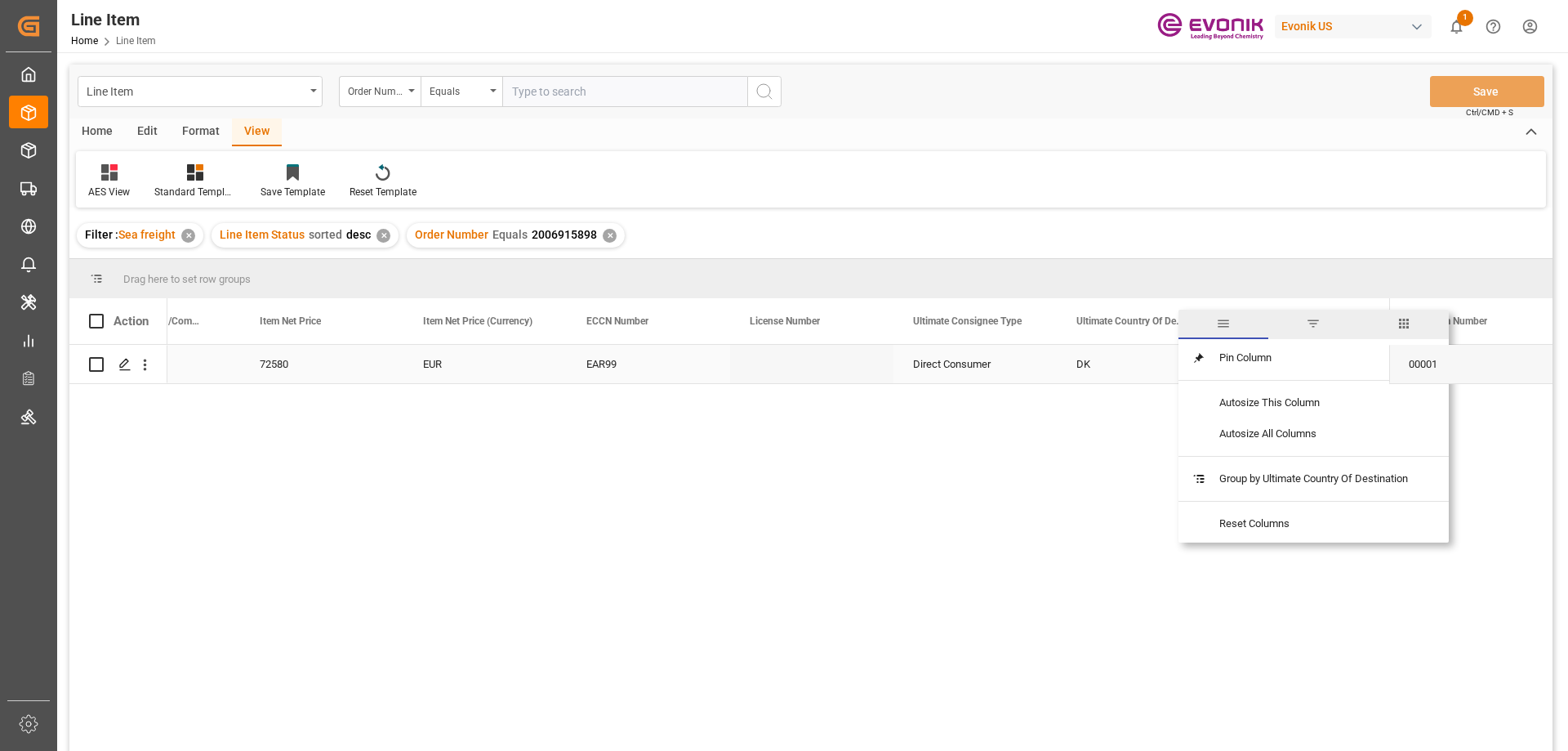
click at [1121, 369] on div "DK" at bounding box center [1139, 364] width 164 height 38
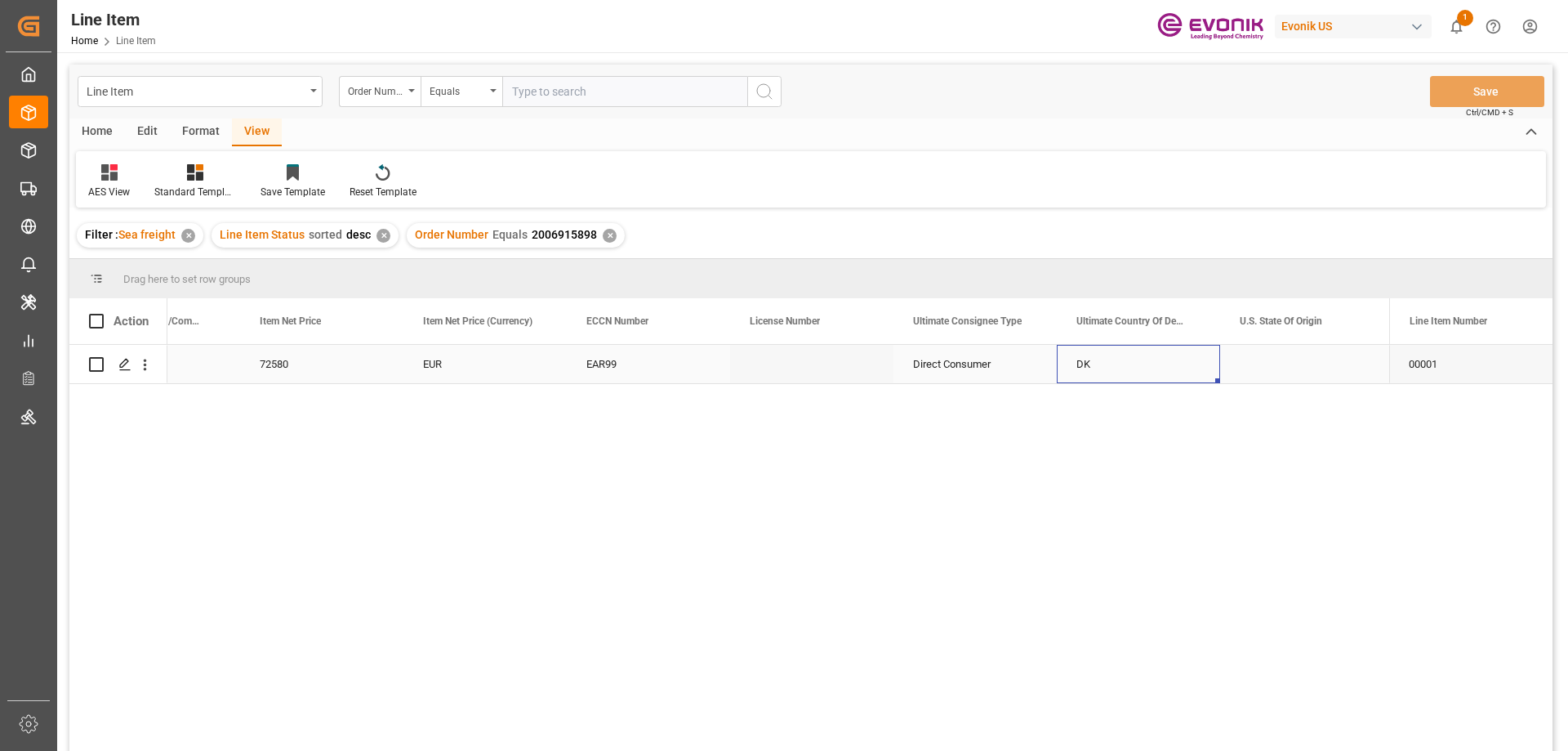
click at [1273, 361] on div "Press SPACE to select this row." at bounding box center [1303, 364] width 164 height 38
click at [1161, 366] on div "Haldor Topsoe A/S" at bounding box center [1139, 364] width 164 height 38
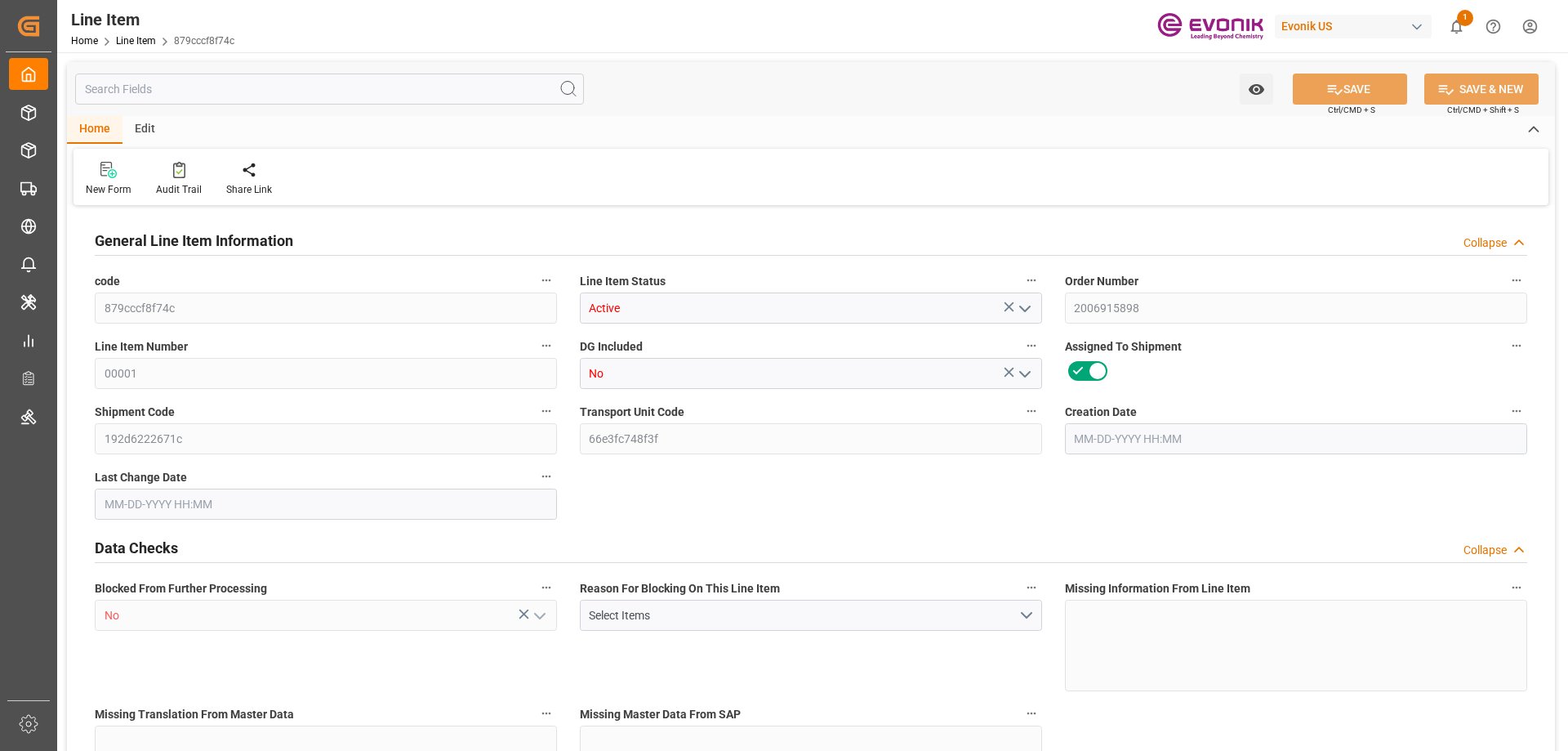
type input "19"
type input "19043.067"
type input "19000"
type input "36.1671"
type input "19"
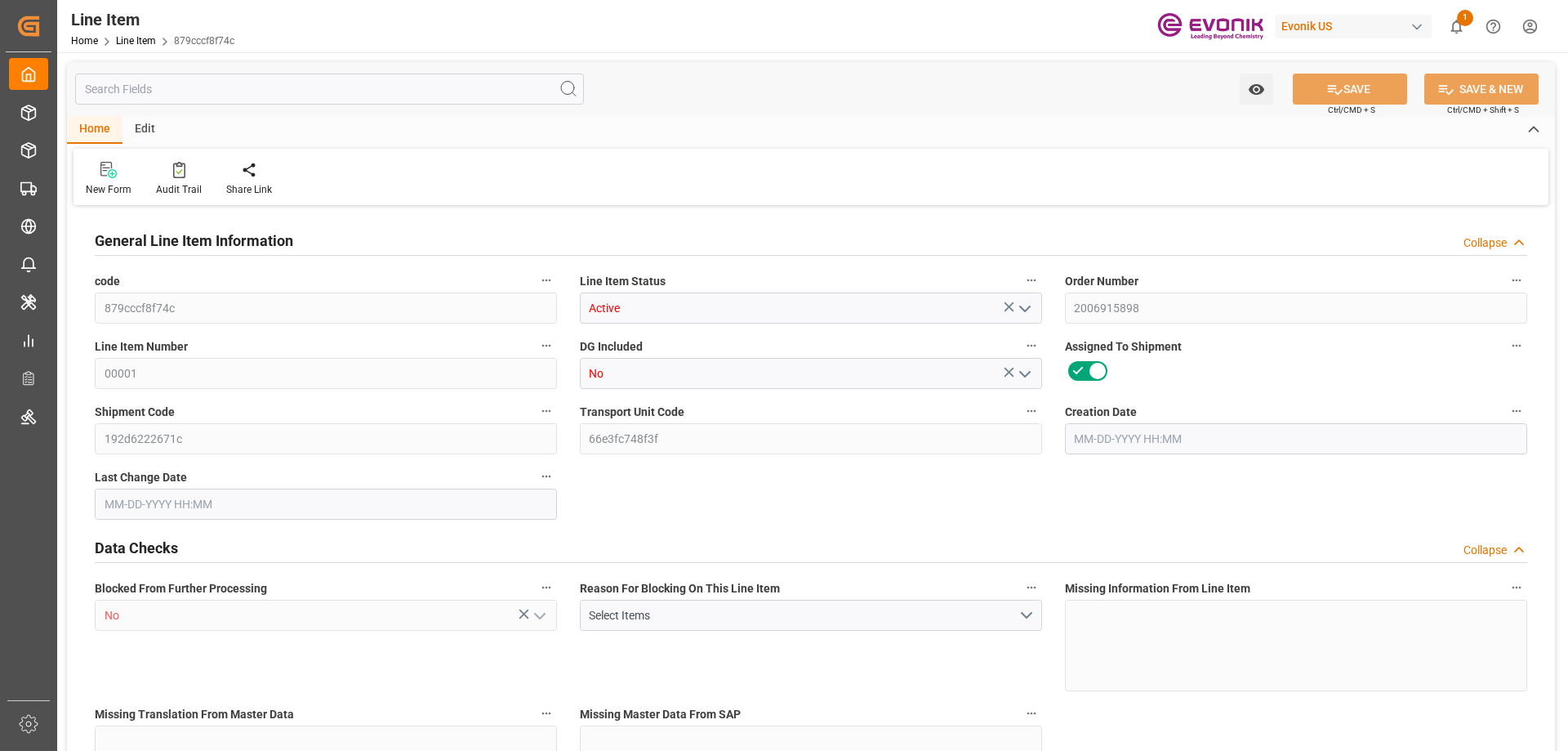
type input "72580"
type input "19"
type input "19000"
type input "19043.067"
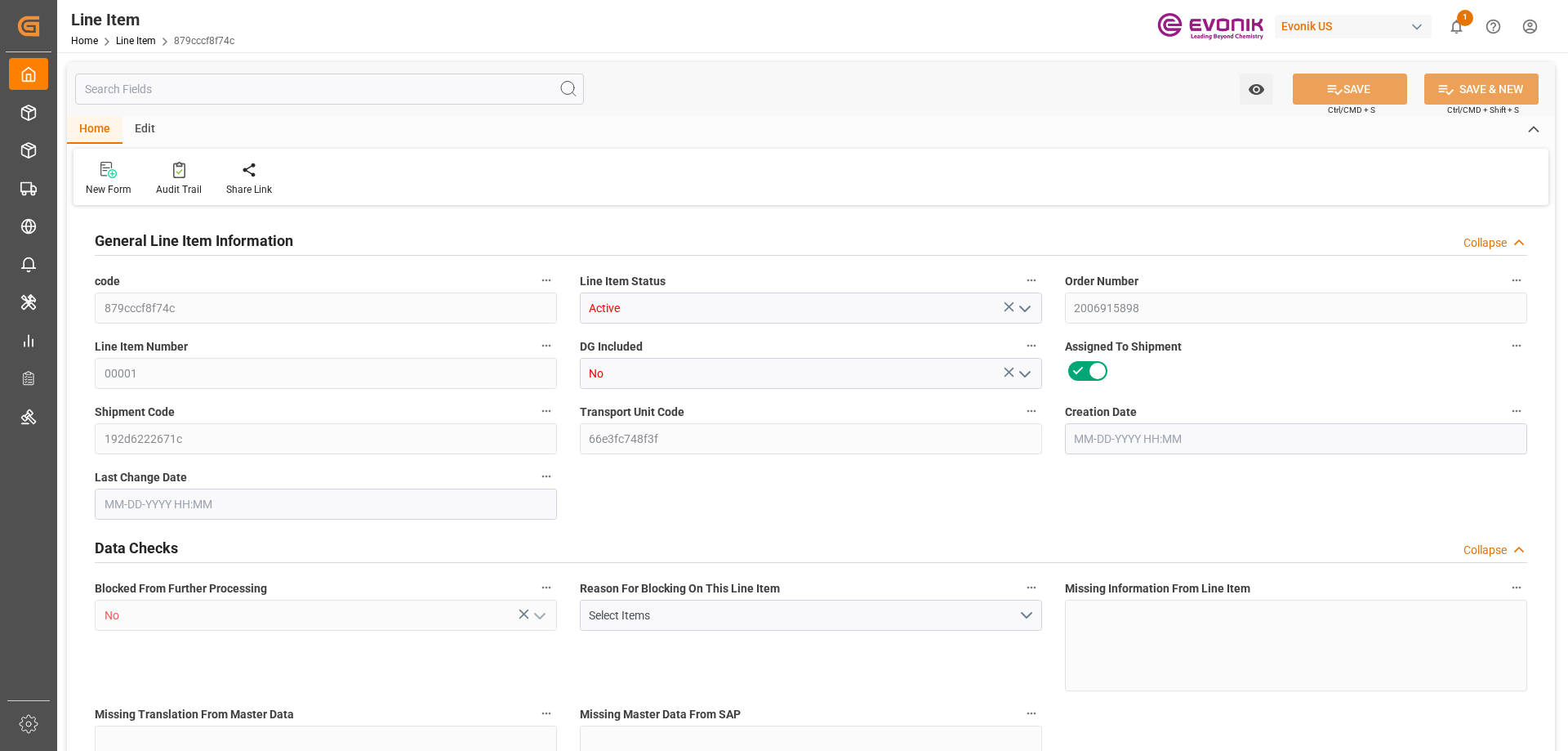
type input "19516.167"
type input "19000"
type input "36.1671"
type input "36167.133"
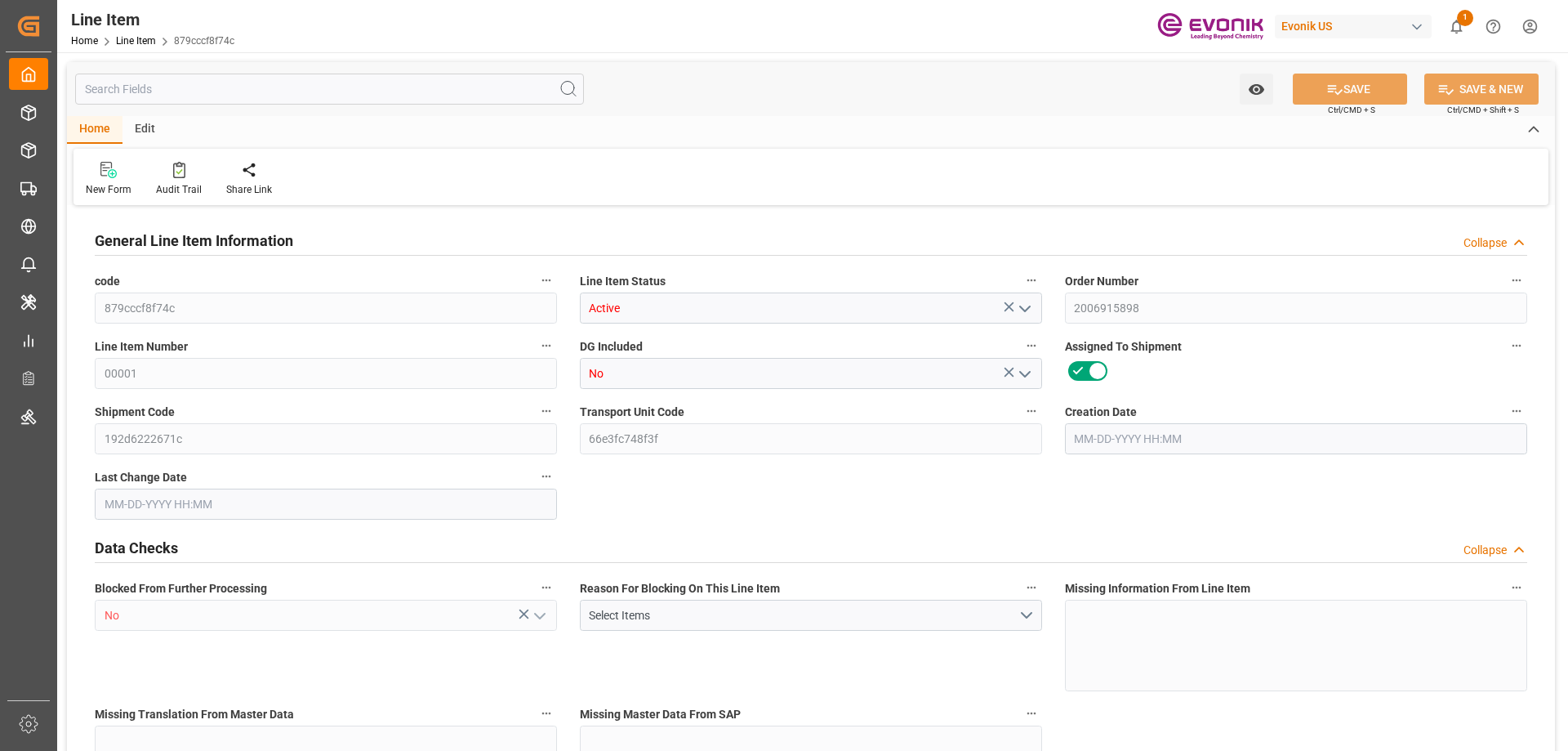
type input "19"
type input "19043.067"
type input "19000"
type input "36.1671"
type input "[DATE] 21:11"
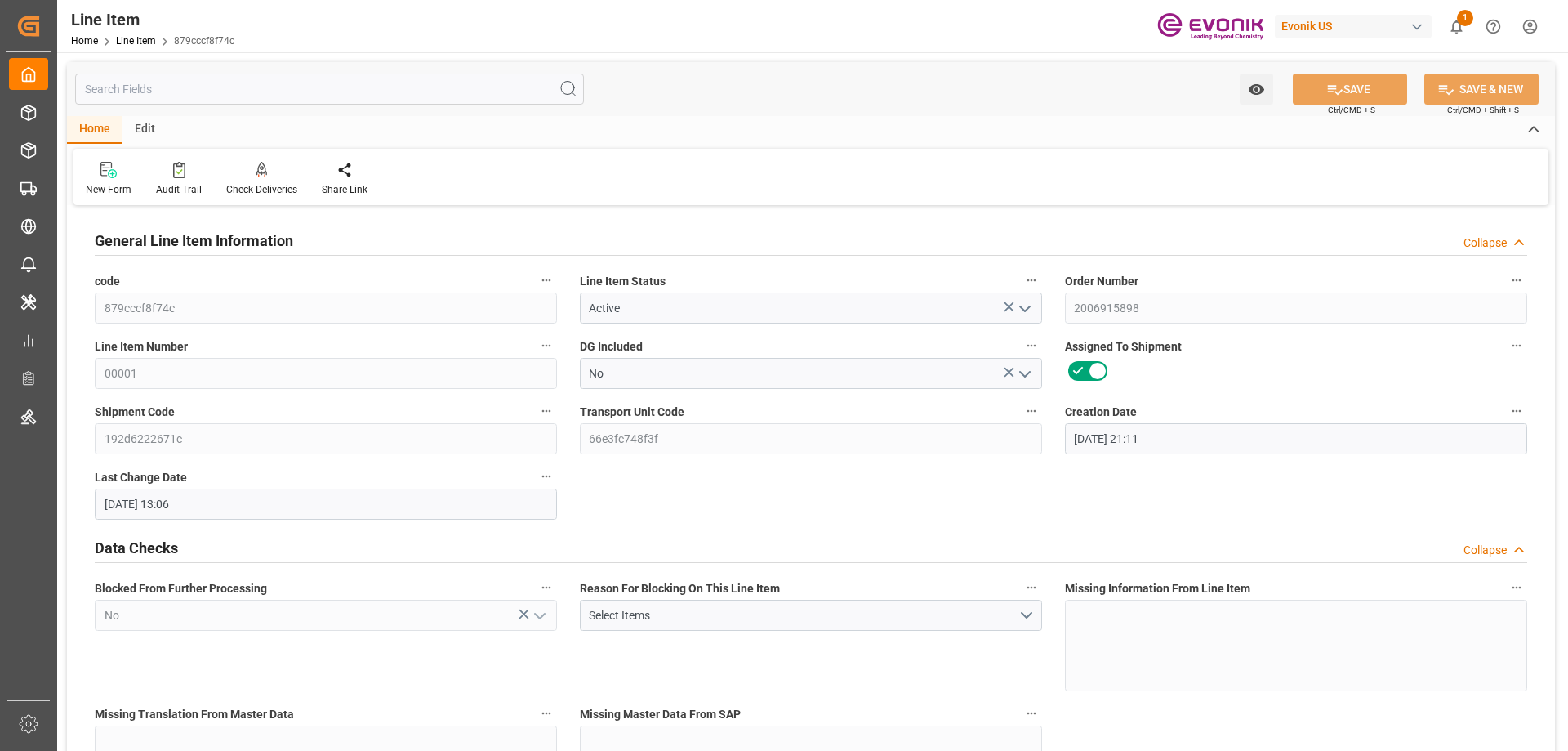
type input "[DATE] 13:06"
type input "[DATE]"
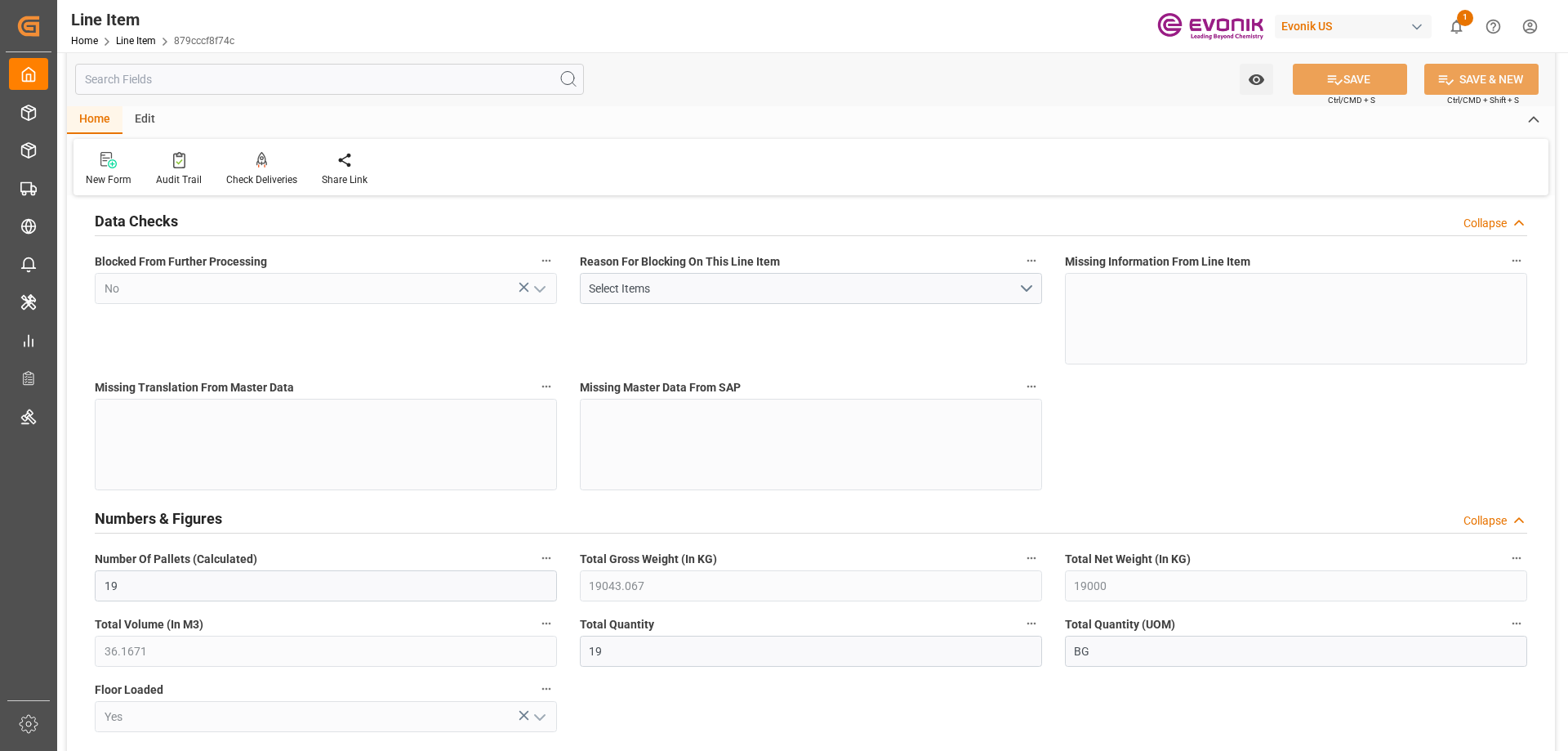
scroll to position [654, 0]
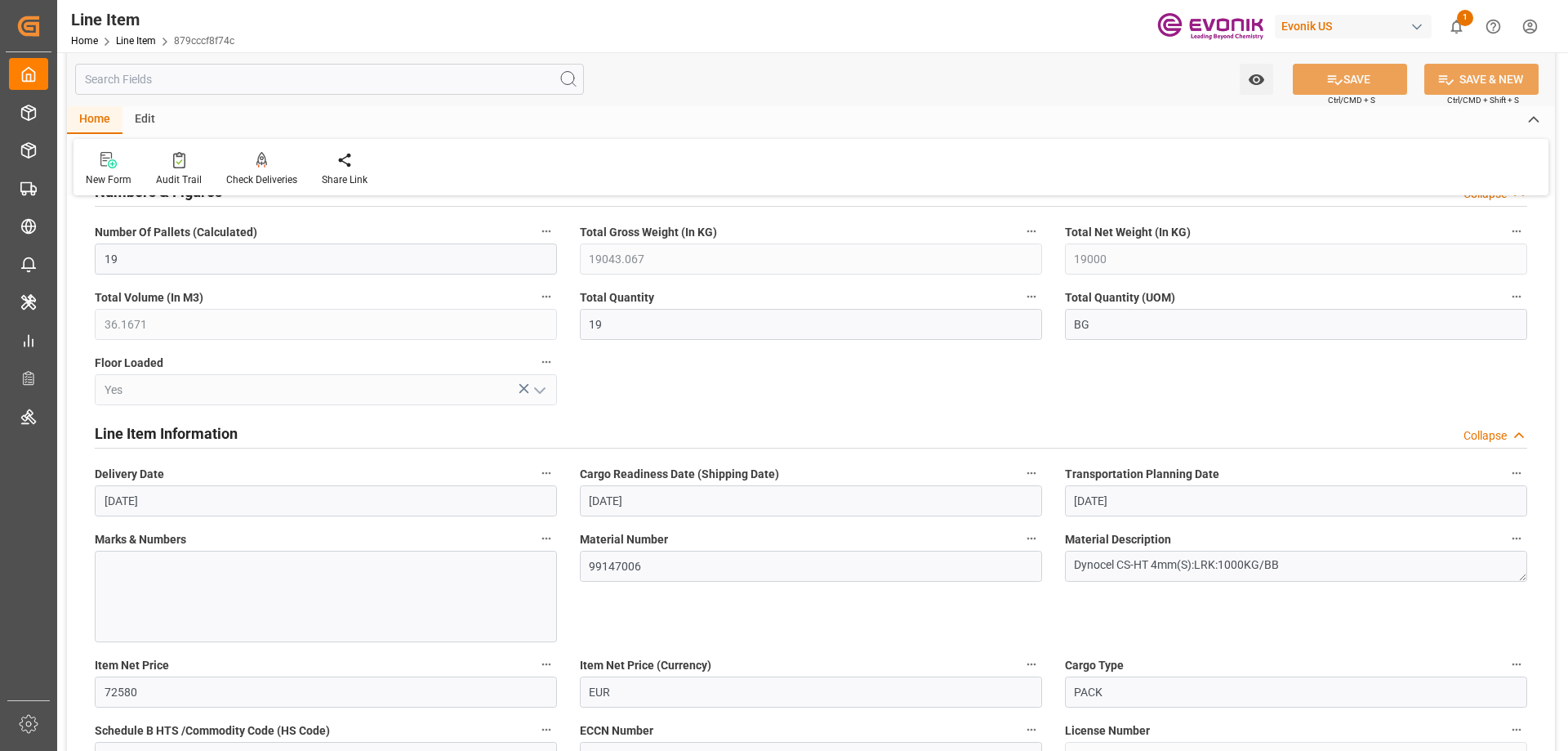
click at [332, 72] on input "text" at bounding box center [329, 79] width 509 height 31
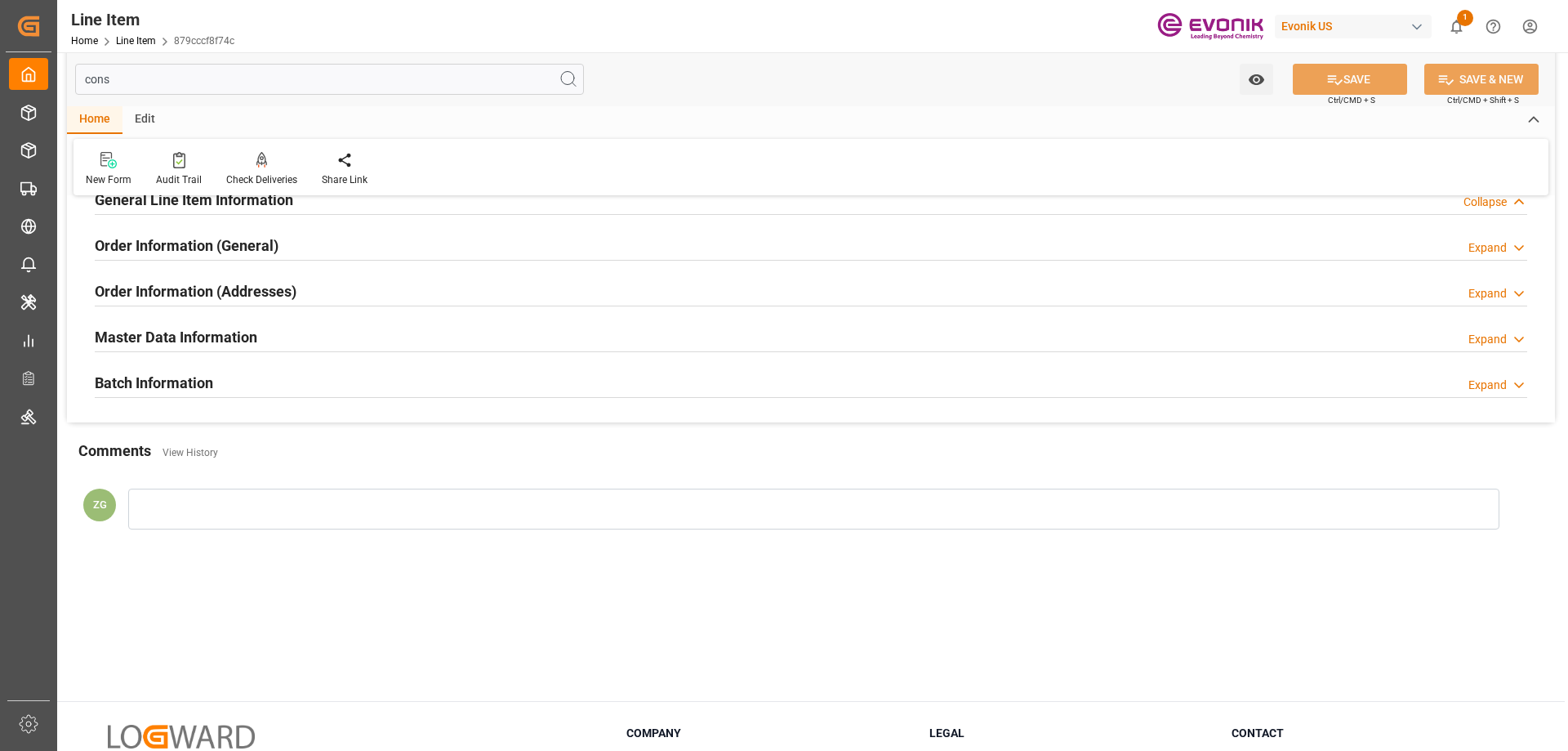
scroll to position [0, 0]
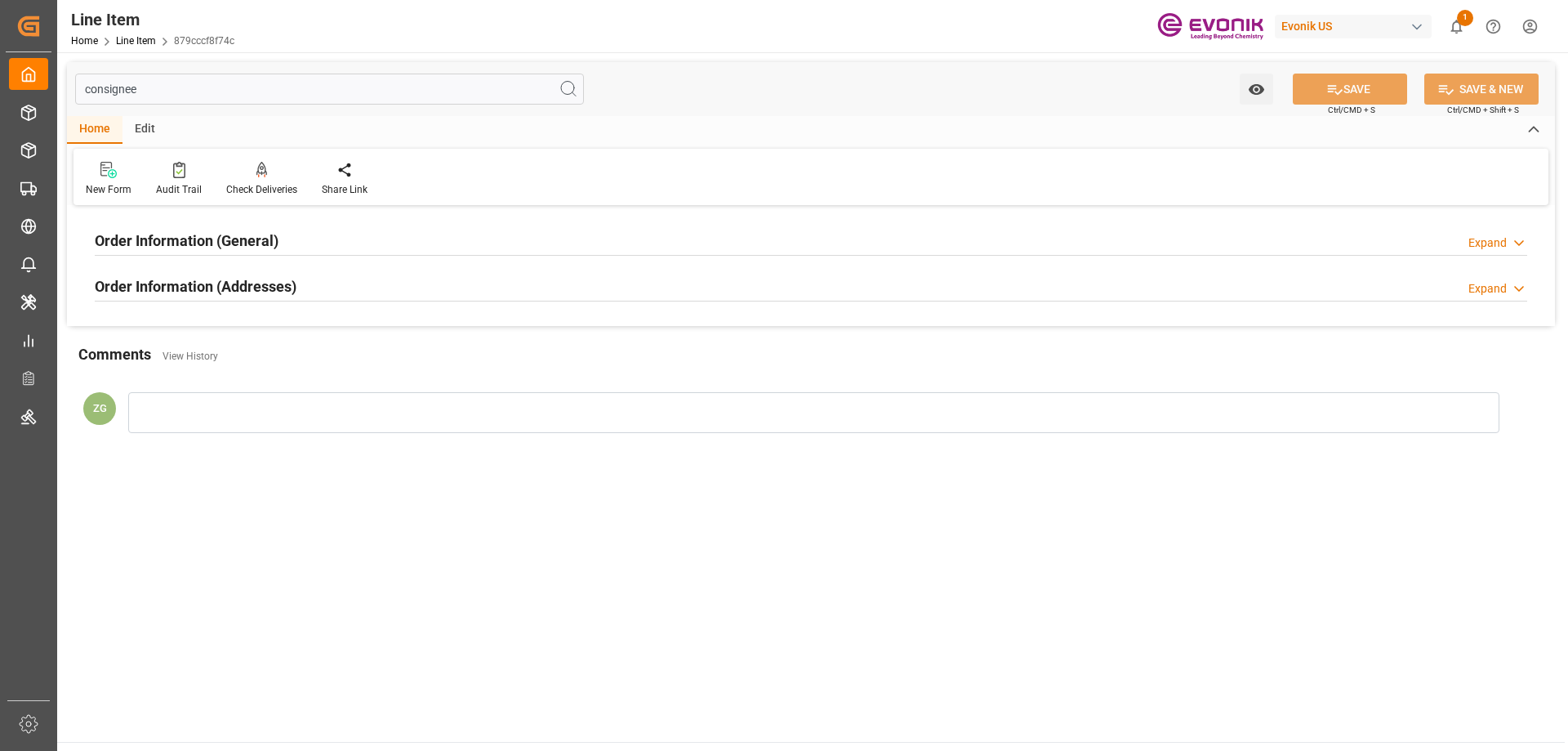
type input "consignee"
click at [238, 275] on h2 "Order Information (Addresses)" at bounding box center [196, 286] width 202 height 22
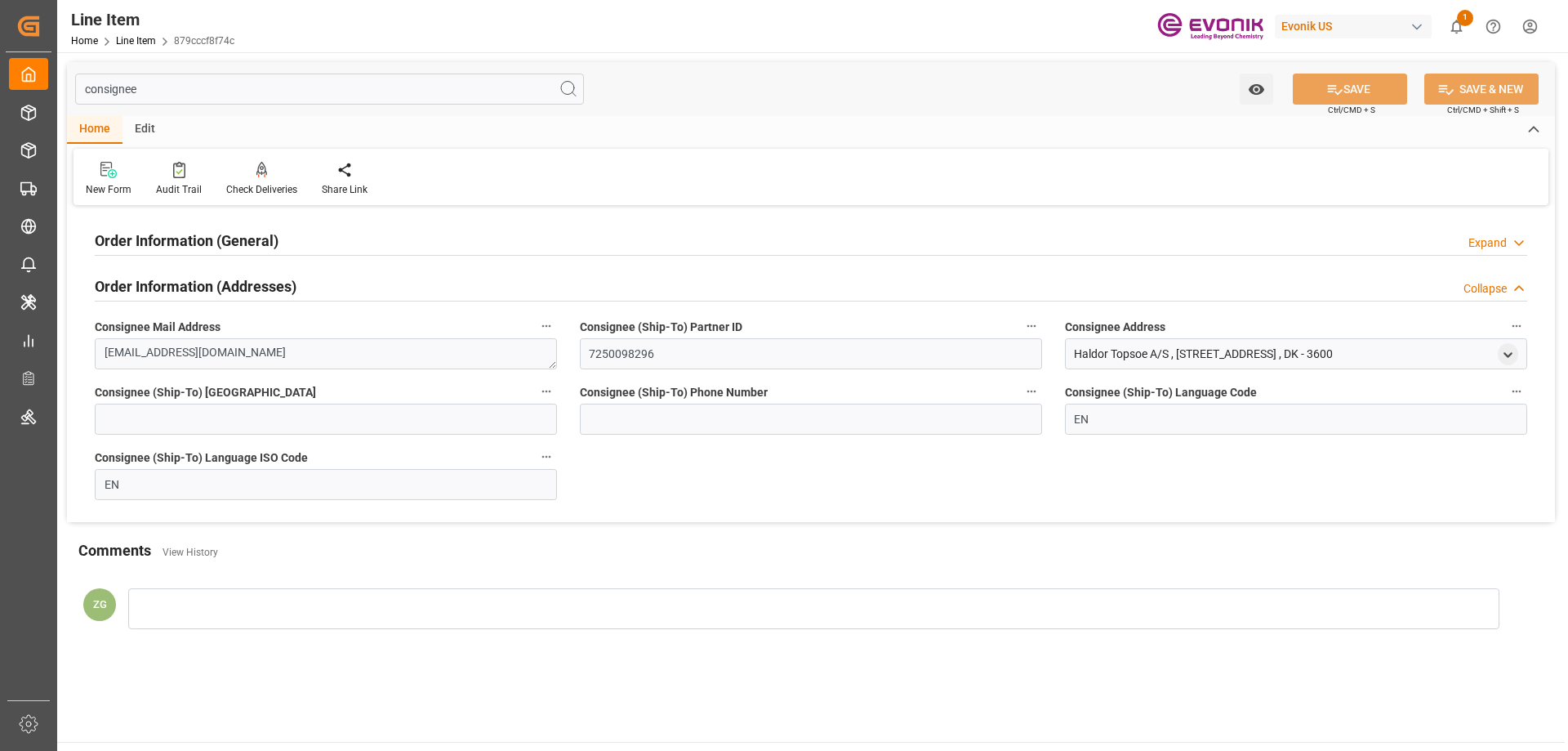
click at [243, 246] on h2 "Order Information (General)" at bounding box center [186, 240] width 184 height 22
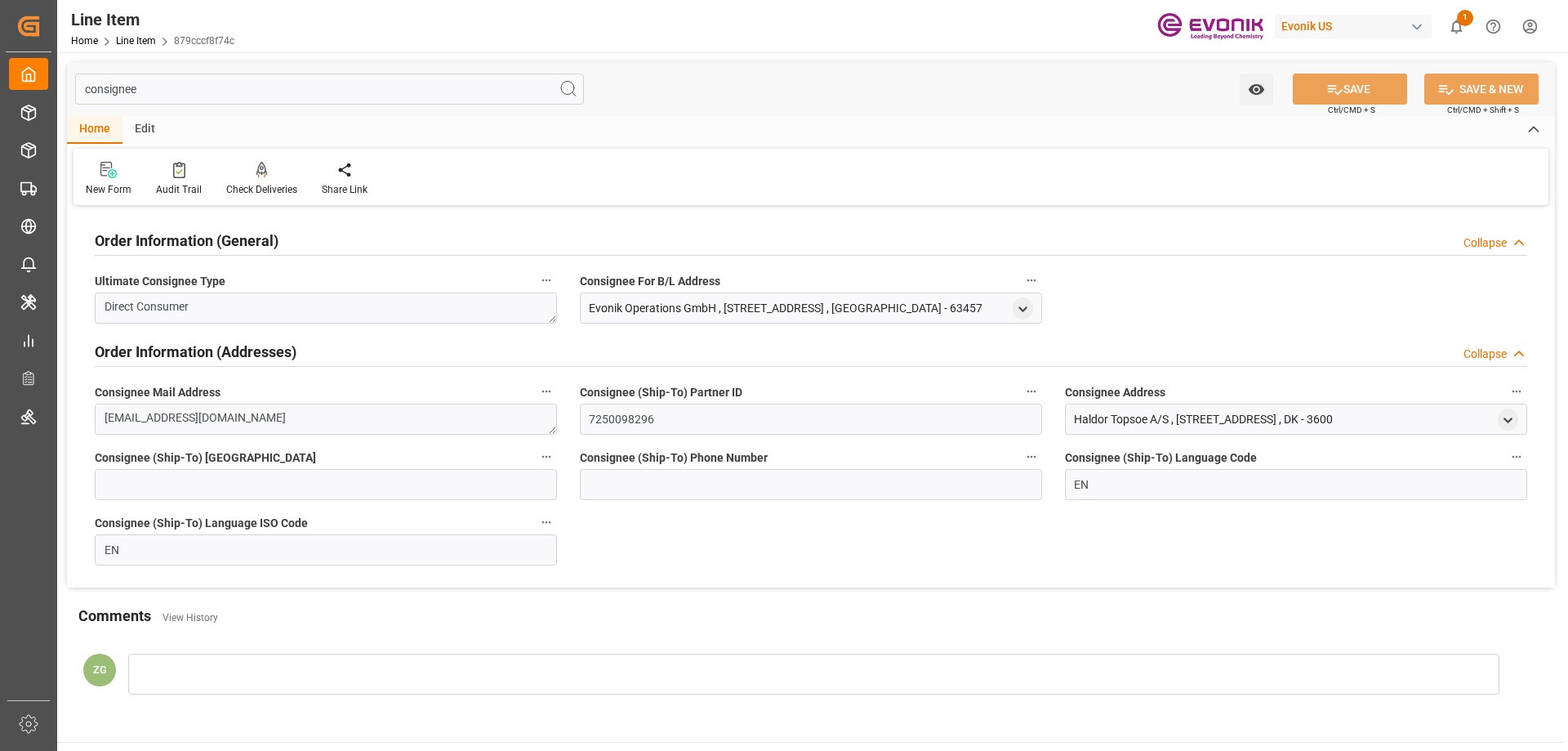
click at [1032, 315] on div at bounding box center [1023, 307] width 20 height 16
click at [1026, 309] on polyline "open menu" at bounding box center [1023, 308] width 8 height 3
click at [1504, 426] on icon "open menu" at bounding box center [1508, 420] width 14 height 14
